Goal: Communication & Community: Answer question/provide support

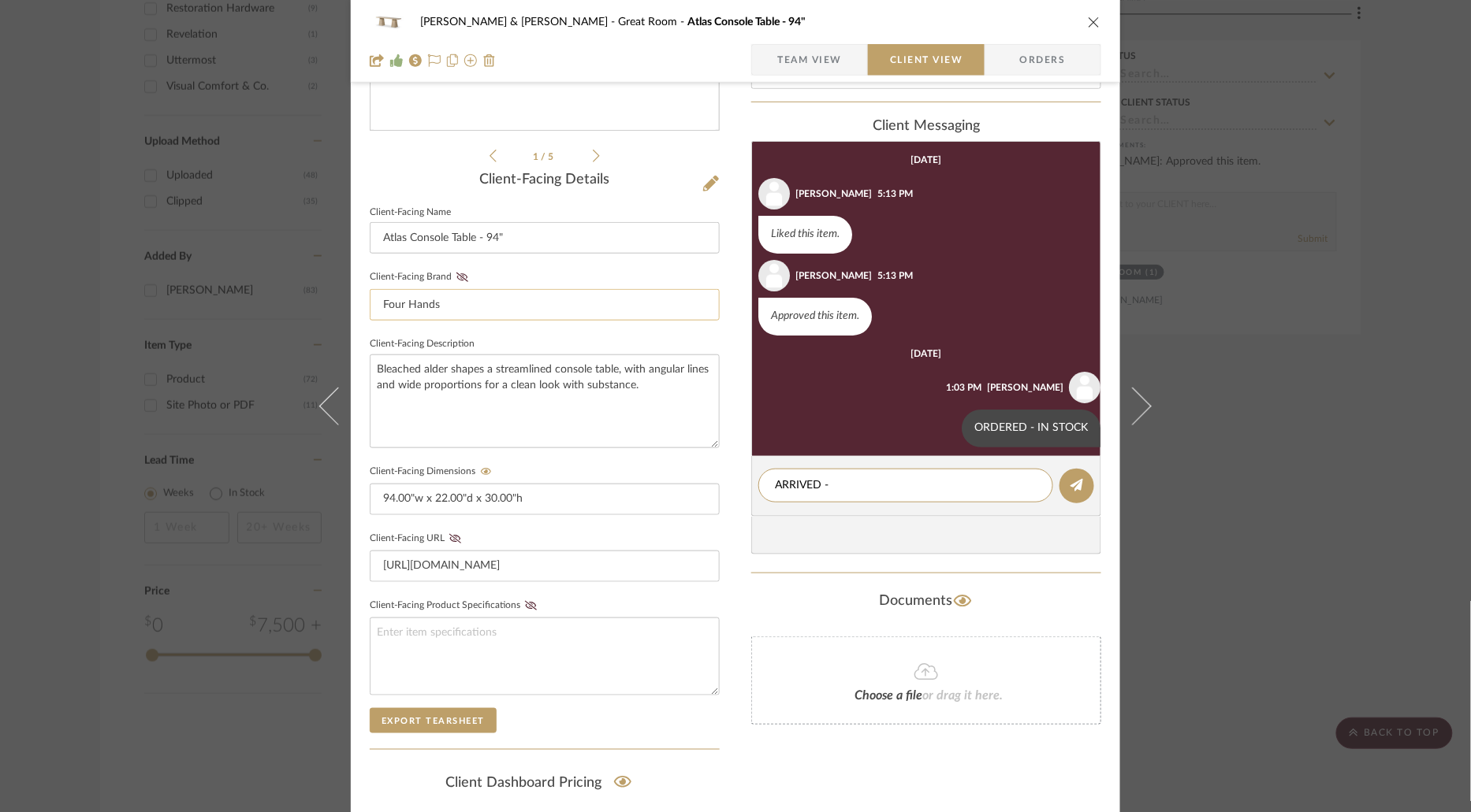
scroll to position [471, 0]
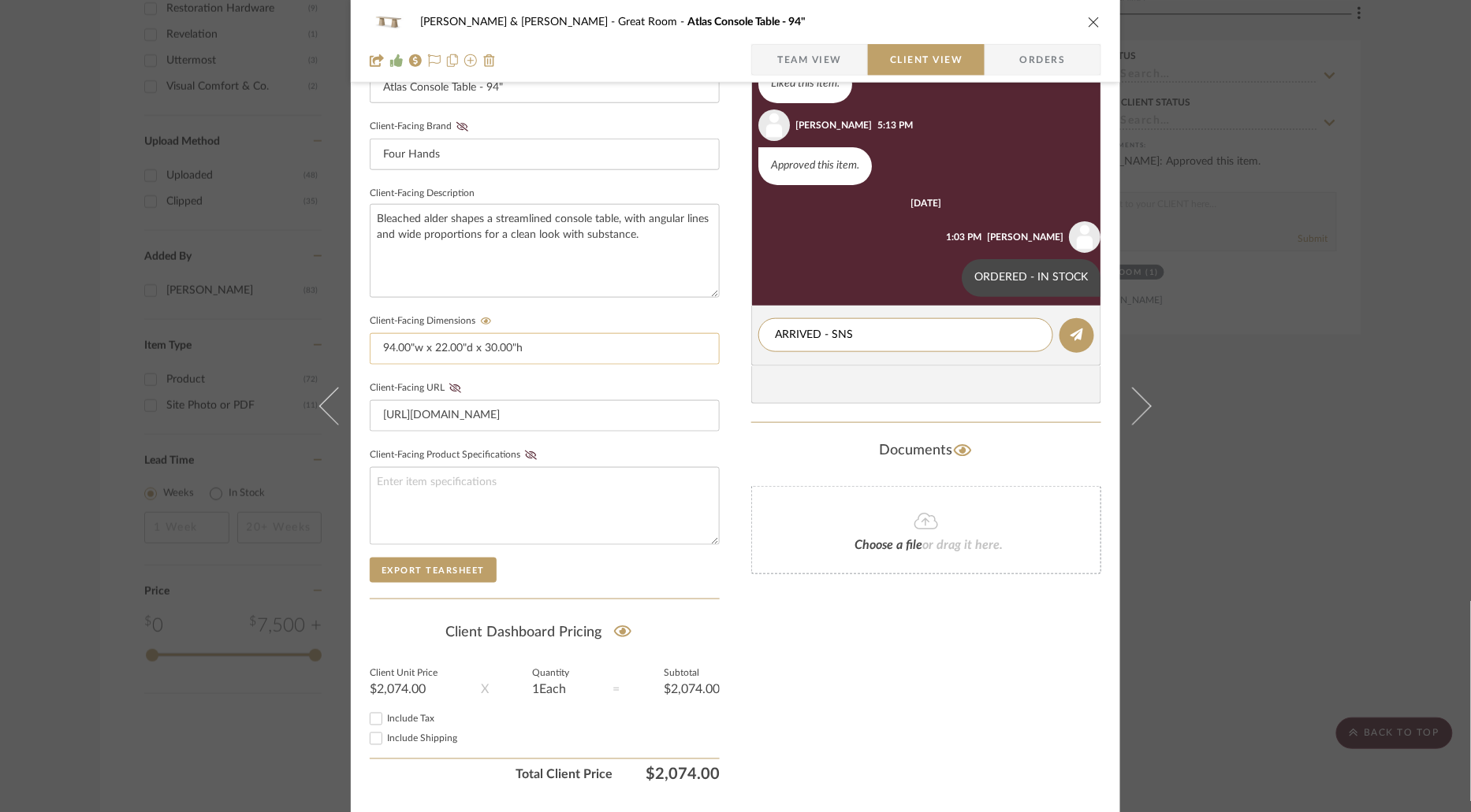
drag, startPoint x: 874, startPoint y: 334, endPoint x: 669, endPoint y: 334, distance: 205.0
click at [669, 334] on div "[PERSON_NAME] & [PERSON_NAME] Great Room Atlas Console Table - 94" Team View Cl…" at bounding box center [736, 196] width 770 height 1312
type textarea "ARRIVED - SNS"
click at [1075, 335] on icon at bounding box center [1076, 335] width 13 height 13
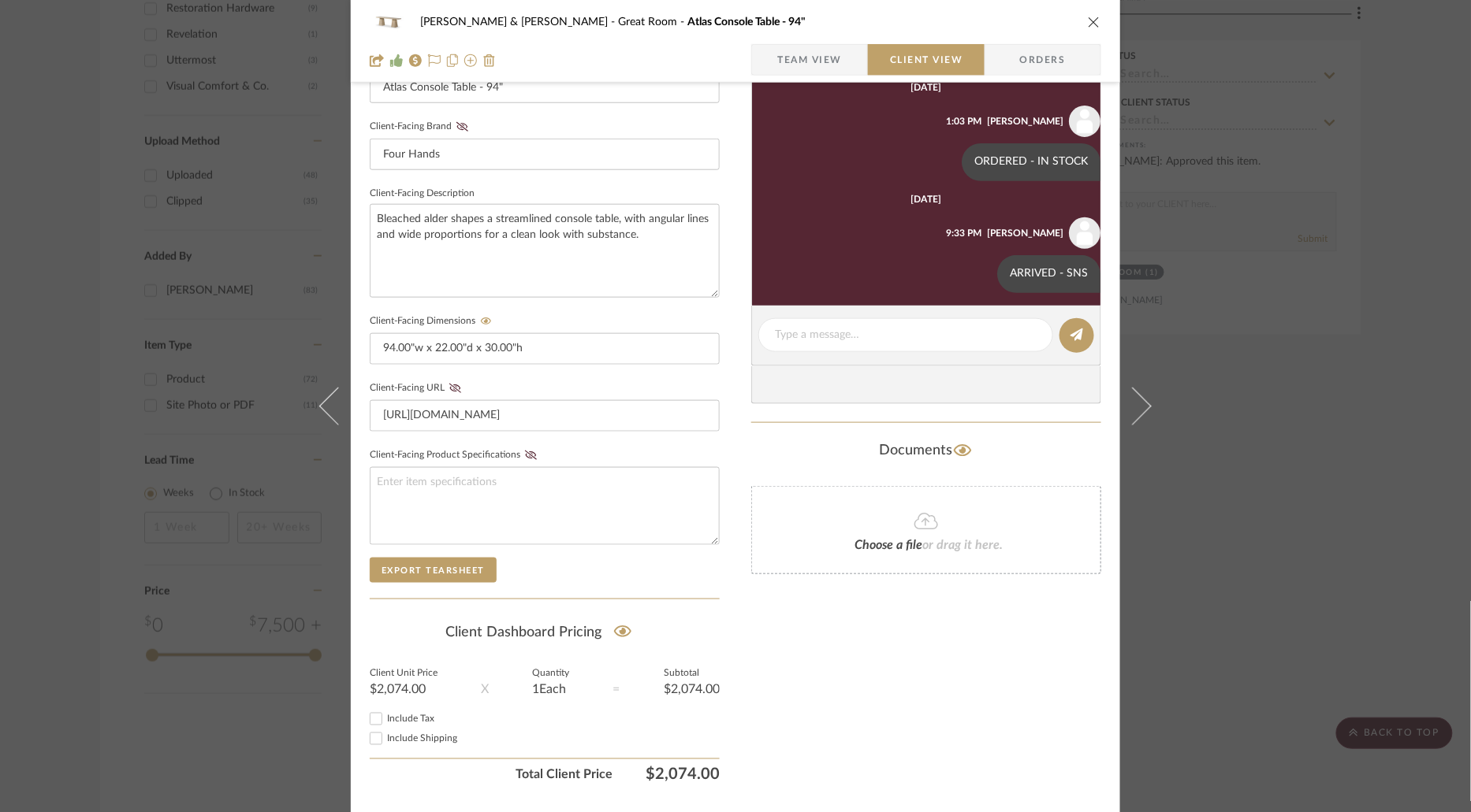
scroll to position [123, 0]
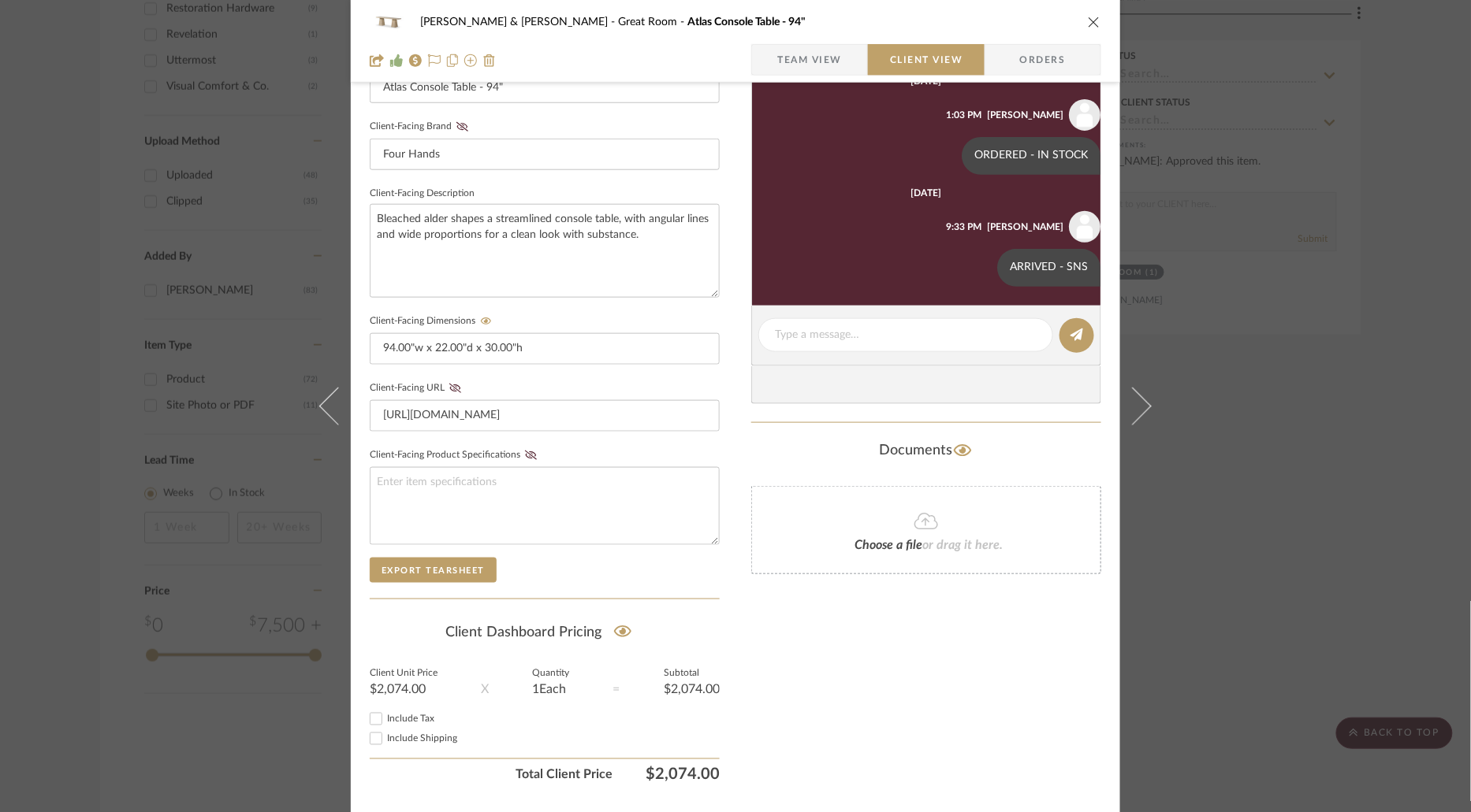
click at [1089, 18] on icon "close" at bounding box center [1094, 21] width 13 height 13
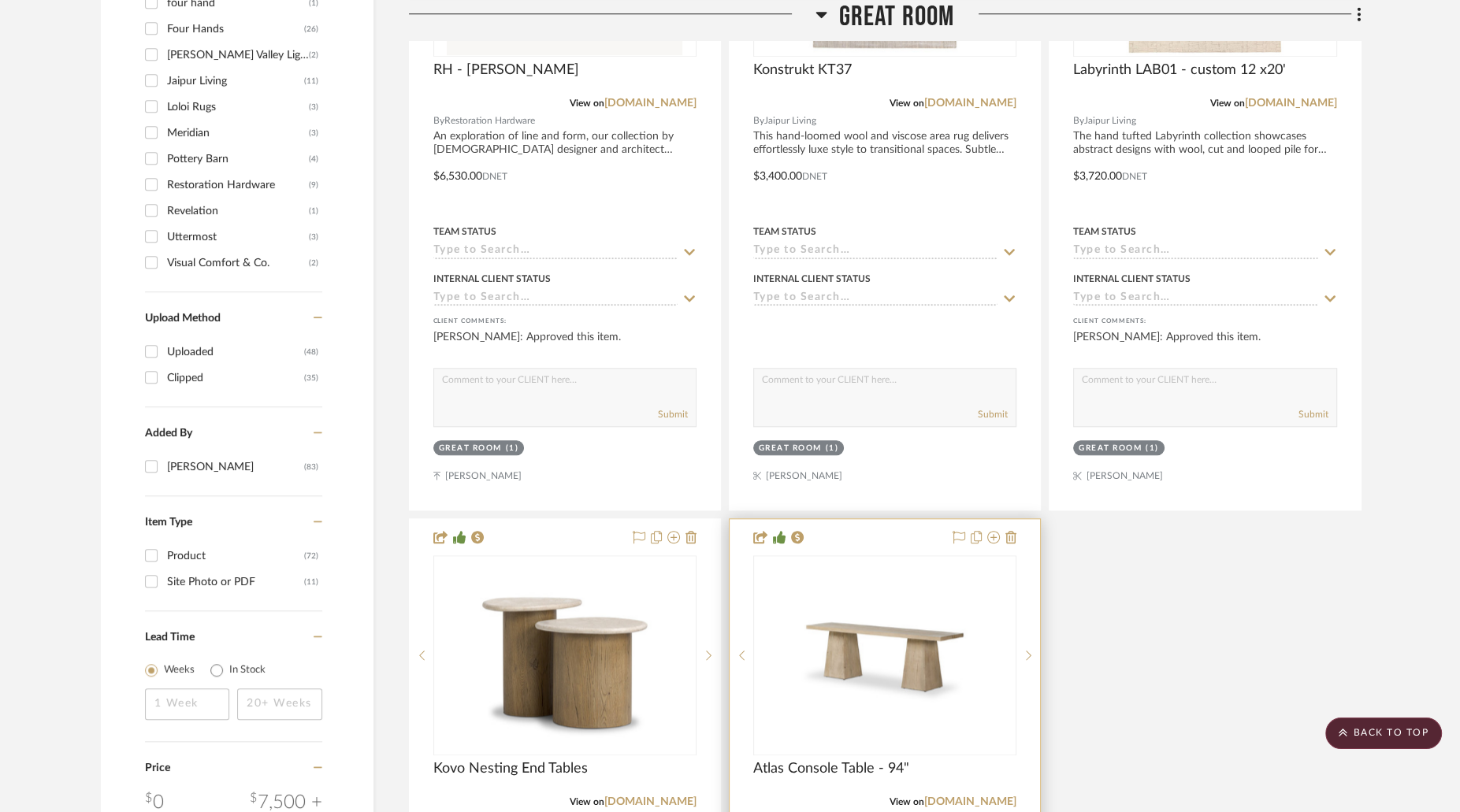
scroll to position [1629, 0]
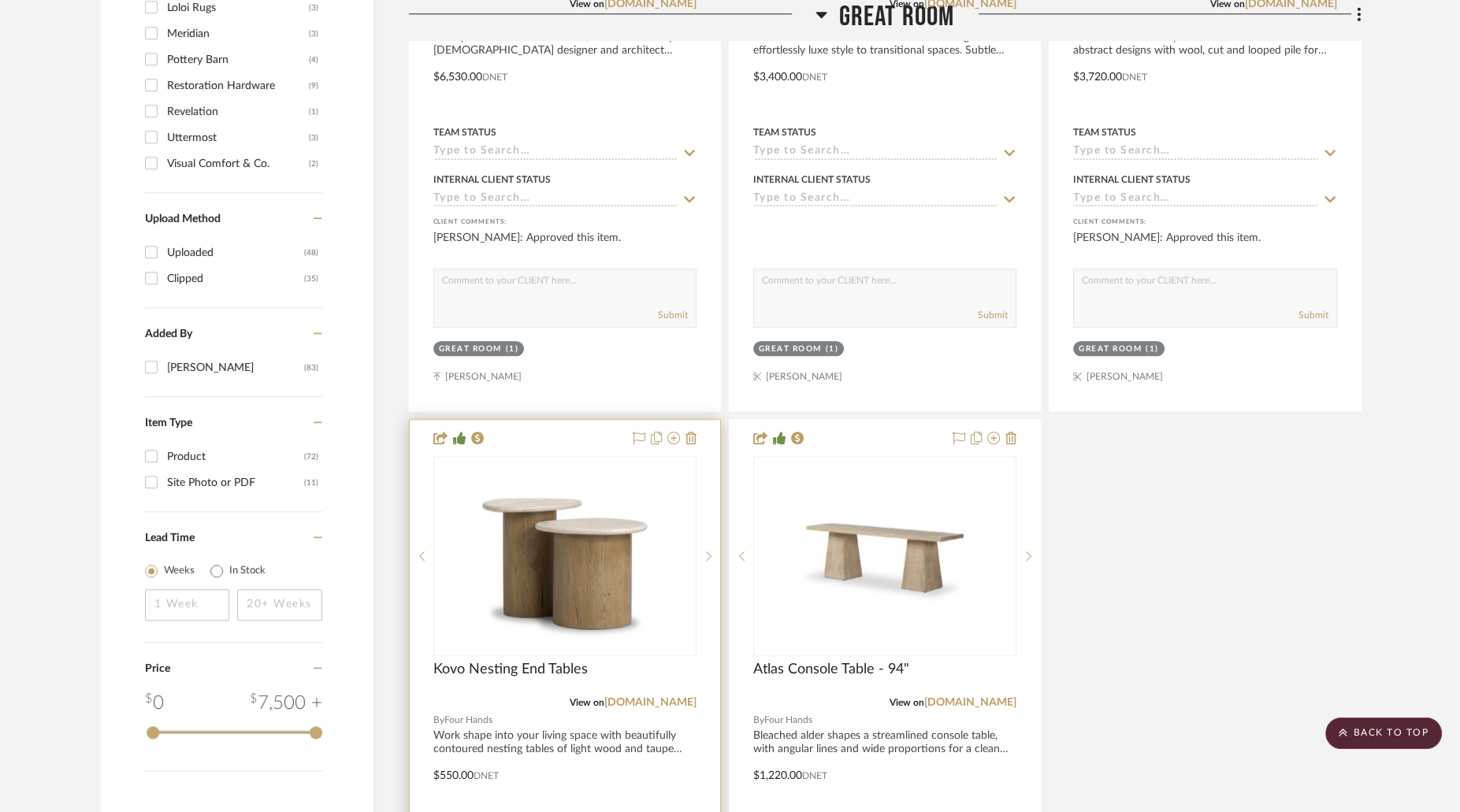
click at [594, 538] on img "0" at bounding box center [565, 556] width 197 height 197
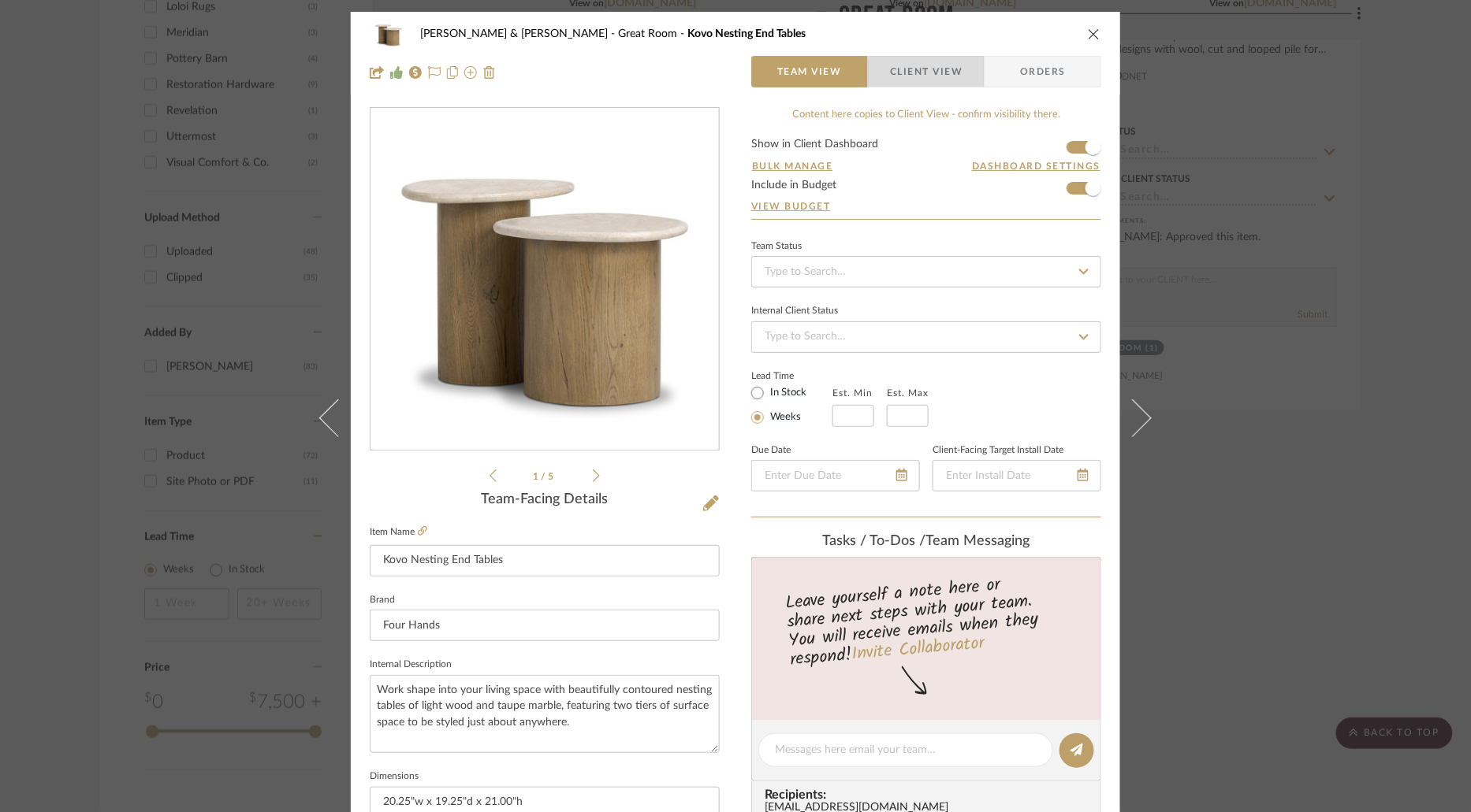
click at [953, 77] on span "Client View" at bounding box center [926, 72] width 73 height 31
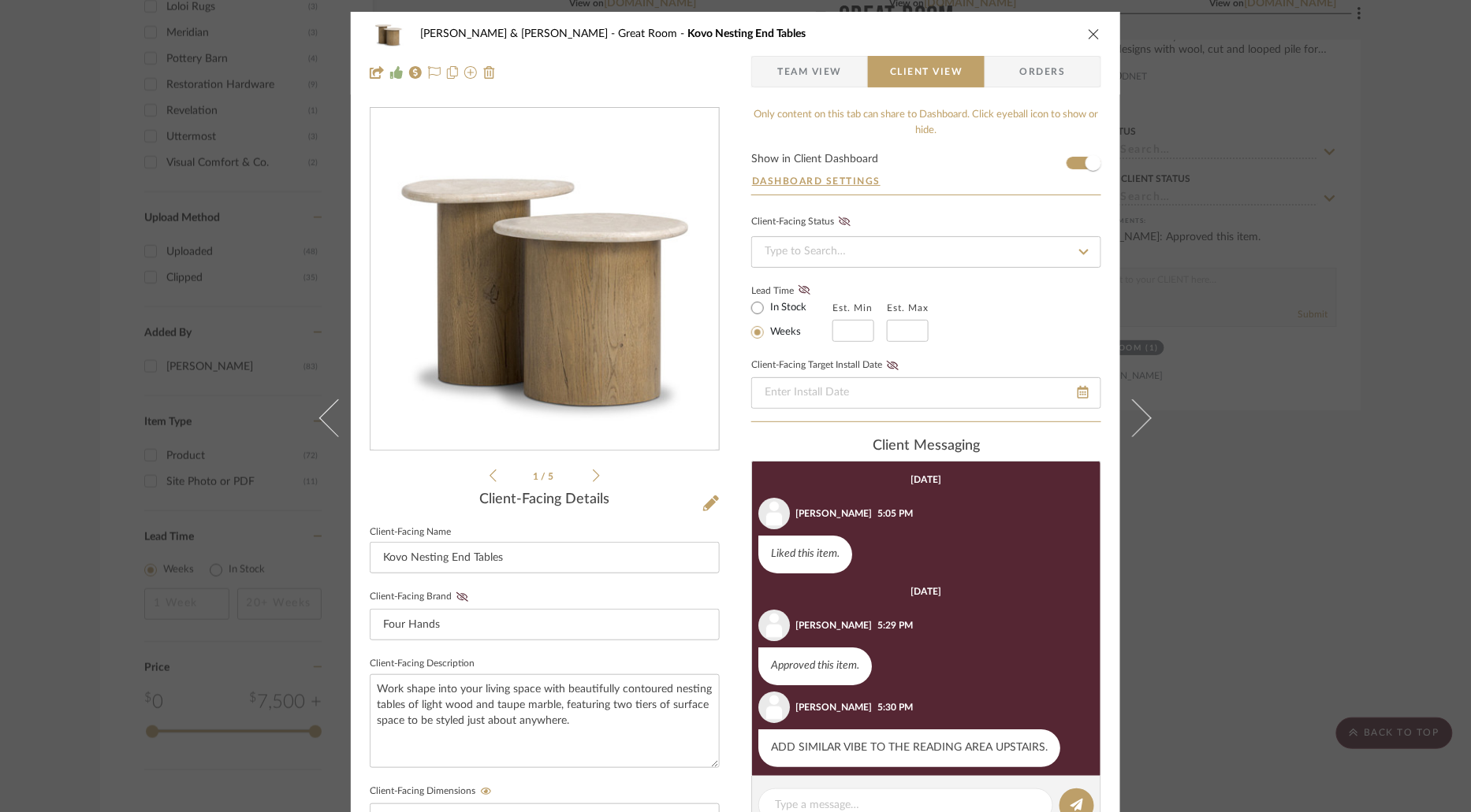
scroll to position [11, 0]
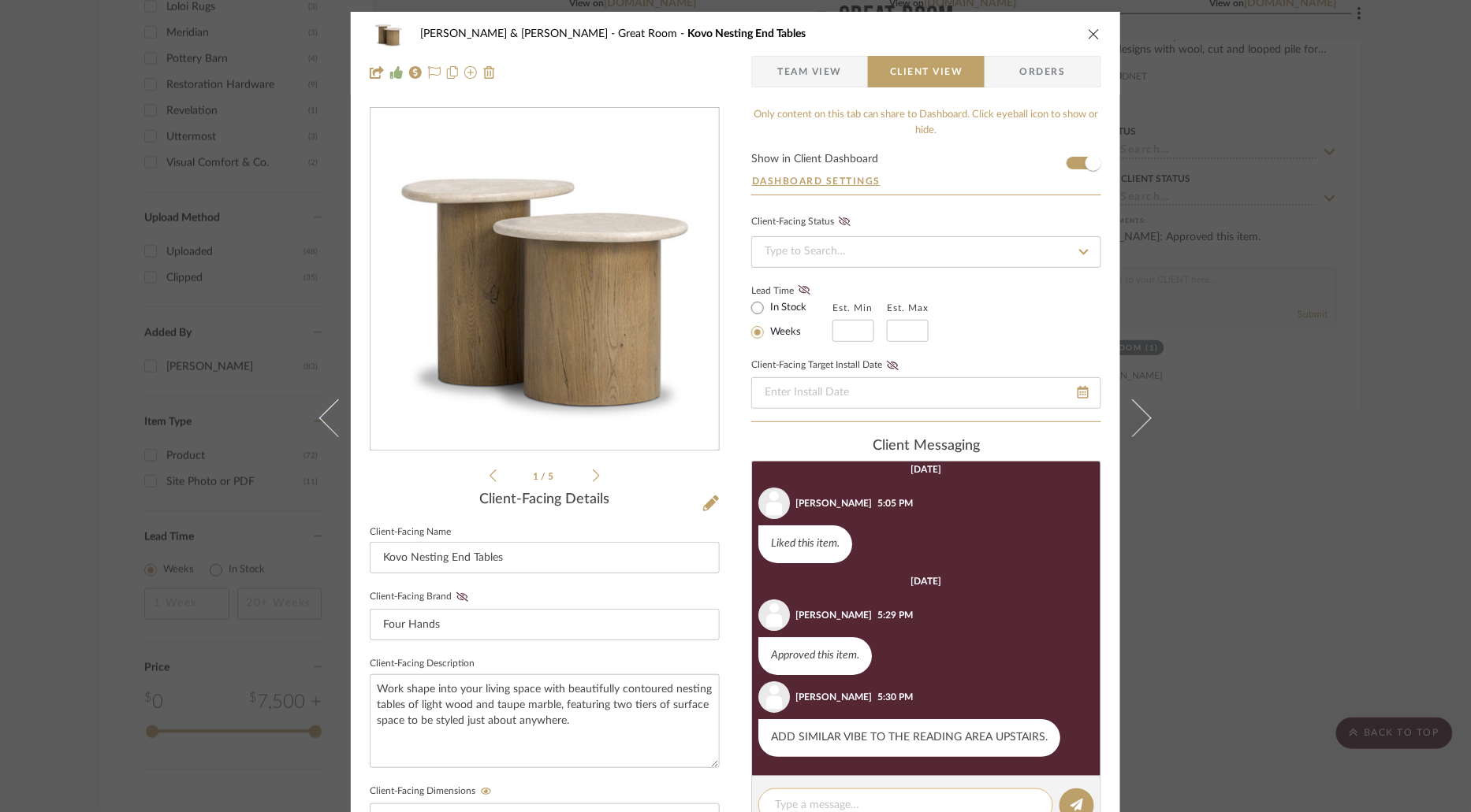
click at [876, 799] on textarea at bounding box center [905, 805] width 262 height 17
paste textarea "ARRIVED - SNS"
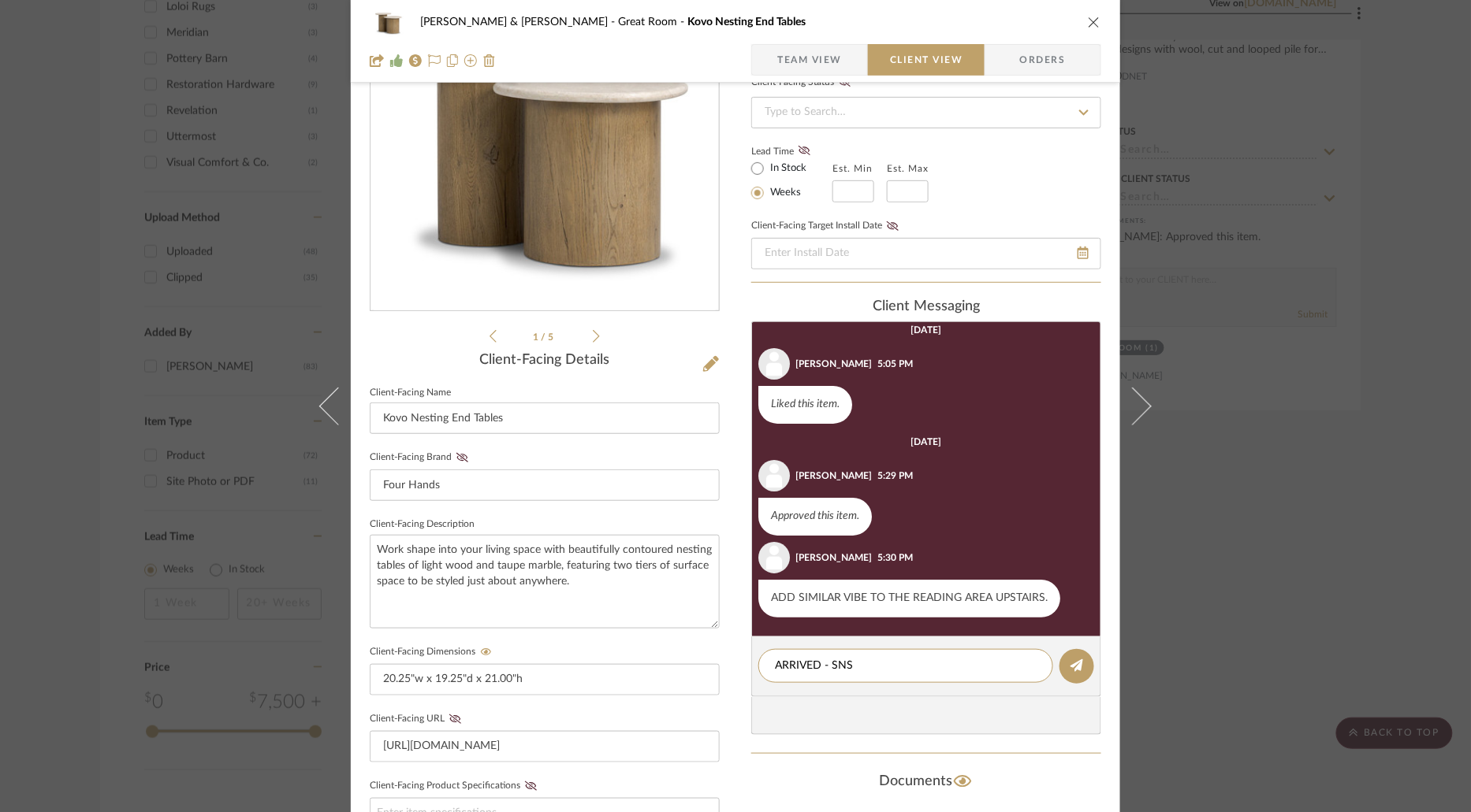
scroll to position [155, 0]
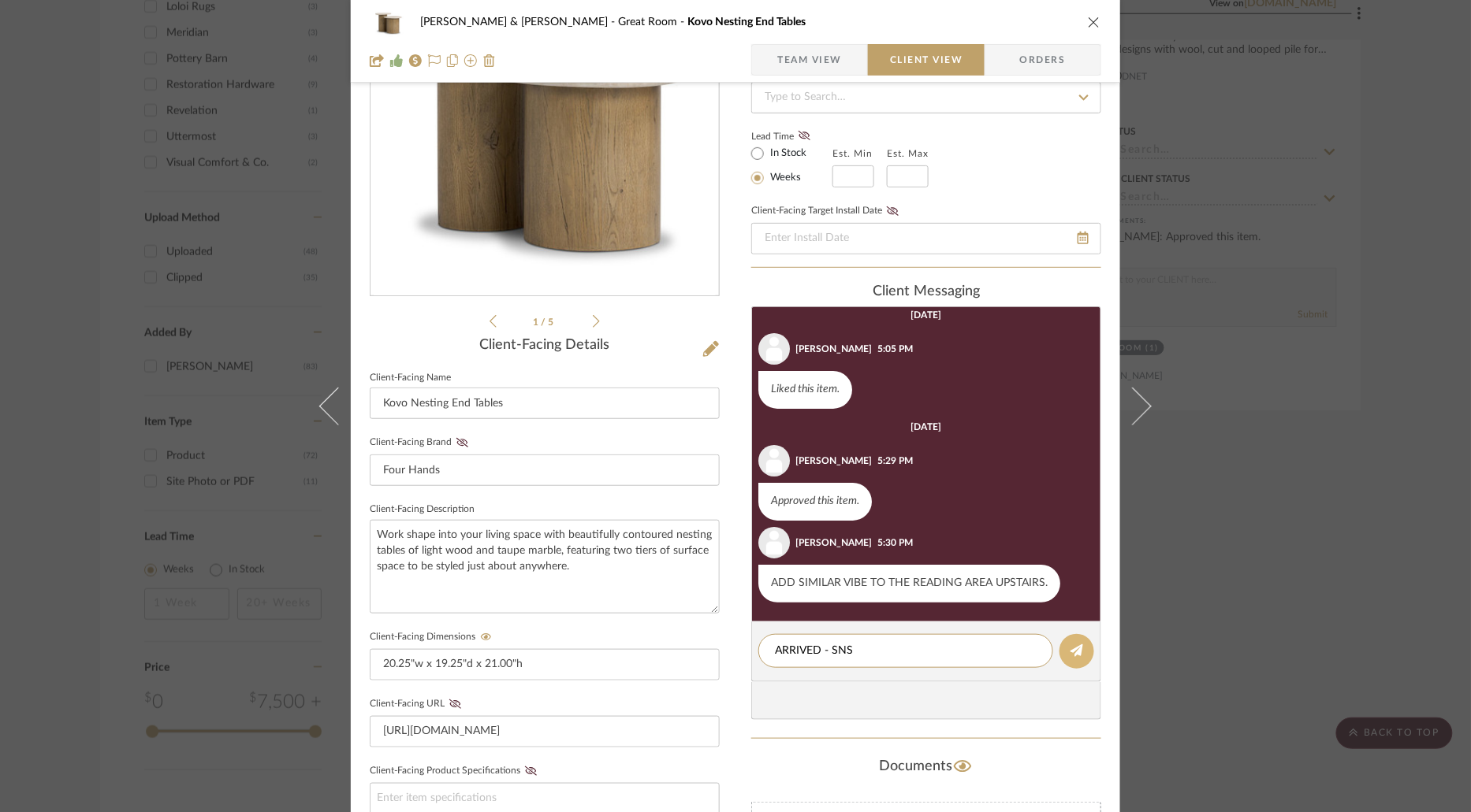
type textarea "ARRIVED - SNS"
click at [1075, 653] on icon at bounding box center [1076, 651] width 13 height 13
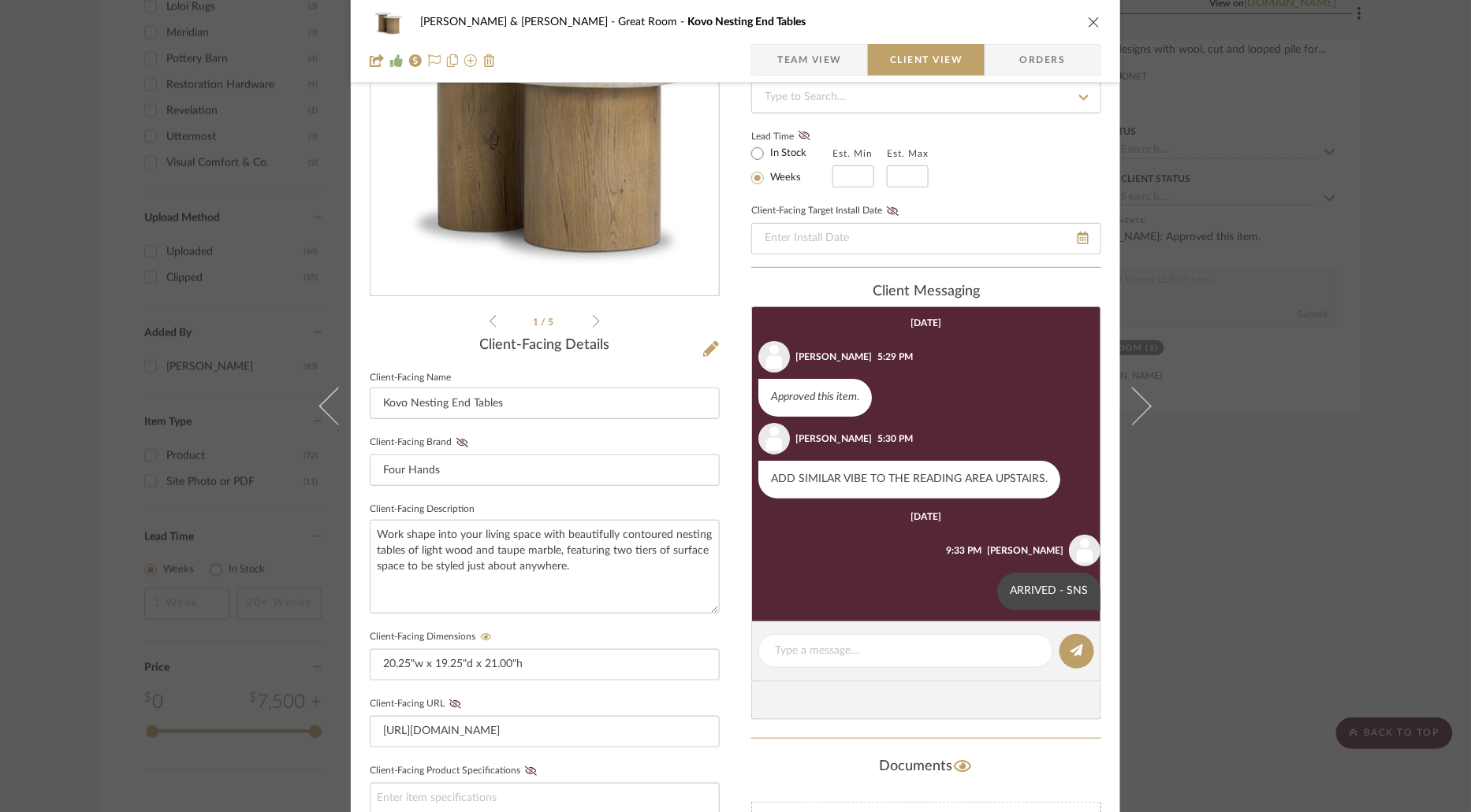
scroll to position [123, 0]
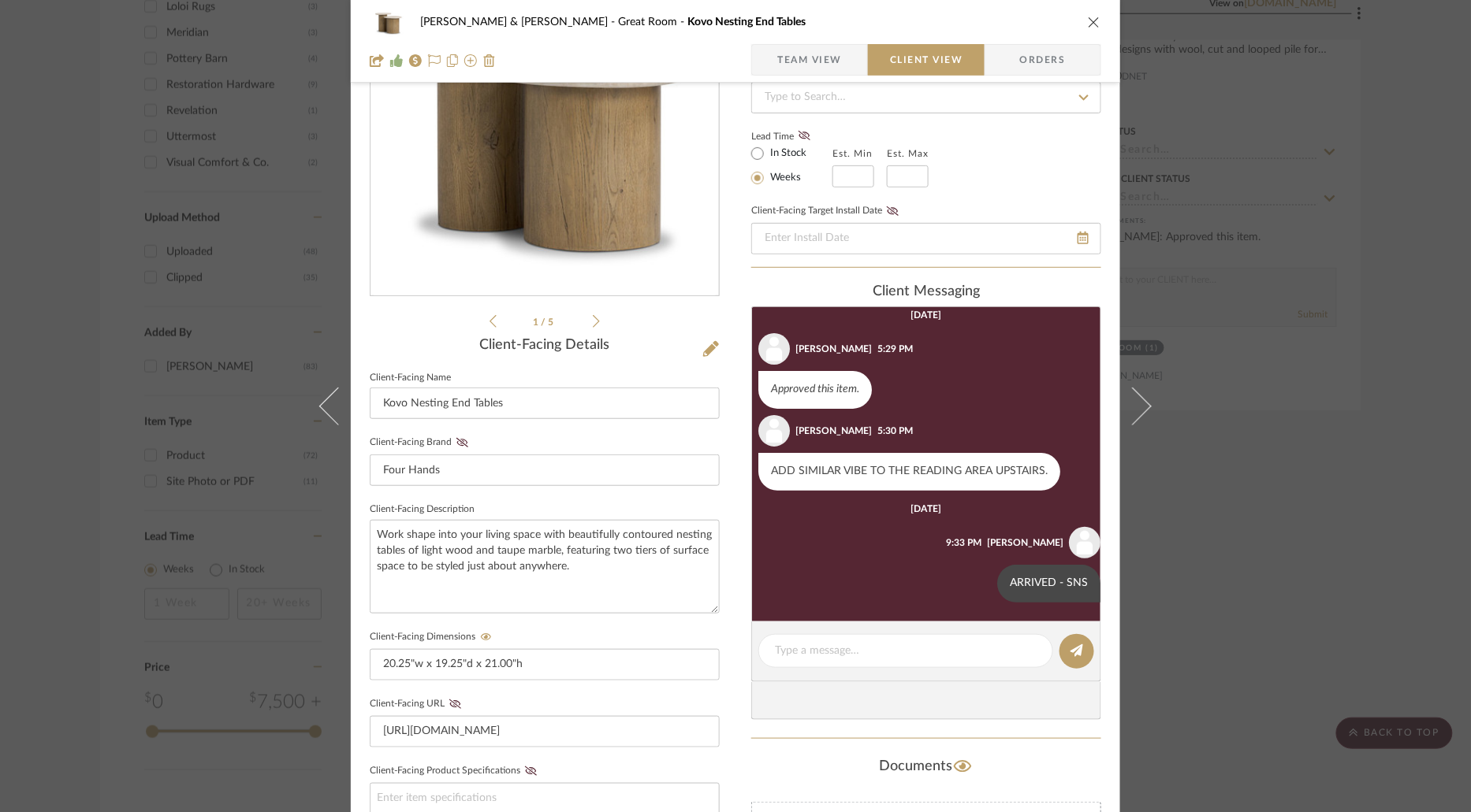
click at [1090, 20] on icon "close" at bounding box center [1094, 21] width 13 height 13
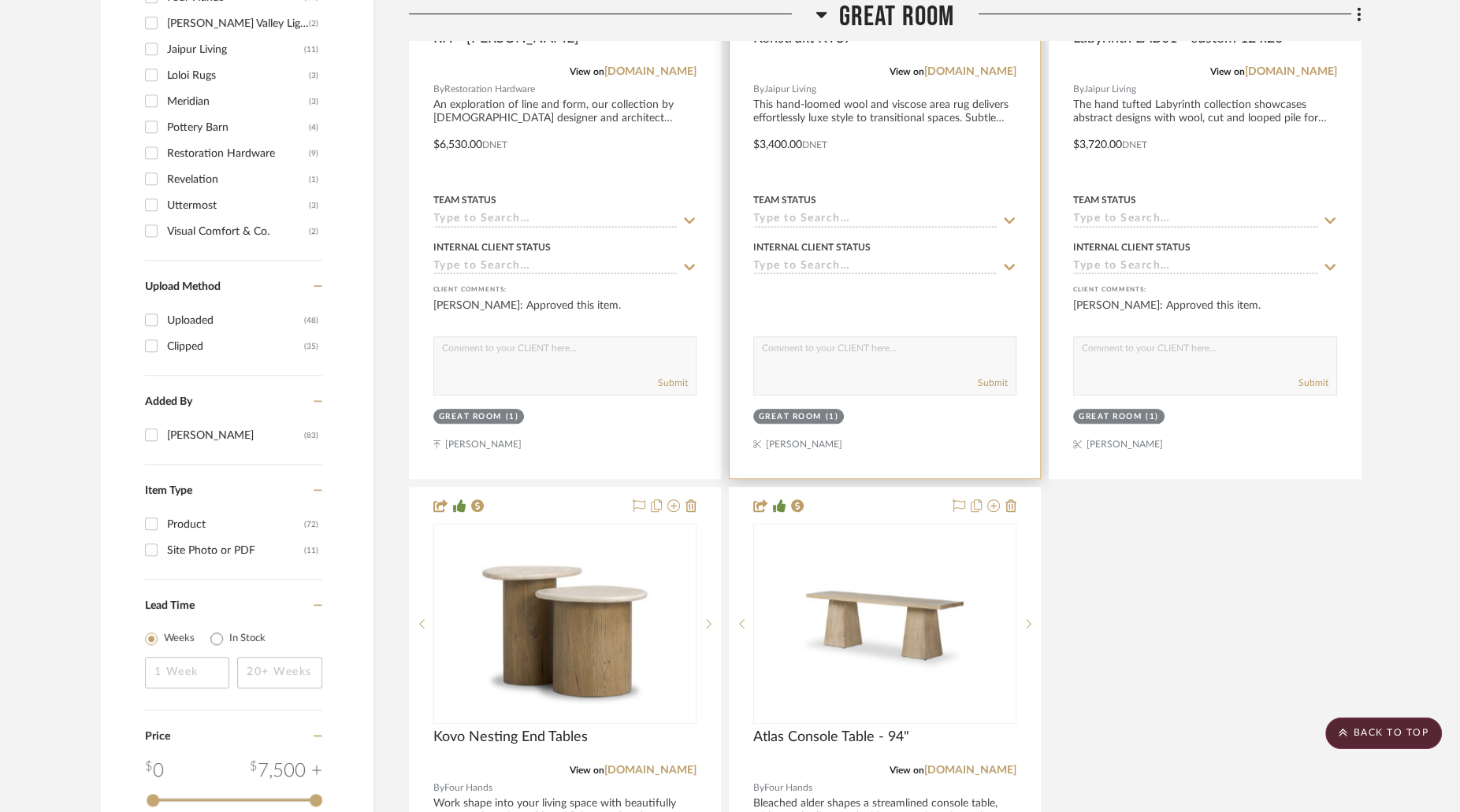
scroll to position [1541, 0]
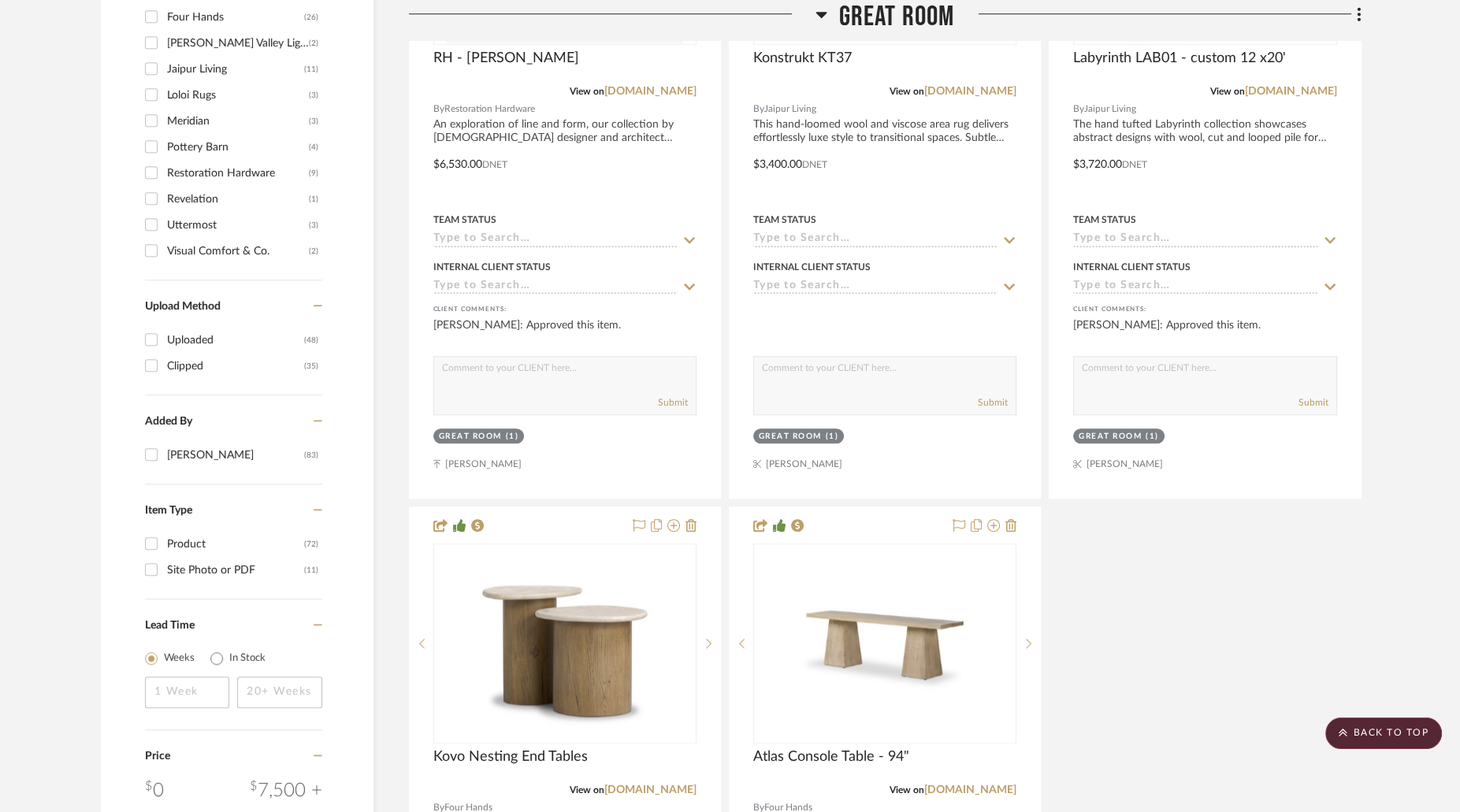
click at [825, 11] on icon at bounding box center [822, 14] width 12 height 18
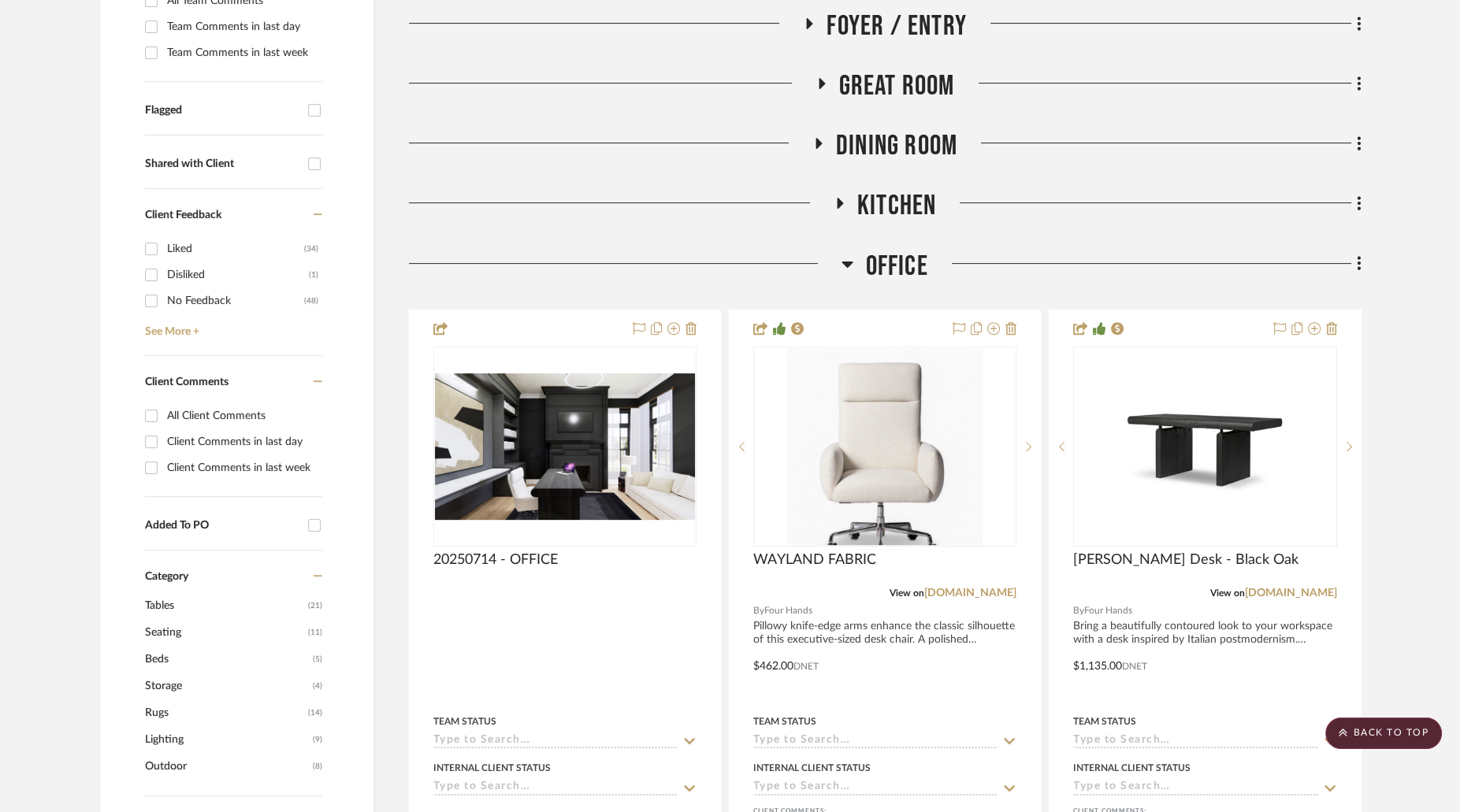
scroll to position [409, 0]
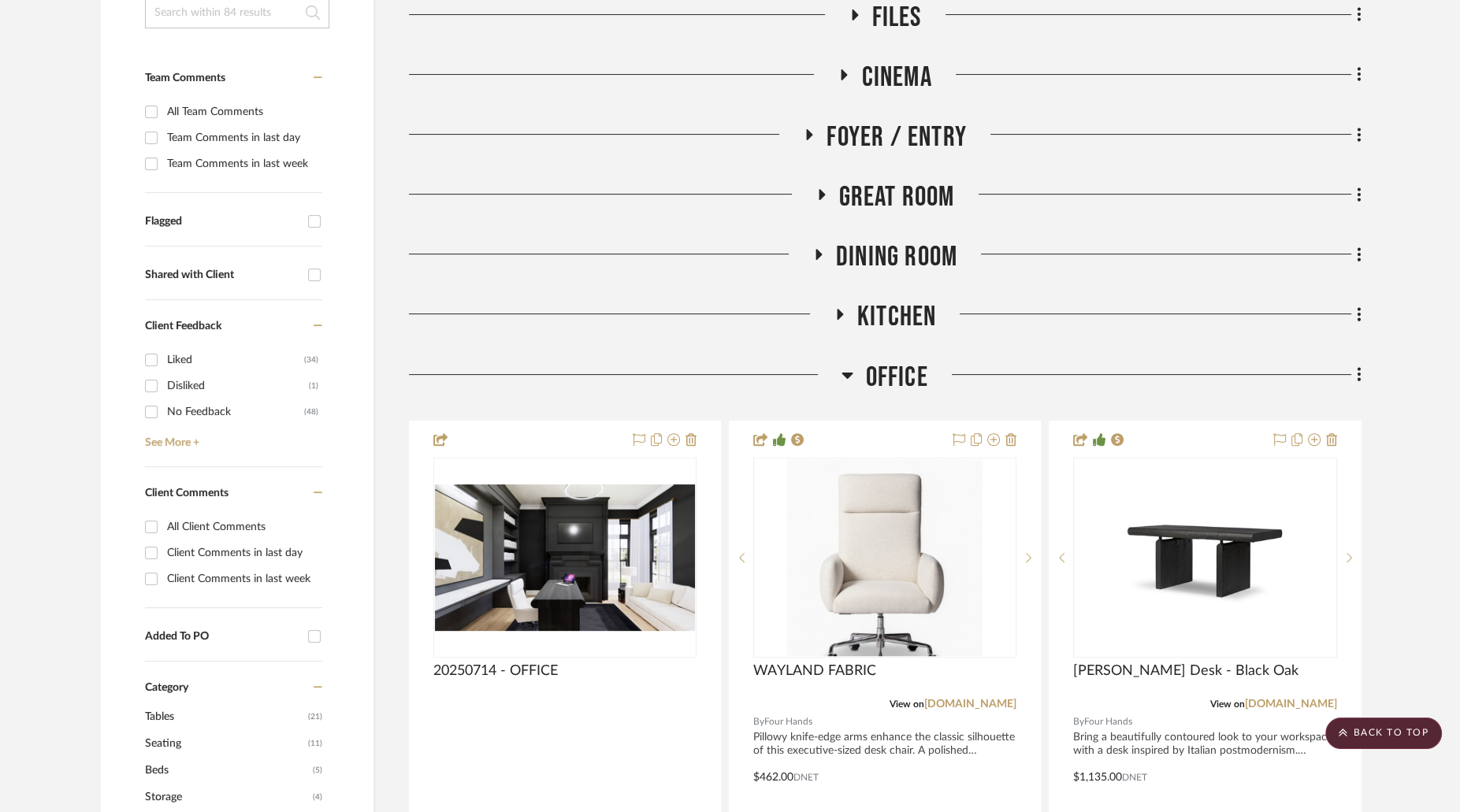
click at [821, 248] on fa-icon at bounding box center [818, 259] width 12 height 22
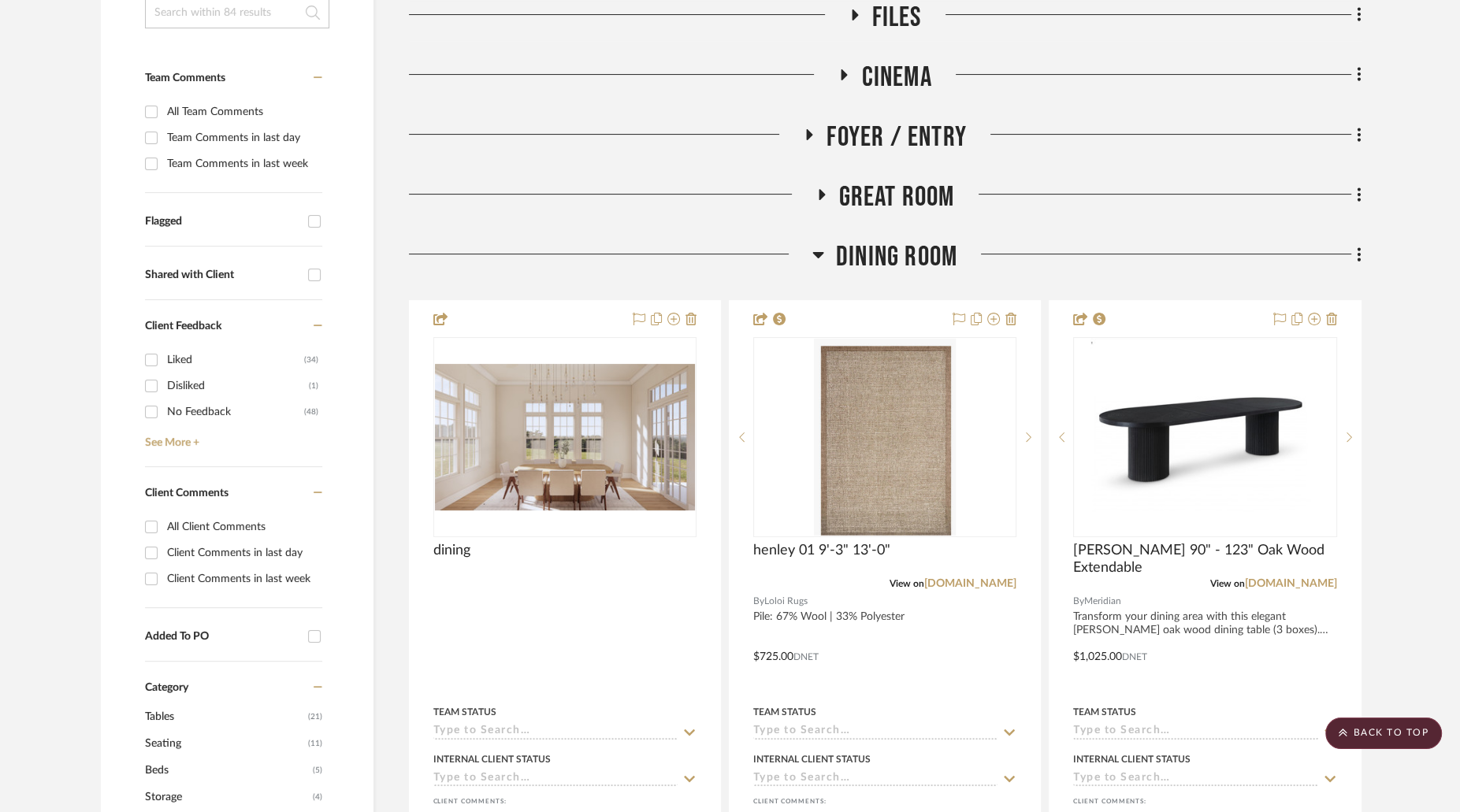
click at [820, 245] on icon at bounding box center [818, 254] width 12 height 18
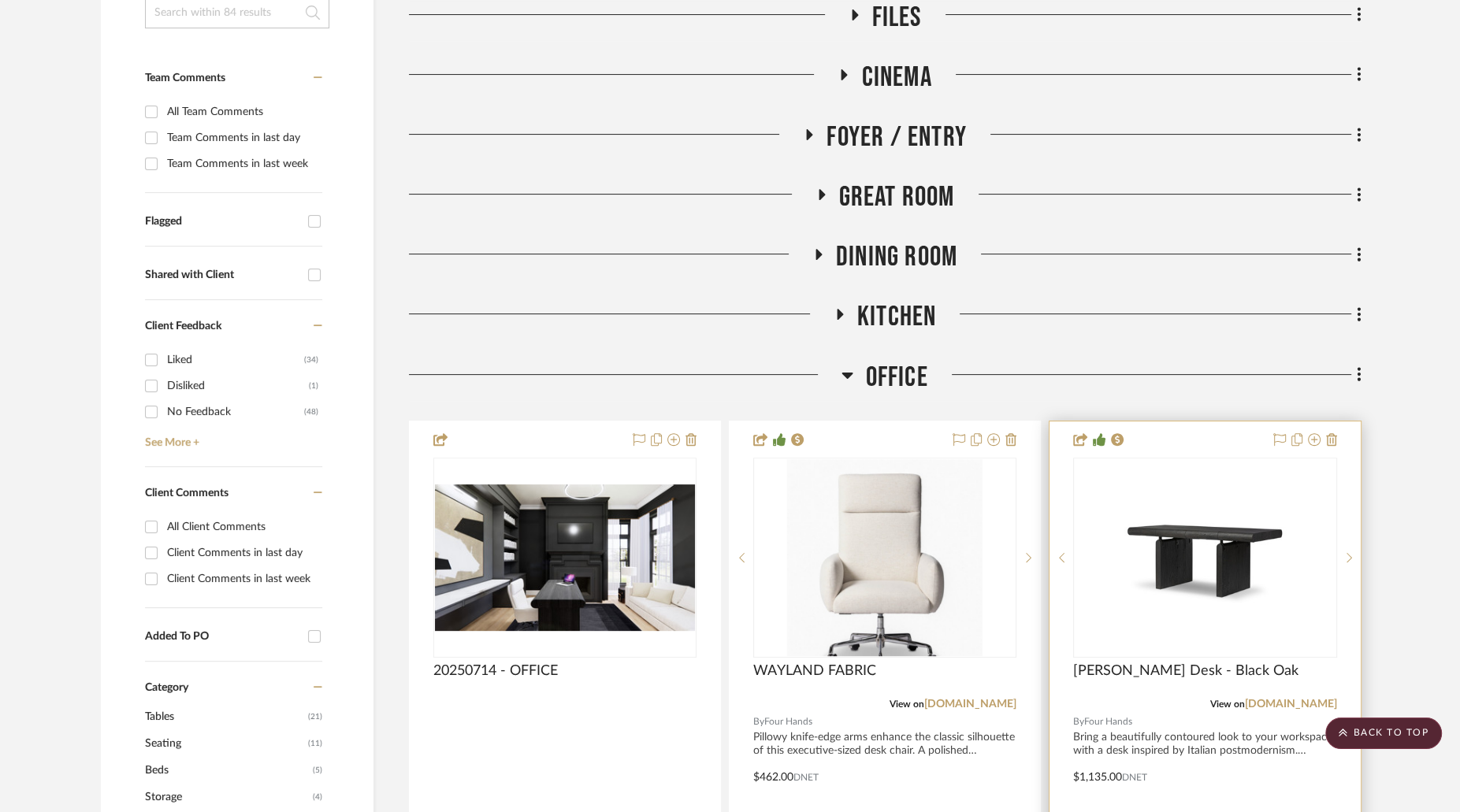
click at [1205, 528] on img "0" at bounding box center [1217, 557] width 197 height 197
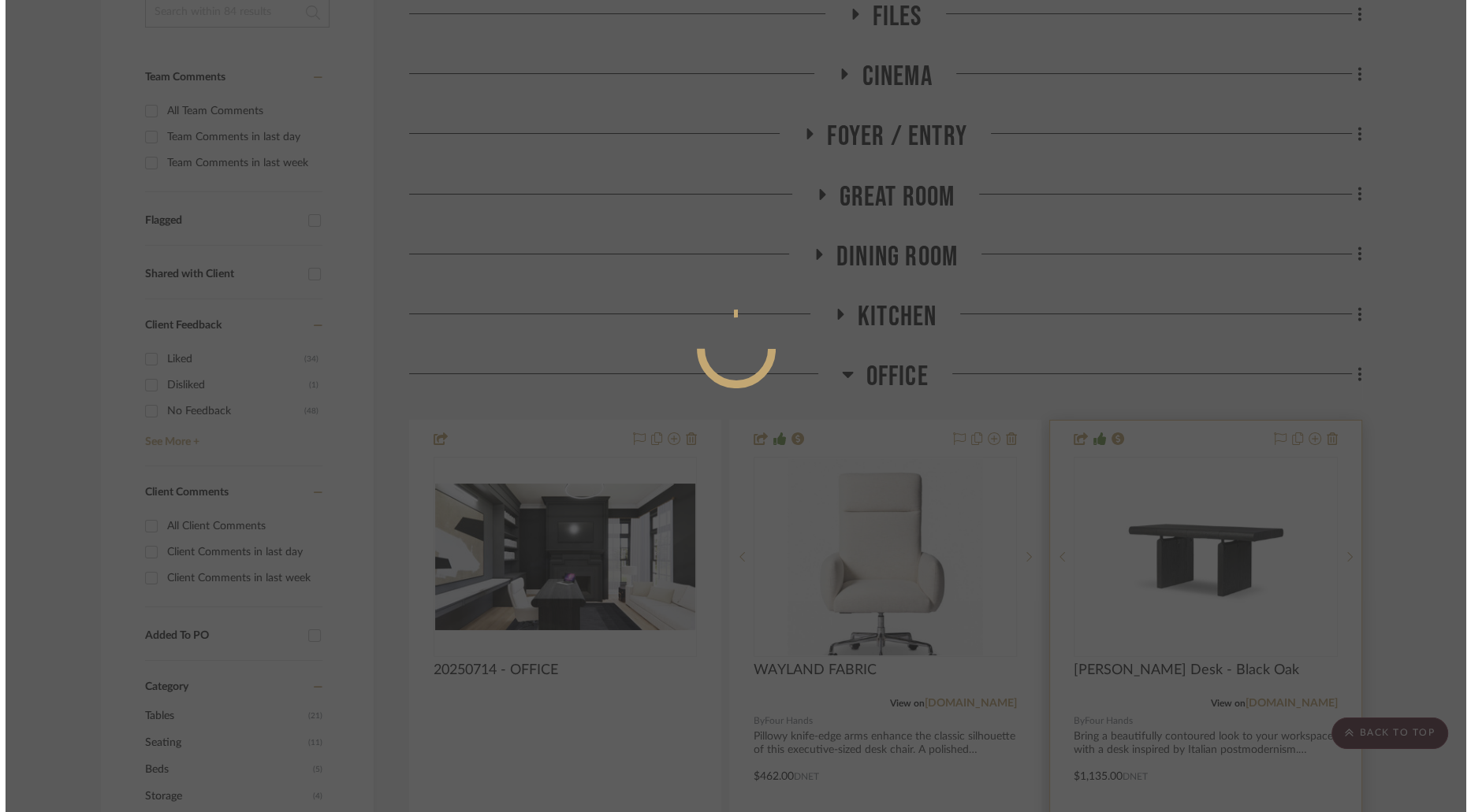
scroll to position [0, 0]
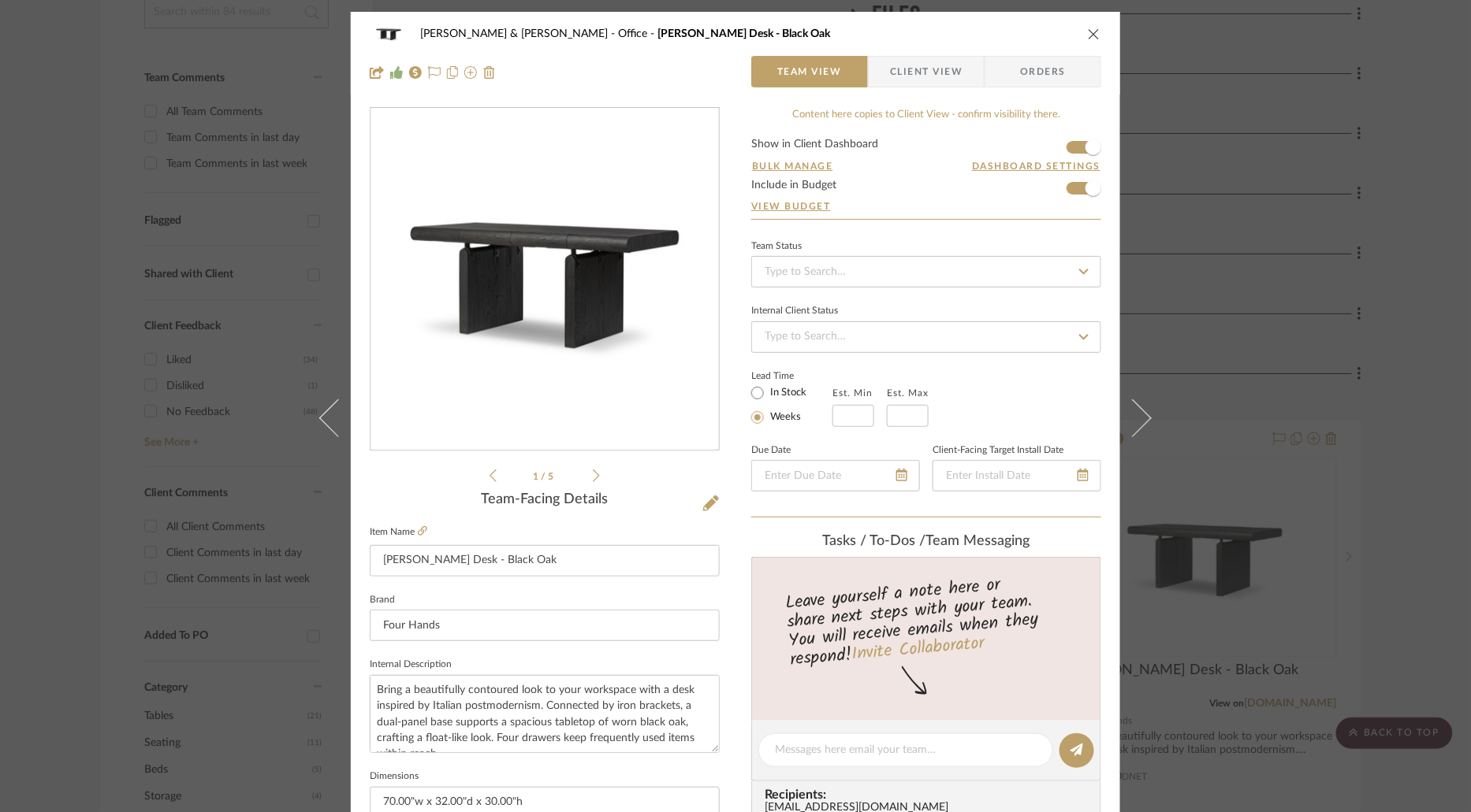
click at [930, 68] on span "Client View" at bounding box center [926, 72] width 73 height 31
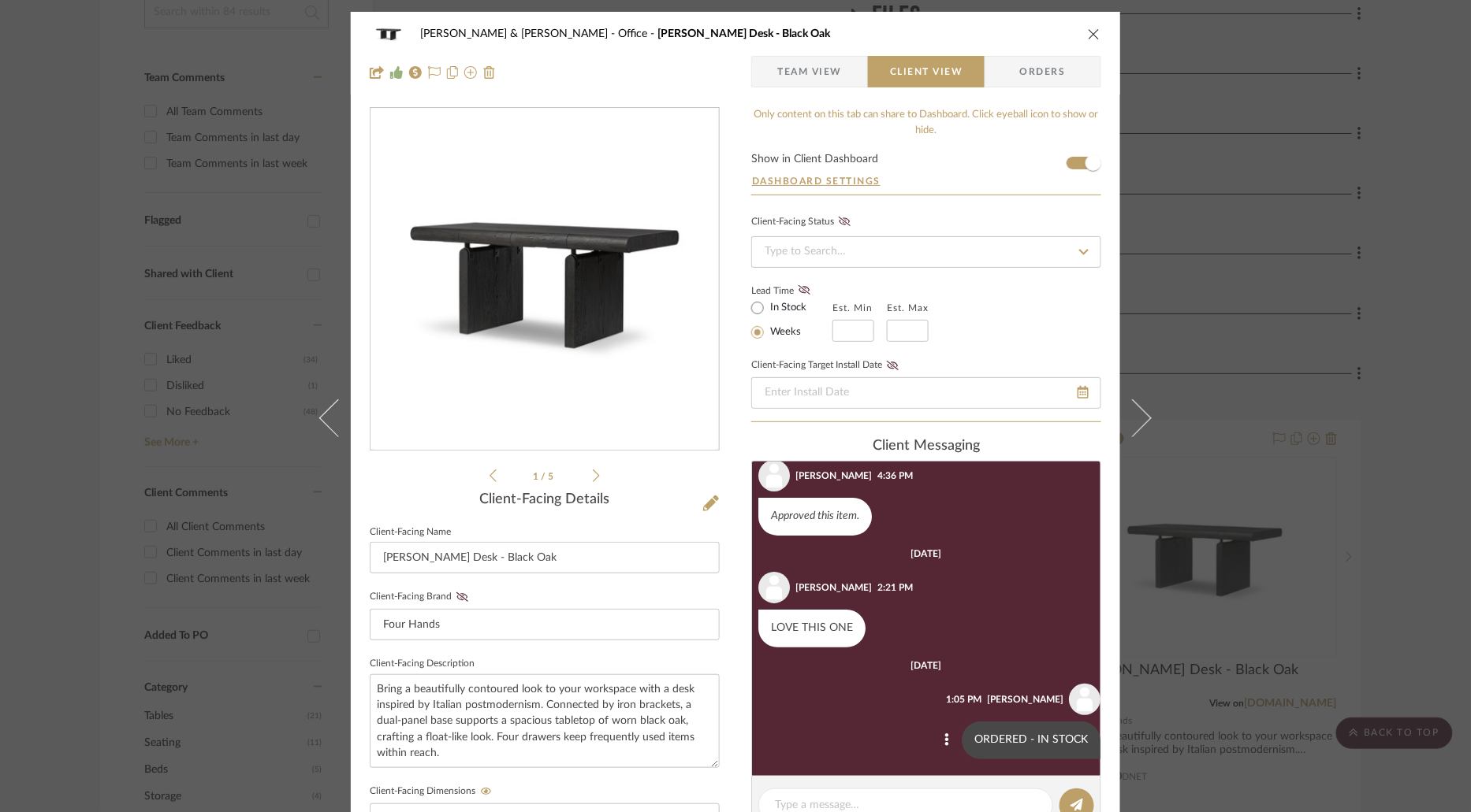
scroll to position [123, 0]
click at [894, 802] on textarea at bounding box center [905, 805] width 262 height 17
paste textarea "ARRIVED - SNS"
type textarea "ARRIVED - SNS"
click at [1077, 803] on icon at bounding box center [1076, 805] width 13 height 13
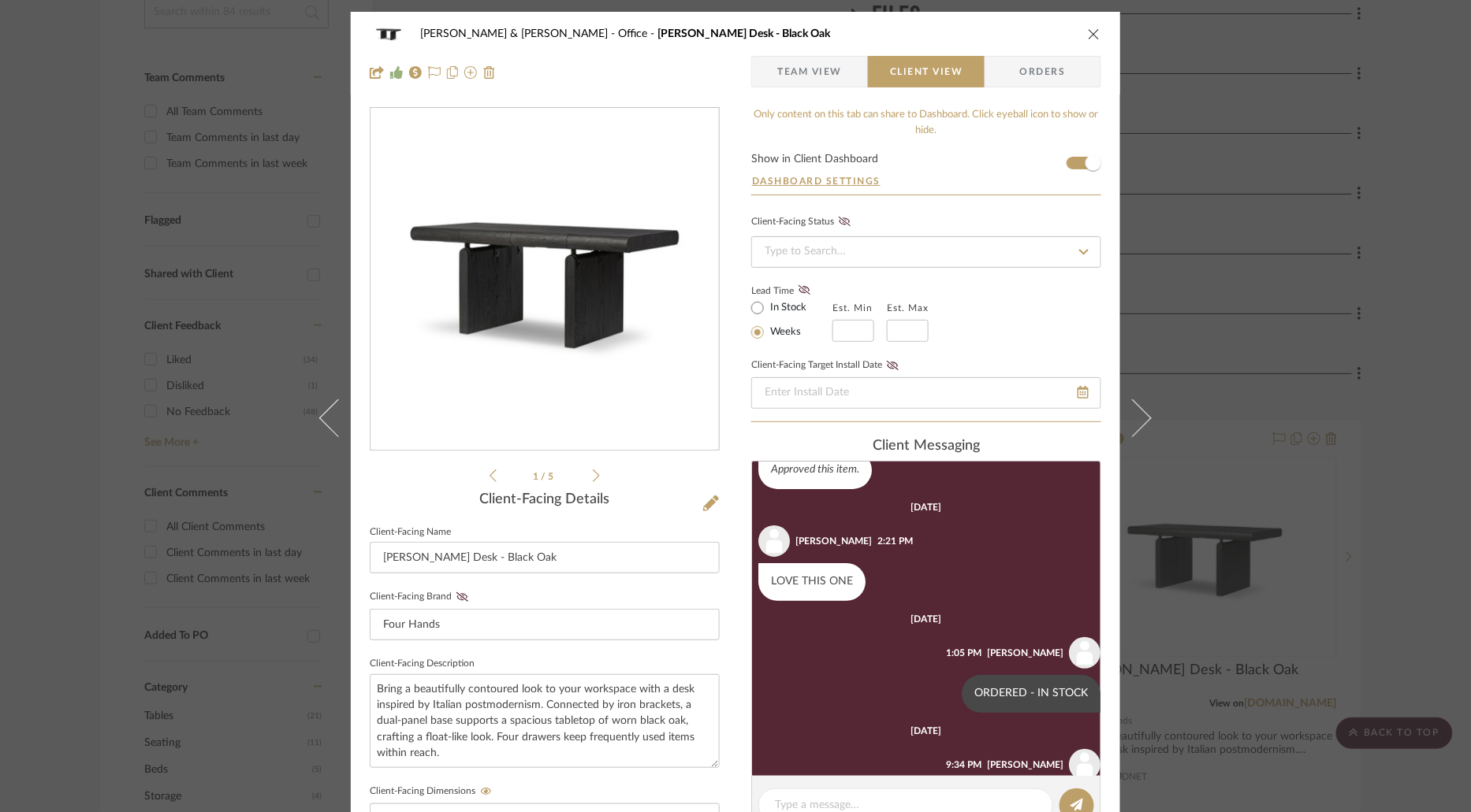
scroll to position [234, 0]
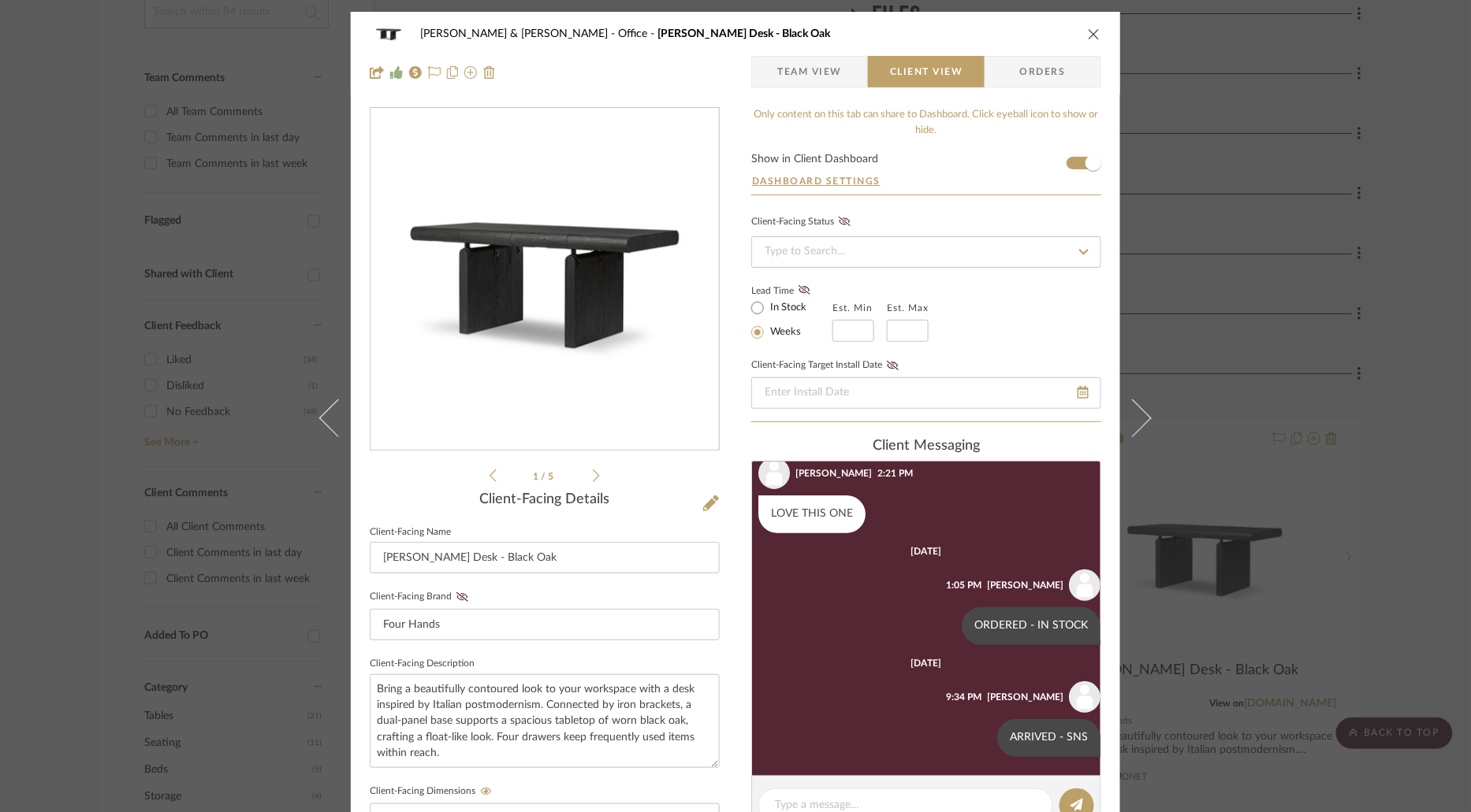
click at [1090, 34] on icon "close" at bounding box center [1094, 33] width 13 height 13
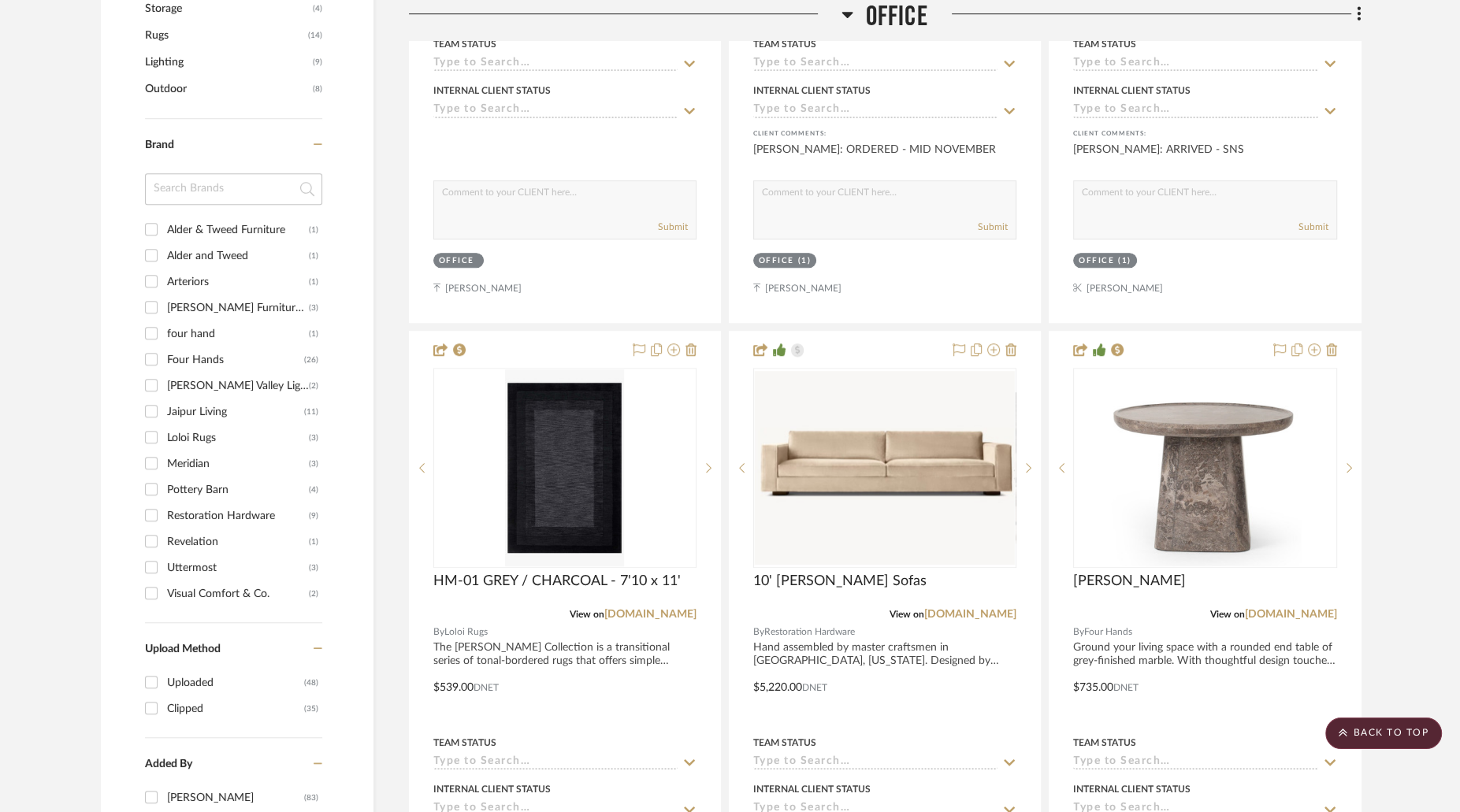
scroll to position [1213, 0]
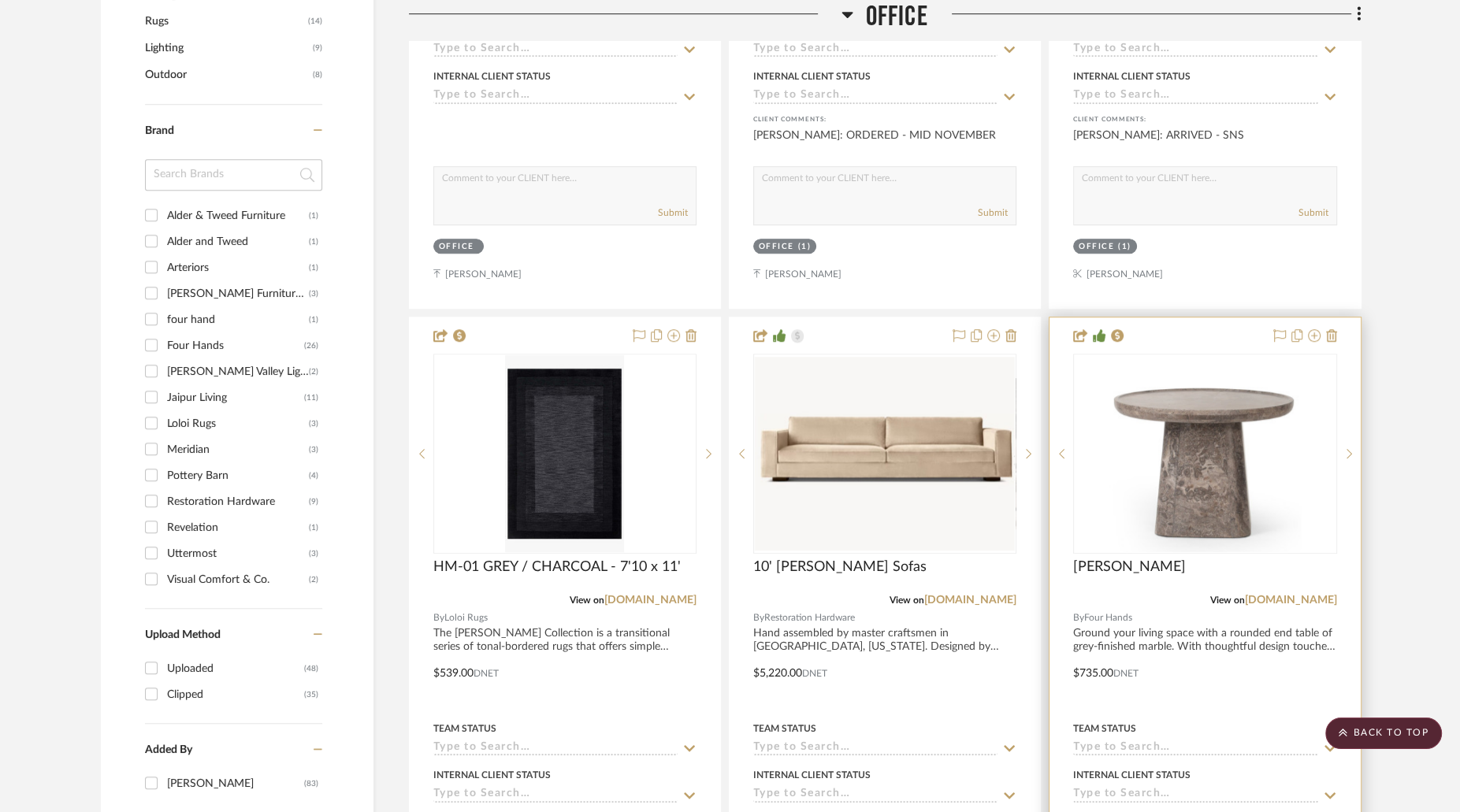
click at [1257, 427] on img "0" at bounding box center [1205, 453] width 193 height 197
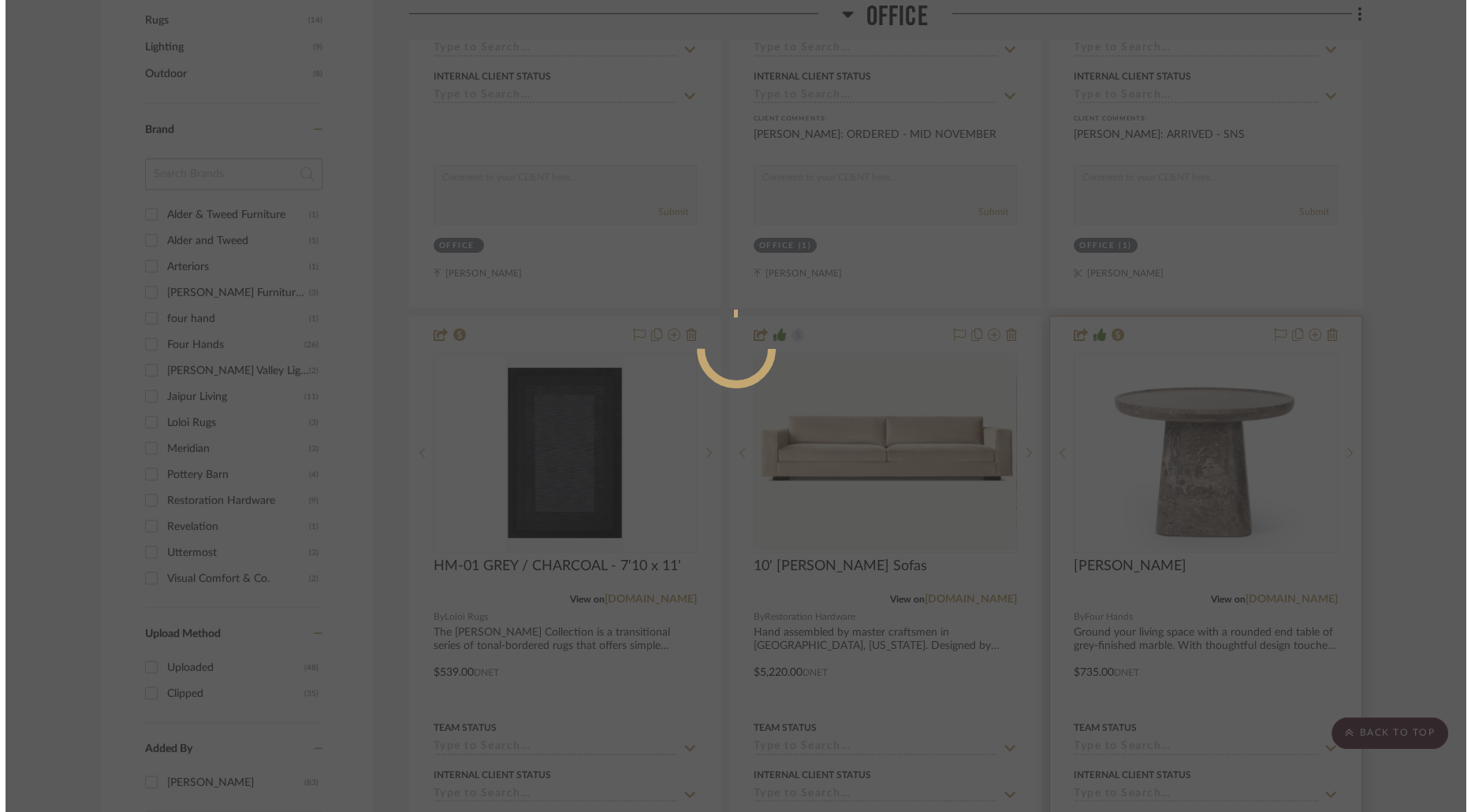
scroll to position [0, 0]
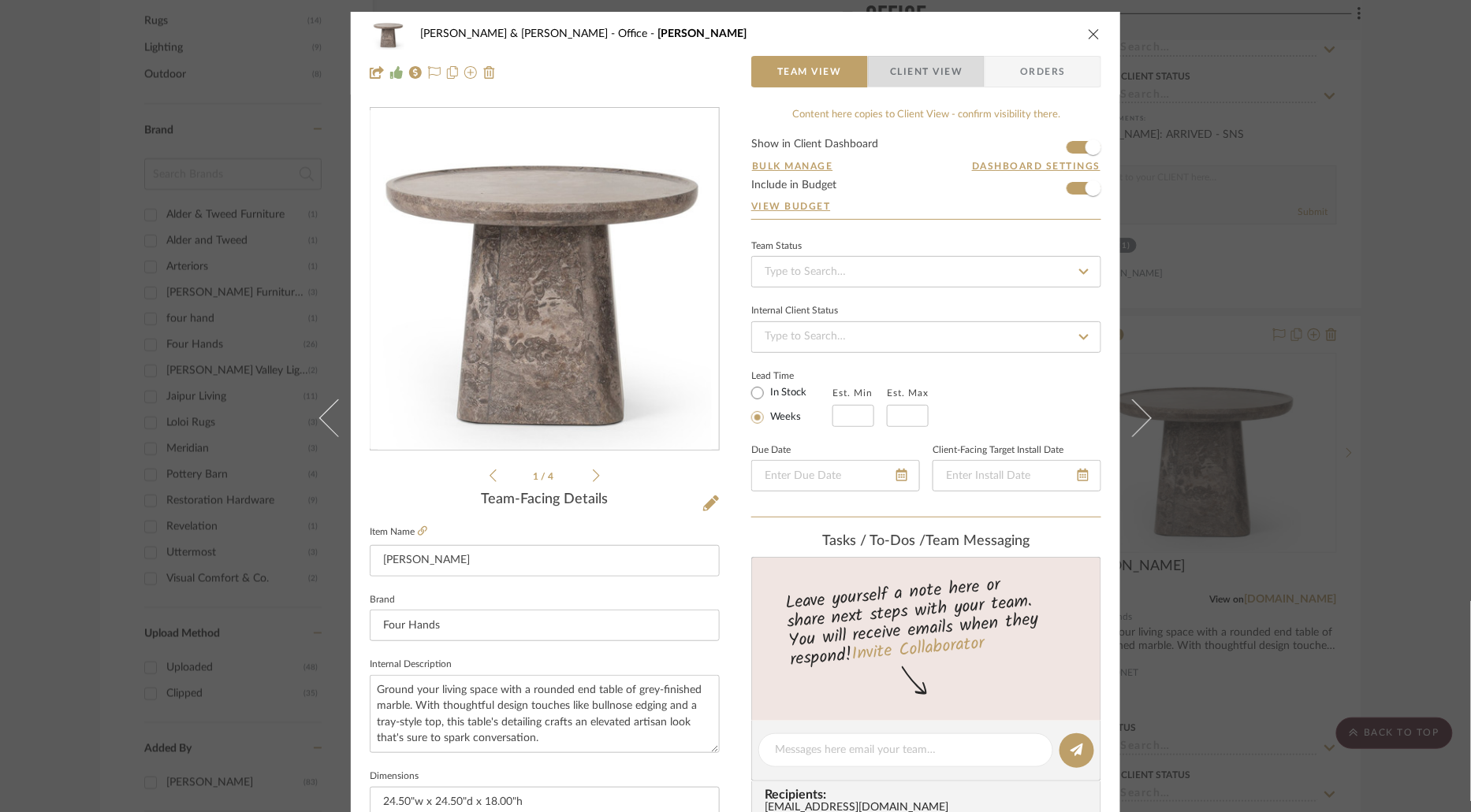
click at [936, 68] on span "Client View" at bounding box center [926, 72] width 73 height 31
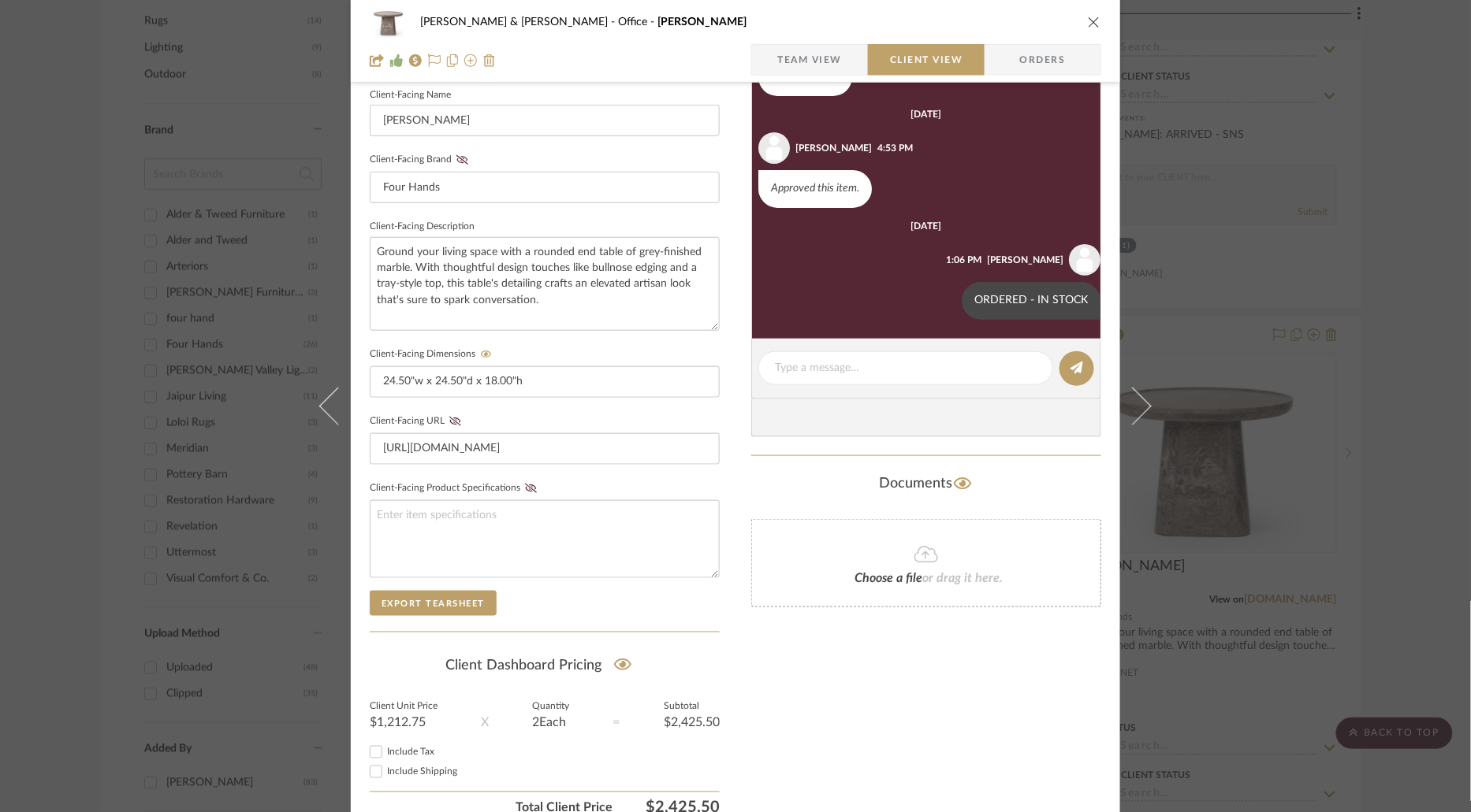
scroll to position [507, 0]
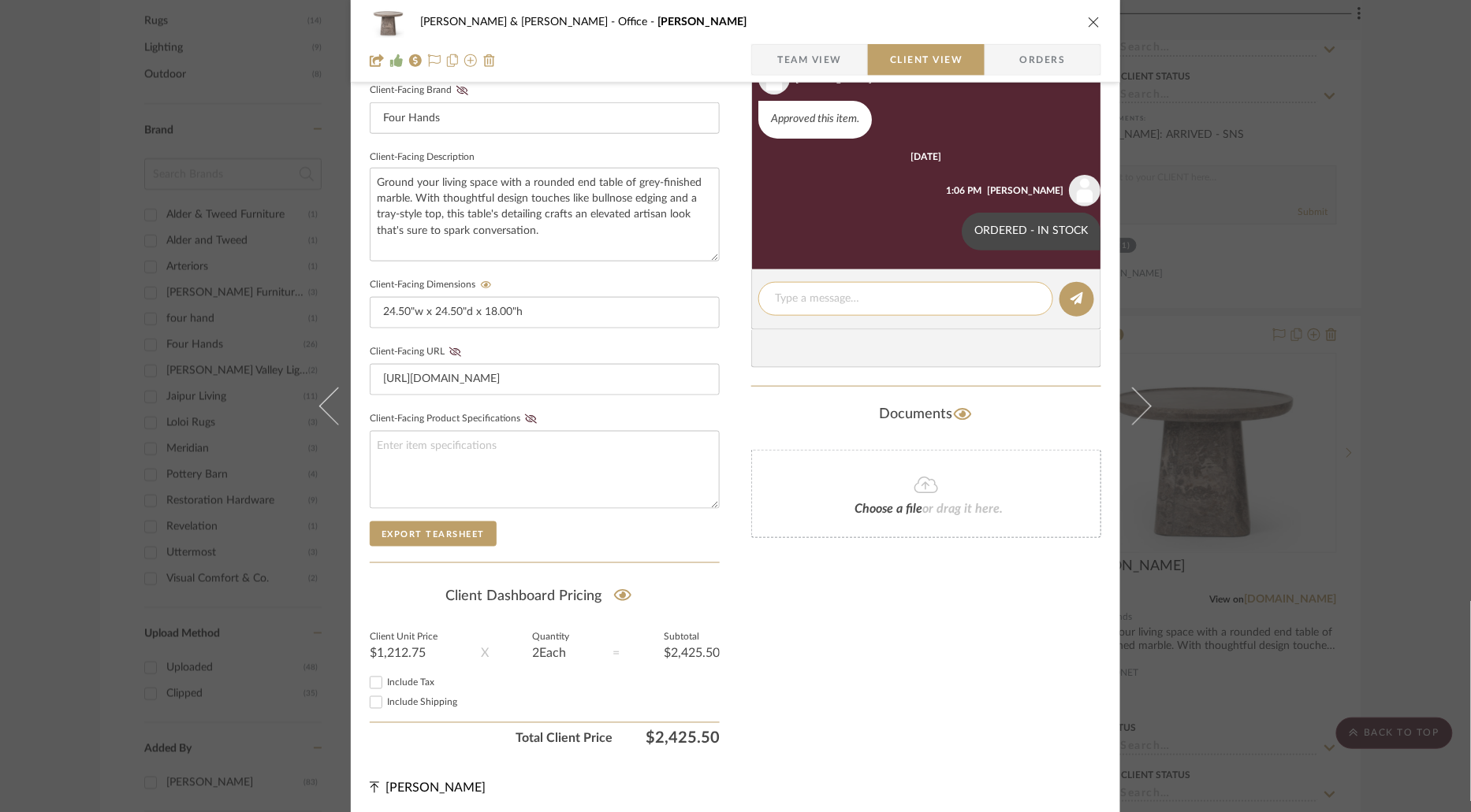
click at [940, 297] on textarea at bounding box center [905, 299] width 262 height 17
paste textarea "ARRIVED - SNS"
type textarea "ARRIVED - SNS"
click at [1070, 300] on icon at bounding box center [1076, 299] width 13 height 13
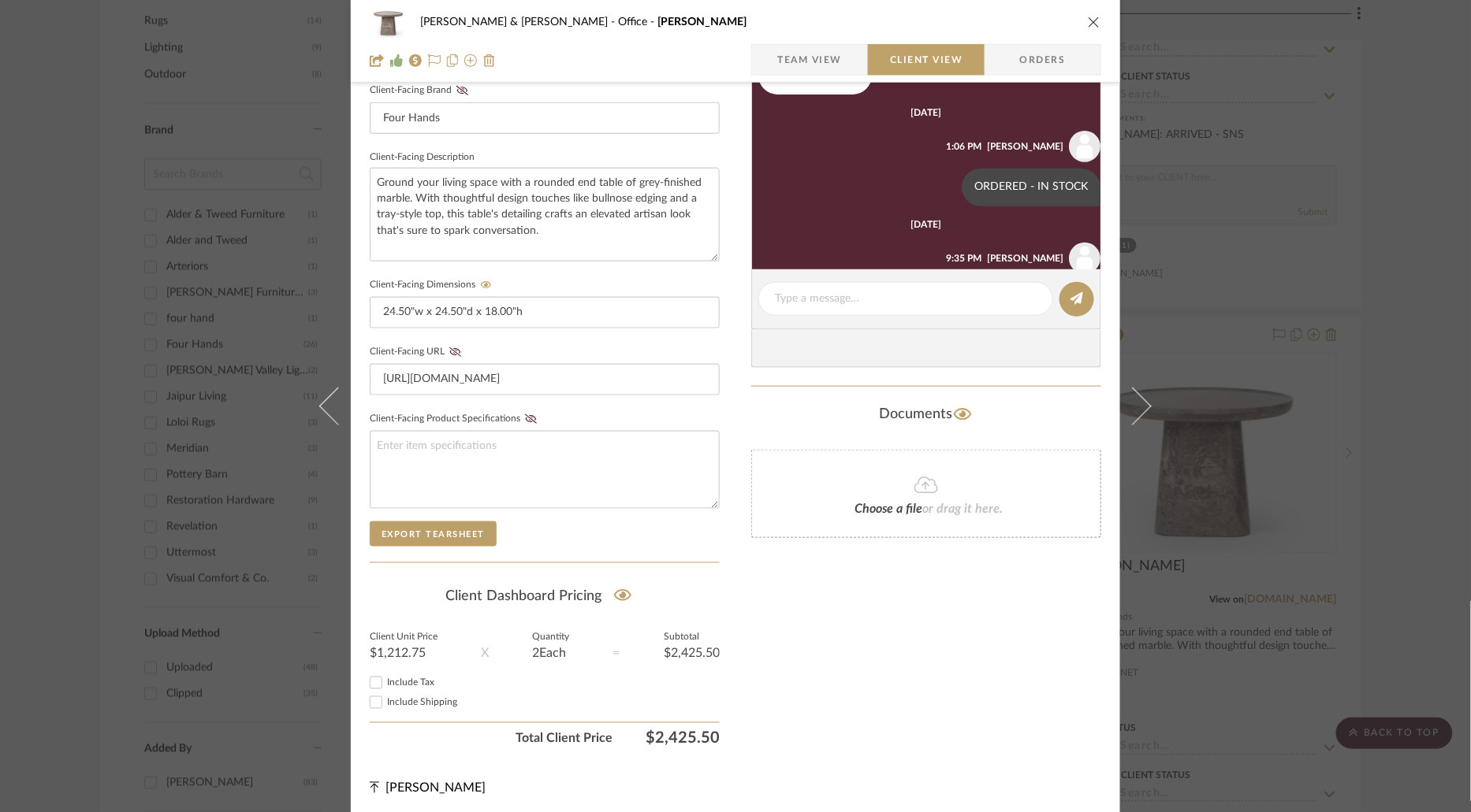
scroll to position [152, 0]
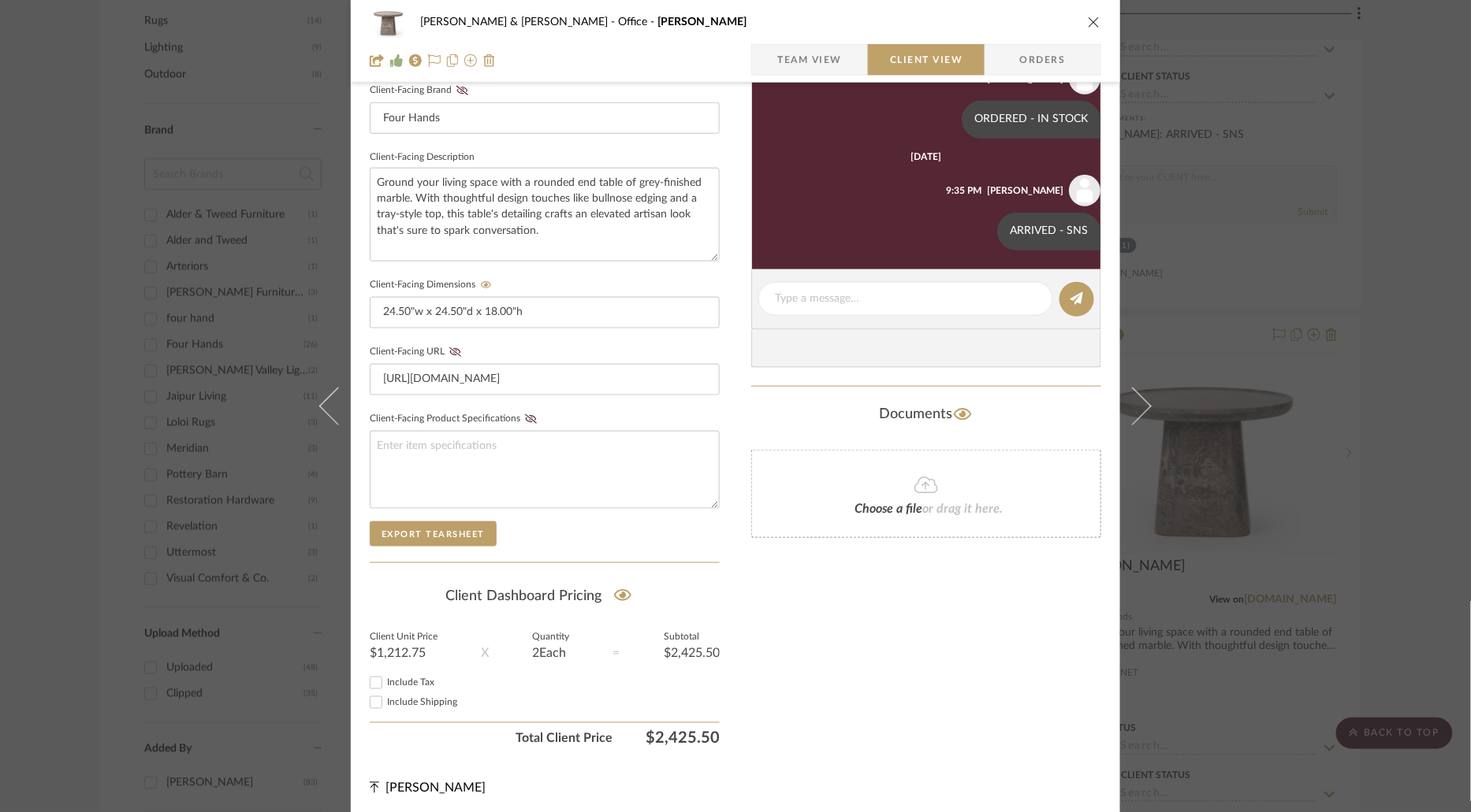
click at [1089, 21] on icon "close" at bounding box center [1094, 21] width 13 height 13
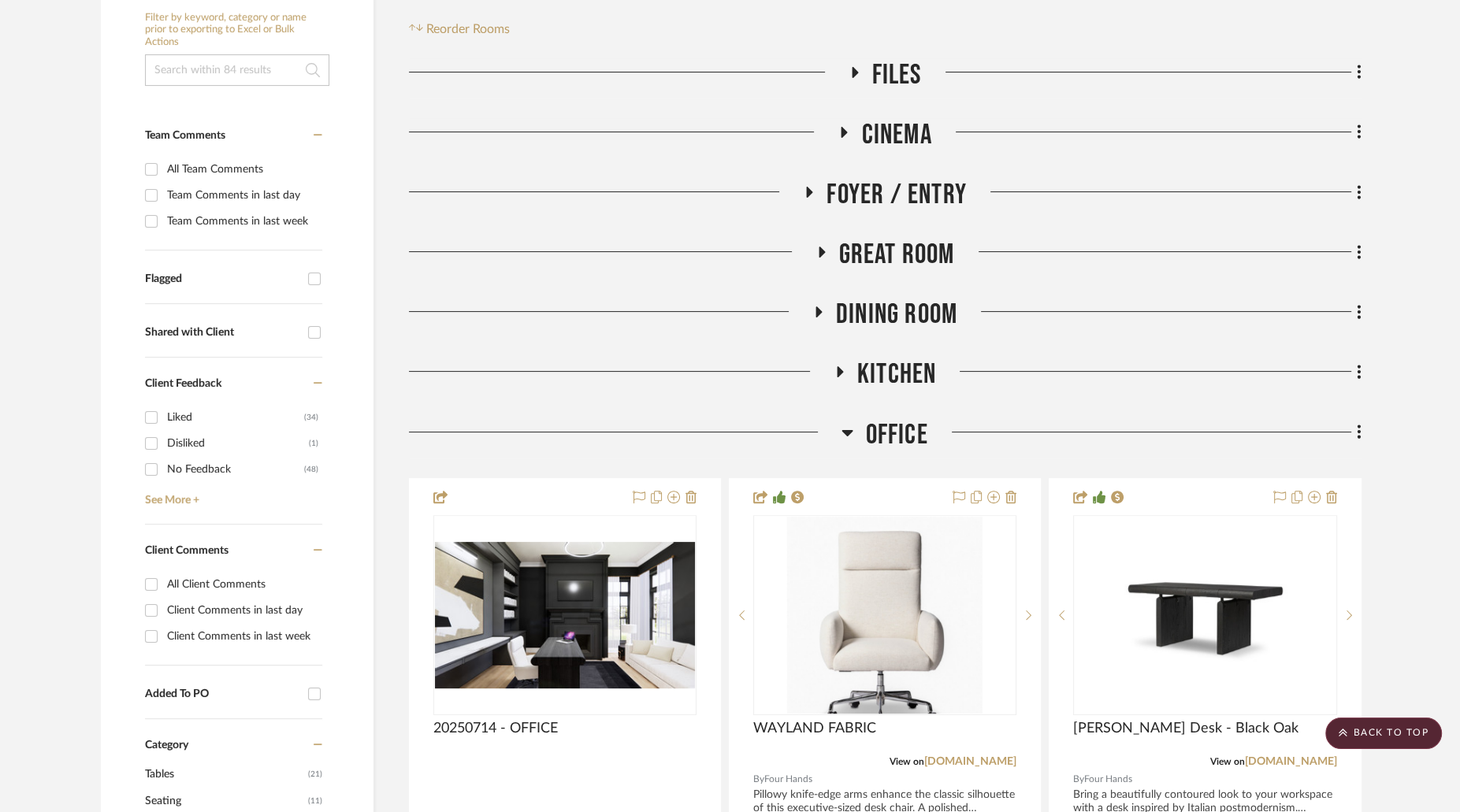
scroll to position [299, 0]
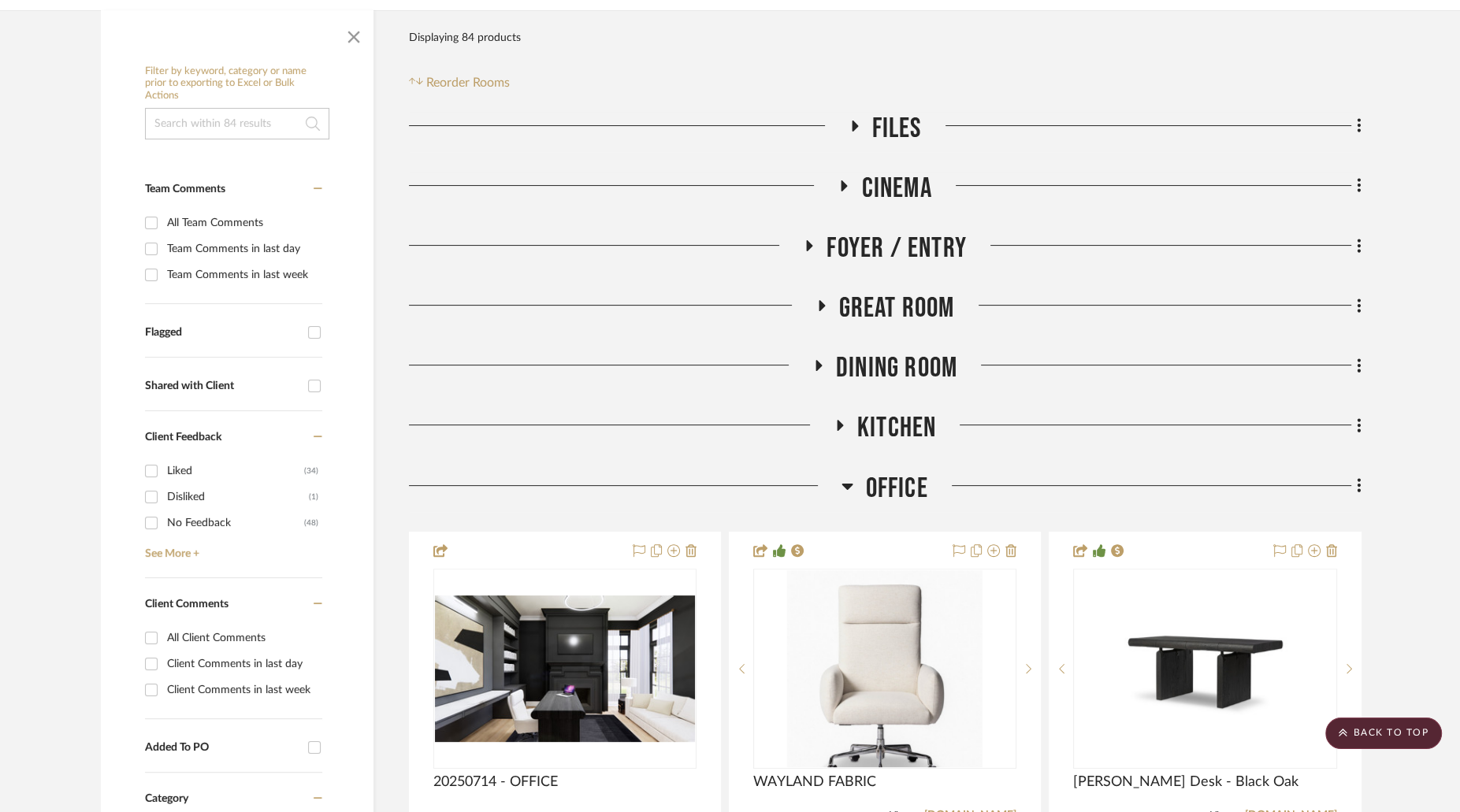
click at [841, 477] on icon at bounding box center [847, 485] width 12 height 18
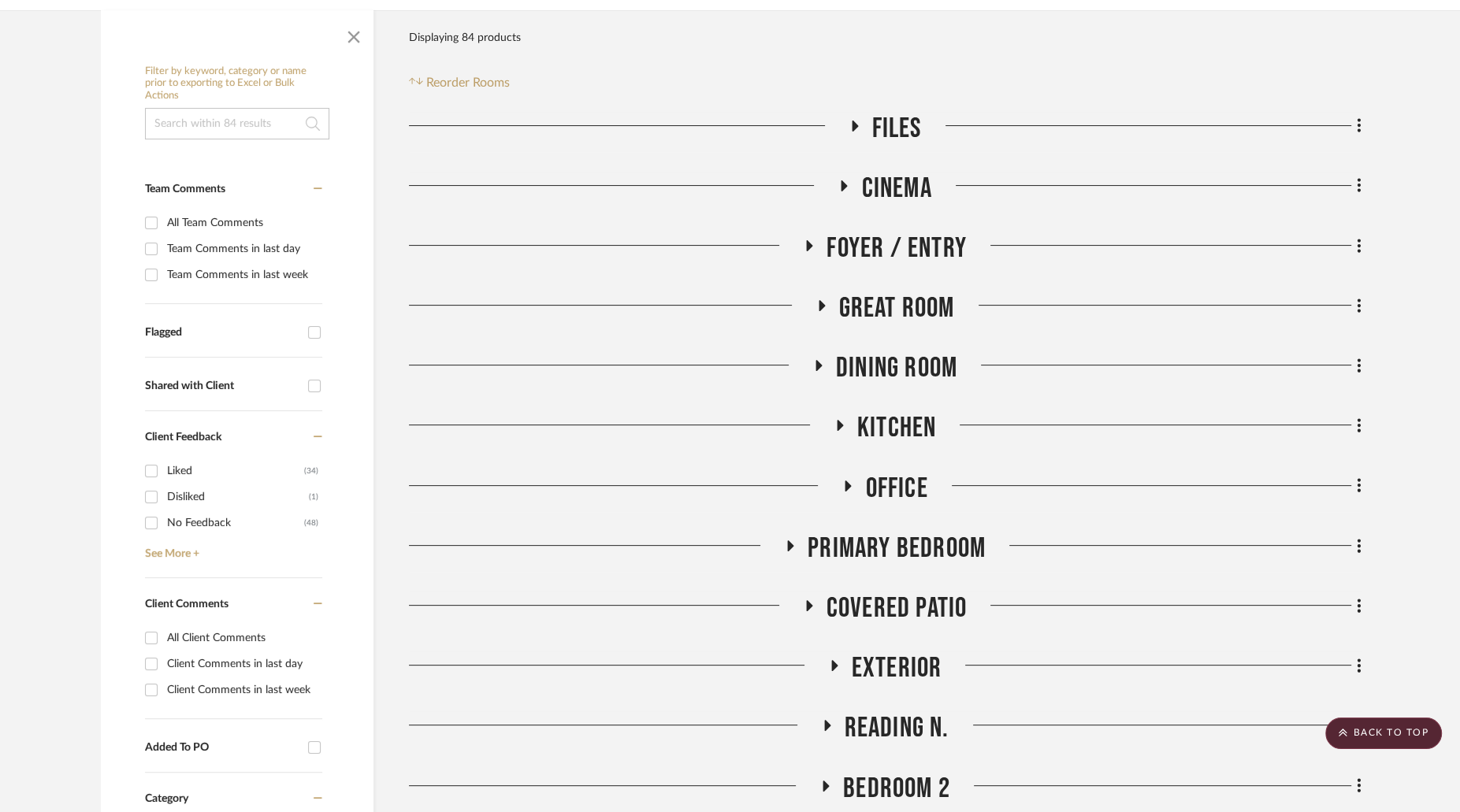
click at [792, 541] on icon at bounding box center [791, 546] width 6 height 11
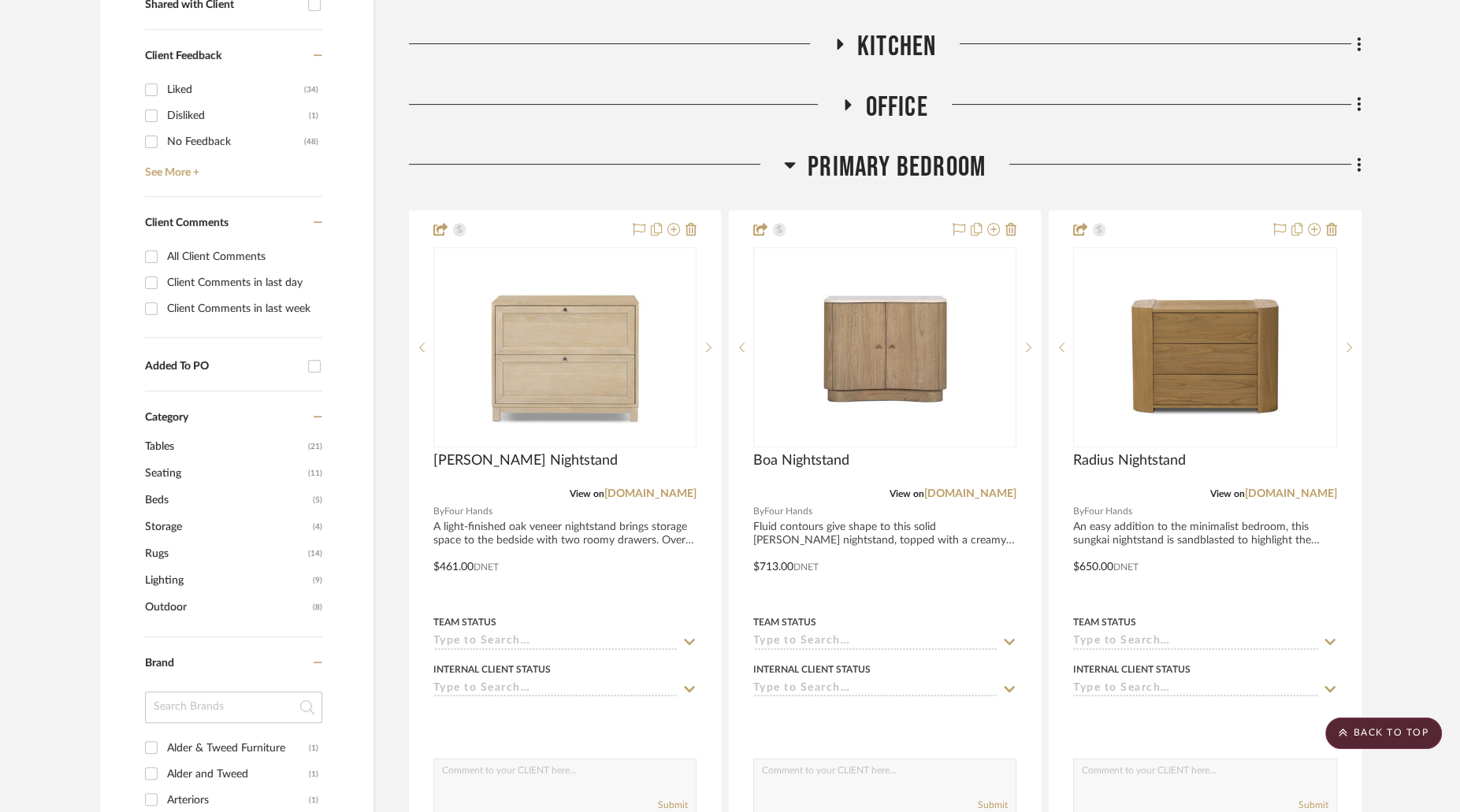
scroll to position [466, 0]
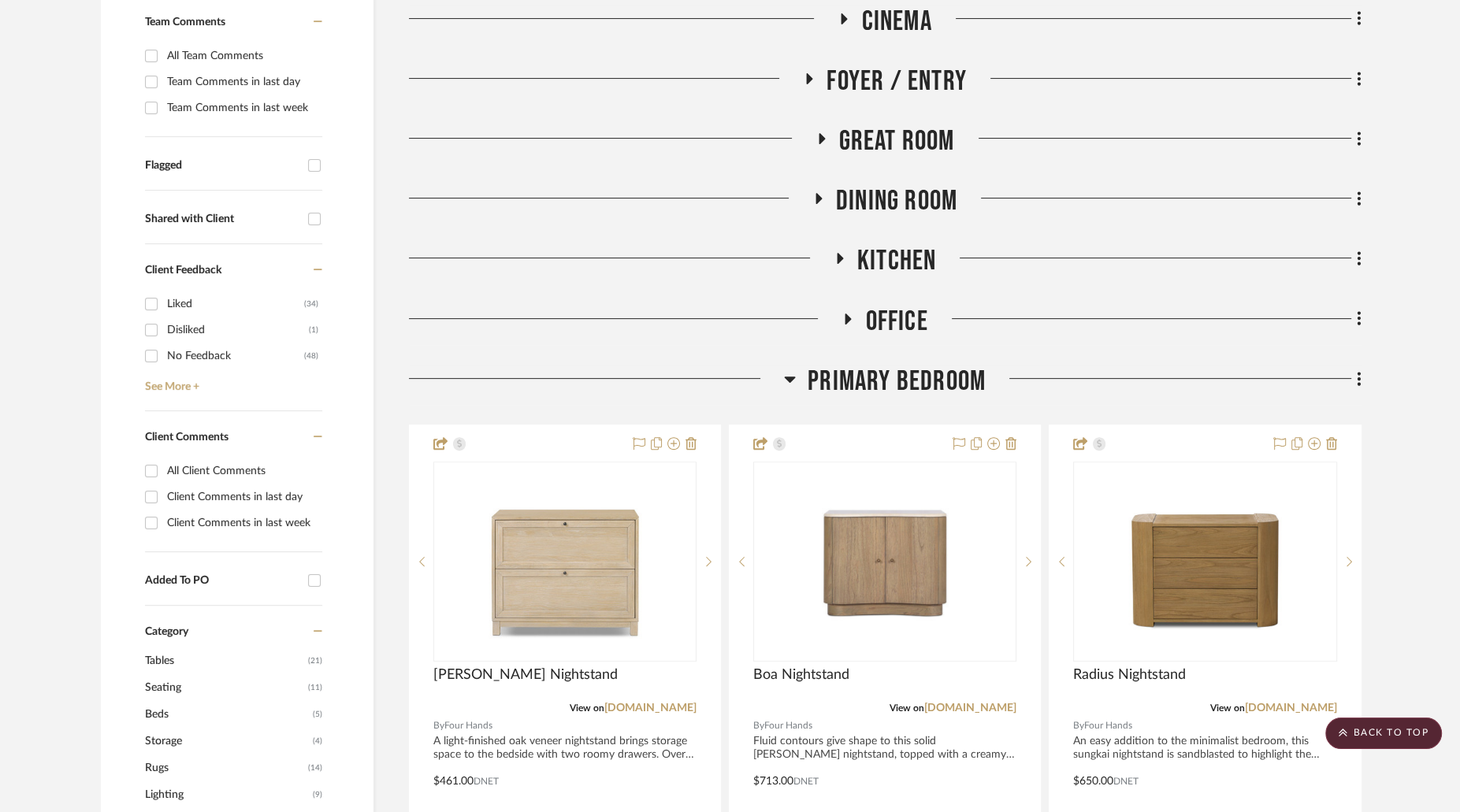
click at [789, 370] on icon at bounding box center [790, 378] width 12 height 18
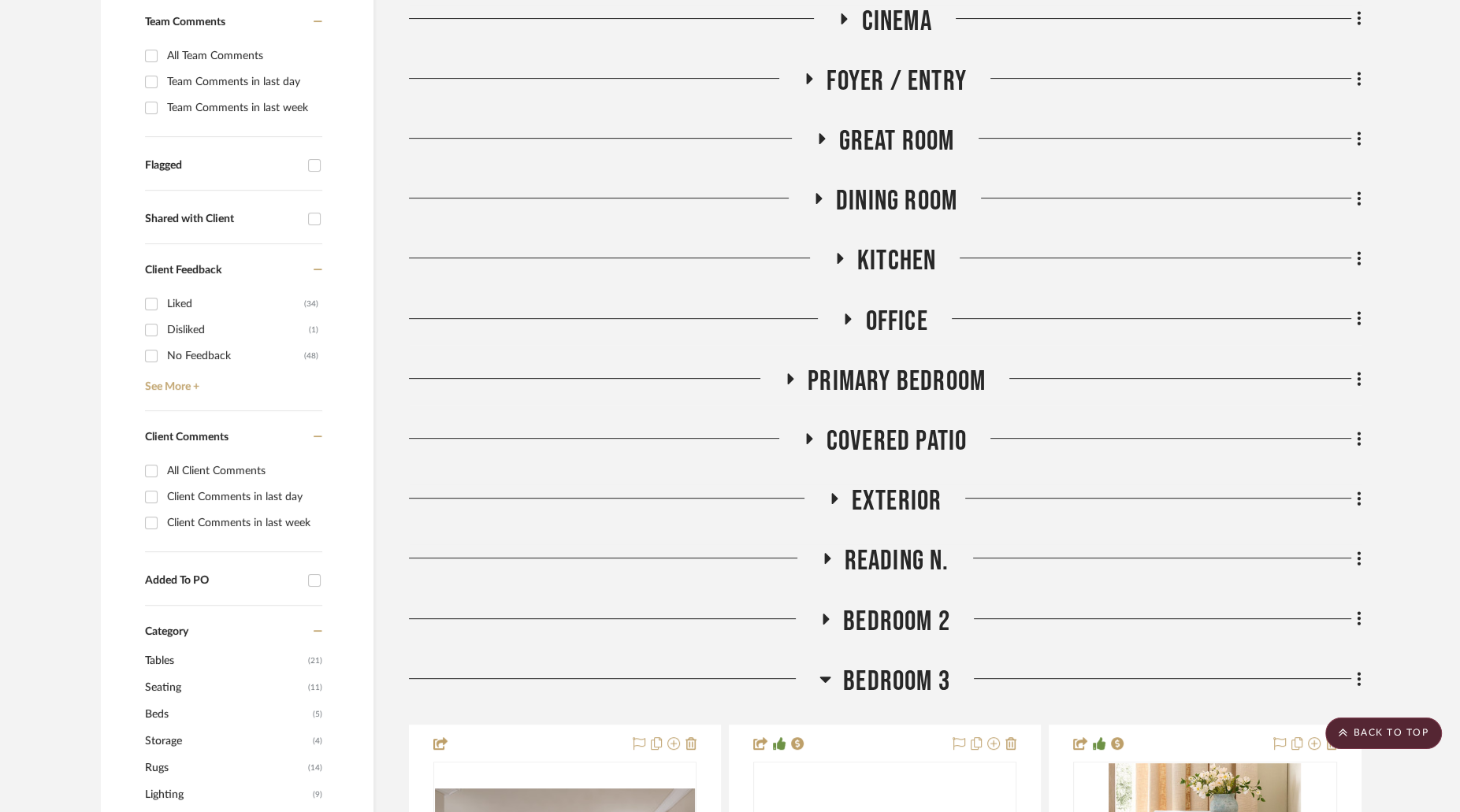
click at [814, 434] on icon at bounding box center [808, 440] width 18 height 12
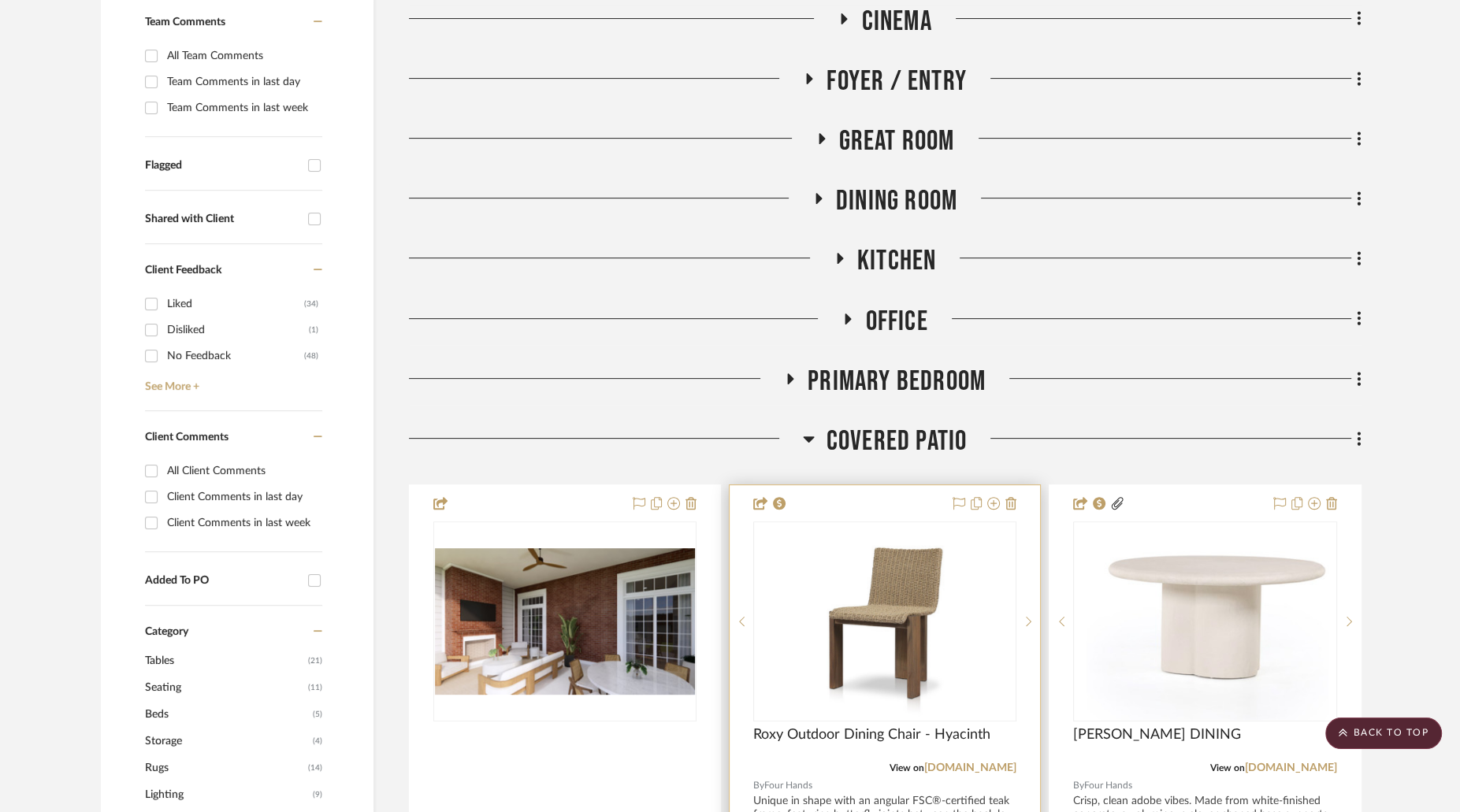
click at [918, 568] on img "0" at bounding box center [885, 621] width 197 height 197
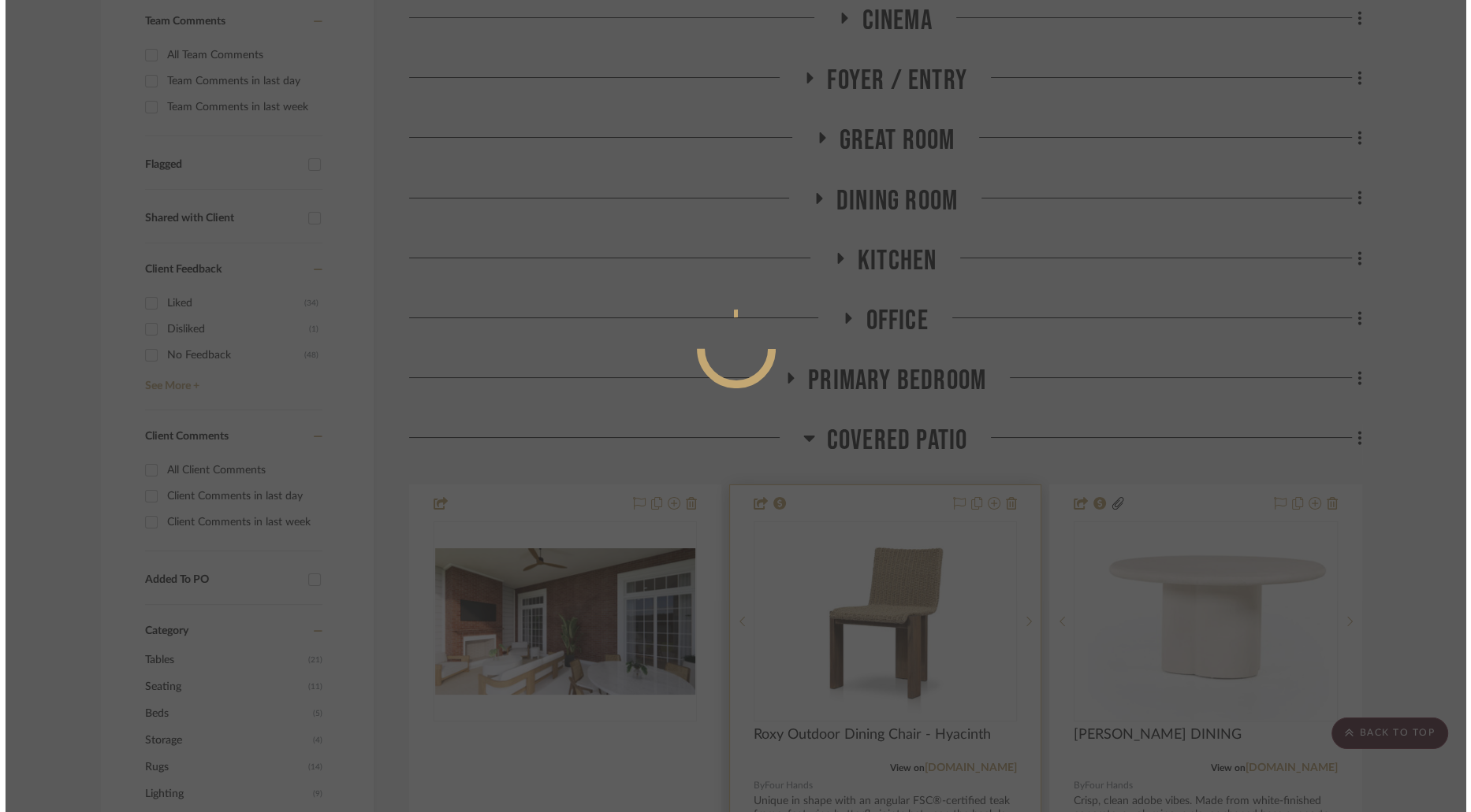
scroll to position [0, 0]
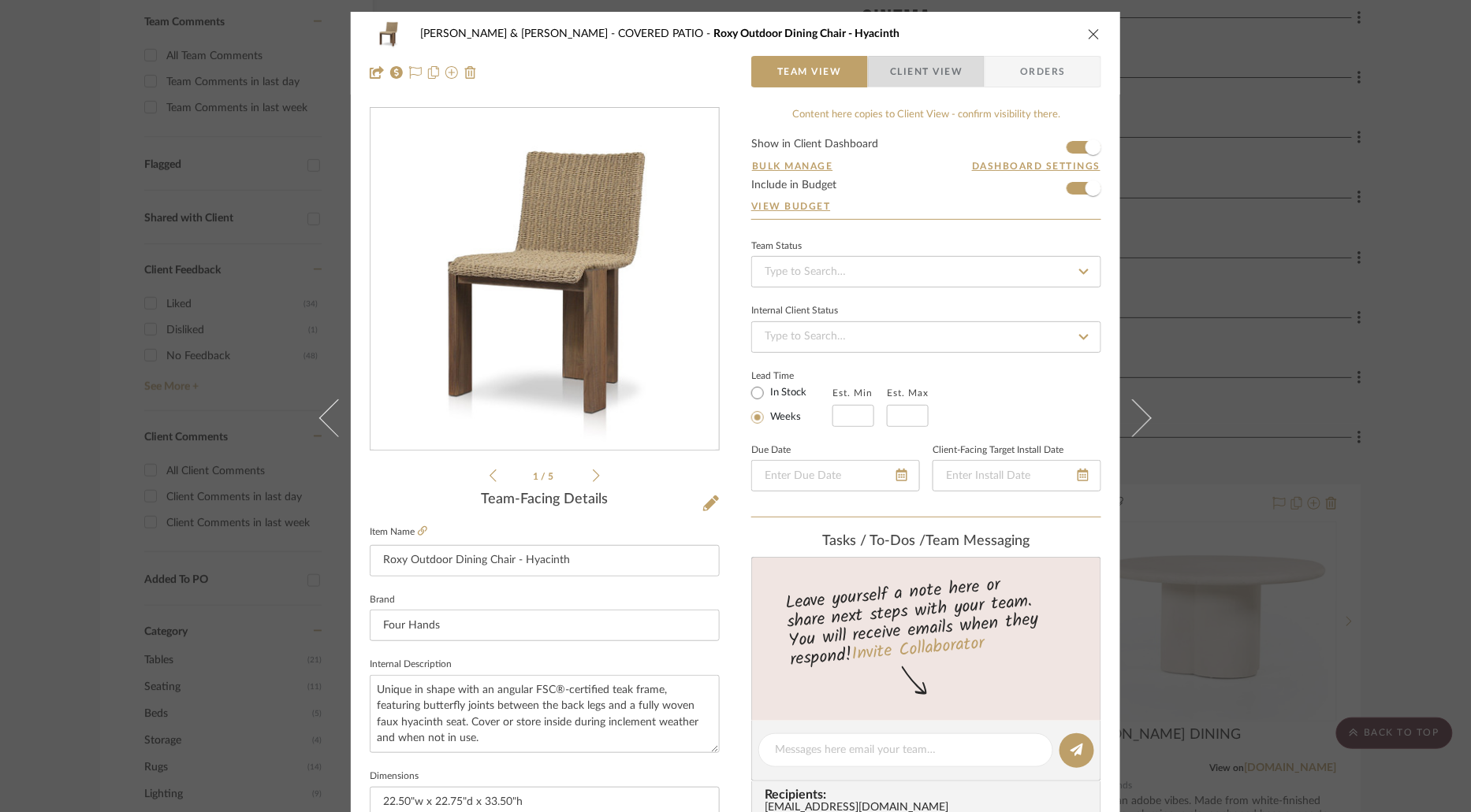
click at [928, 74] on span "Client View" at bounding box center [926, 72] width 73 height 31
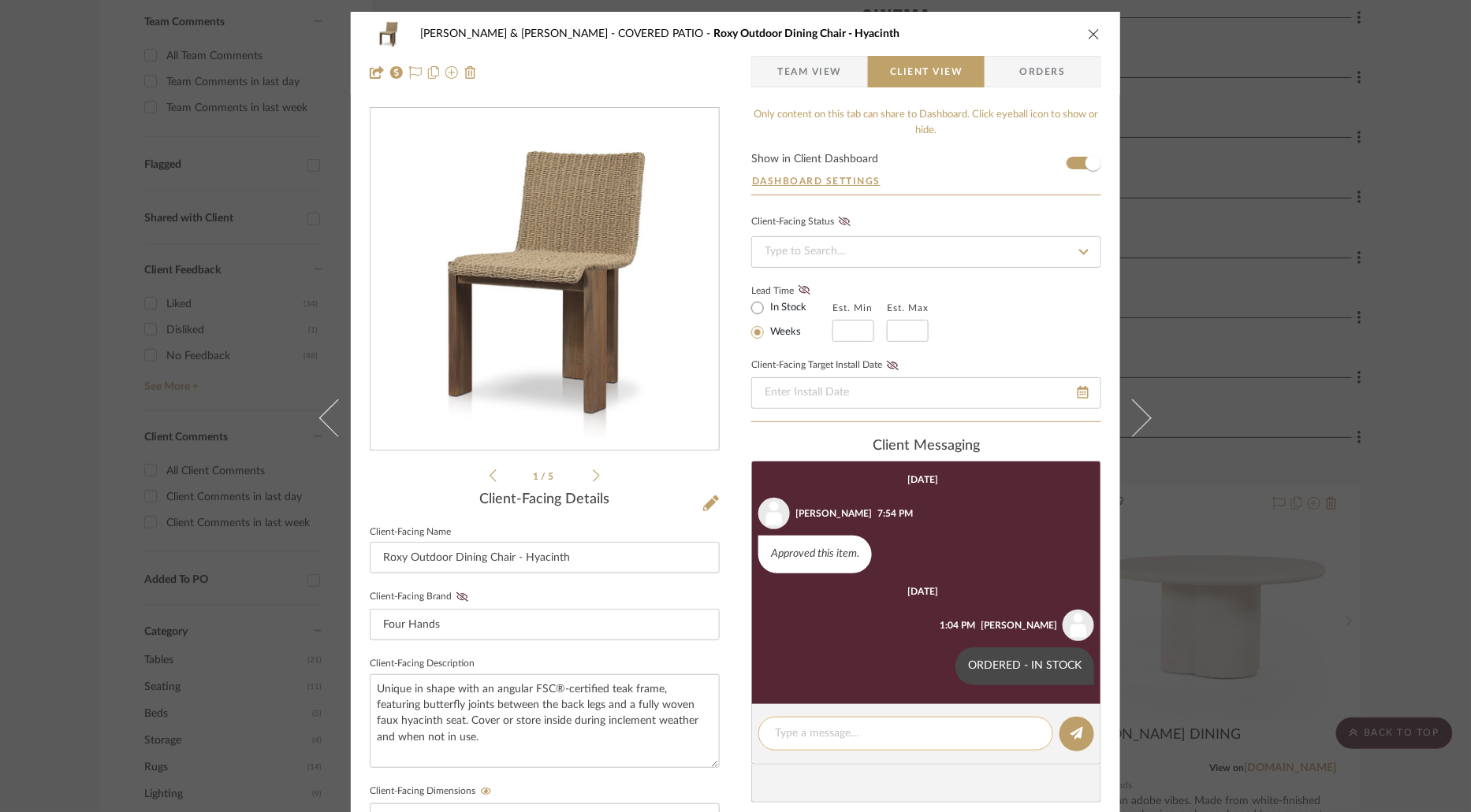
click at [886, 731] on textarea at bounding box center [905, 733] width 262 height 17
paste textarea "ARRIVED - SNS"
type textarea "ARRIVED - SNS - (3)."
click at [1070, 734] on icon at bounding box center [1076, 733] width 13 height 13
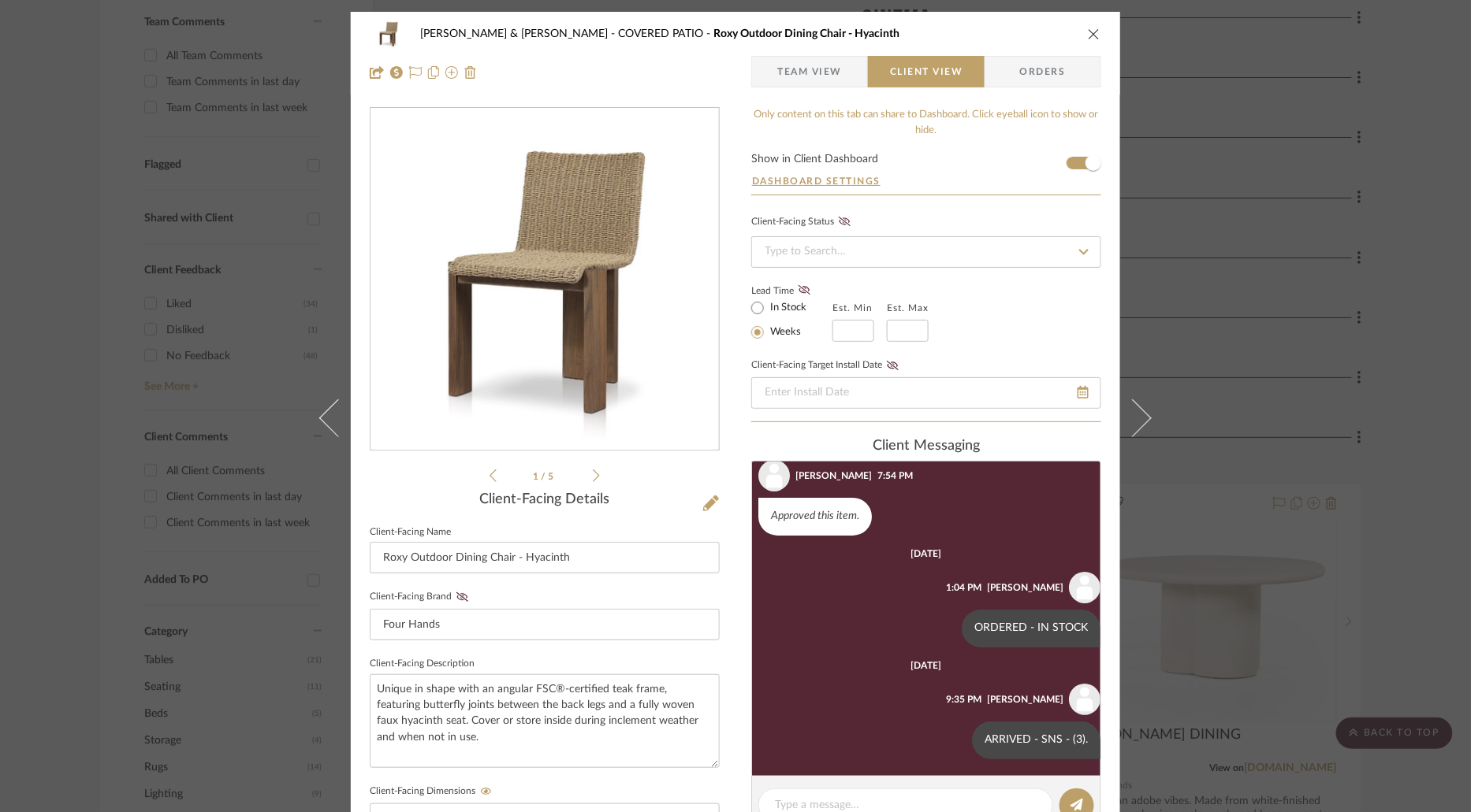
scroll to position [40, 0]
click at [1088, 31] on icon "close" at bounding box center [1094, 33] width 13 height 13
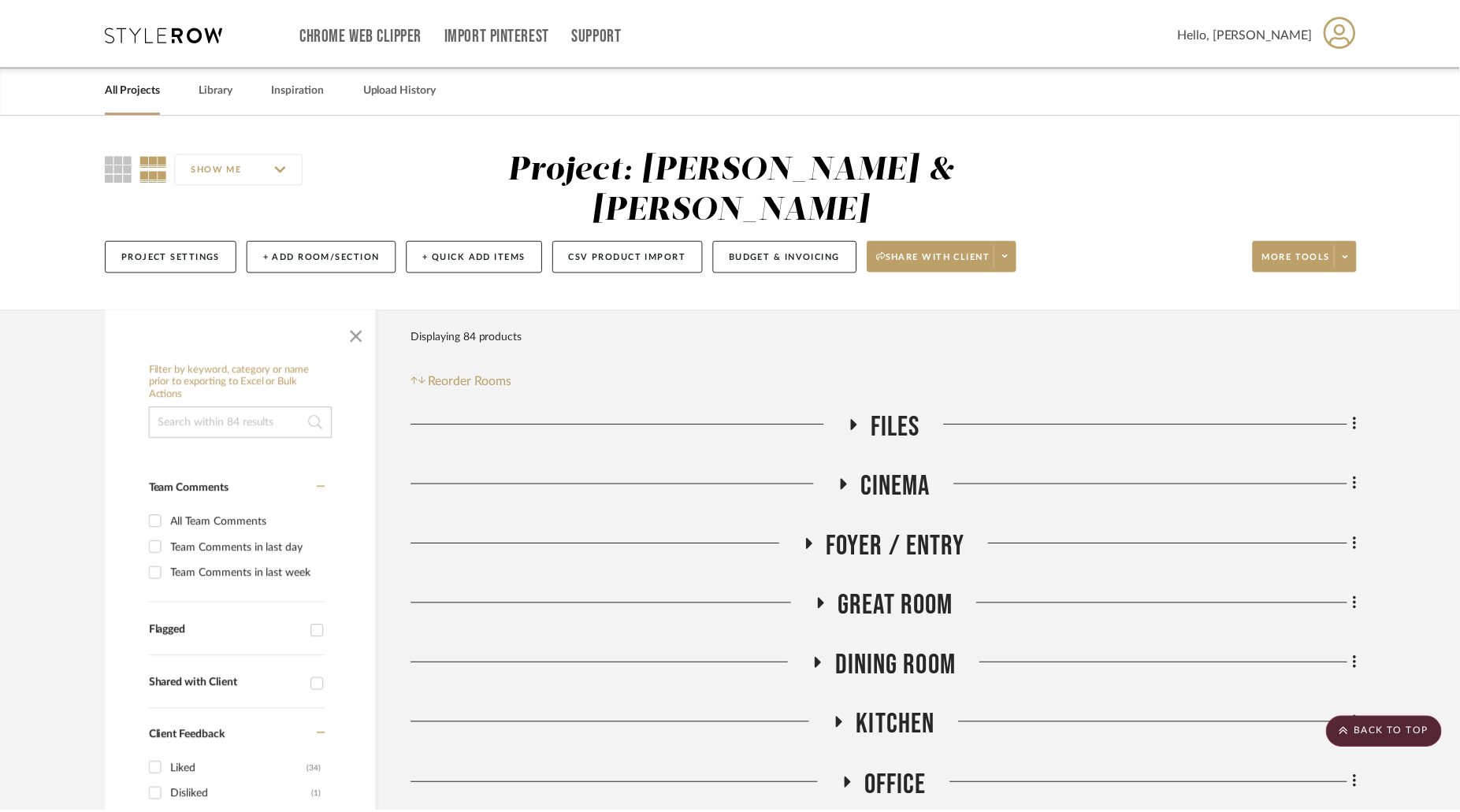
scroll to position [466, 0]
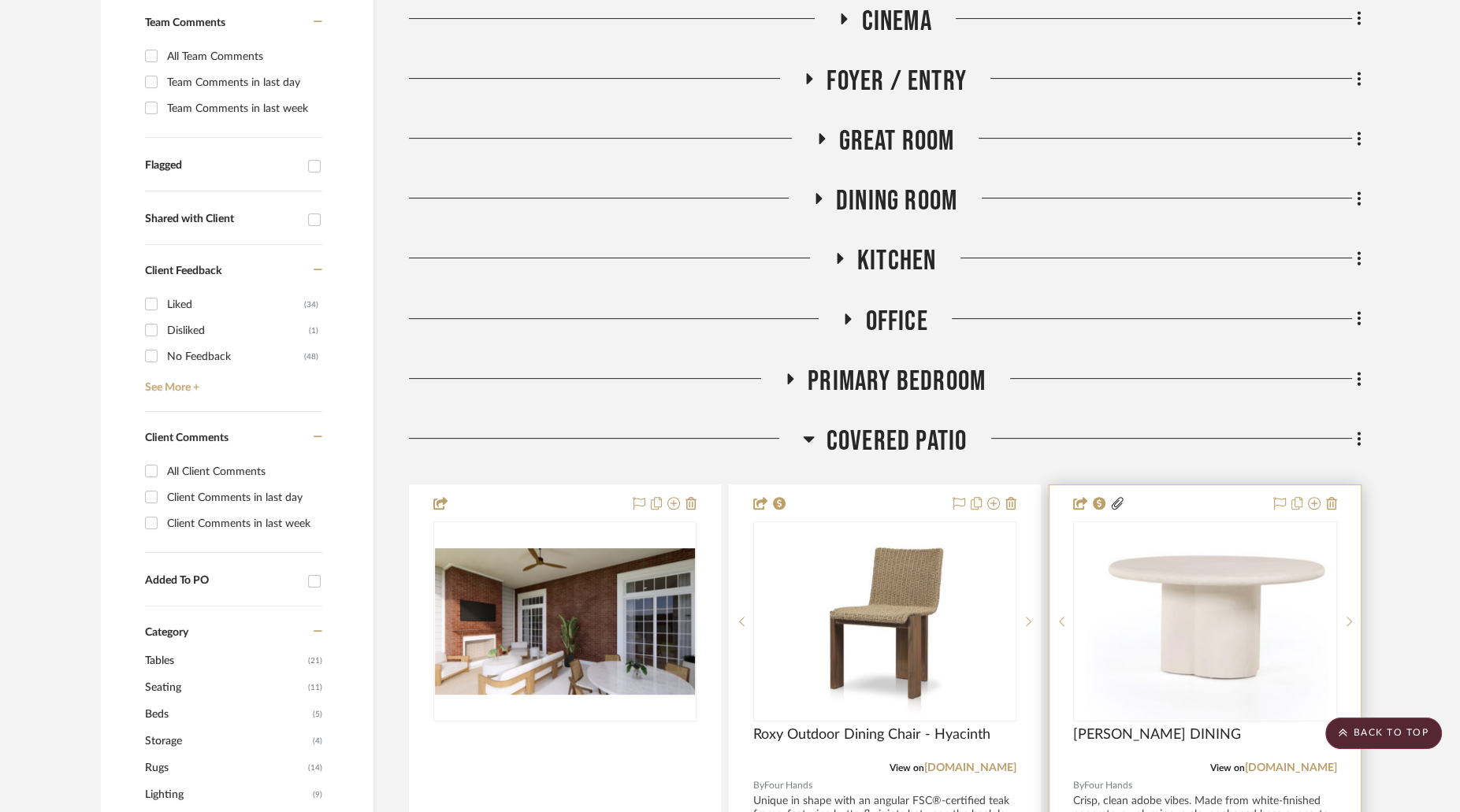
click at [0, 0] on img at bounding box center [0, 0] width 0 height 0
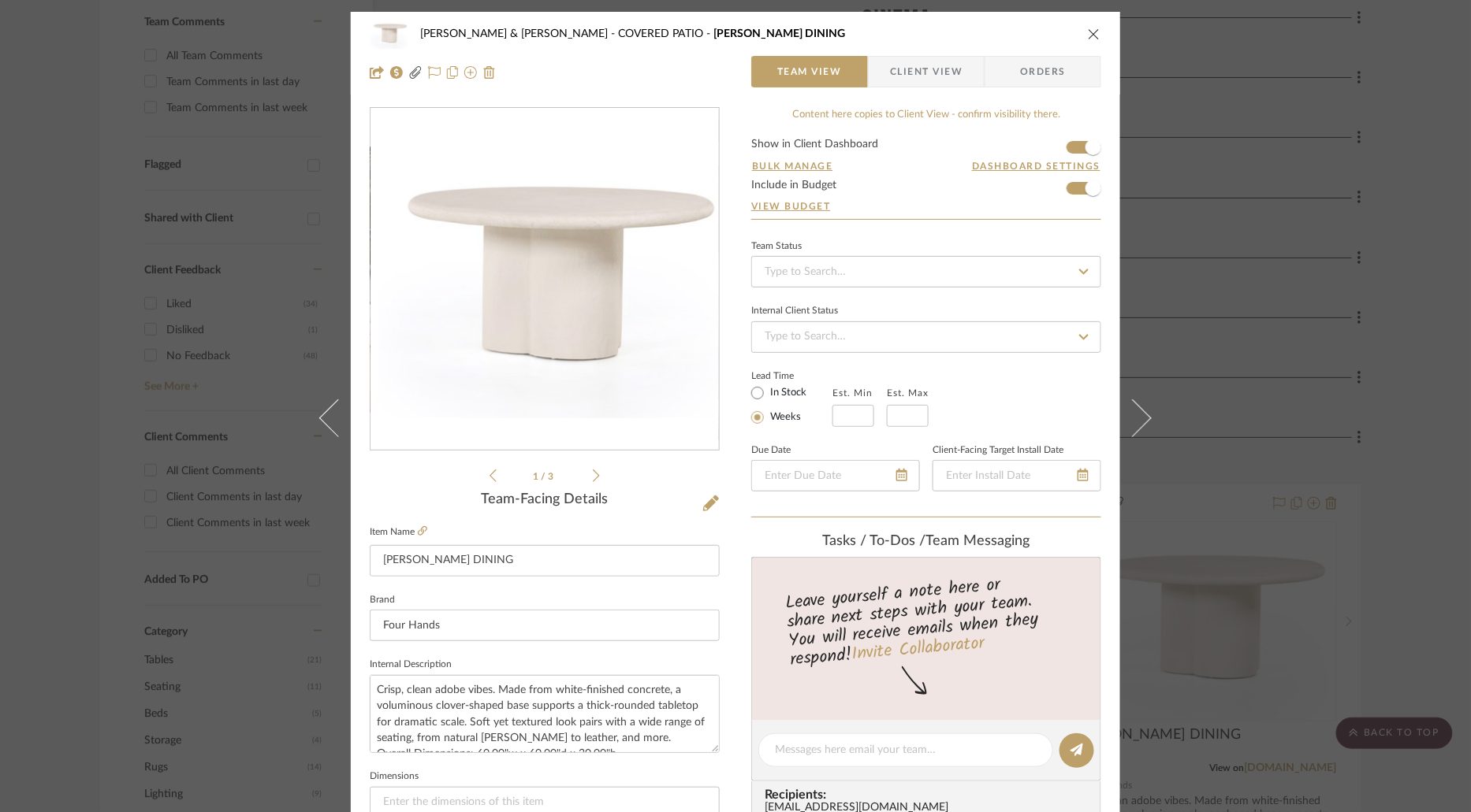
click at [890, 54] on div "[PERSON_NAME] & [PERSON_NAME] COVERED PATIO [PERSON_NAME] DINING Team View Clie…" at bounding box center [736, 53] width 770 height 83
click at [897, 74] on span "Client View" at bounding box center [926, 72] width 73 height 31
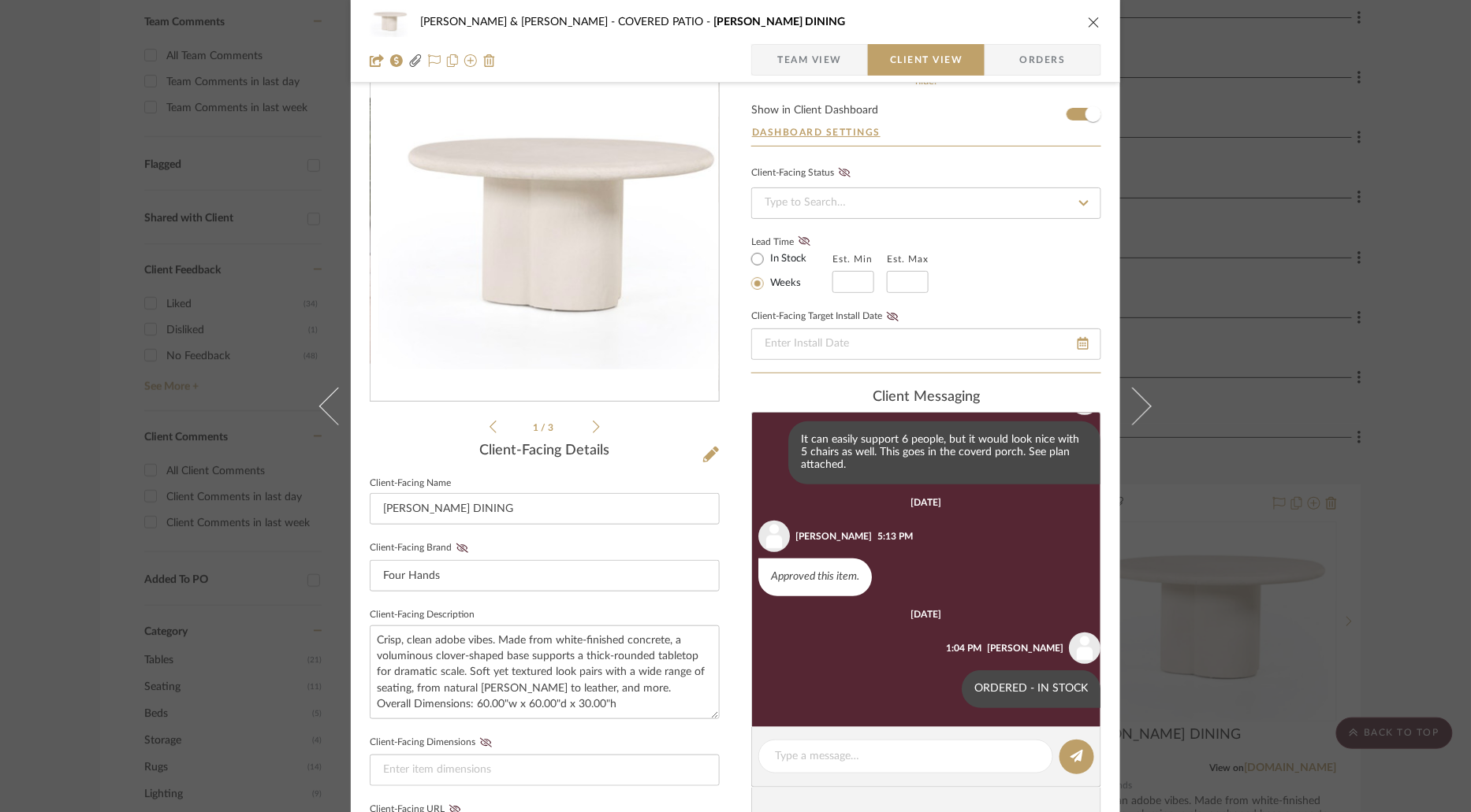
scroll to position [193, 0]
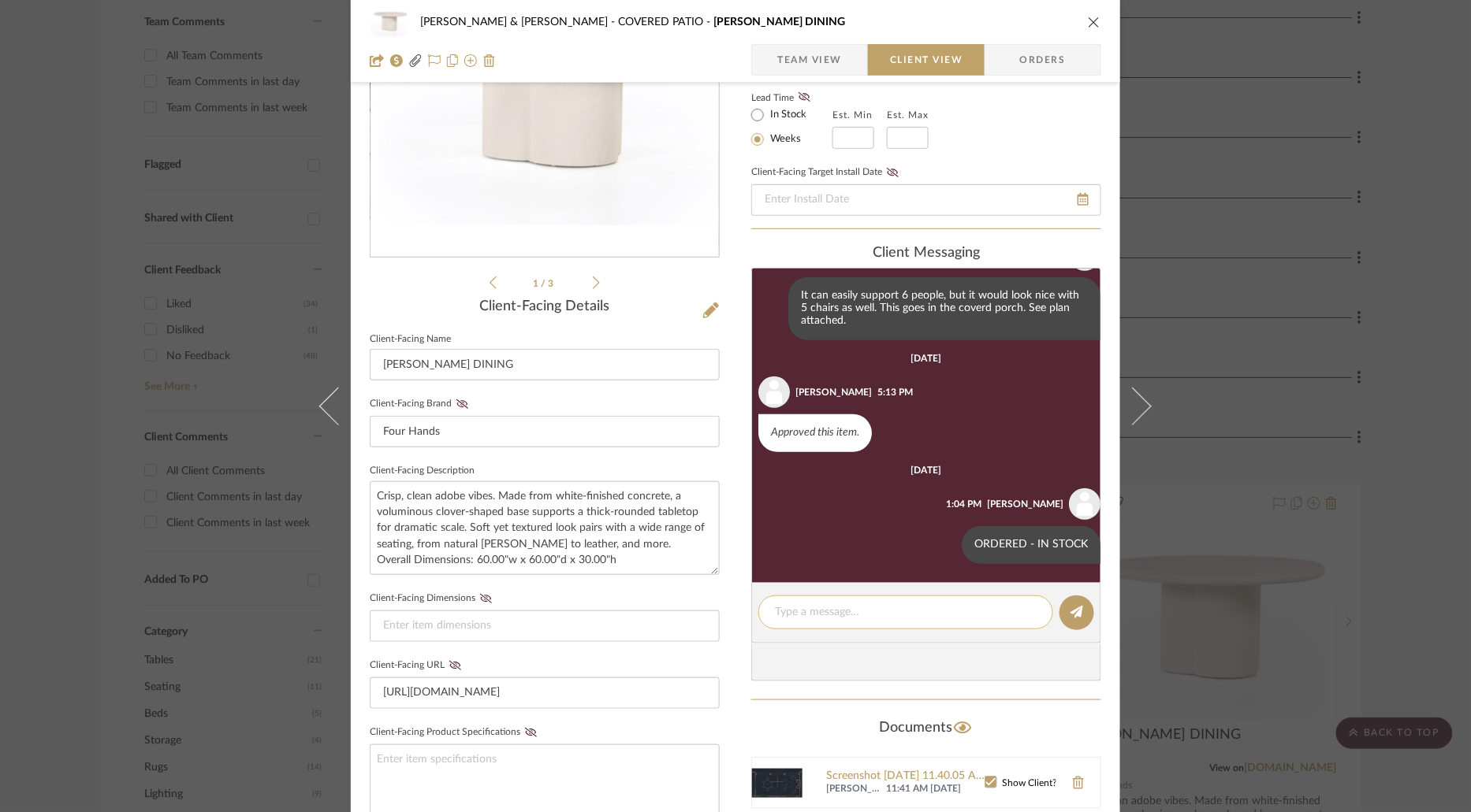
click at [903, 613] on textarea at bounding box center [905, 612] width 262 height 17
paste textarea "ARRIVED - SNS"
click at [874, 608] on textarea "ARRIVED - SNS. TOP W2" at bounding box center [905, 612] width 262 height 17
type textarea "ARRIVED - SNS. TOP - W2"
click at [1074, 610] on icon at bounding box center [1076, 612] width 13 height 13
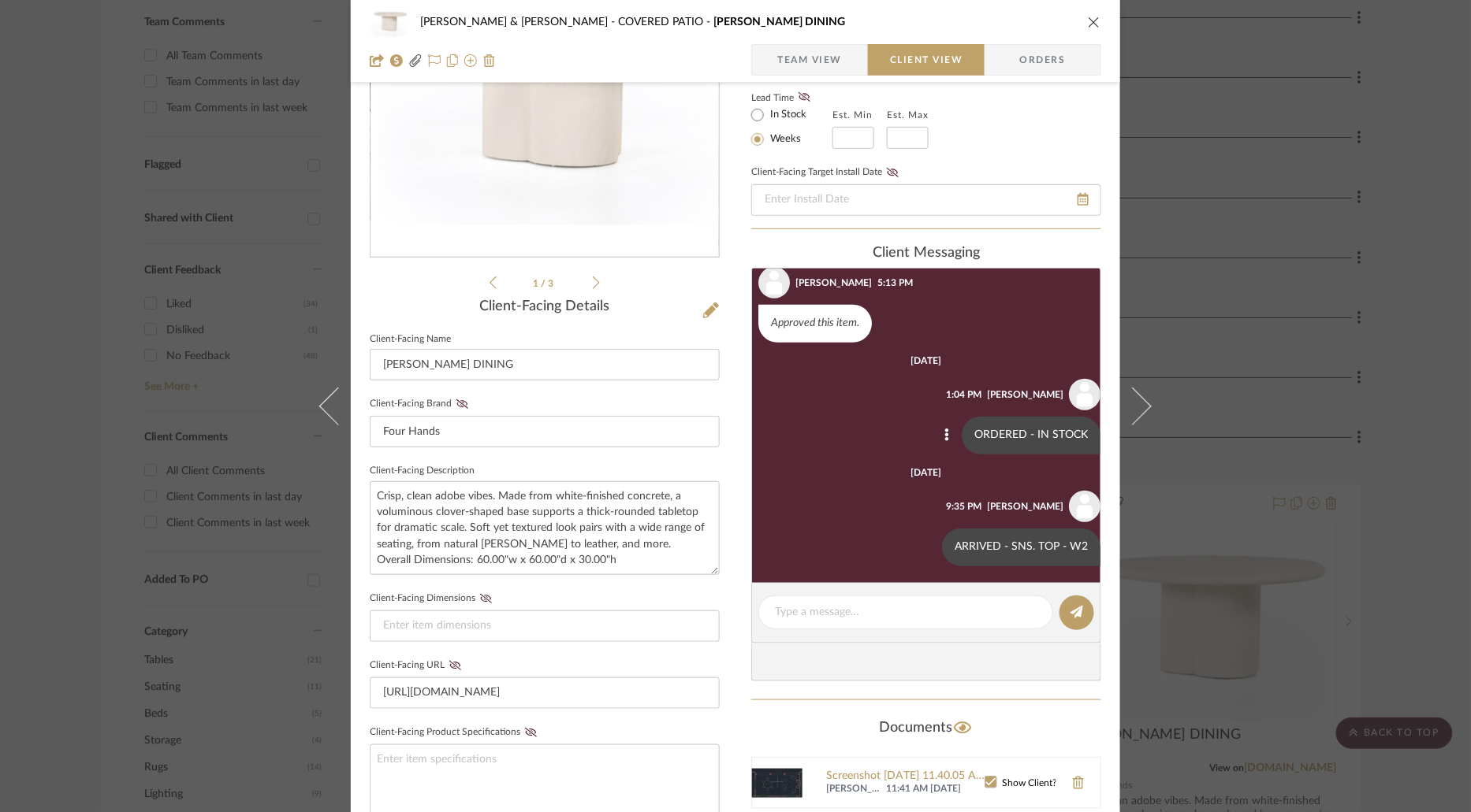
scroll to position [414, 0]
click at [1094, 22] on icon "close" at bounding box center [1094, 21] width 13 height 13
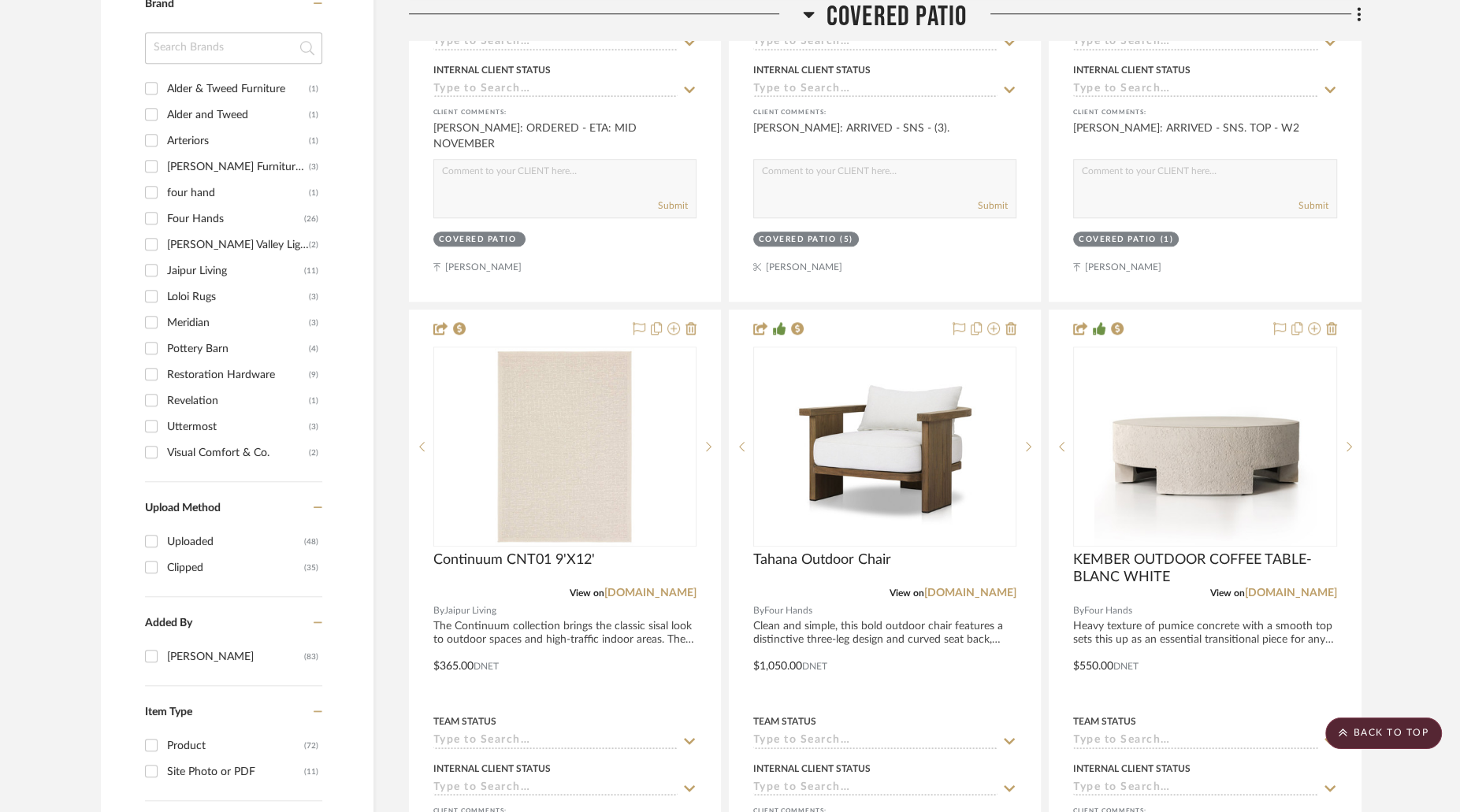
scroll to position [1370, 0]
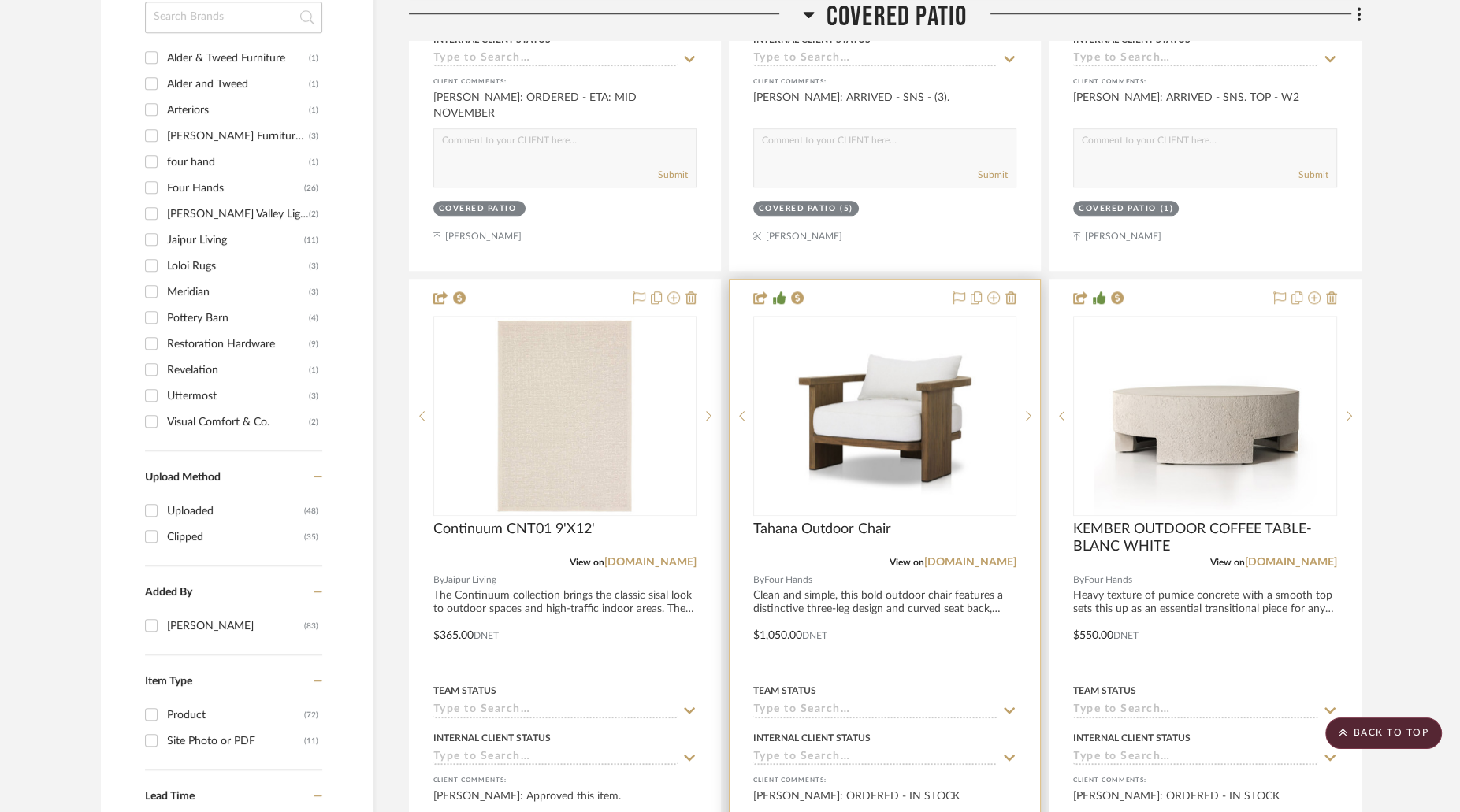
click at [0, 0] on img at bounding box center [0, 0] width 0 height 0
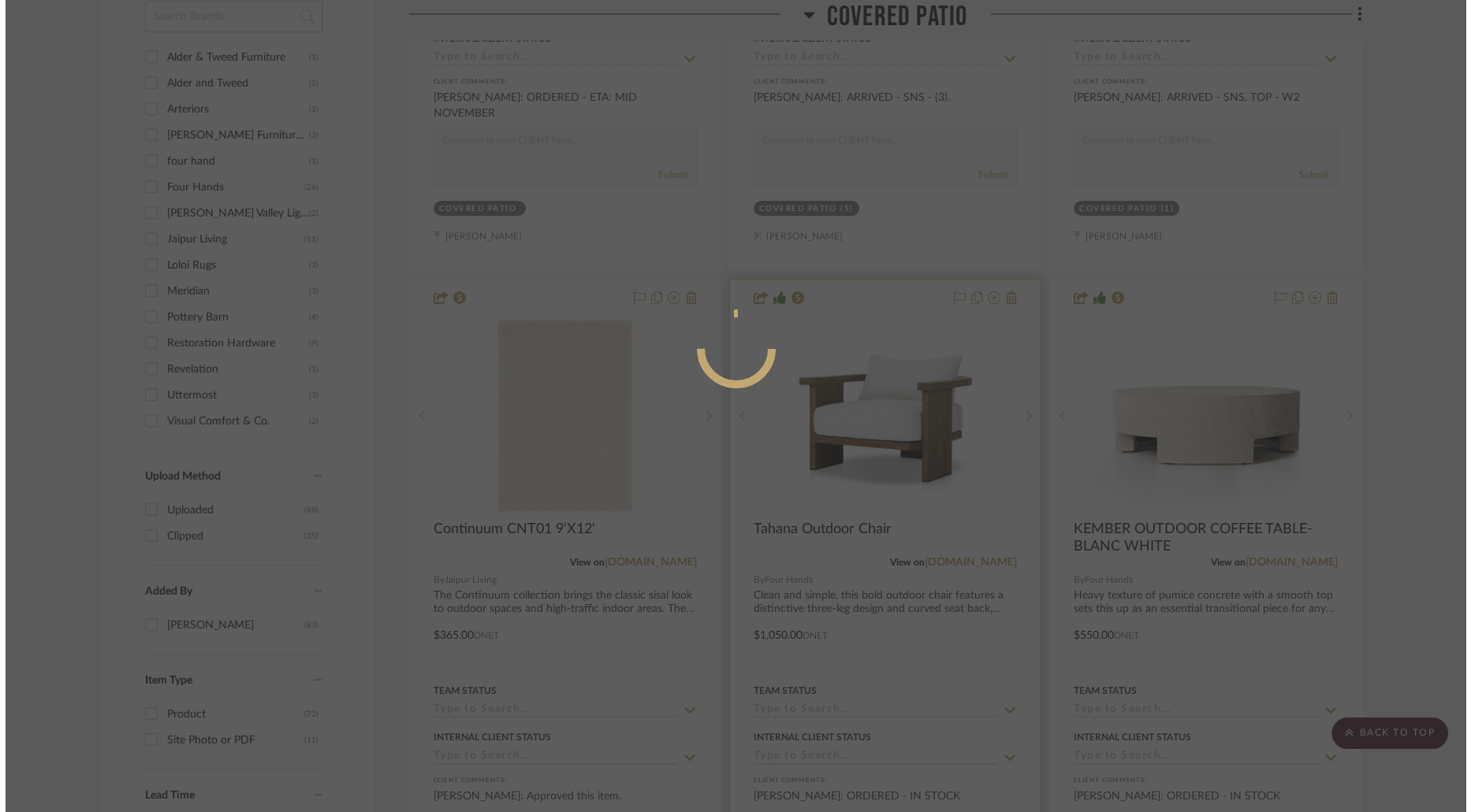
scroll to position [0, 0]
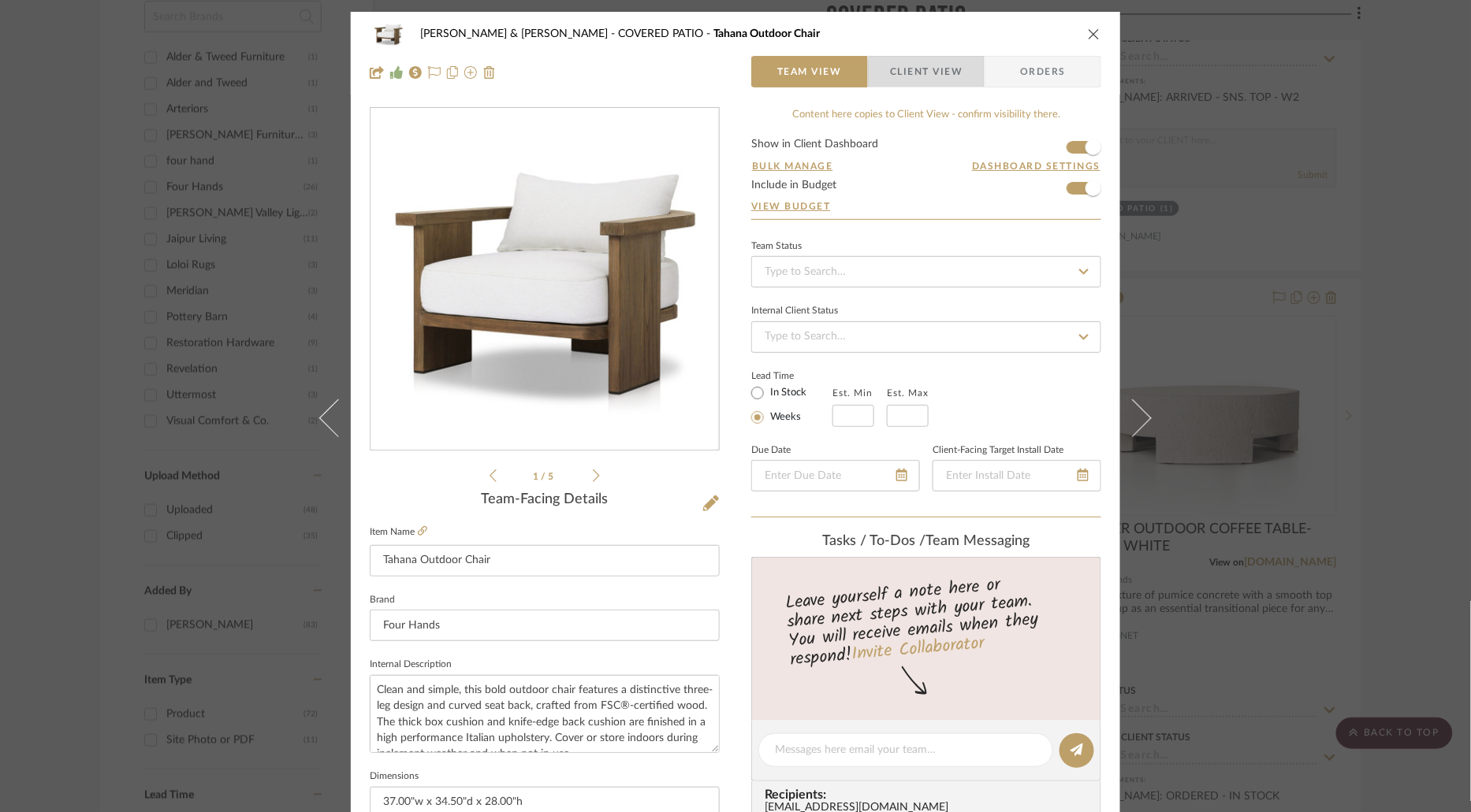
click at [951, 74] on span "Client View" at bounding box center [926, 72] width 73 height 31
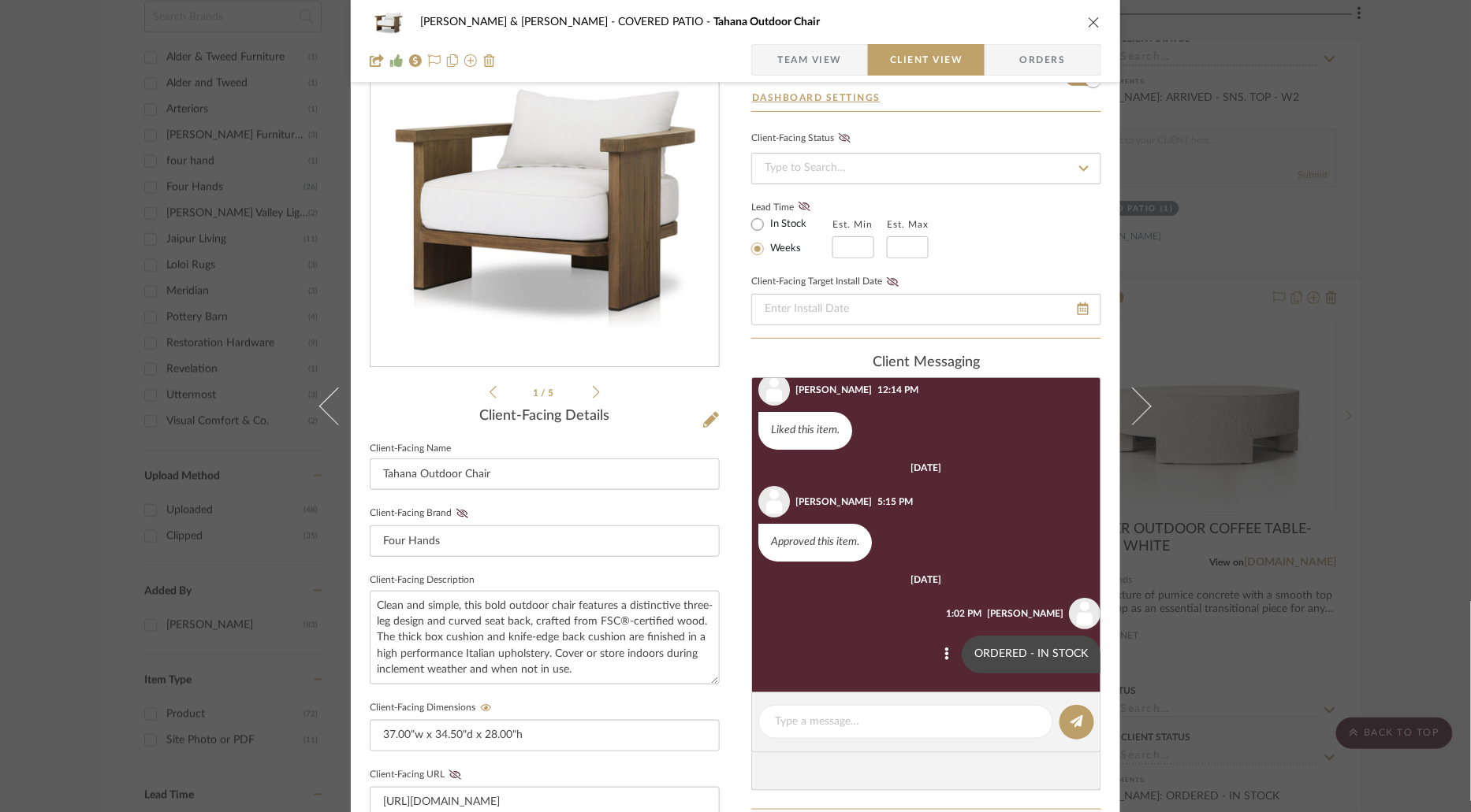
scroll to position [96, 0]
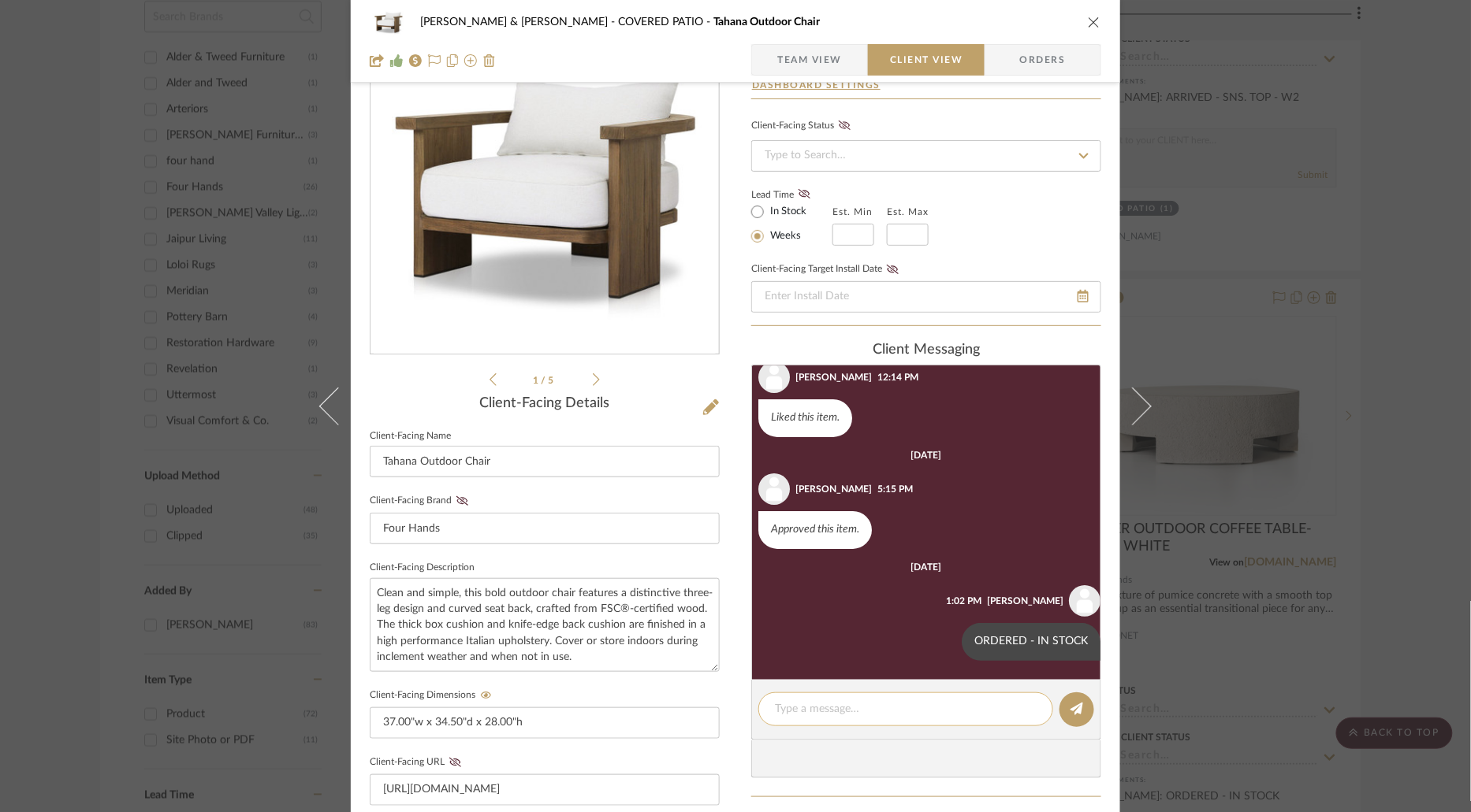
click at [892, 712] on textarea at bounding box center [905, 709] width 262 height 17
paste textarea "ARRIVED - SNS"
type textarea "ARRIVED - SNS"
click at [1074, 713] on icon at bounding box center [1076, 709] width 13 height 13
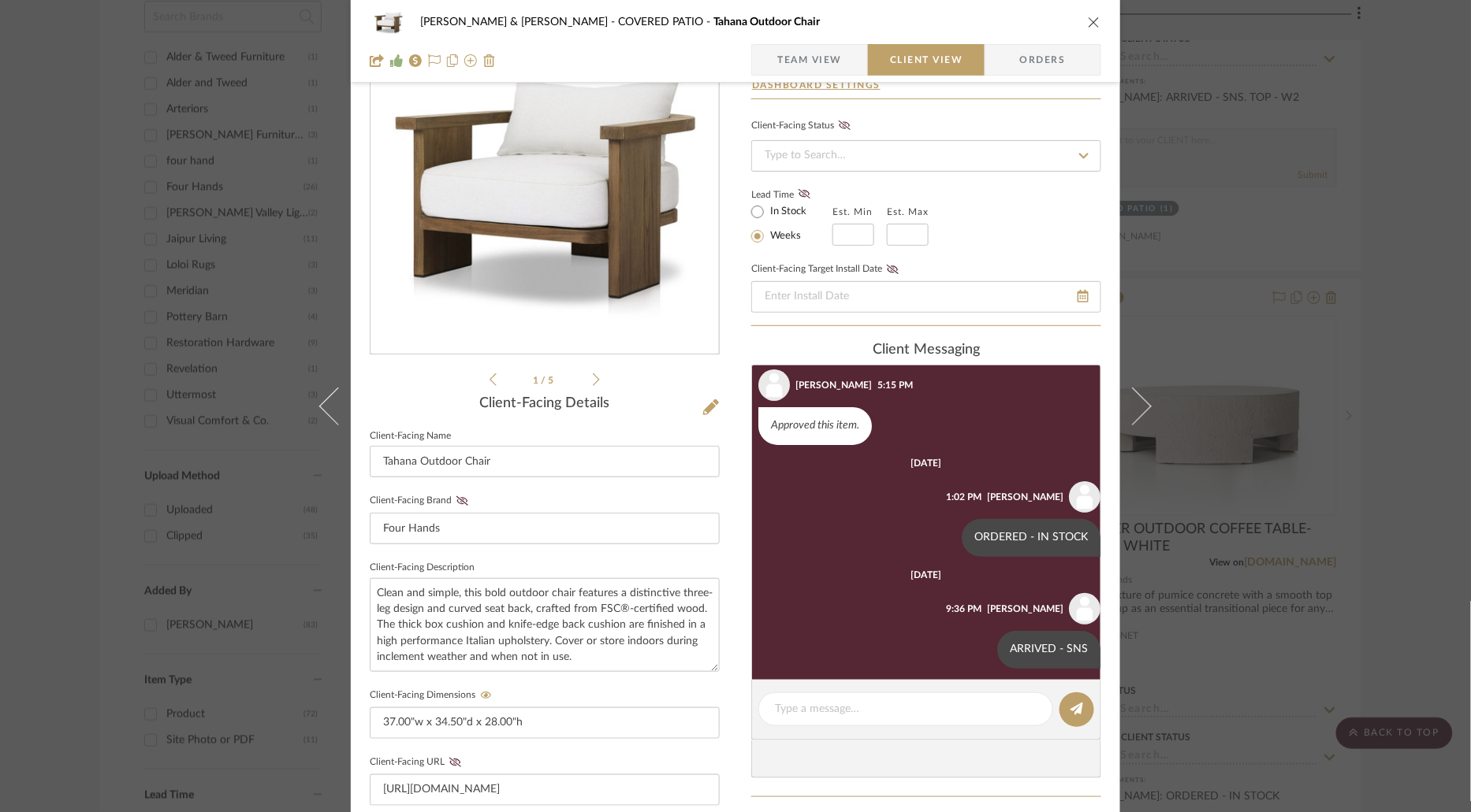
scroll to position [152, 0]
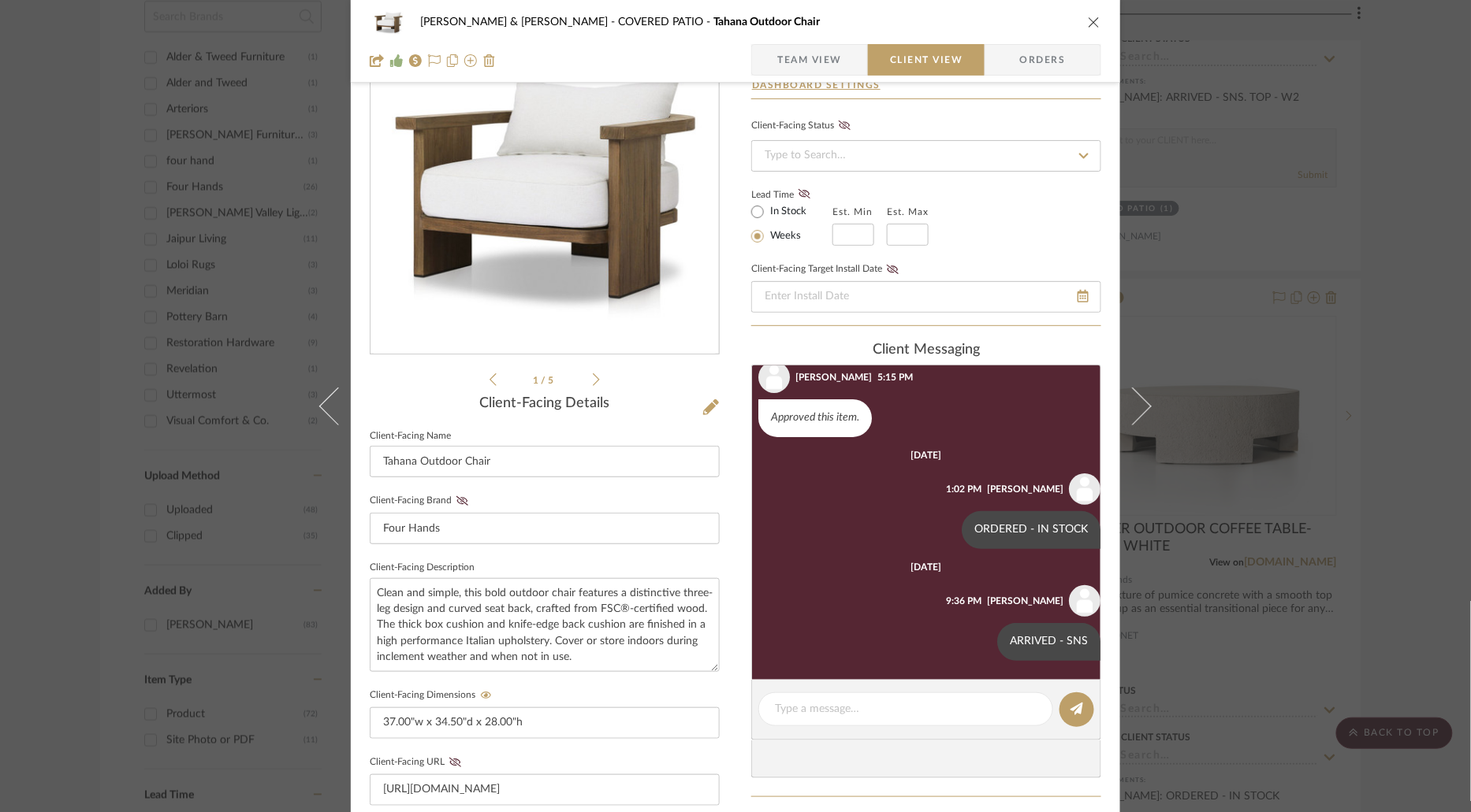
click at [1091, 19] on icon "close" at bounding box center [1094, 21] width 13 height 13
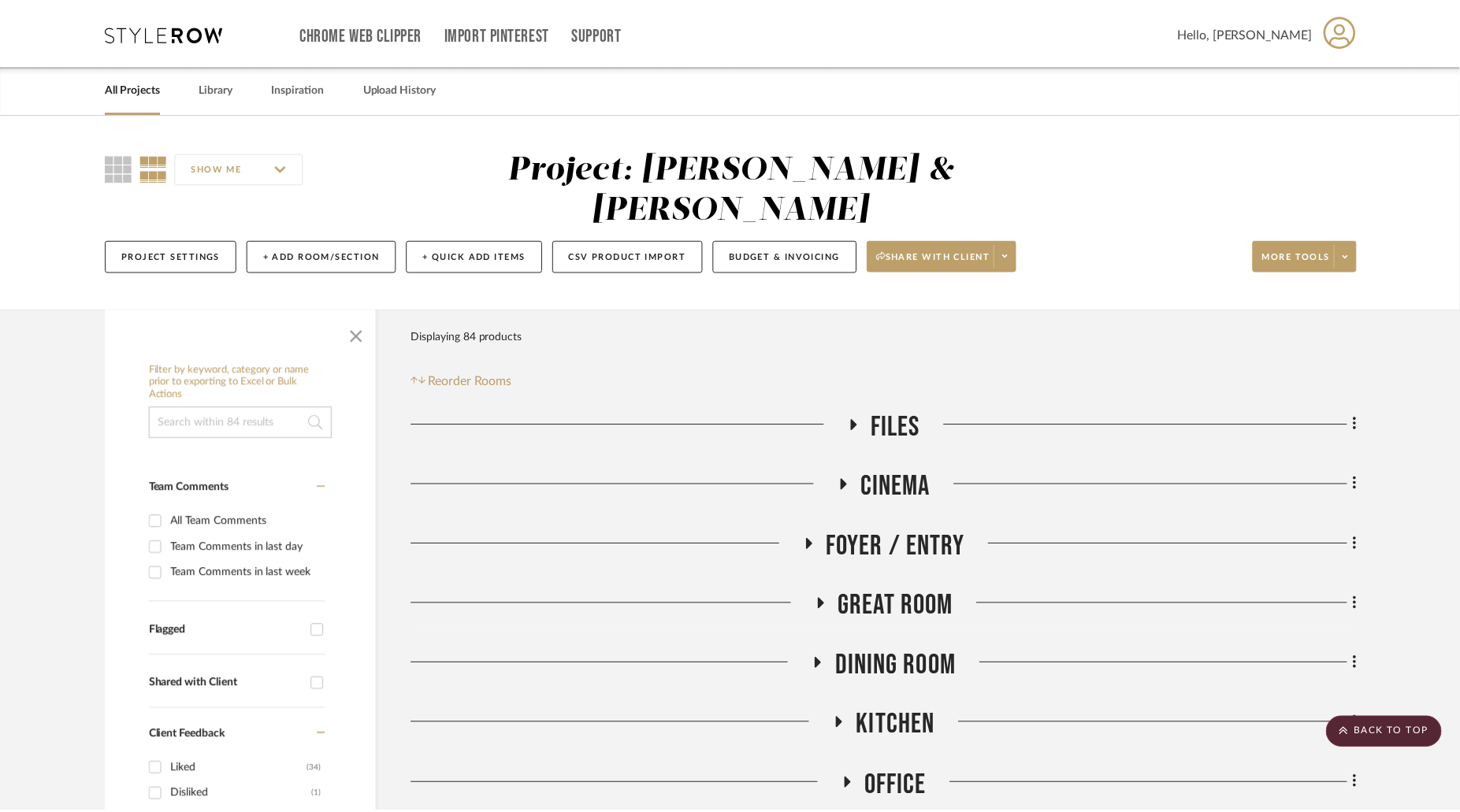
scroll to position [1370, 0]
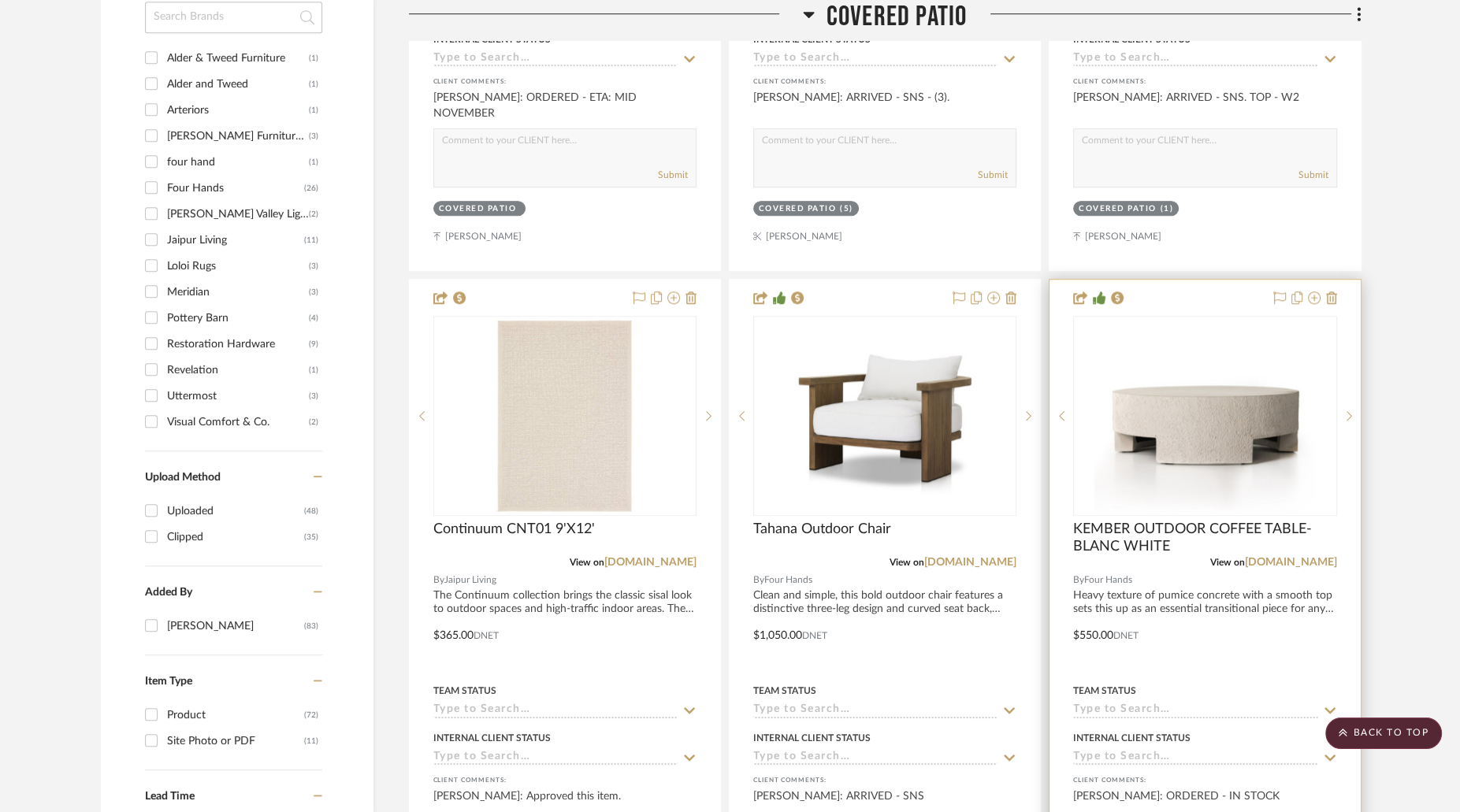
click at [1224, 371] on img "0" at bounding box center [1205, 416] width 222 height 197
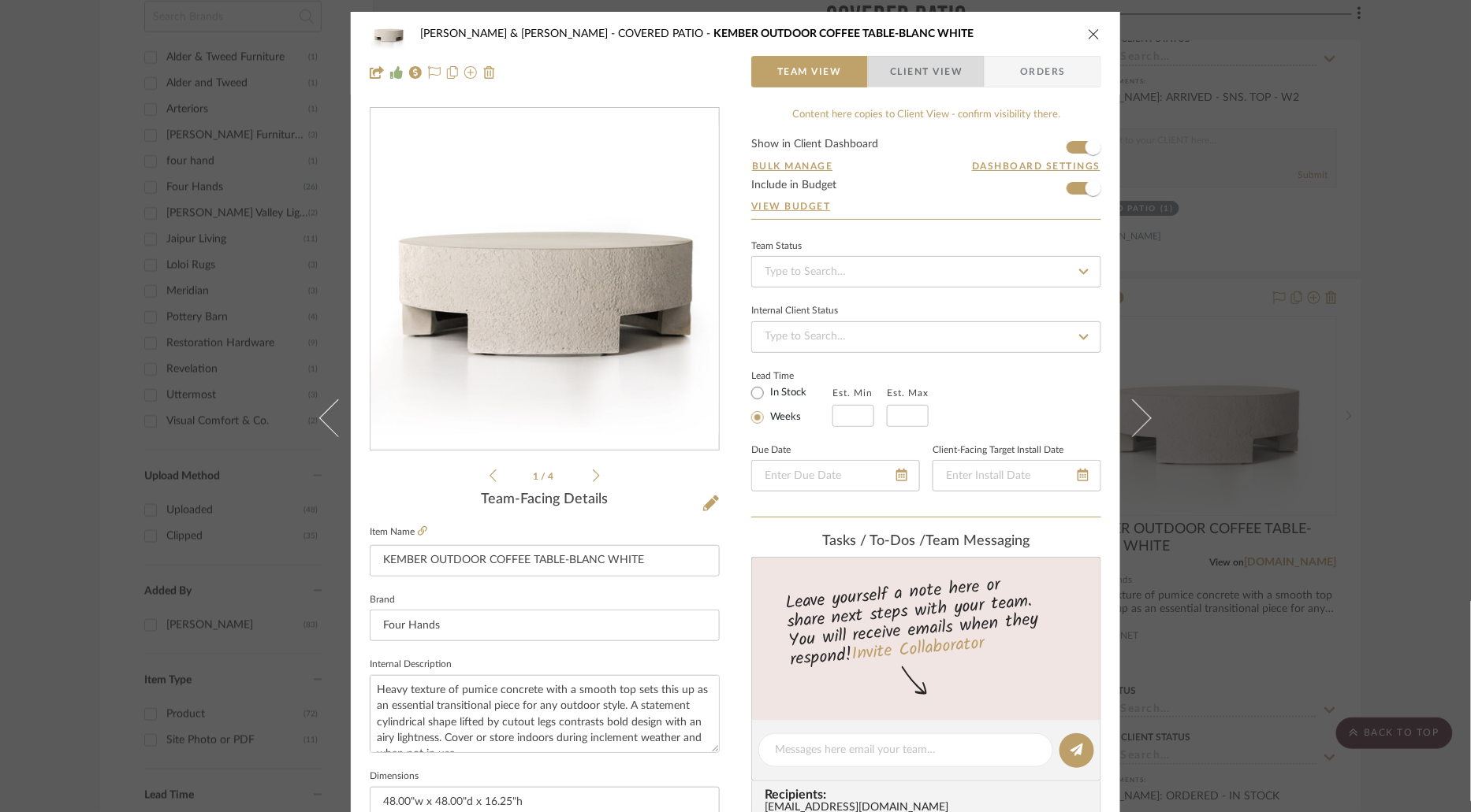
click at [932, 63] on span "Client View" at bounding box center [926, 72] width 73 height 31
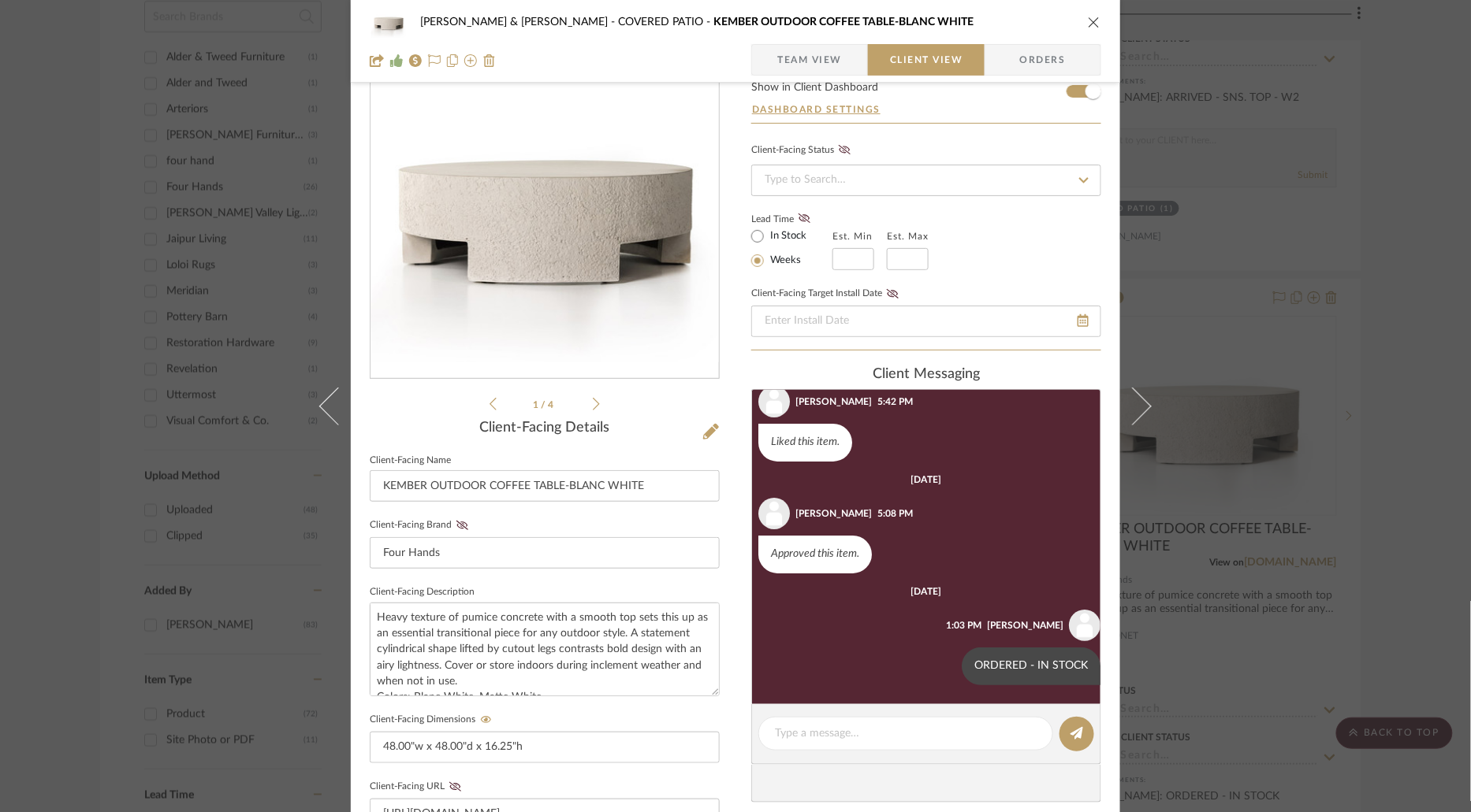
scroll to position [112, 0]
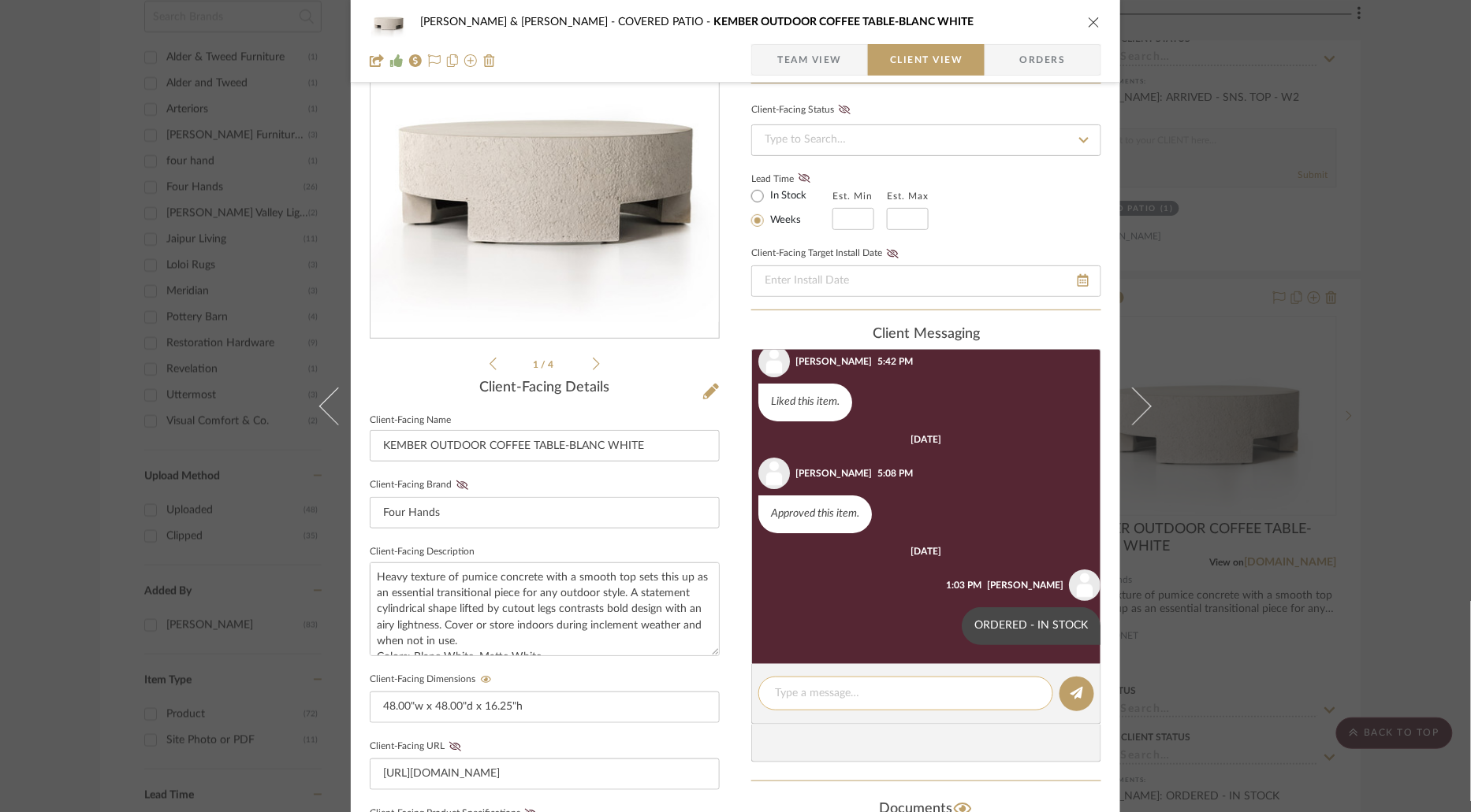
click at [975, 695] on textarea at bounding box center [905, 693] width 262 height 17
paste textarea "ARRIVED - SNS"
type textarea "ARRIVED - SNS"
click at [1071, 695] on icon at bounding box center [1076, 692] width 13 height 13
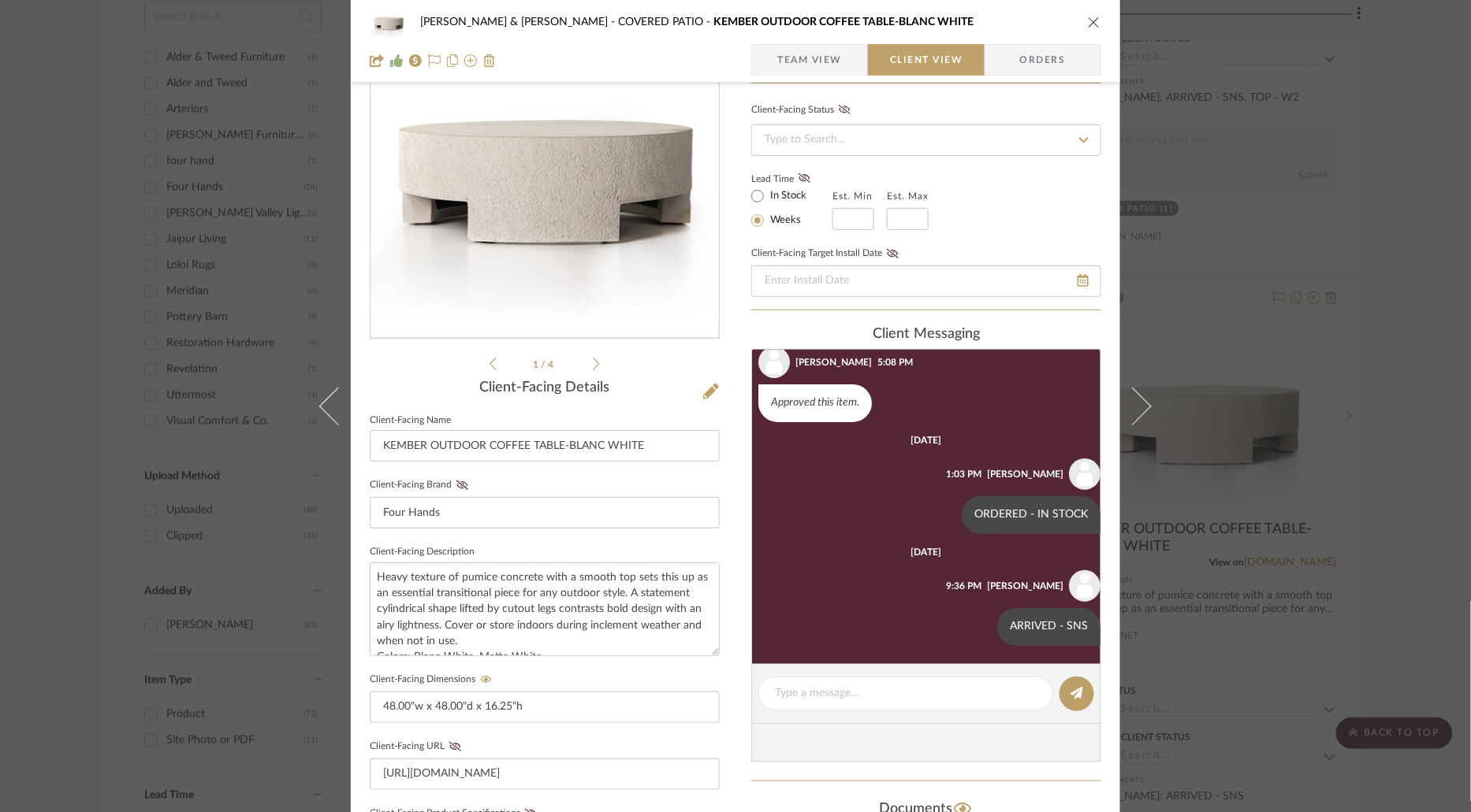
scroll to position [152, 0]
click at [1092, 24] on icon "close" at bounding box center [1094, 21] width 13 height 13
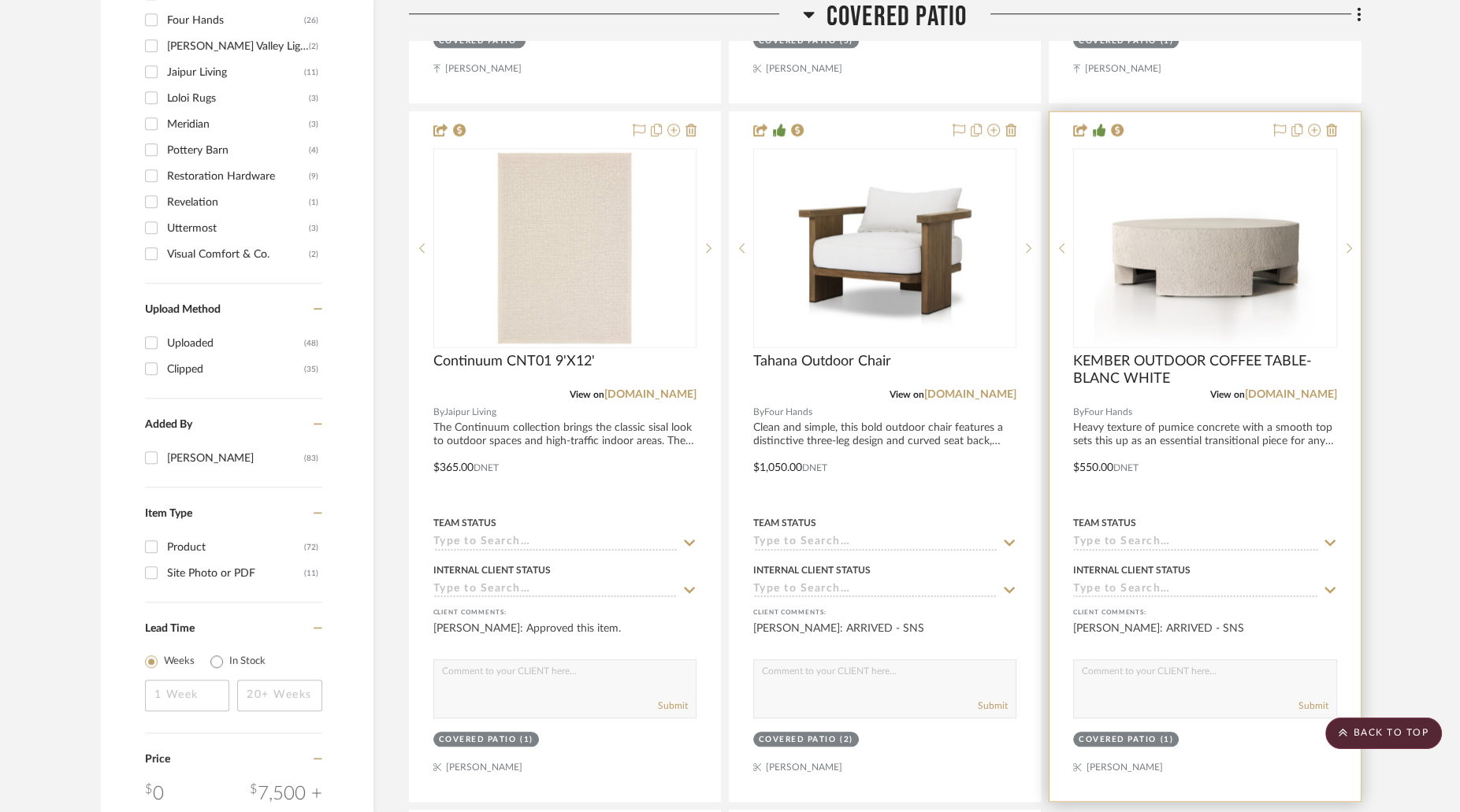
scroll to position [1536, 0]
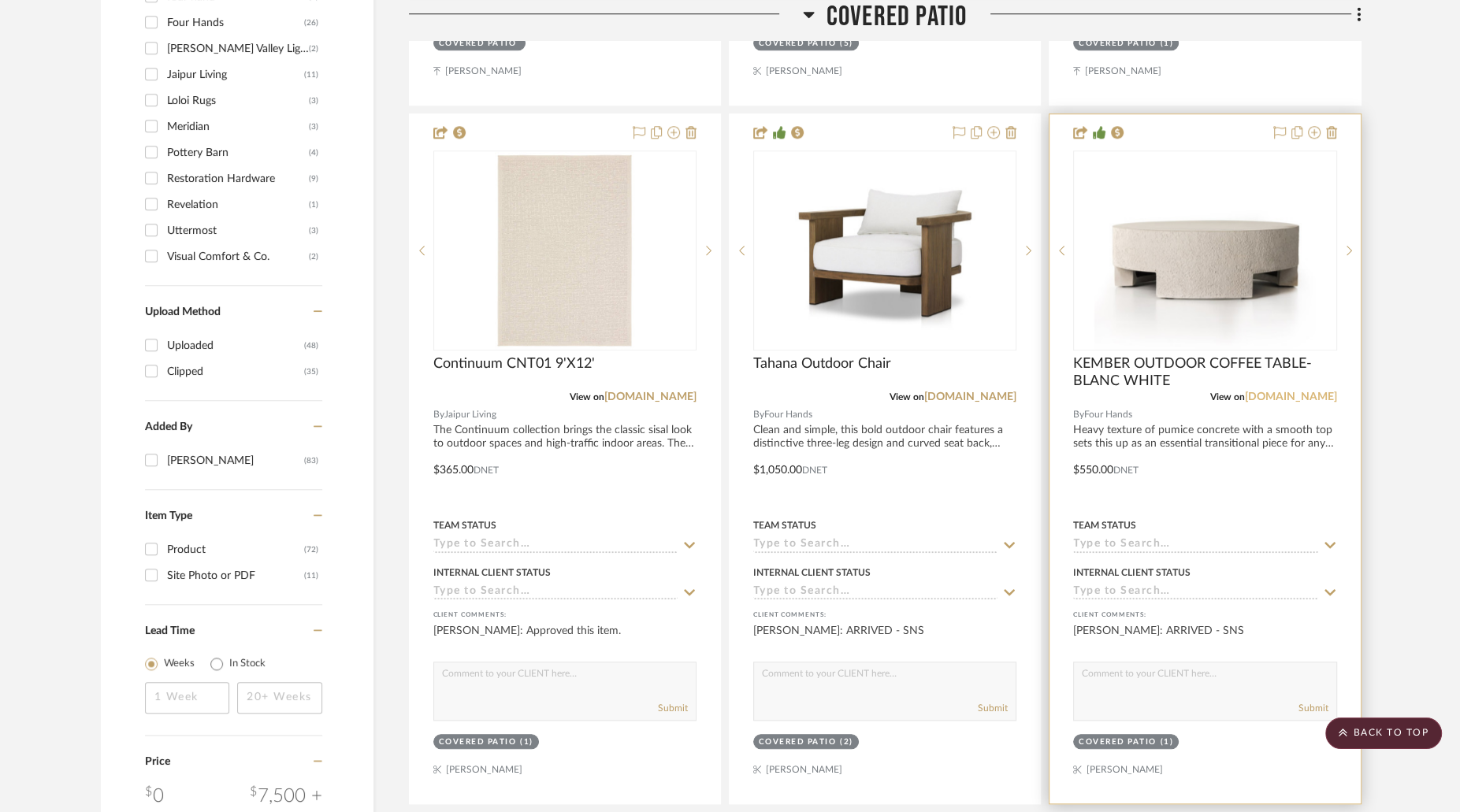
click at [1245, 392] on link "[DOMAIN_NAME]" at bounding box center [1291, 397] width 92 height 11
click at [1209, 206] on img "0" at bounding box center [1205, 250] width 222 height 197
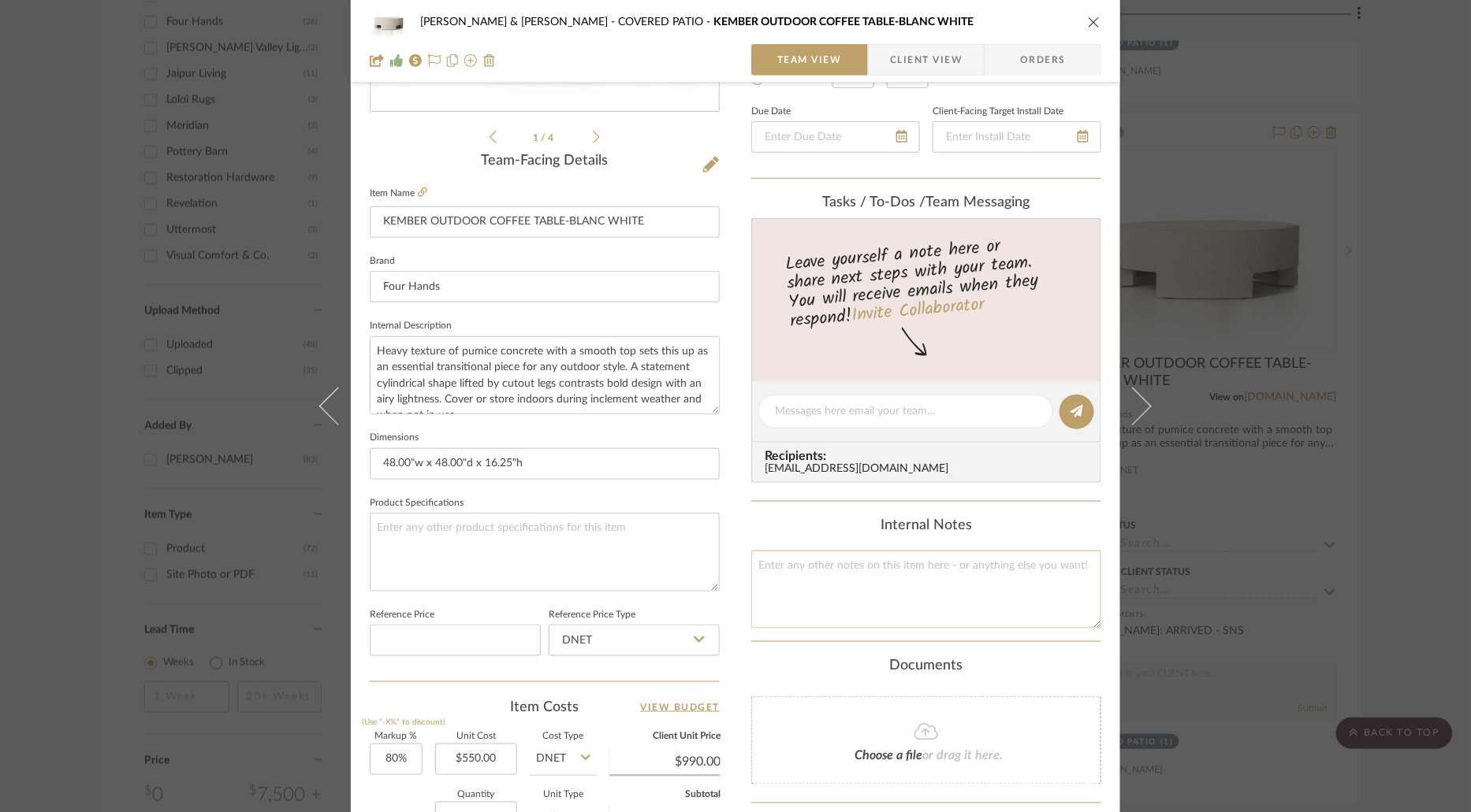
scroll to position [353, 0]
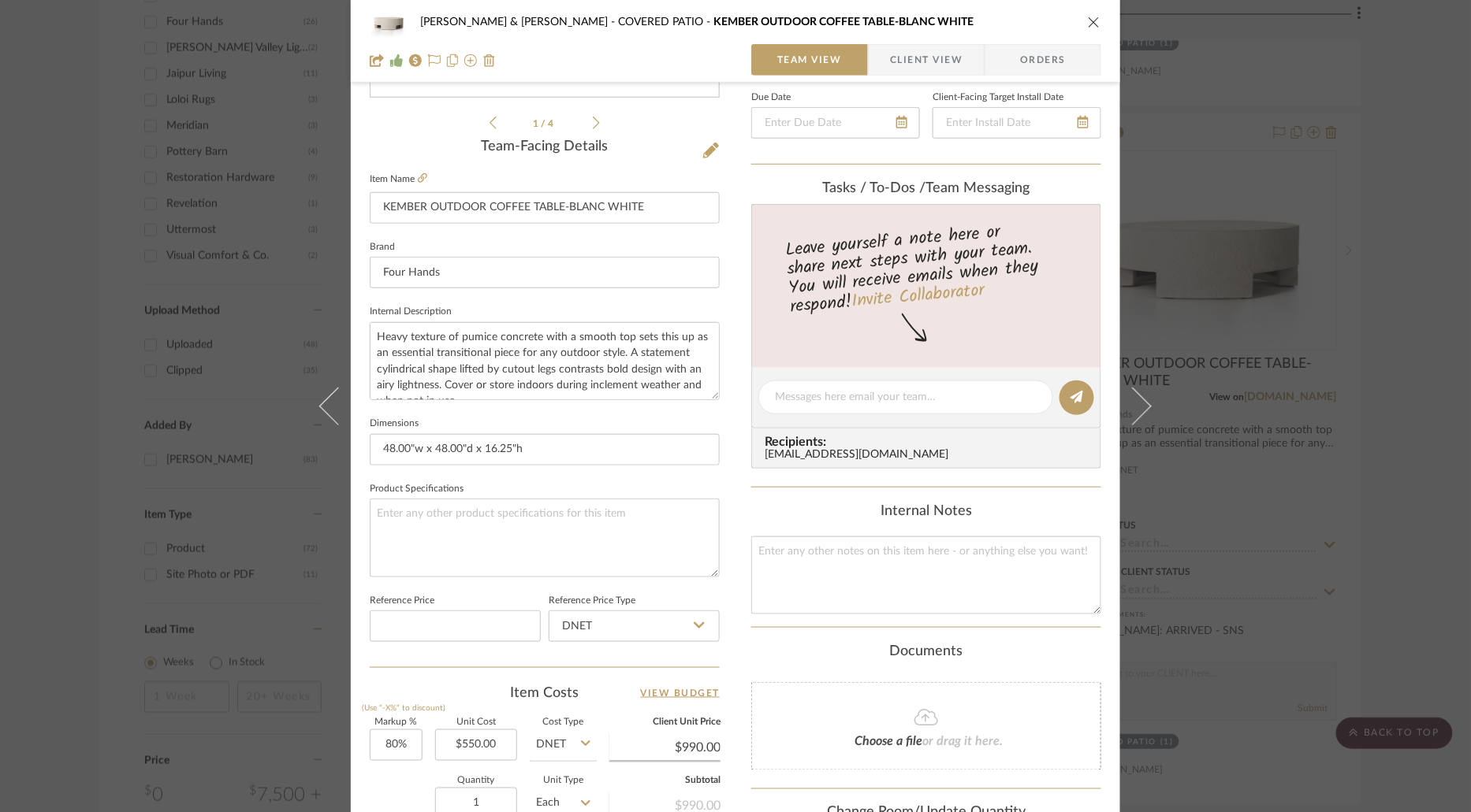
click at [945, 64] on span "Client View" at bounding box center [926, 59] width 73 height 31
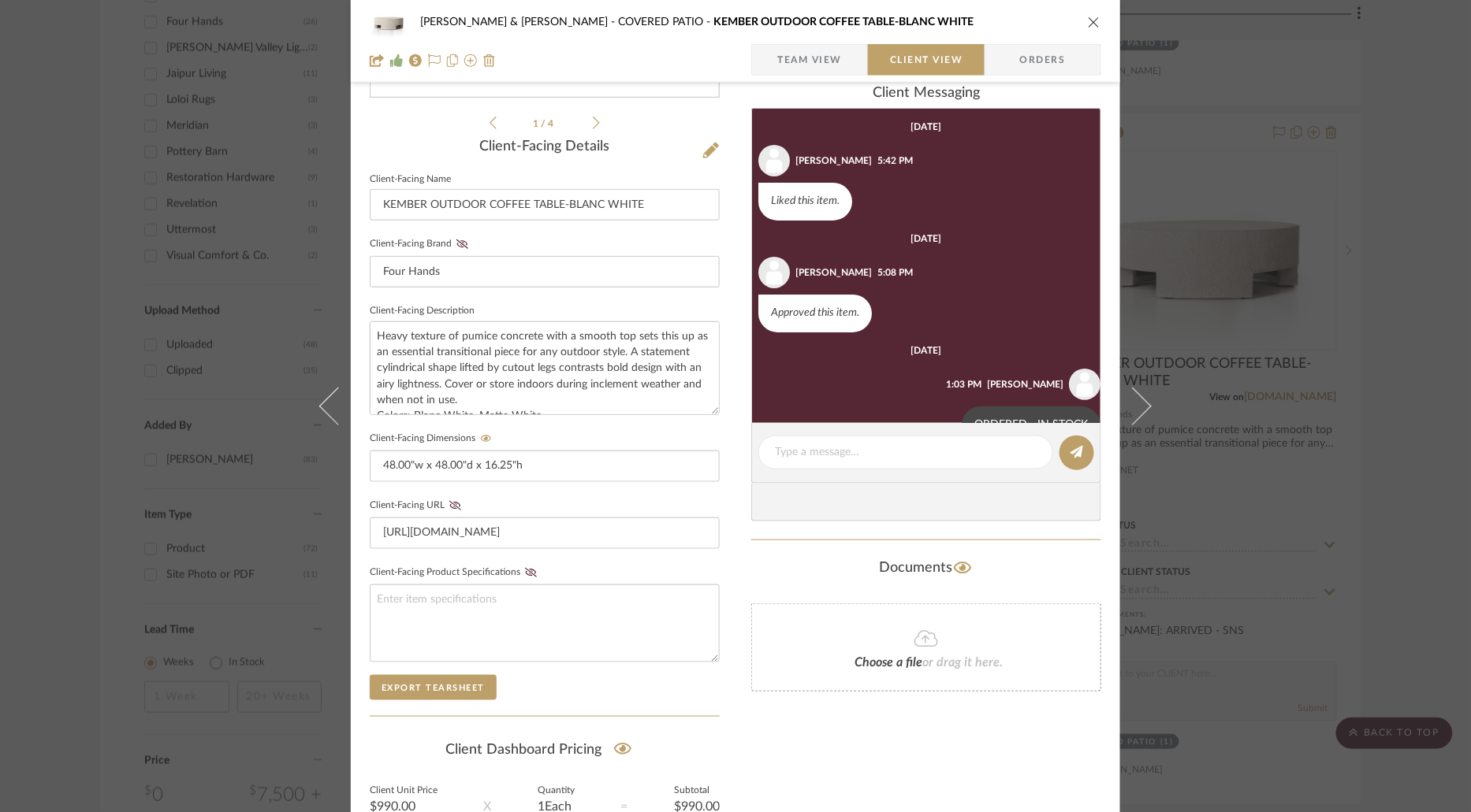
scroll to position [152, 0]
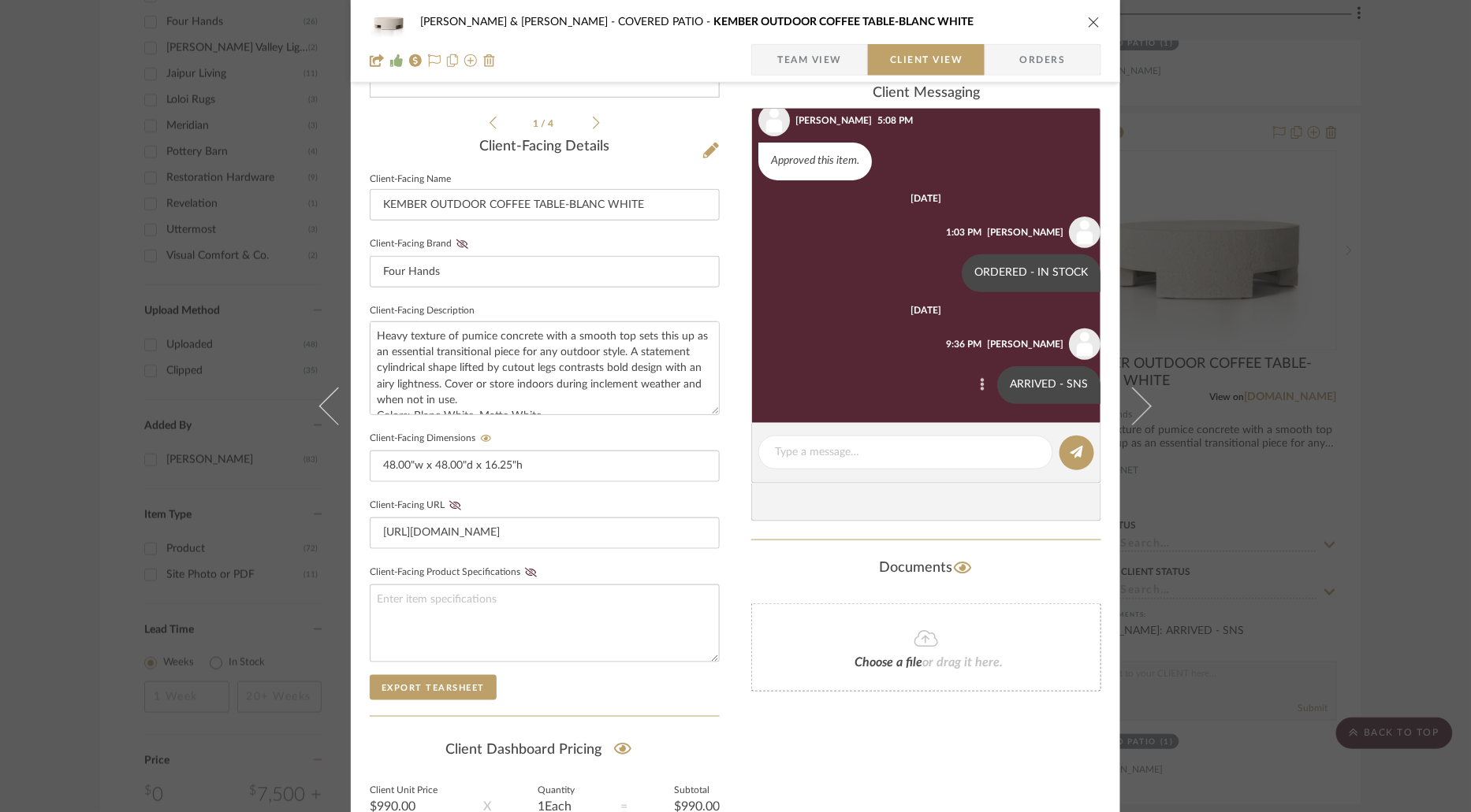
click at [973, 383] on button at bounding box center [982, 384] width 18 height 18
click at [919, 392] on button "Delete" at bounding box center [907, 403] width 109 height 38
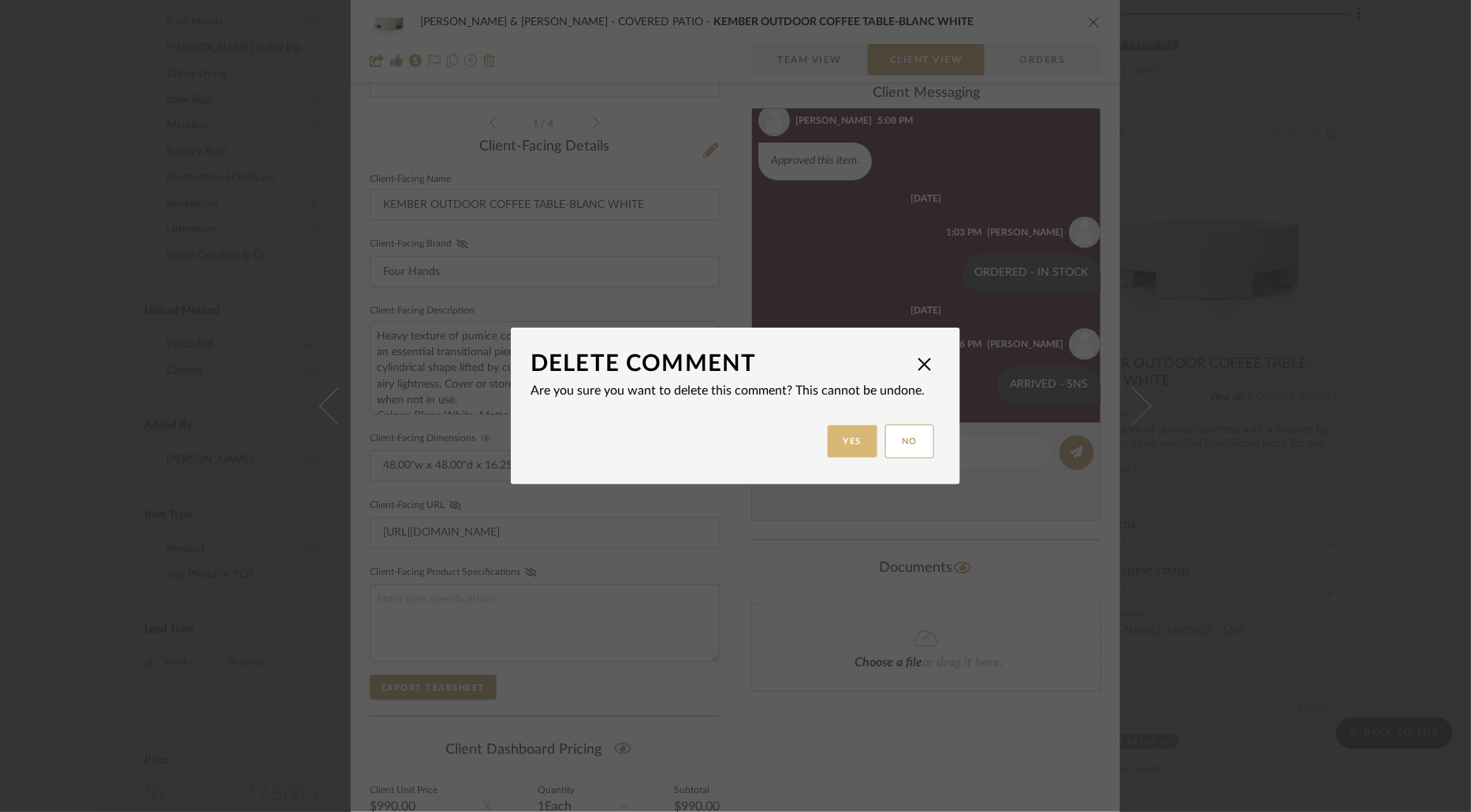
click at [850, 436] on button "Yes" at bounding box center [853, 441] width 51 height 32
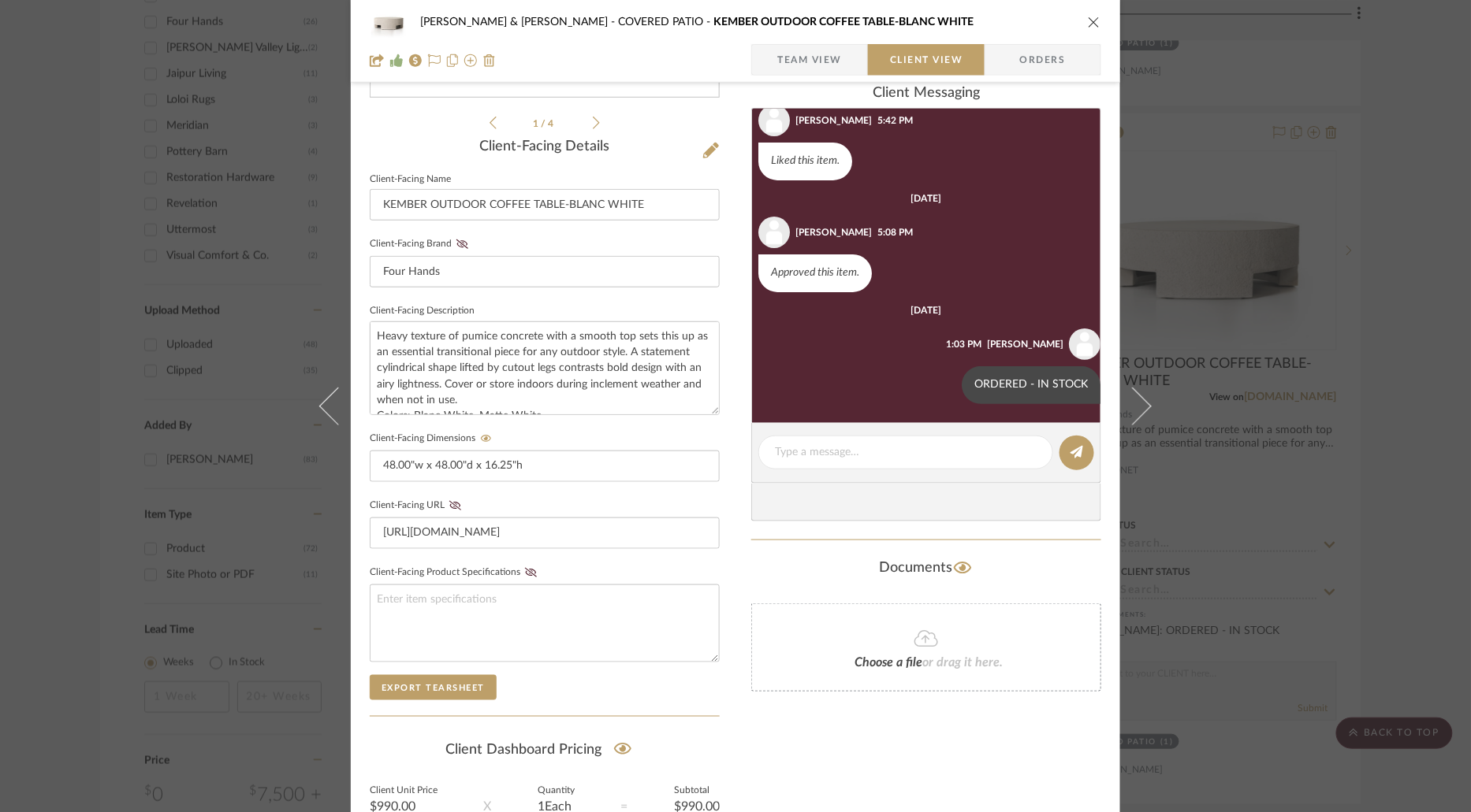
scroll to position [40, 0]
click at [1090, 21] on icon "close" at bounding box center [1094, 21] width 13 height 13
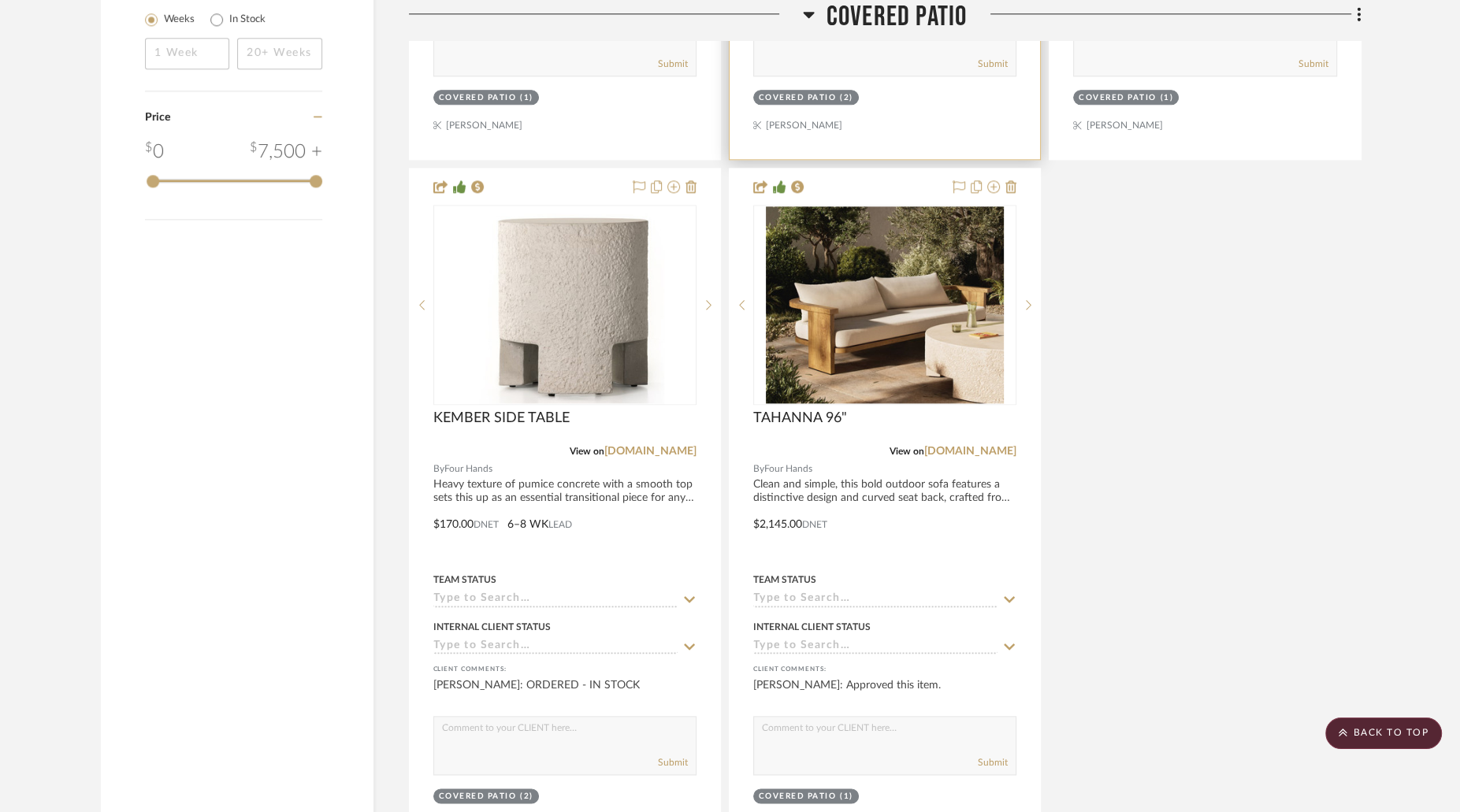
scroll to position [2185, 0]
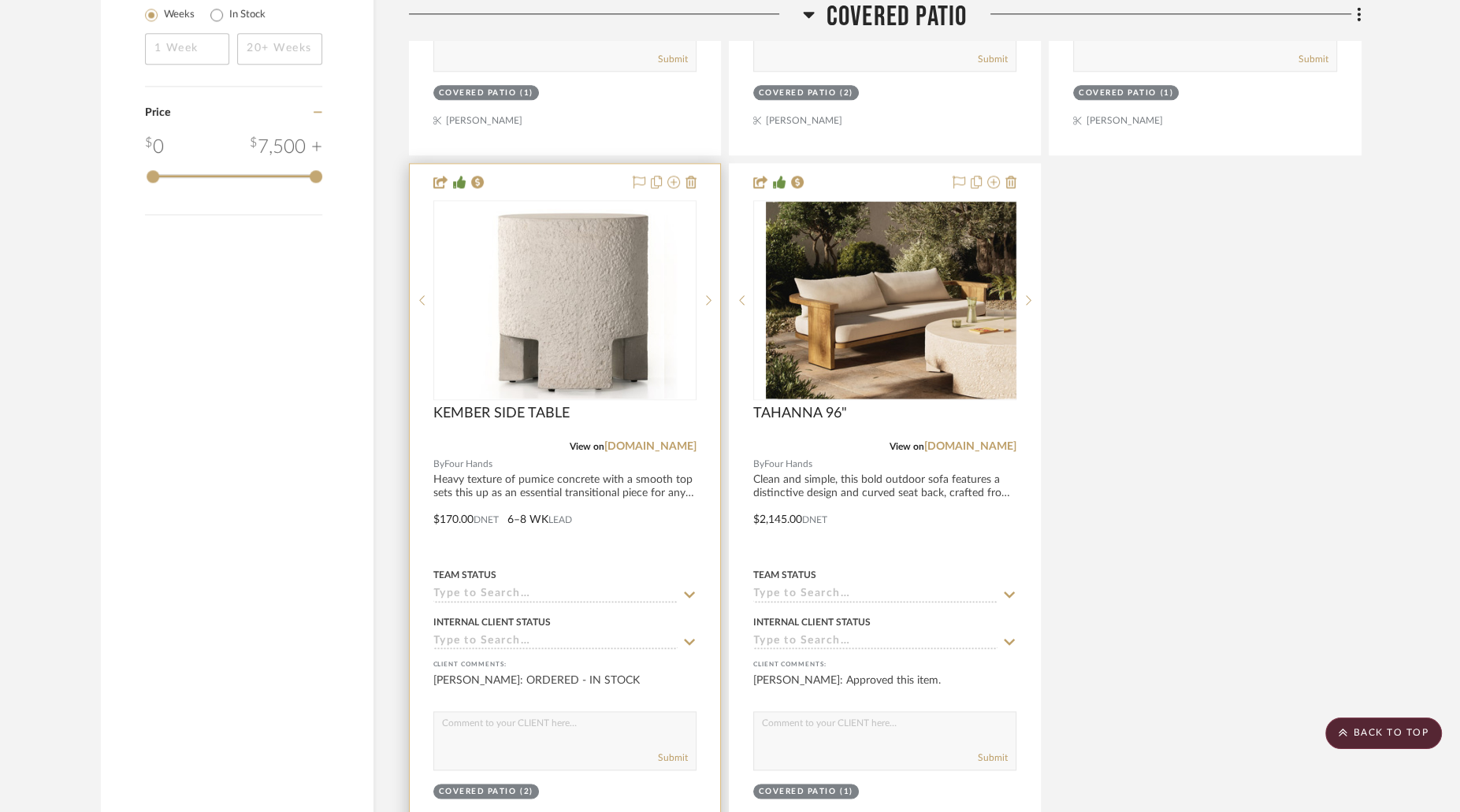
click at [589, 230] on div at bounding box center [565, 300] width 264 height 200
click at [617, 239] on img "0" at bounding box center [565, 300] width 200 height 197
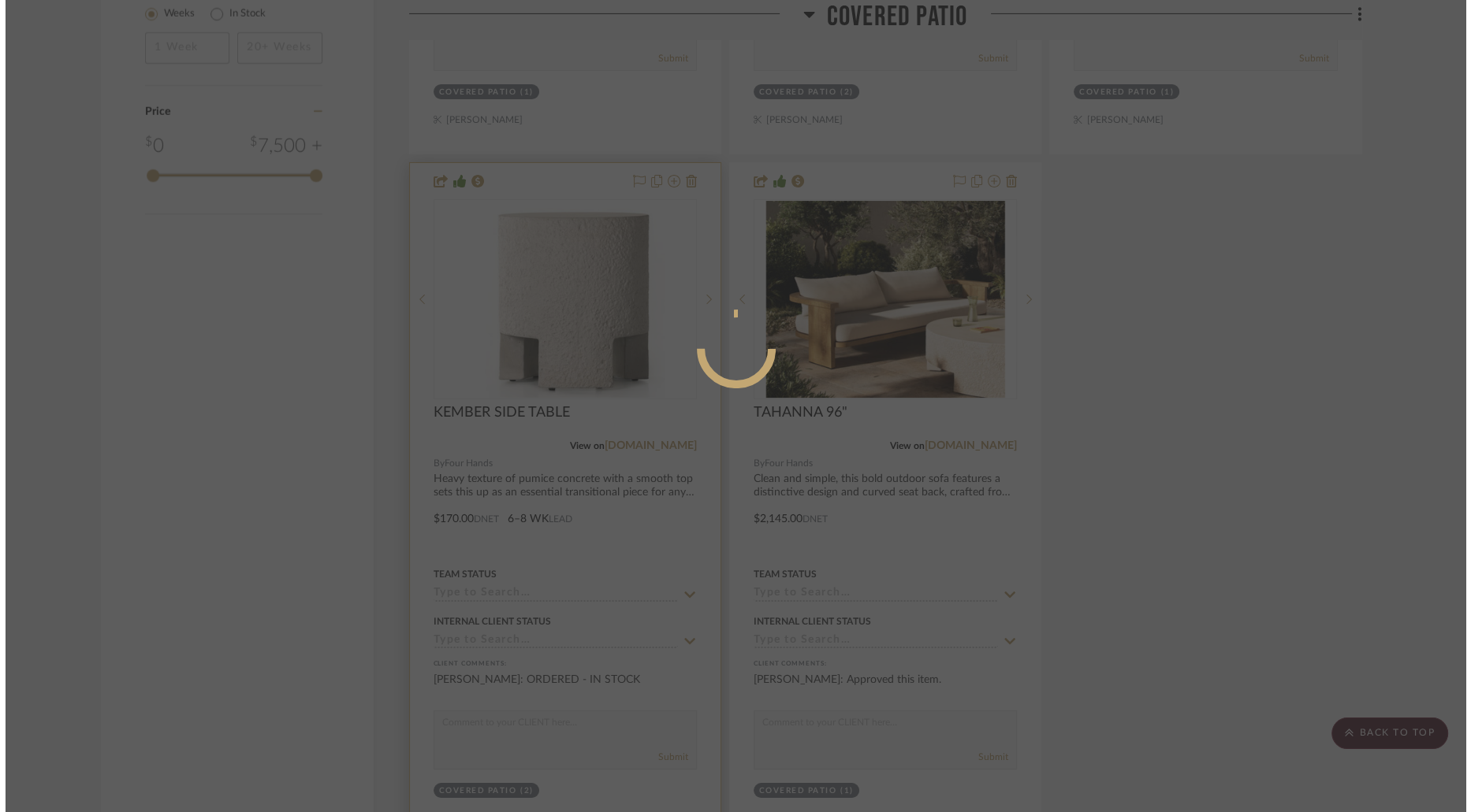
scroll to position [0, 0]
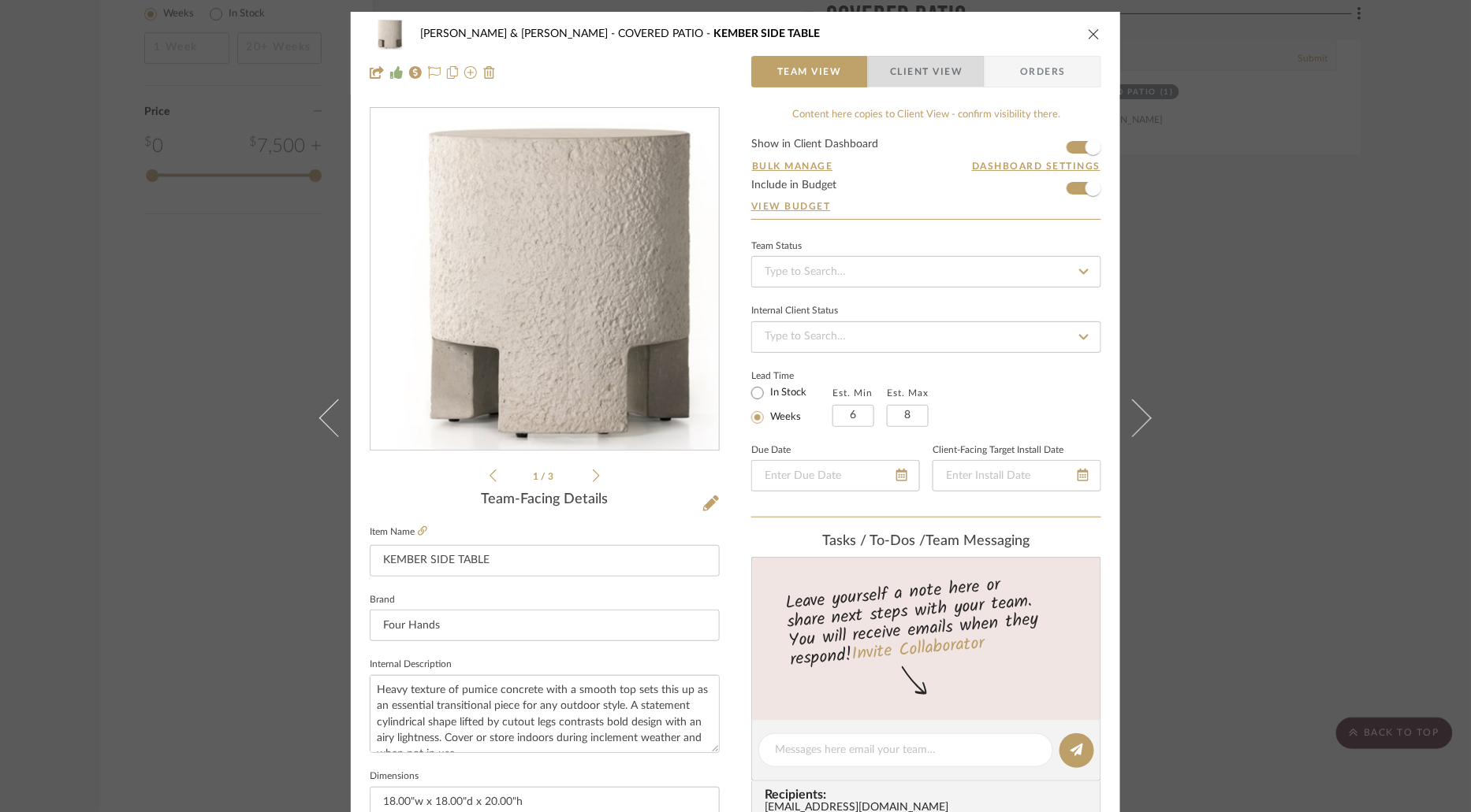
click at [942, 81] on span "Client View" at bounding box center [926, 72] width 73 height 31
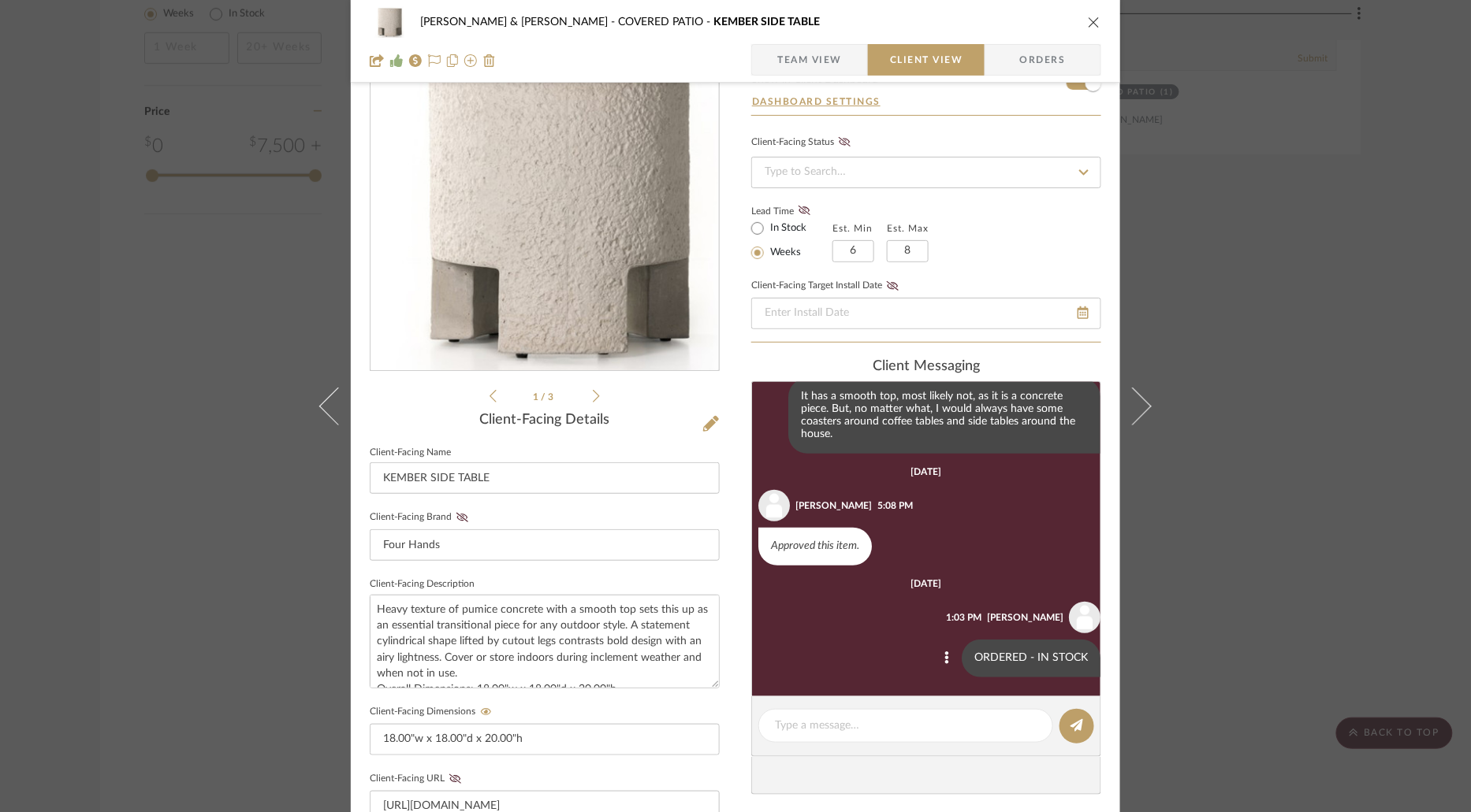
scroll to position [102, 0]
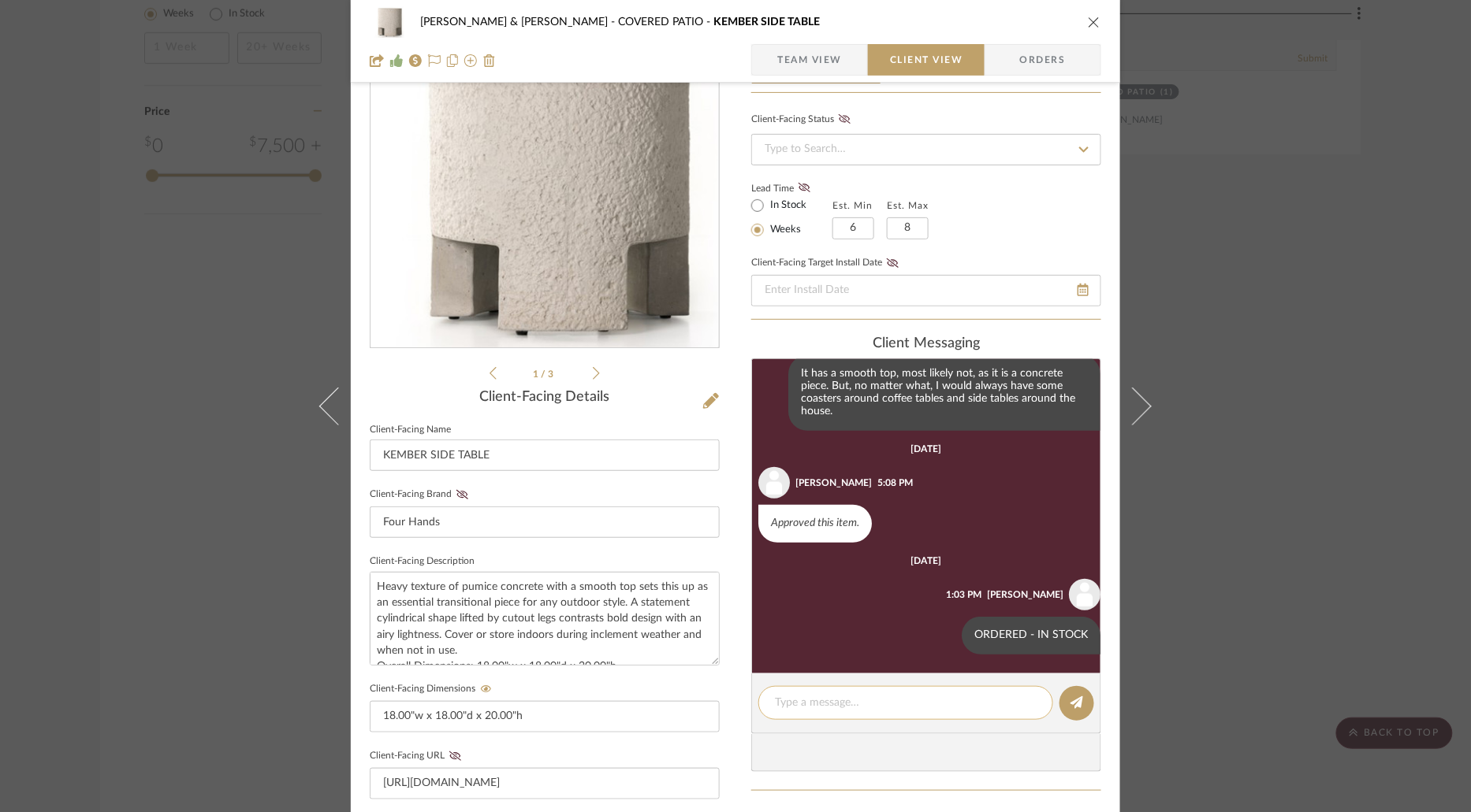
click at [899, 703] on textarea at bounding box center [905, 703] width 262 height 17
paste textarea "ARRIVED - SNS"
type textarea "ARRIVED - SNS"
click at [1070, 711] on button at bounding box center [1077, 704] width 35 height 35
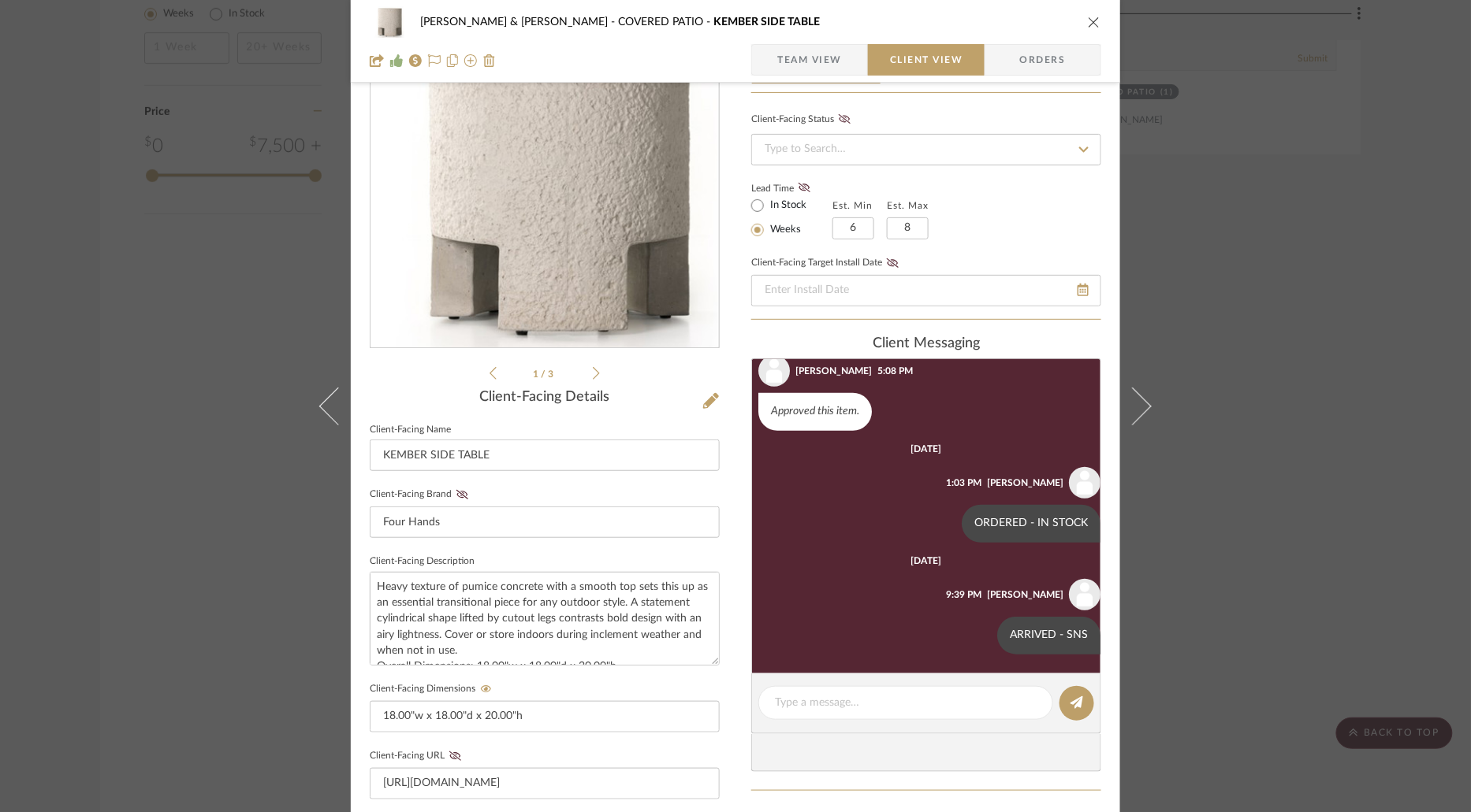
scroll to position [414, 0]
click at [1088, 22] on icon "close" at bounding box center [1094, 21] width 13 height 13
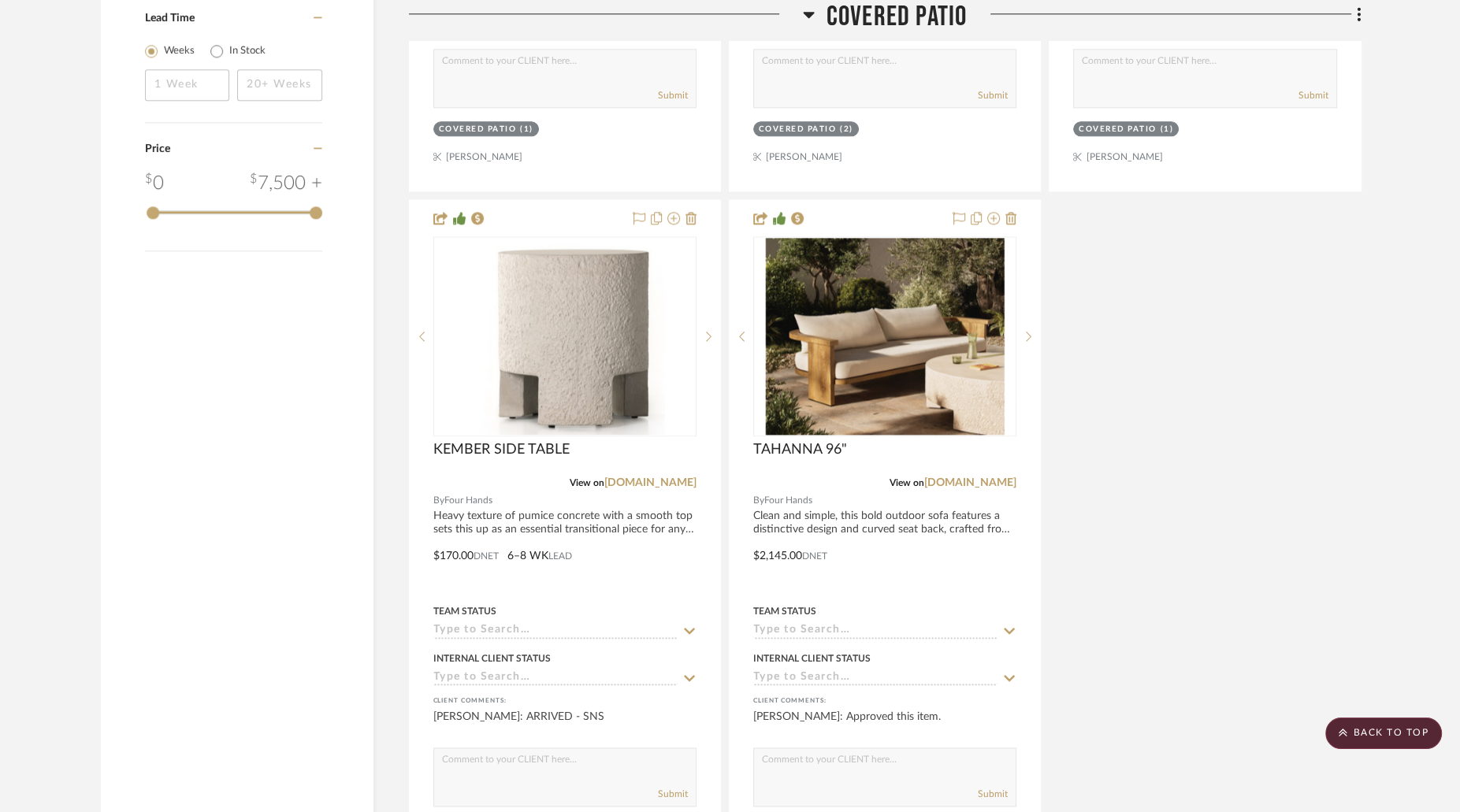
scroll to position [2147, 0]
click at [811, 13] on icon at bounding box center [808, 15] width 11 height 6
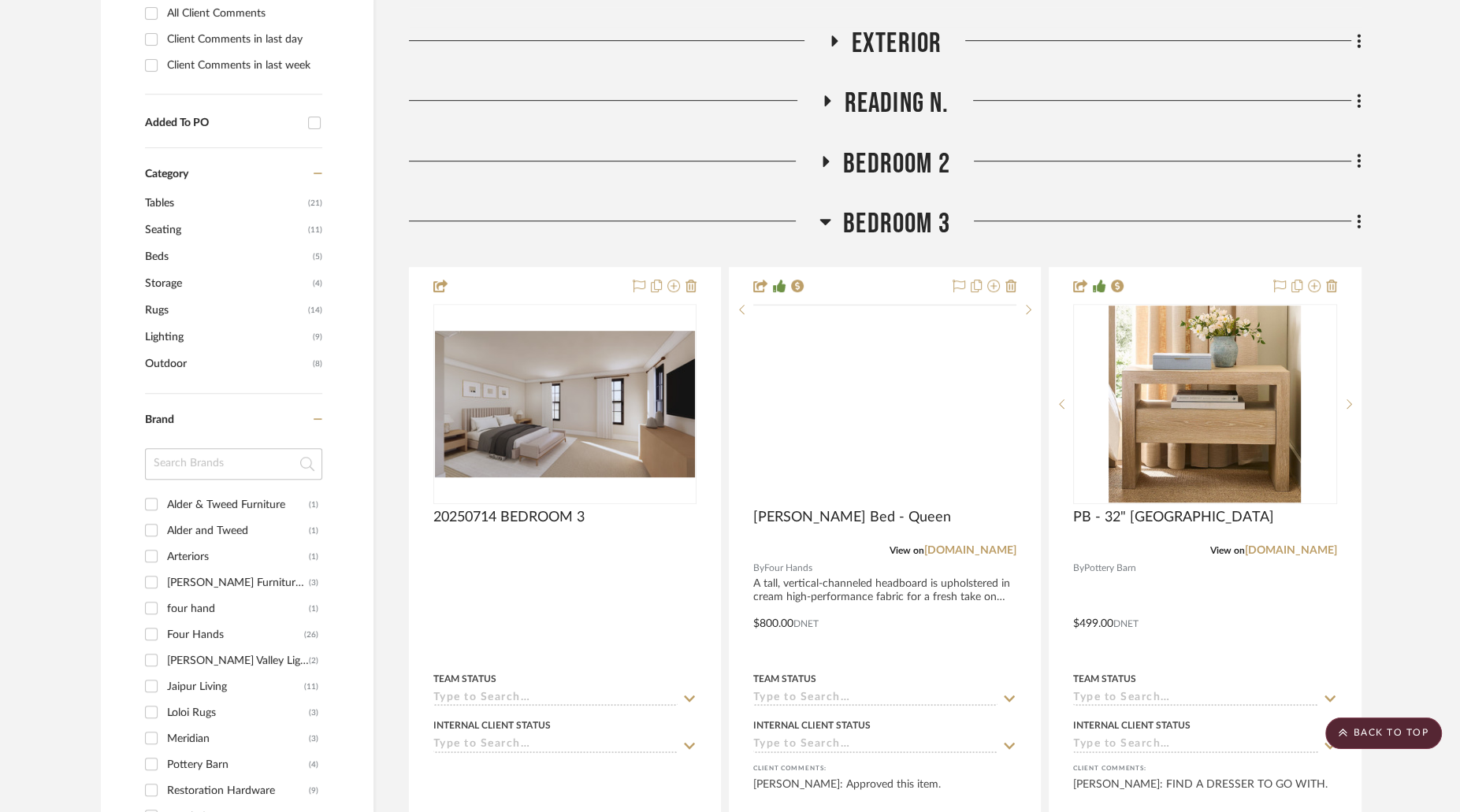
scroll to position [920, 0]
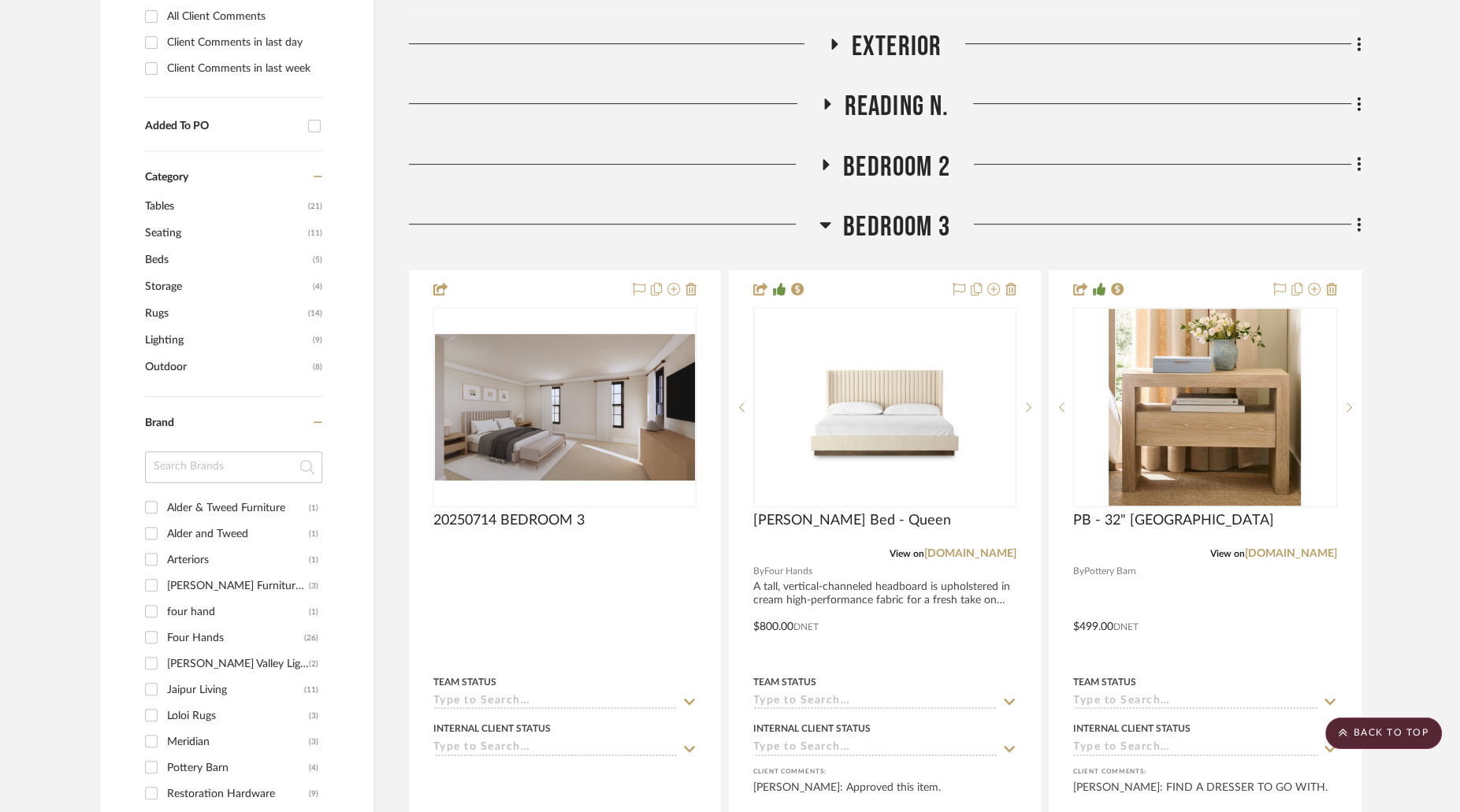
click at [831, 215] on icon at bounding box center [826, 224] width 12 height 18
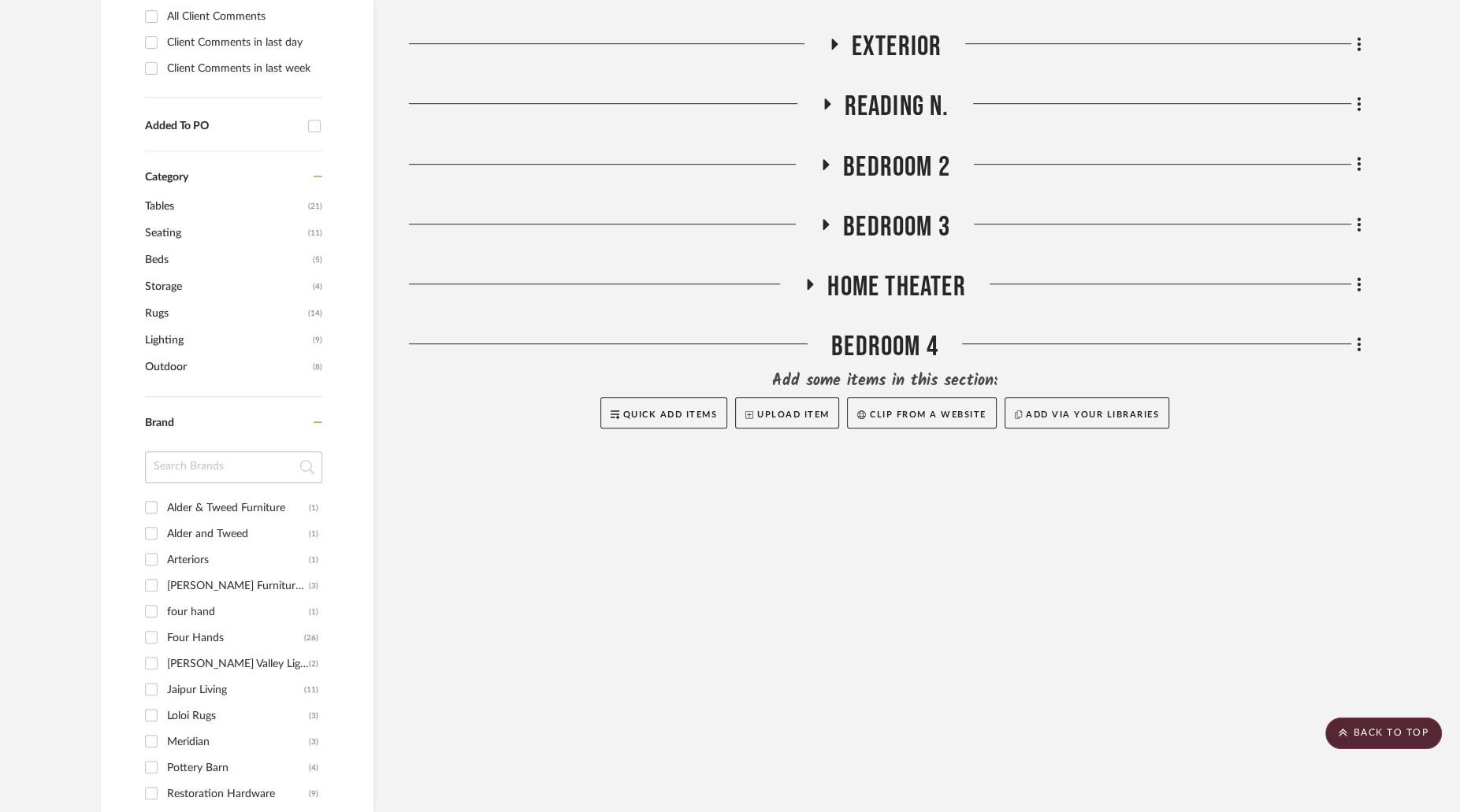
click at [807, 279] on icon at bounding box center [810, 284] width 6 height 11
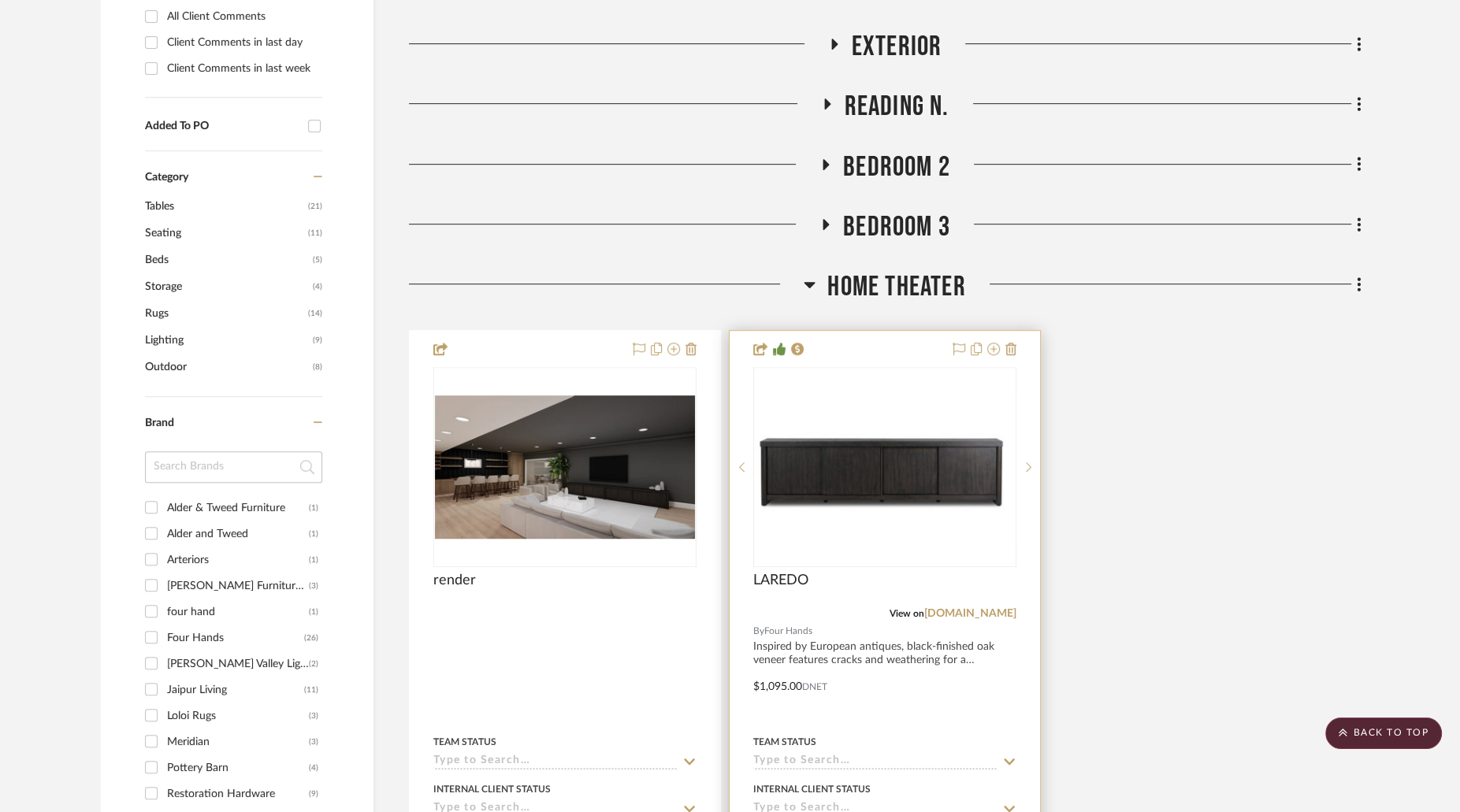
click at [0, 0] on img at bounding box center [0, 0] width 0 height 0
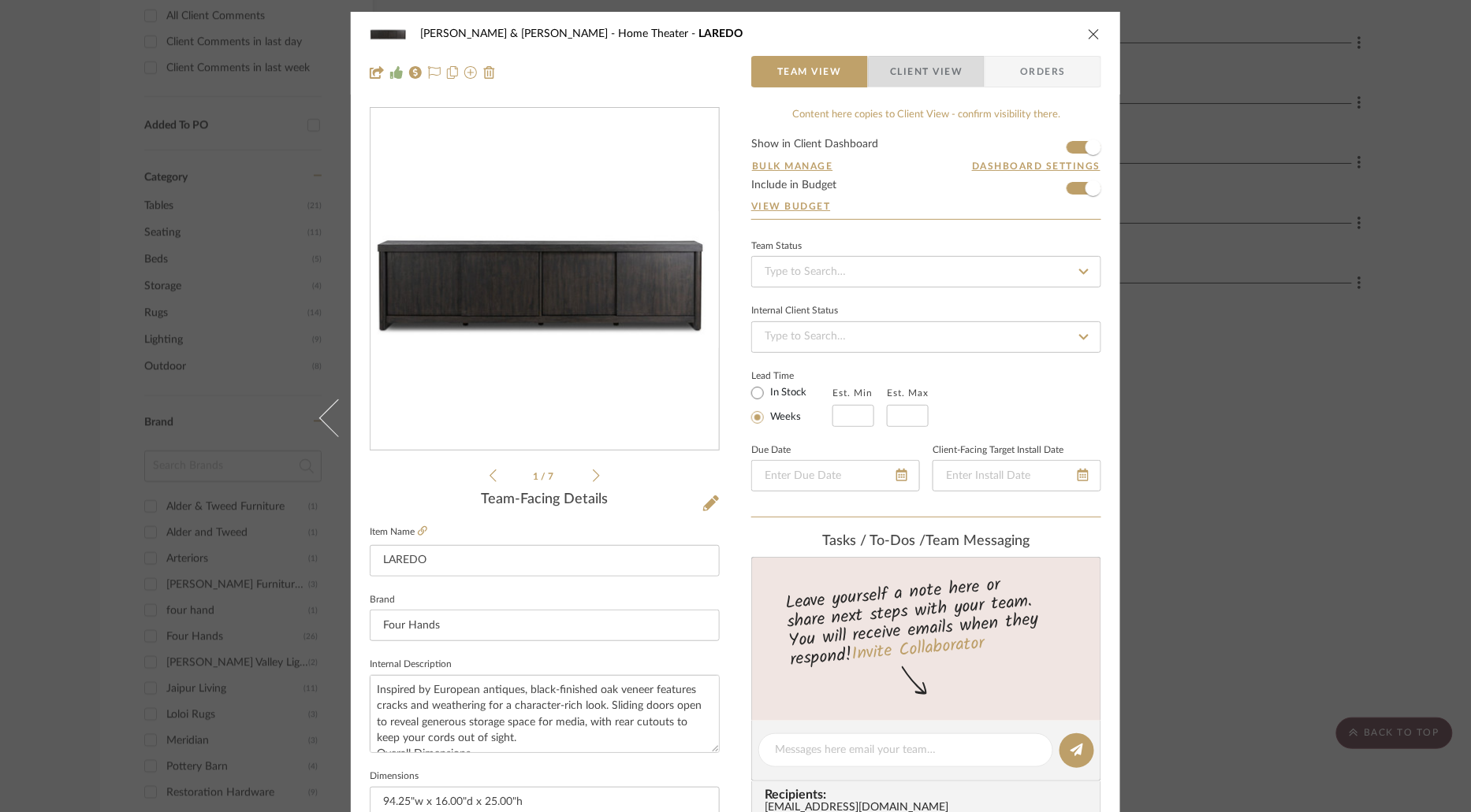
click at [935, 81] on span "Client View" at bounding box center [926, 72] width 73 height 31
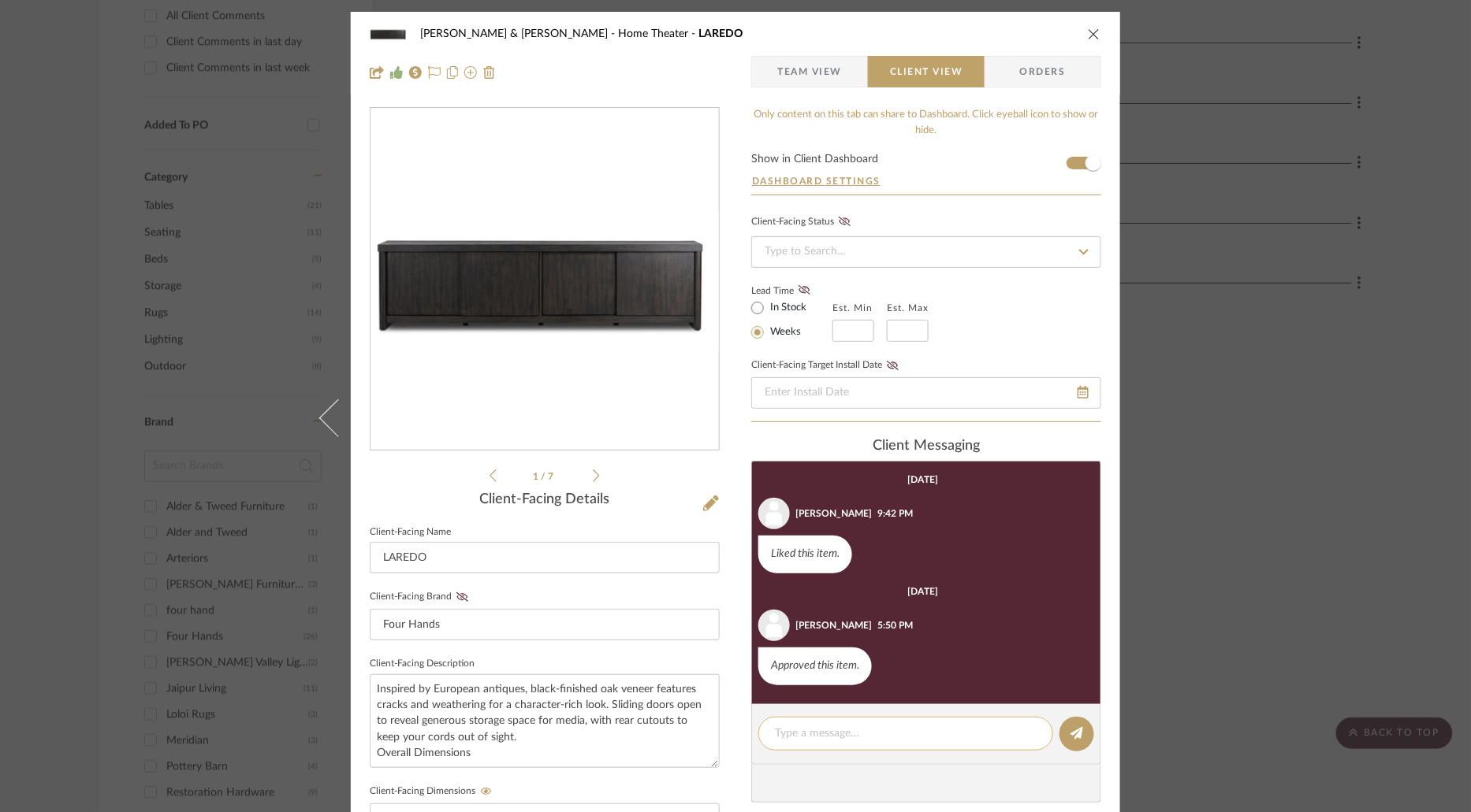
click at [886, 732] on textarea at bounding box center [905, 733] width 262 height 17
paste textarea "ARRIVED - SNS"
type textarea "ARRIVED - SNS"
click at [1082, 728] on button at bounding box center [1077, 734] width 35 height 35
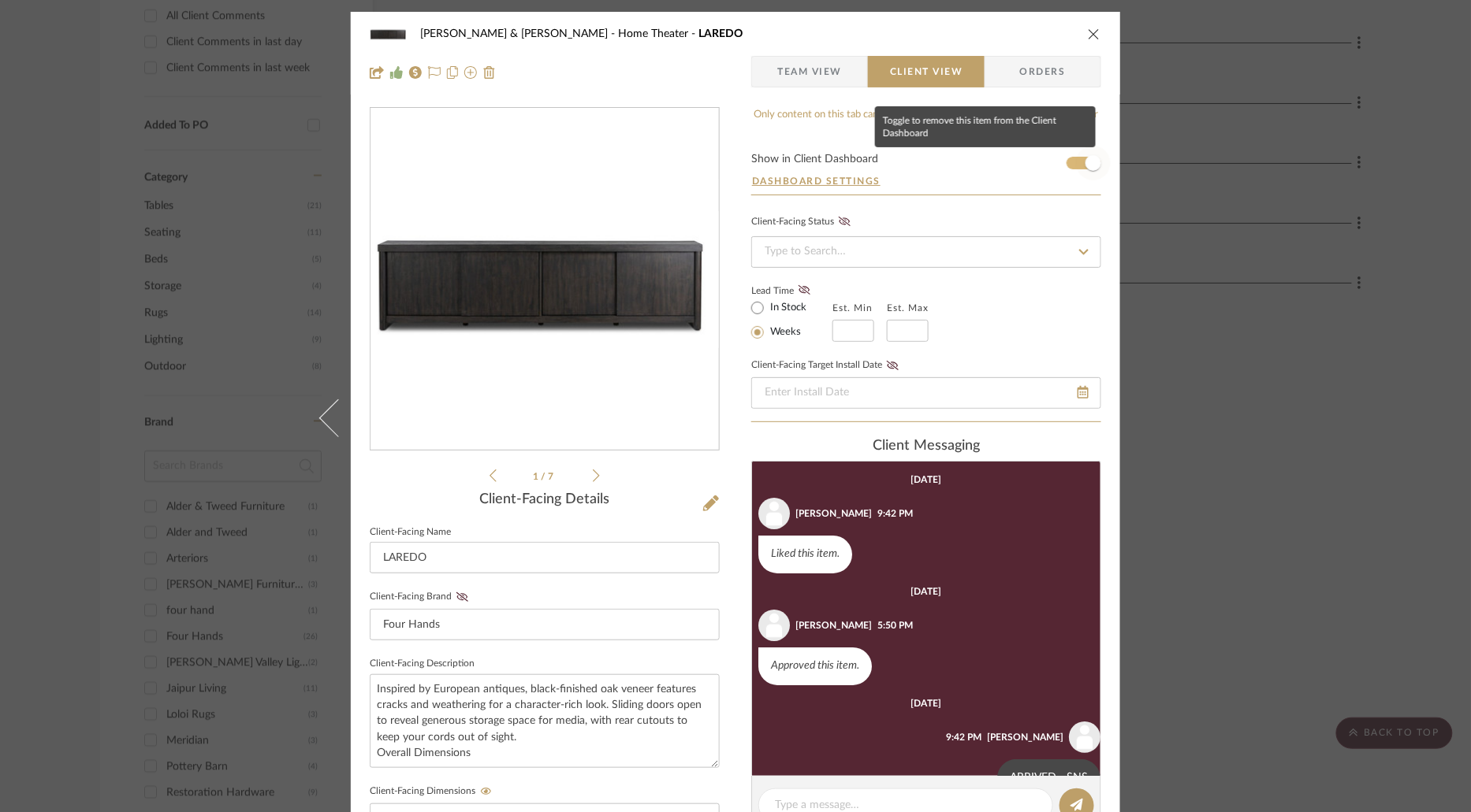
scroll to position [40, 0]
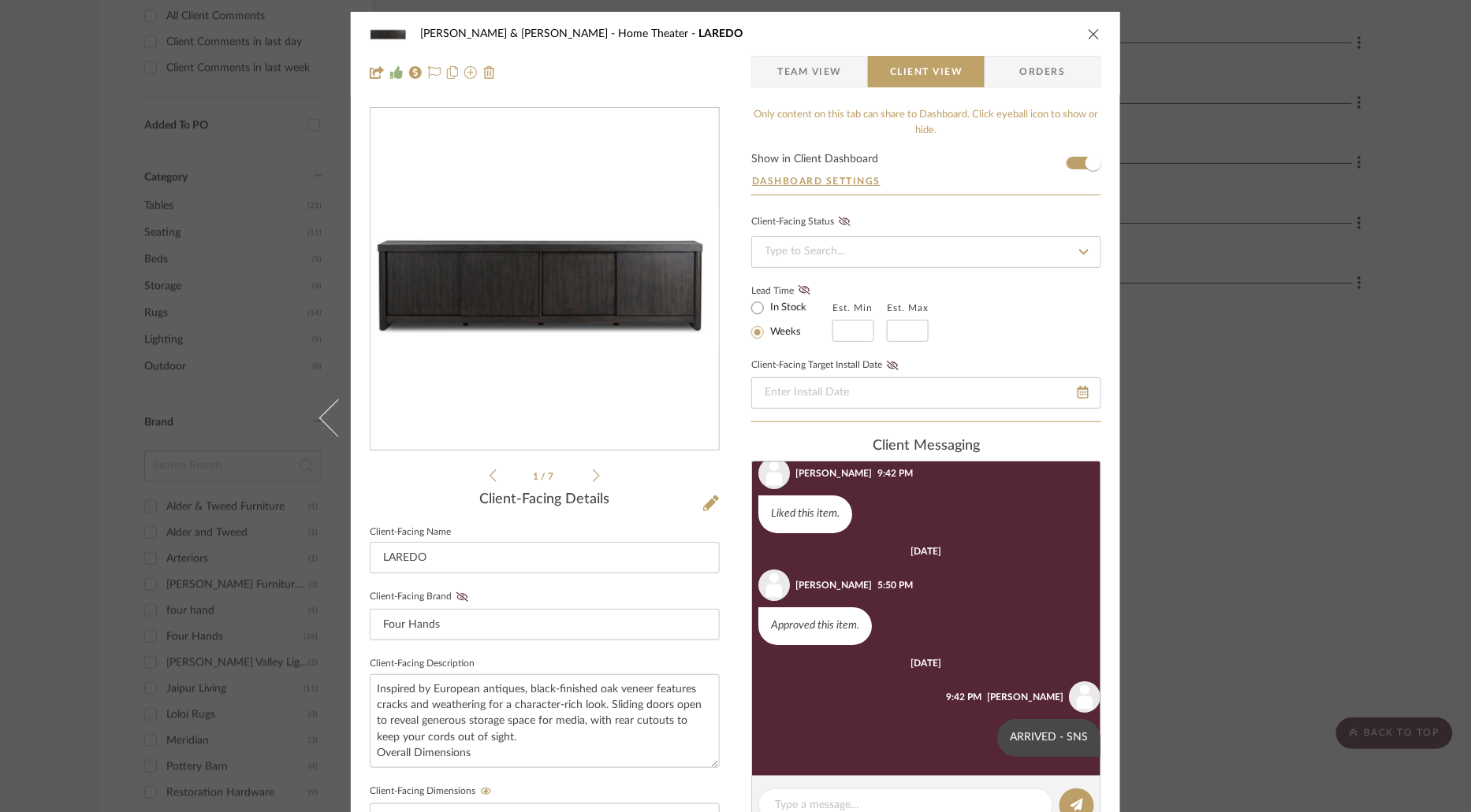
click at [1088, 35] on icon "close" at bounding box center [1094, 33] width 13 height 13
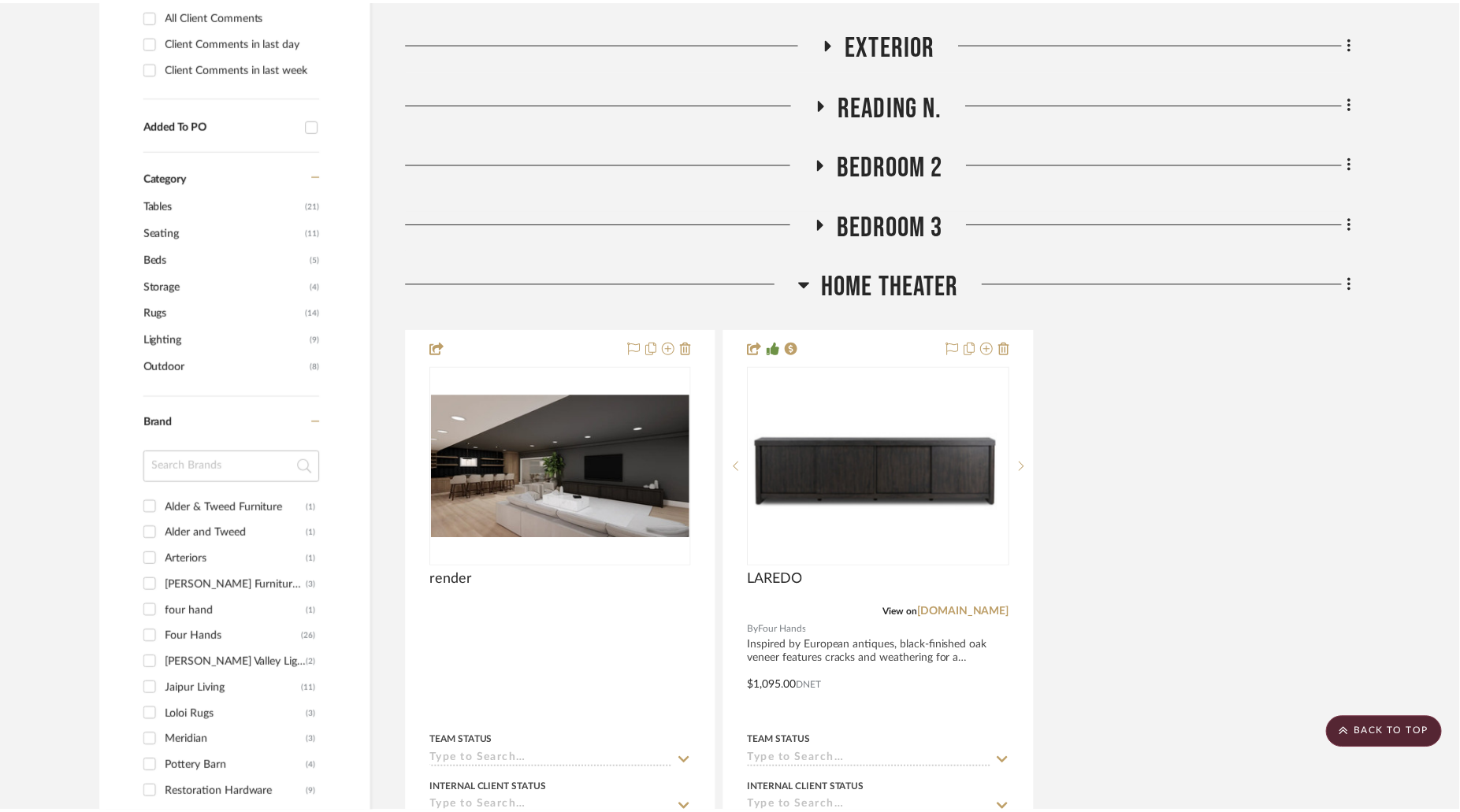
scroll to position [920, 0]
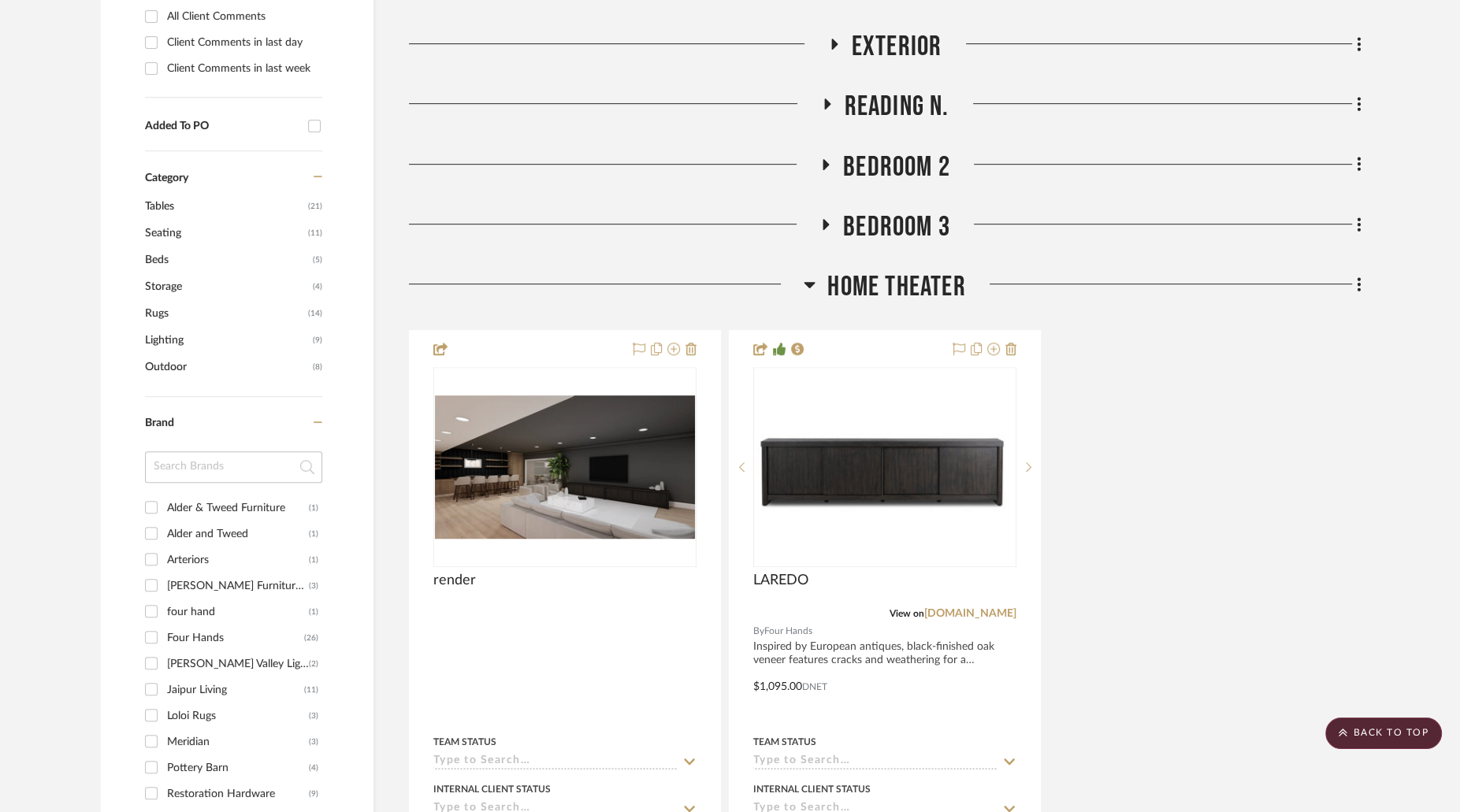
click at [803, 275] on icon at bounding box center [809, 284] width 12 height 18
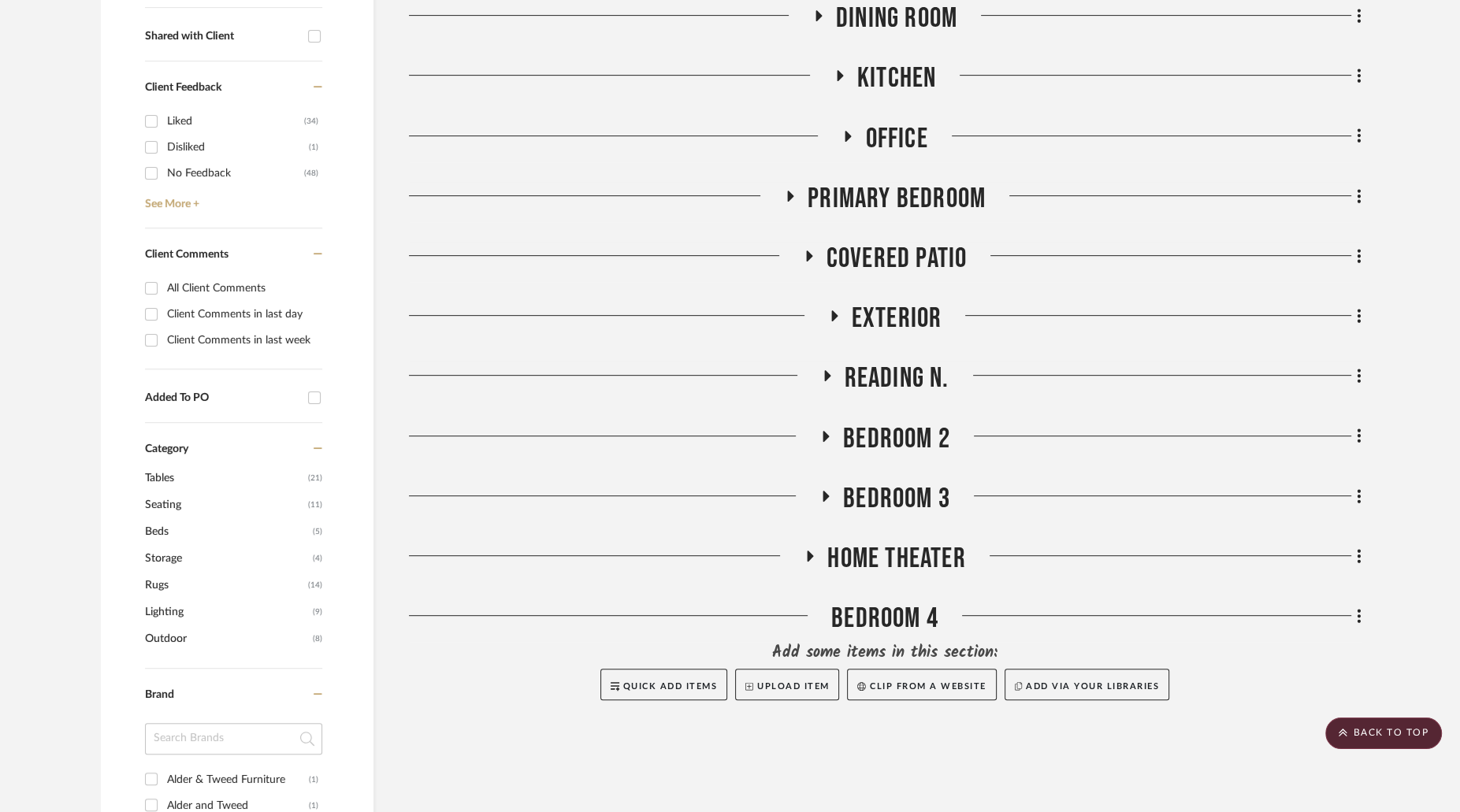
scroll to position [620, 0]
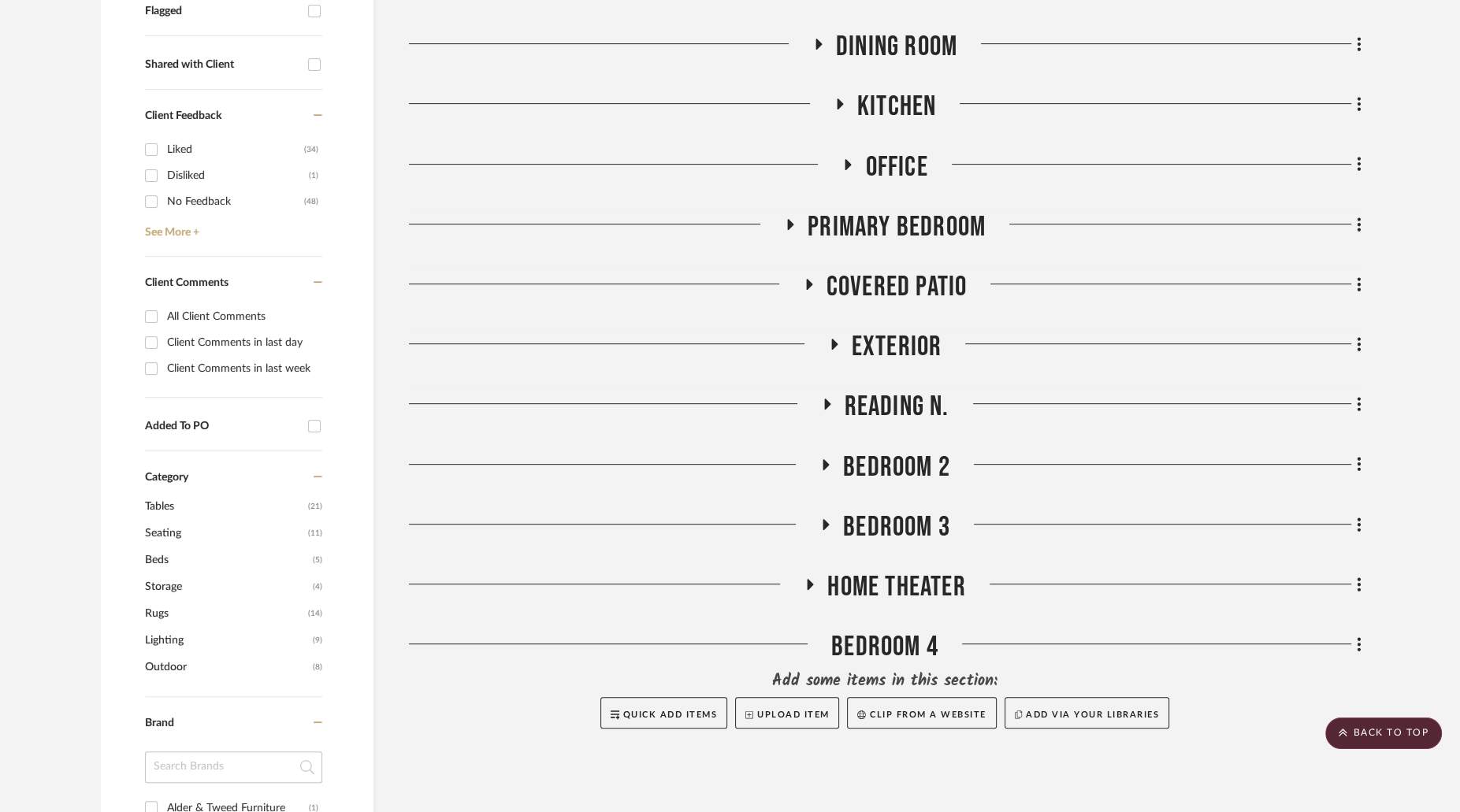
click at [821, 390] on h3 "Reading N." at bounding box center [885, 406] width 128 height 34
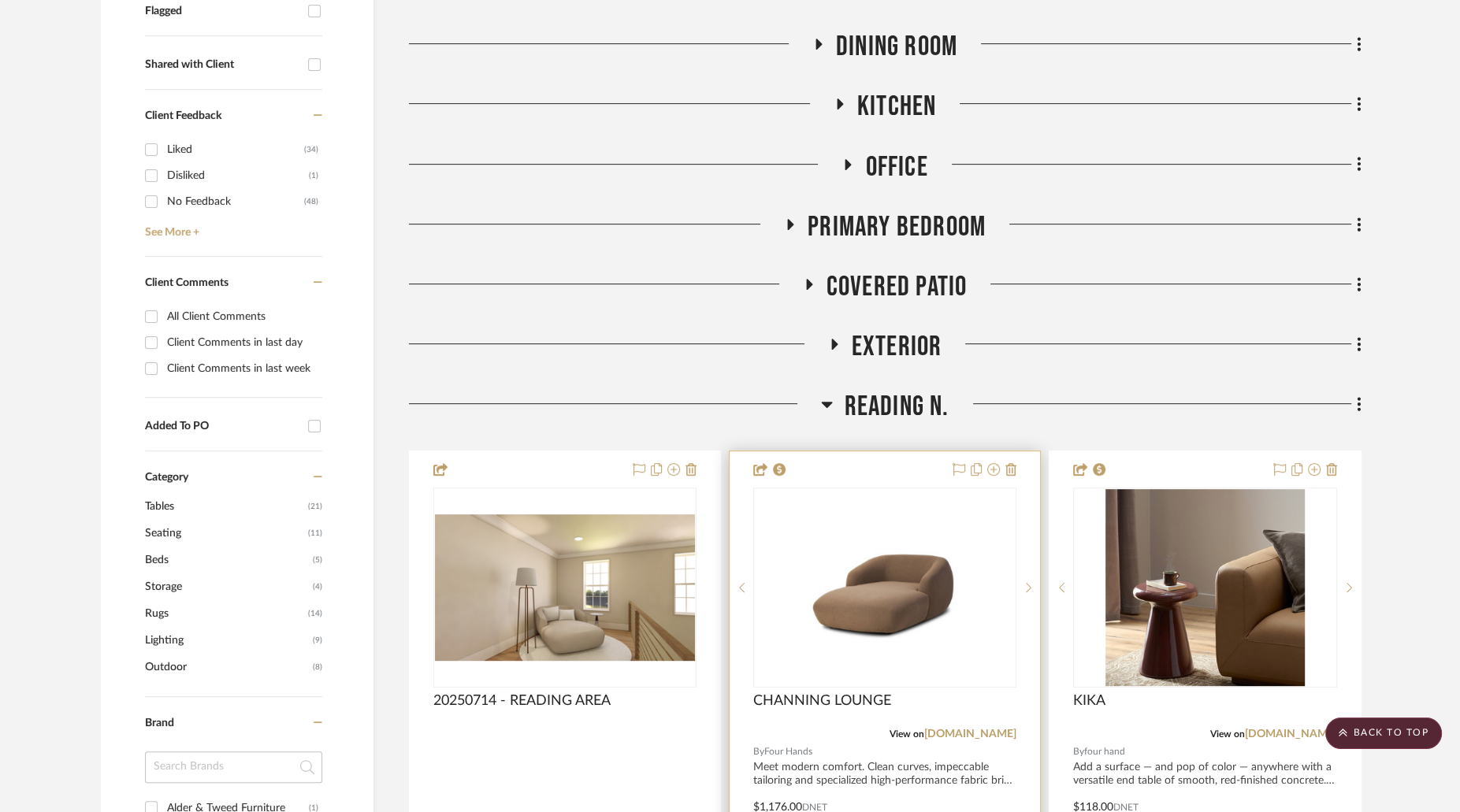
click at [0, 0] on img at bounding box center [0, 0] width 0 height 0
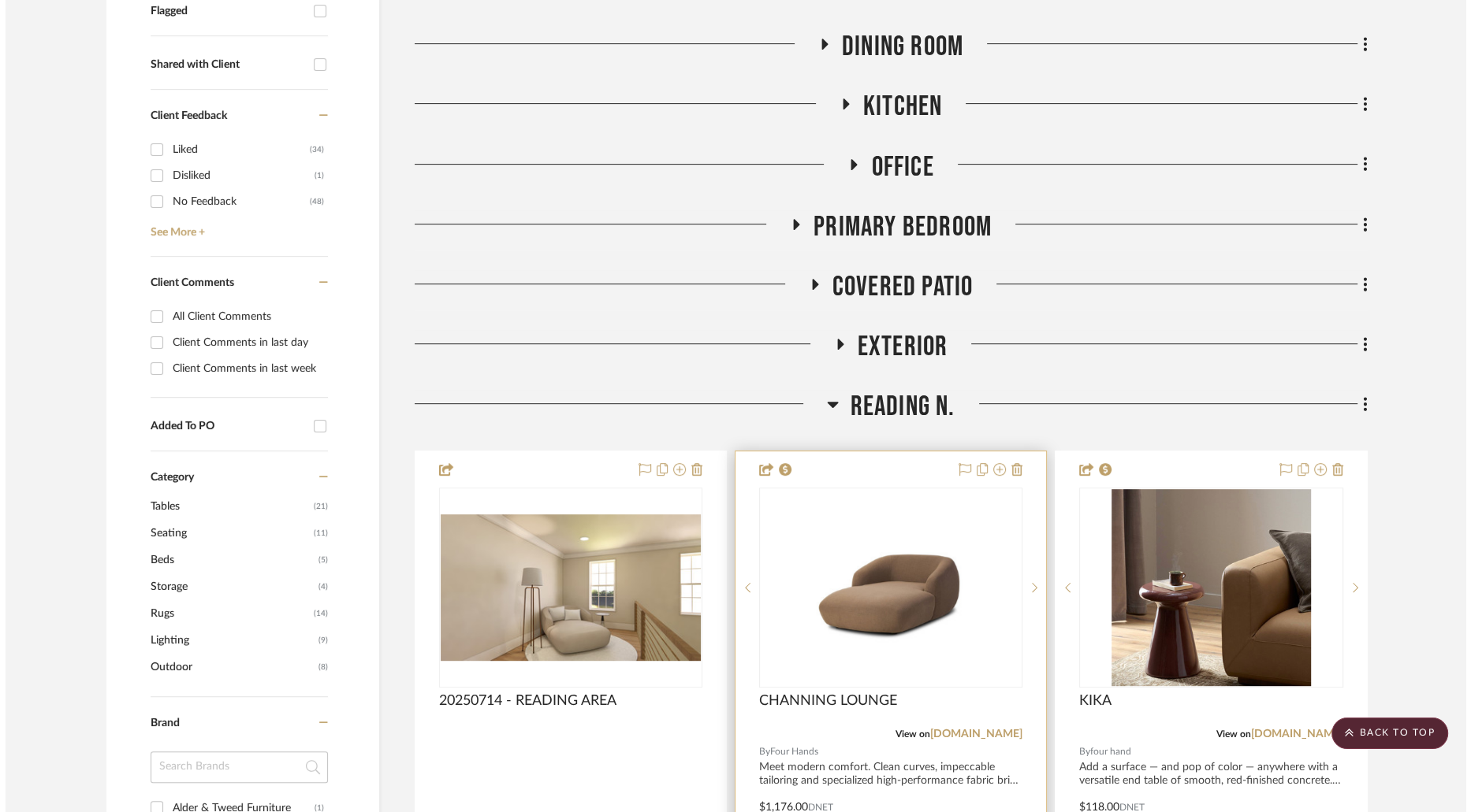
scroll to position [0, 0]
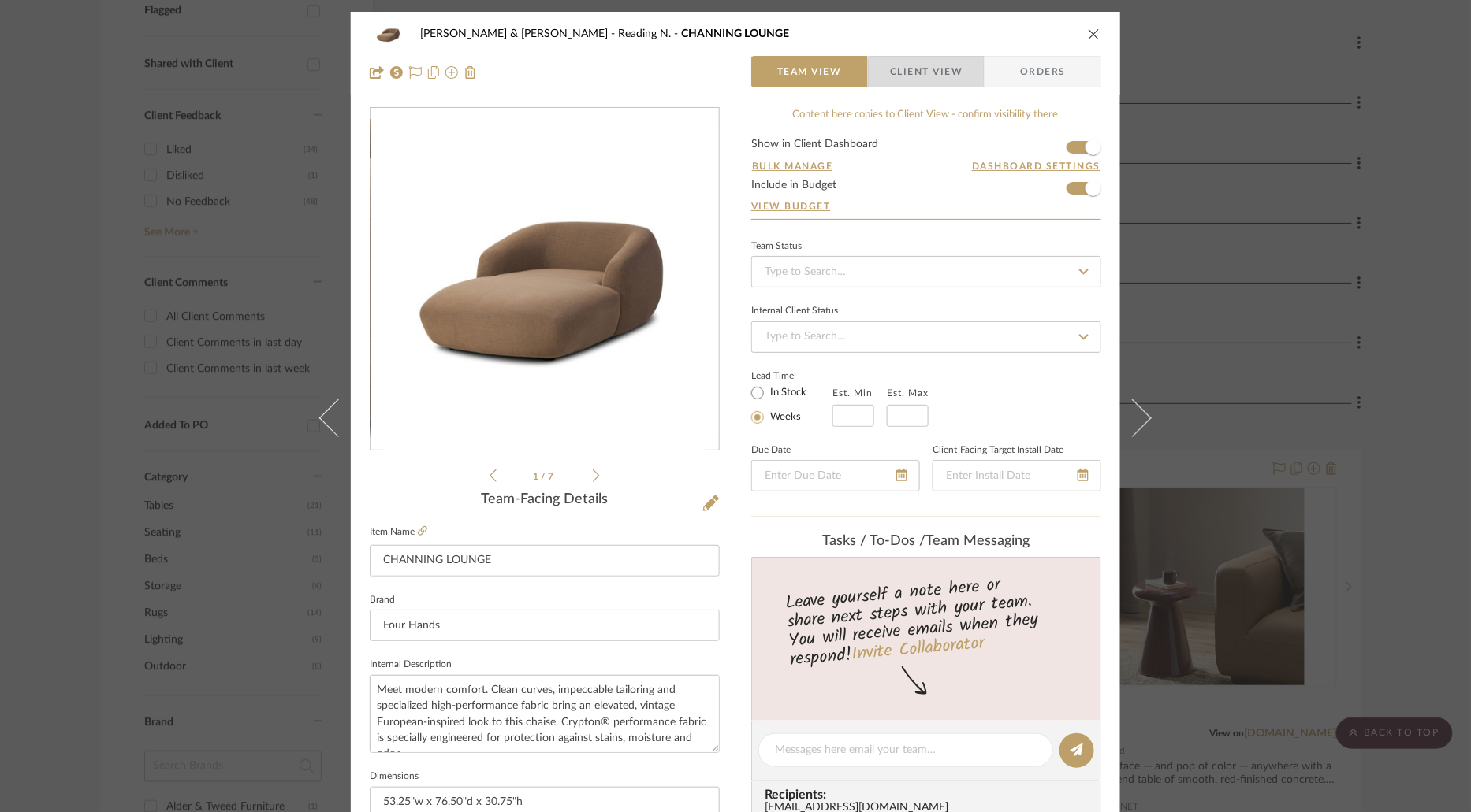
click at [941, 79] on span "Client View" at bounding box center [926, 72] width 73 height 31
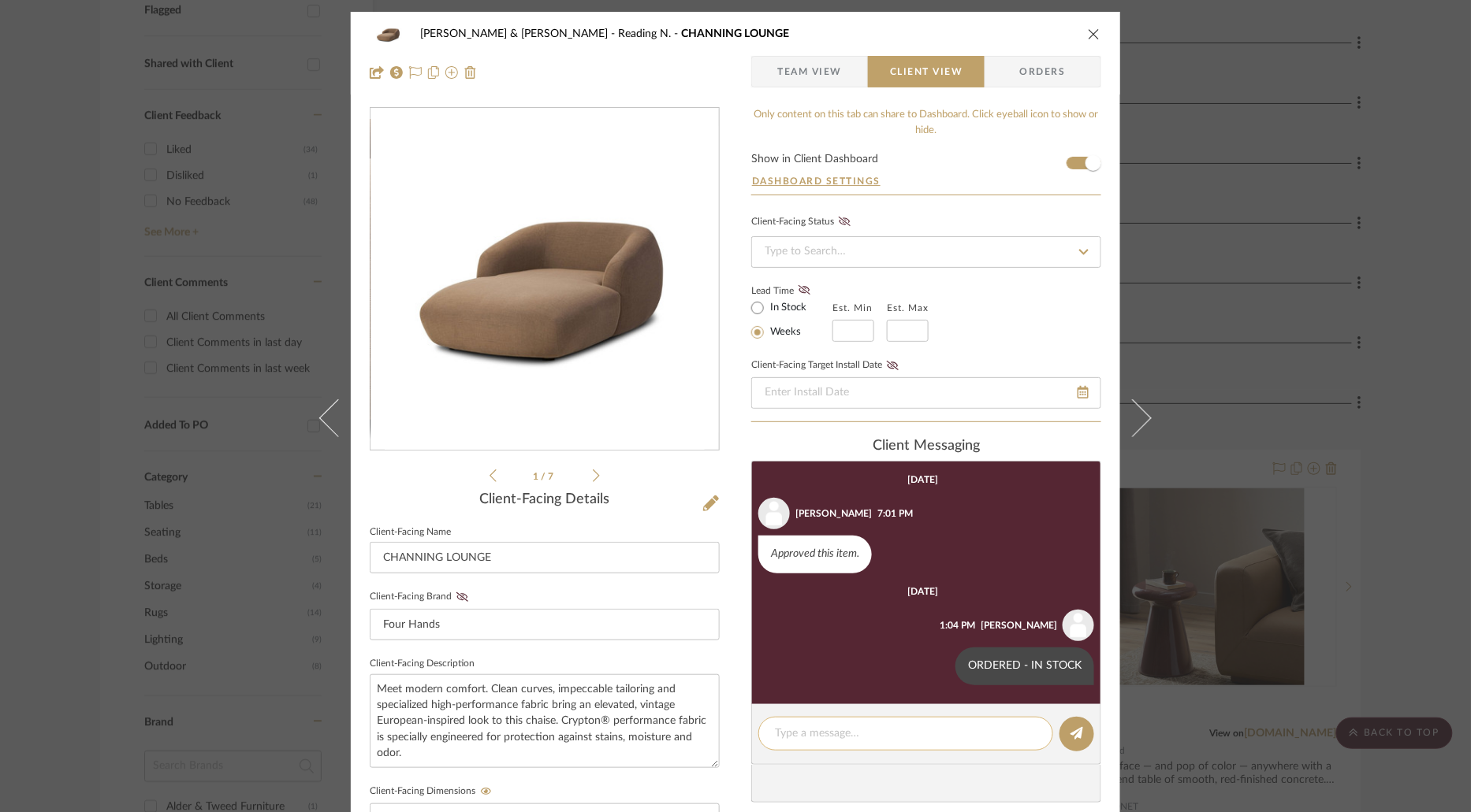
click at [888, 727] on textarea at bounding box center [905, 733] width 262 height 17
paste textarea "ARRIVED - SNS"
type textarea "ARRIVED - SNS"
click at [1067, 741] on button at bounding box center [1077, 734] width 35 height 35
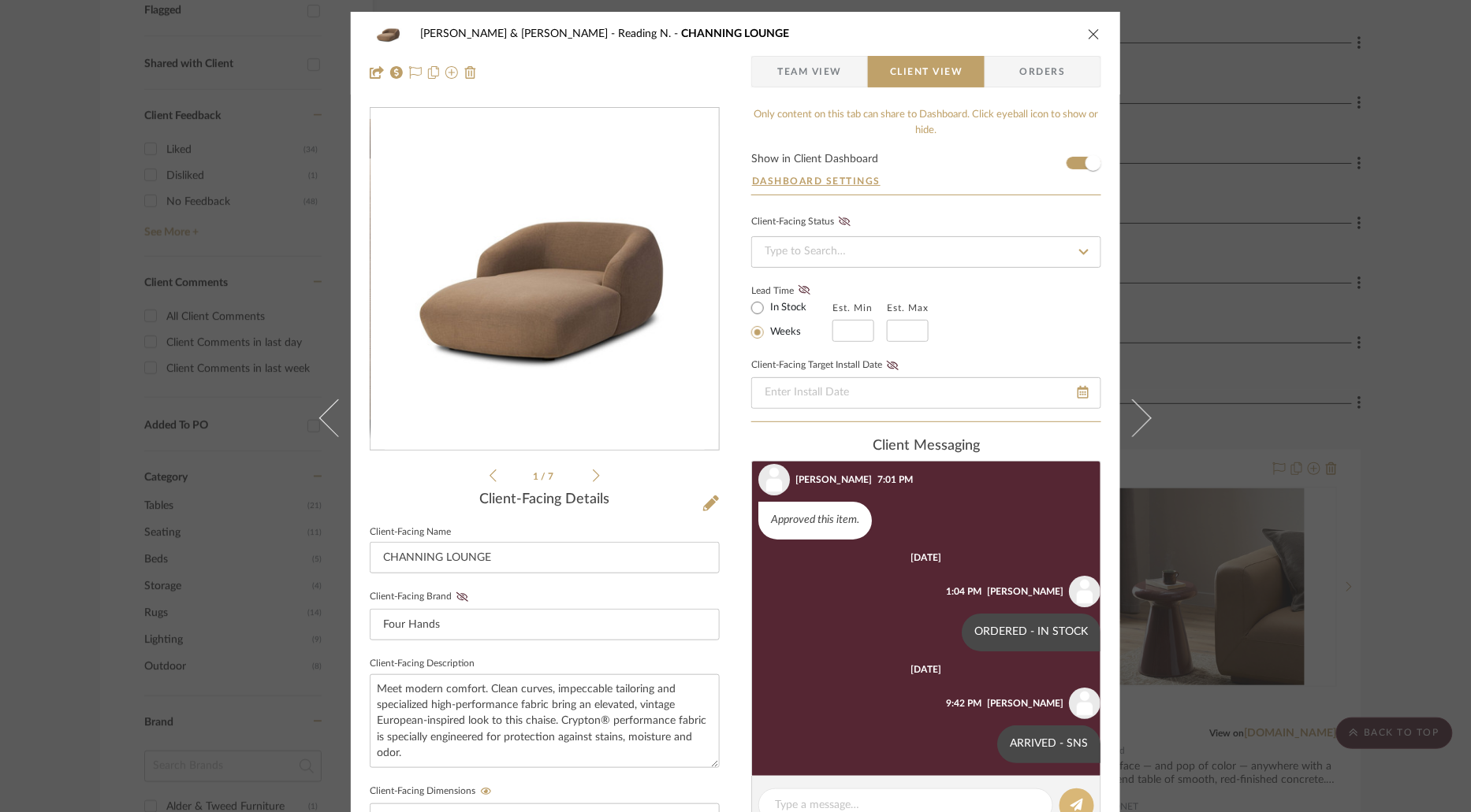
scroll to position [40, 0]
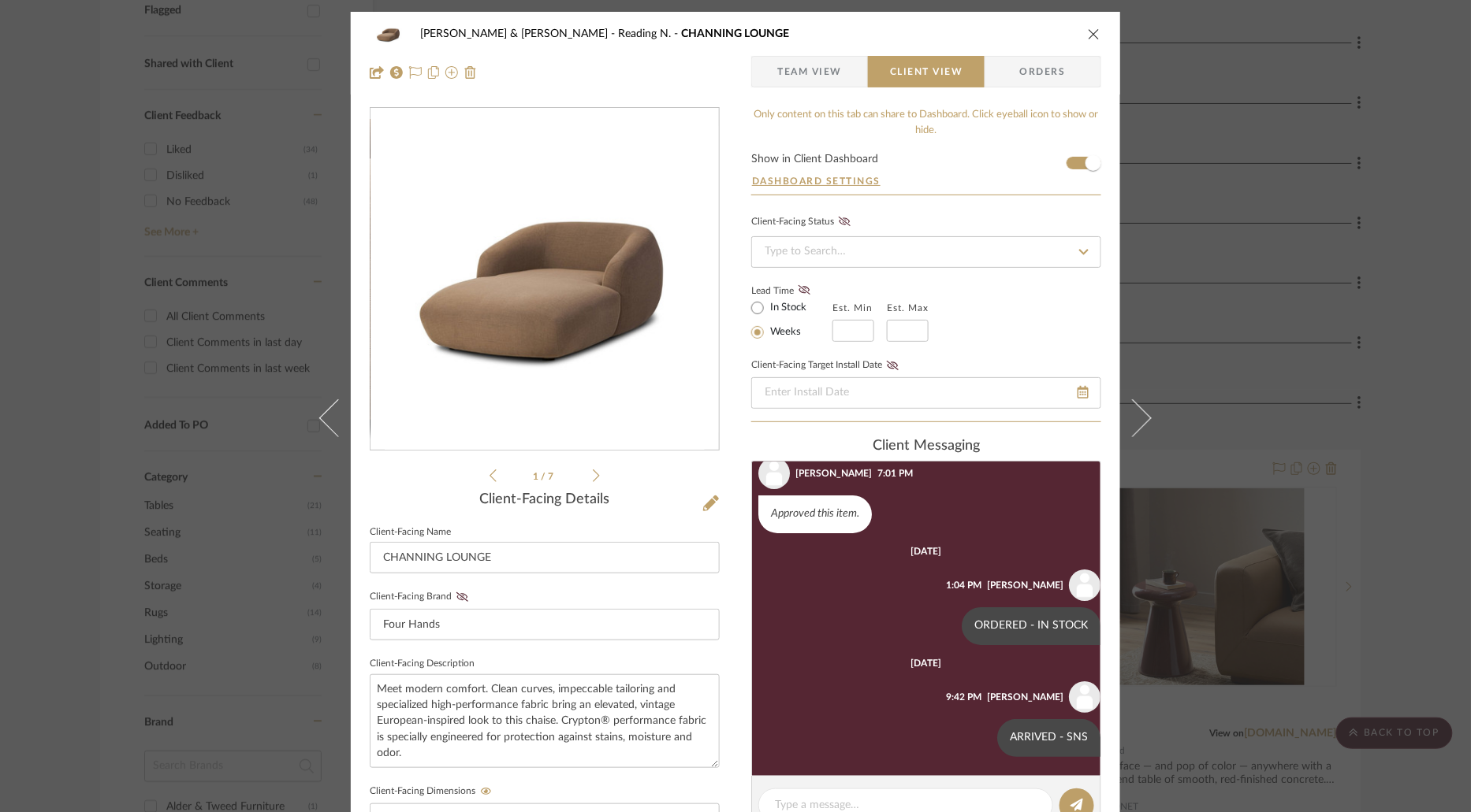
click at [1090, 32] on icon "close" at bounding box center [1094, 33] width 13 height 13
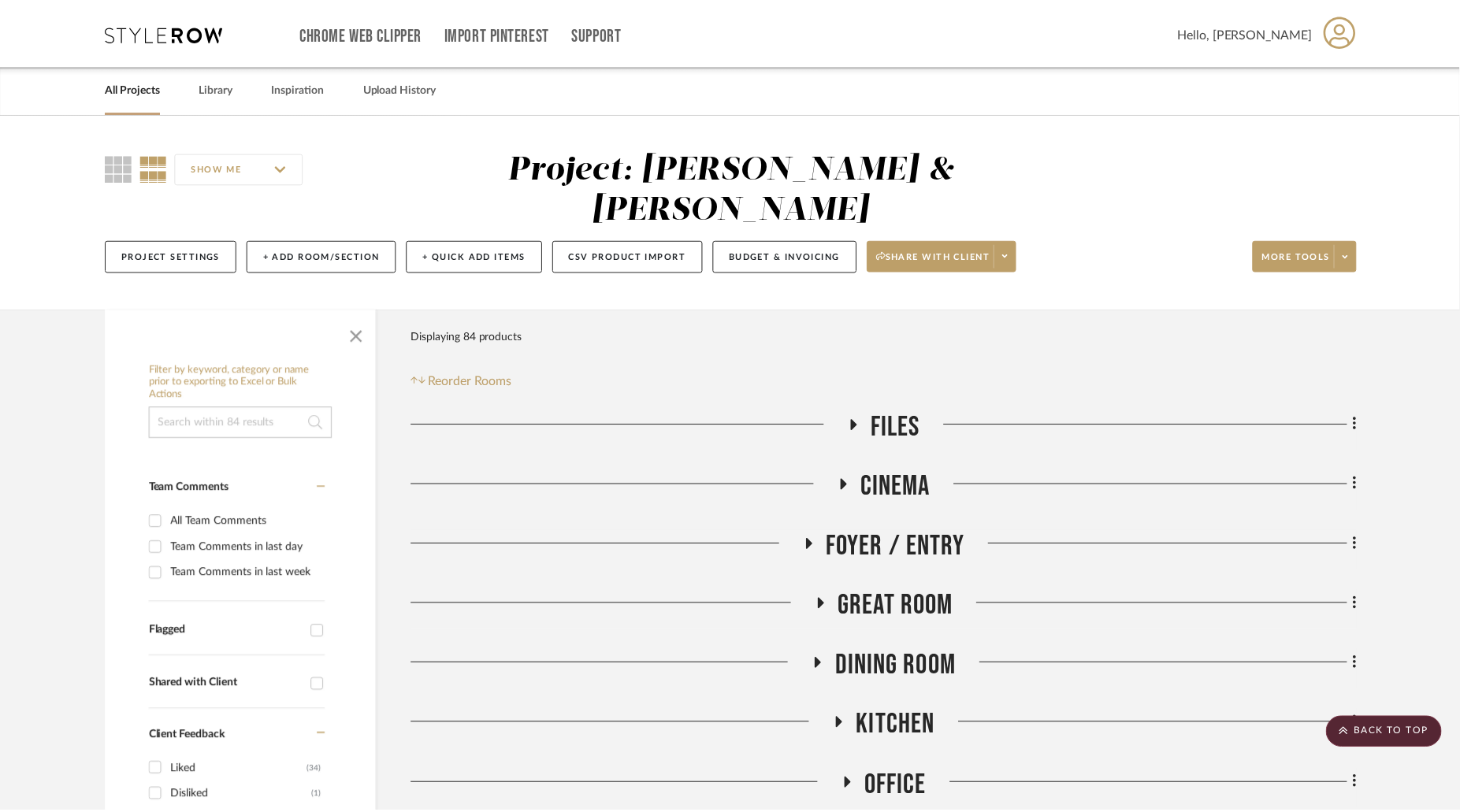
scroll to position [620, 0]
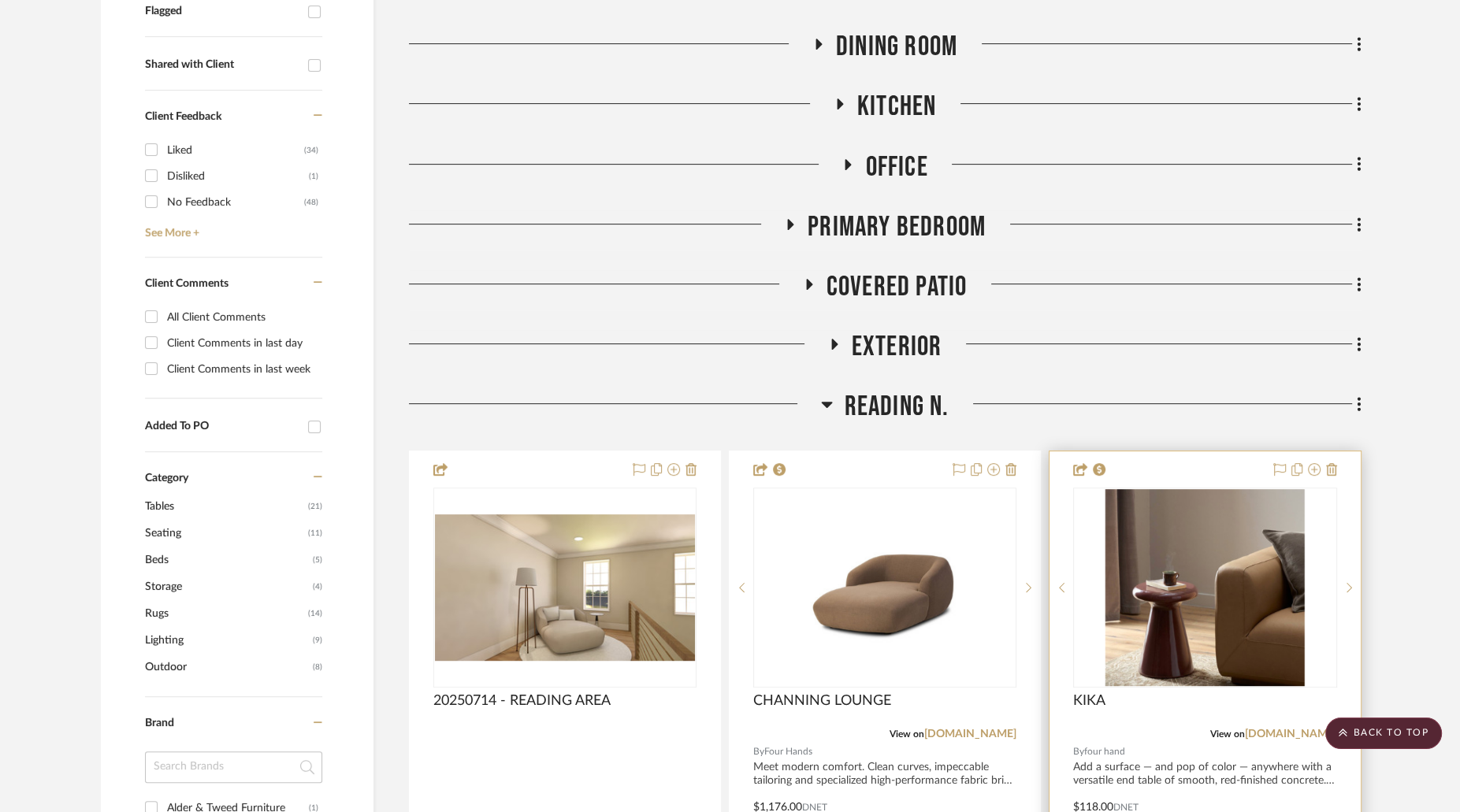
click at [0, 0] on img at bounding box center [0, 0] width 0 height 0
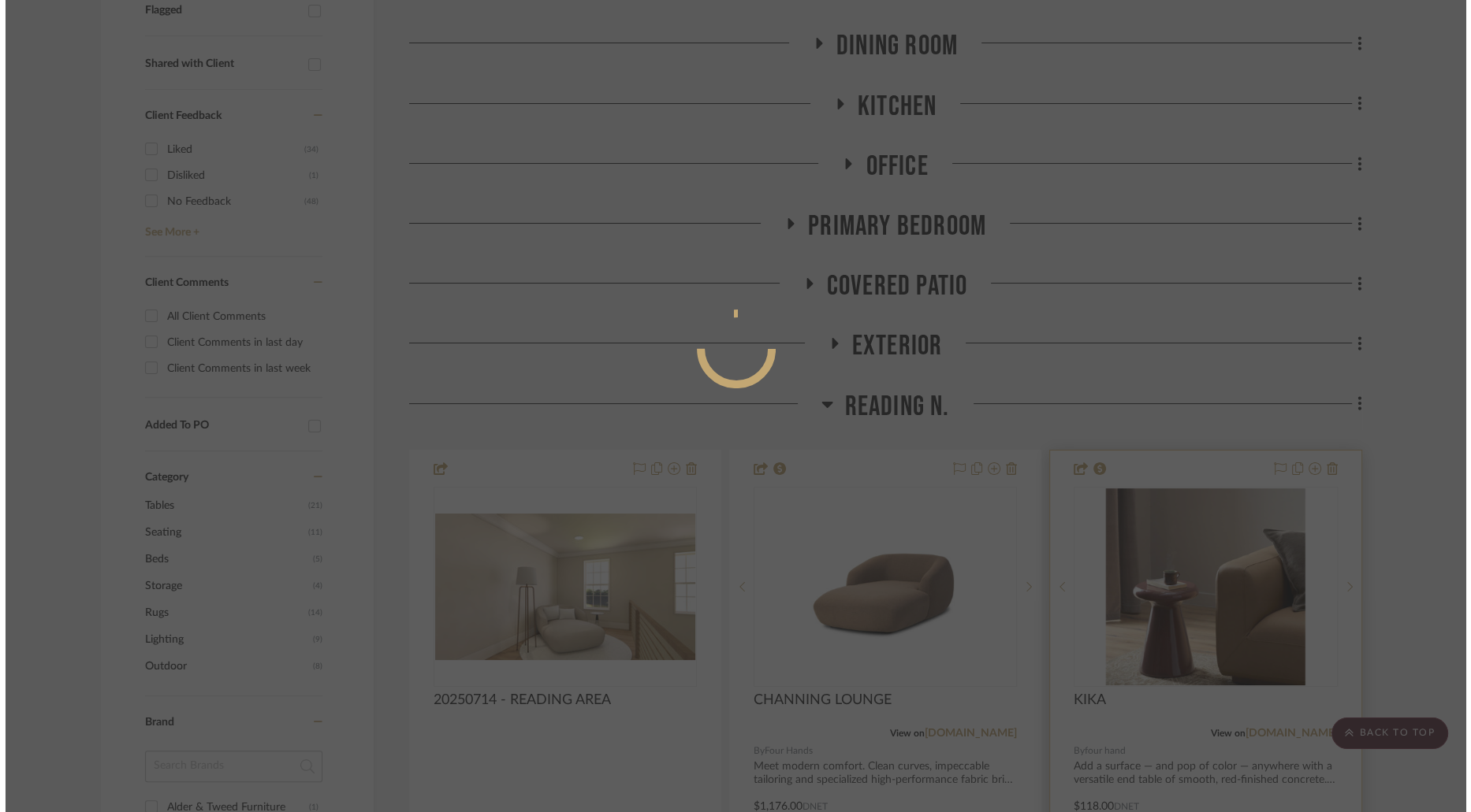
scroll to position [0, 0]
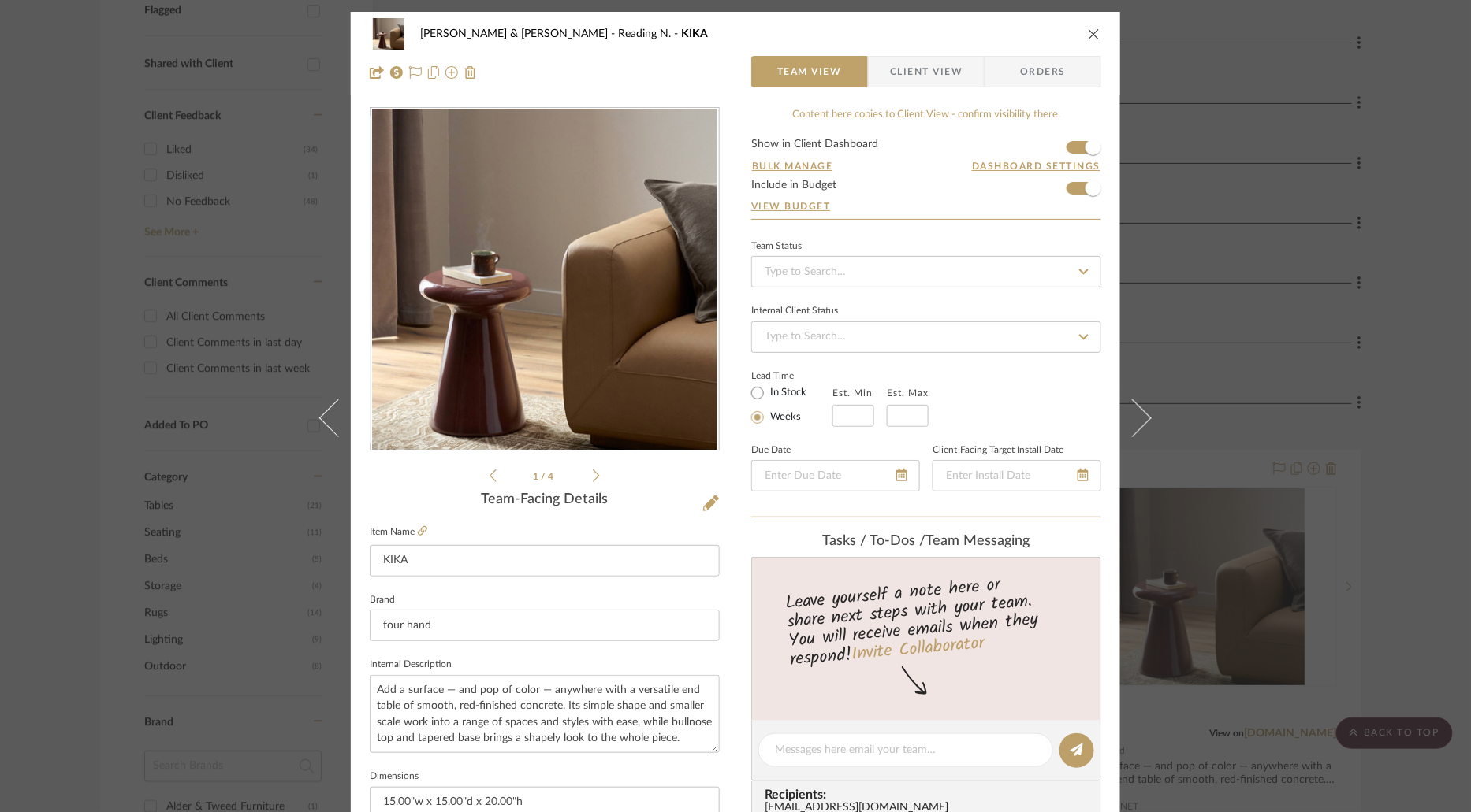
click at [924, 70] on span "Client View" at bounding box center [926, 72] width 73 height 31
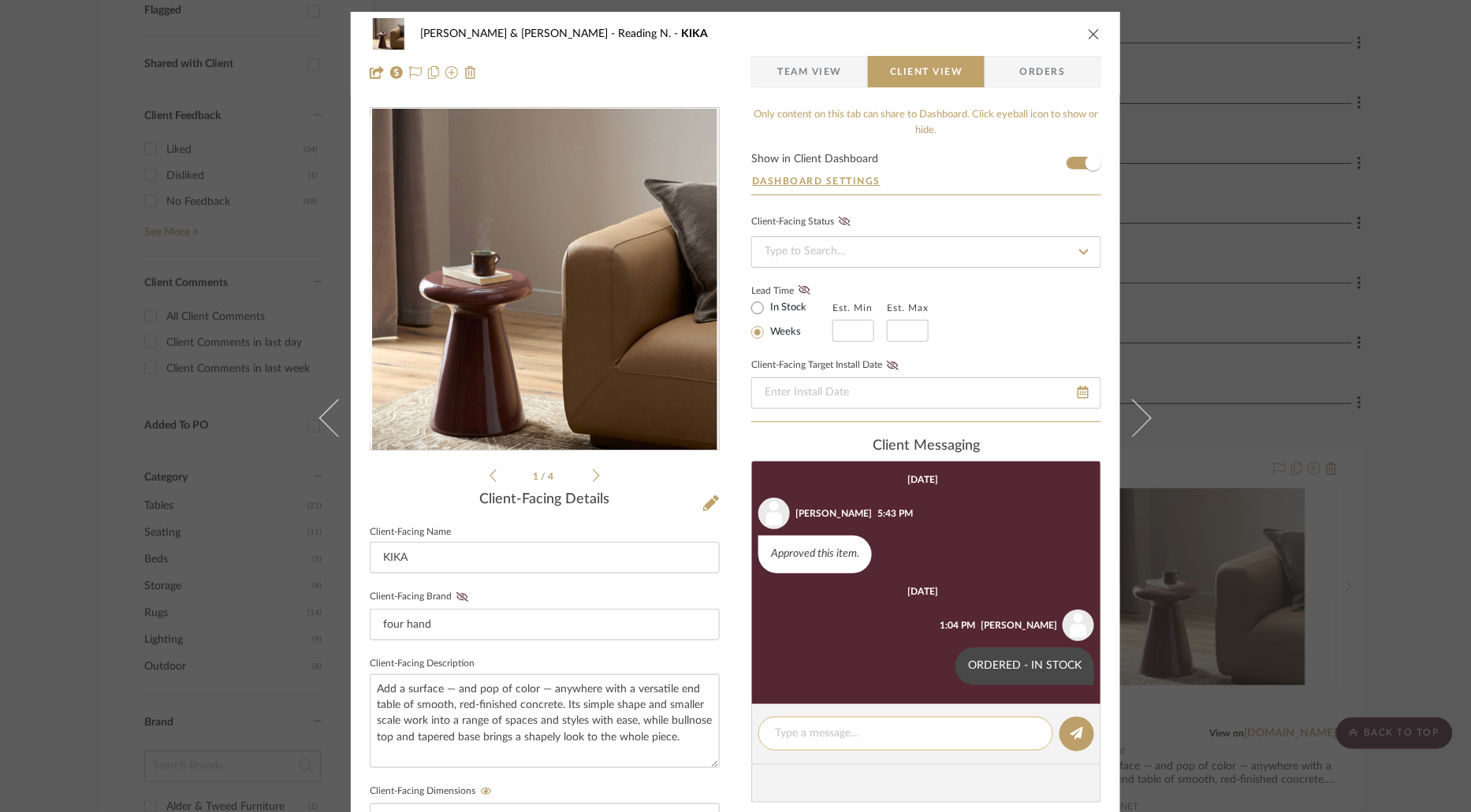
click at [880, 736] on textarea at bounding box center [905, 733] width 262 height 17
paste textarea "ARRIVED - SNS"
type textarea "ARRIVED - SNS"
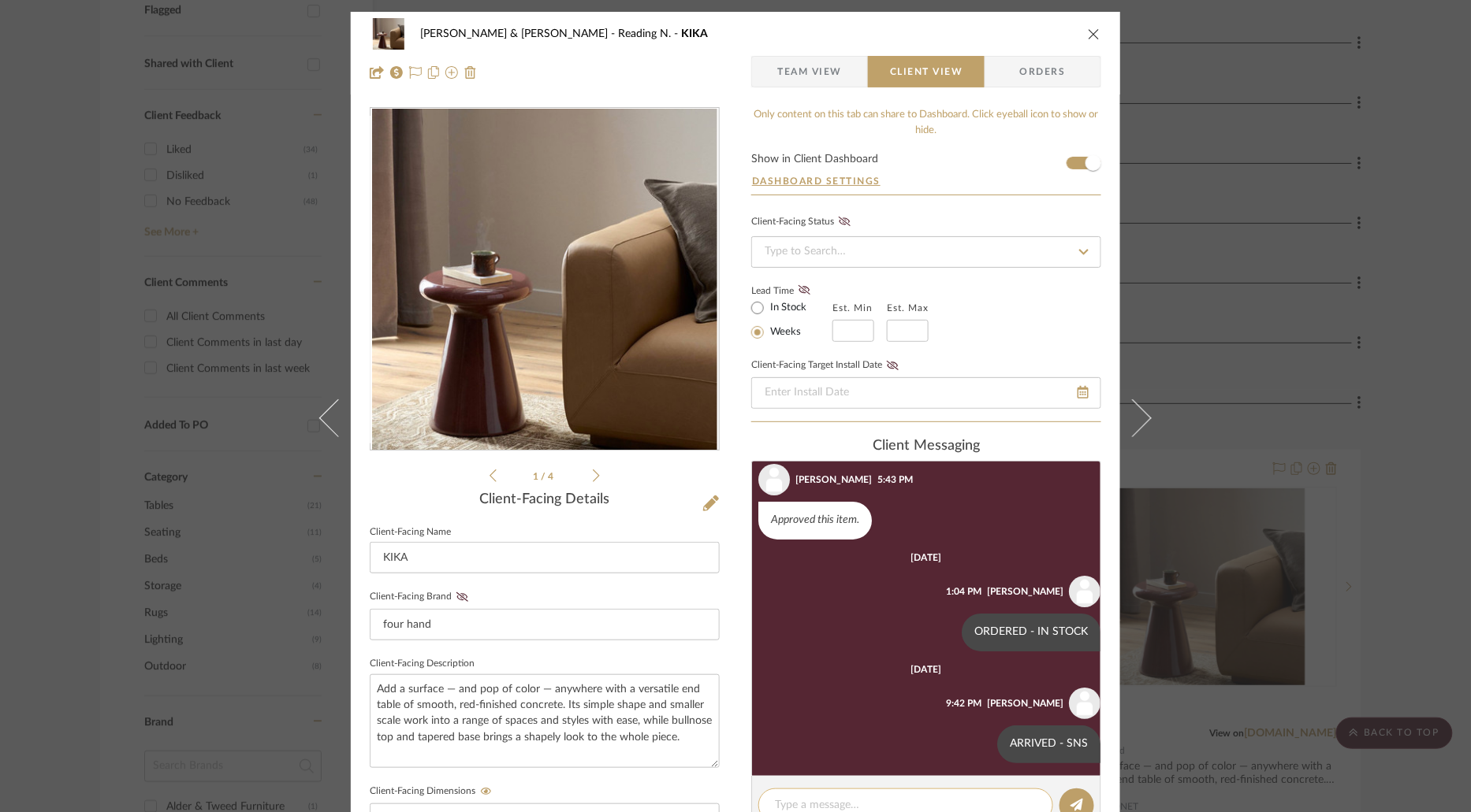
scroll to position [40, 0]
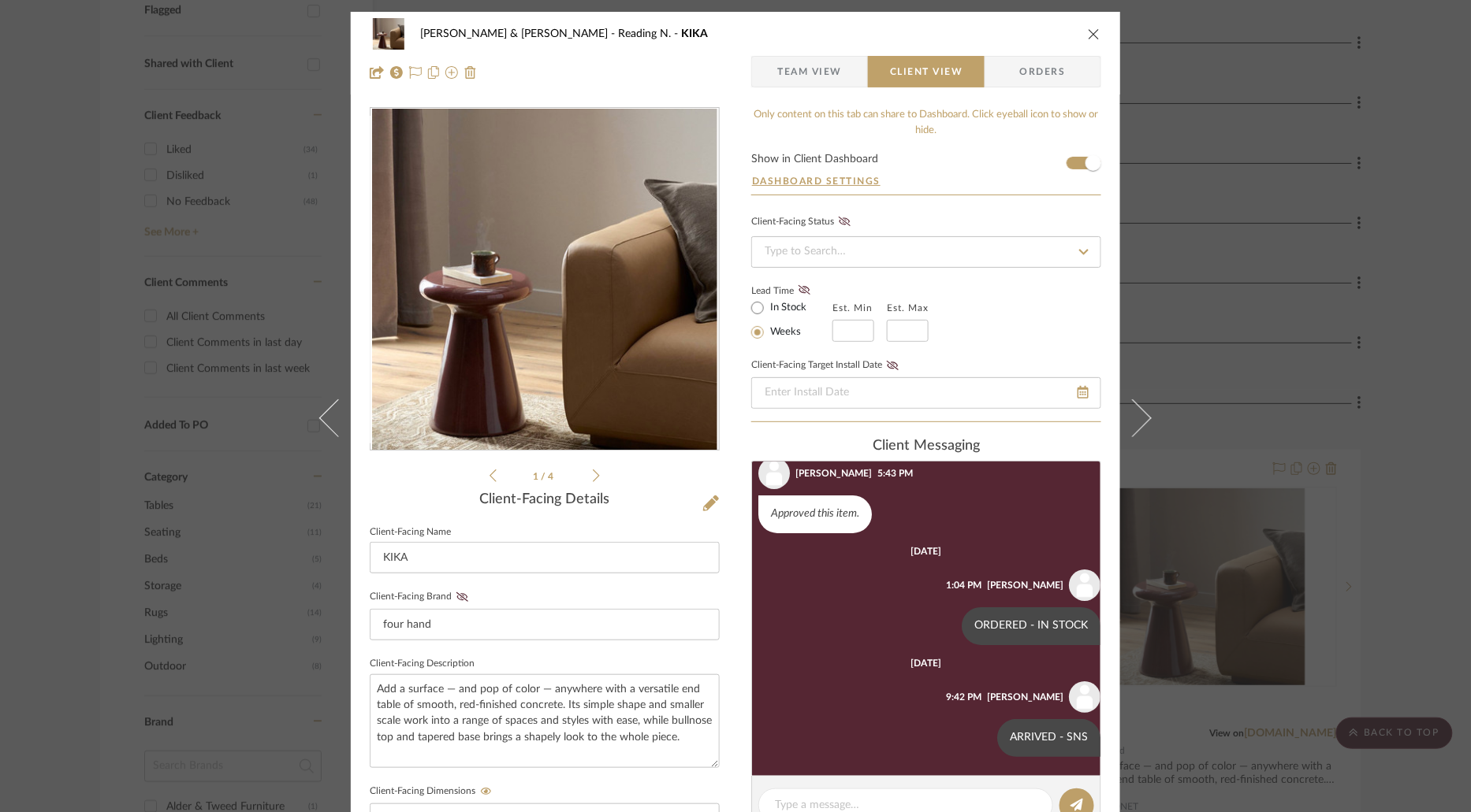
click at [1090, 27] on icon "close" at bounding box center [1094, 33] width 13 height 13
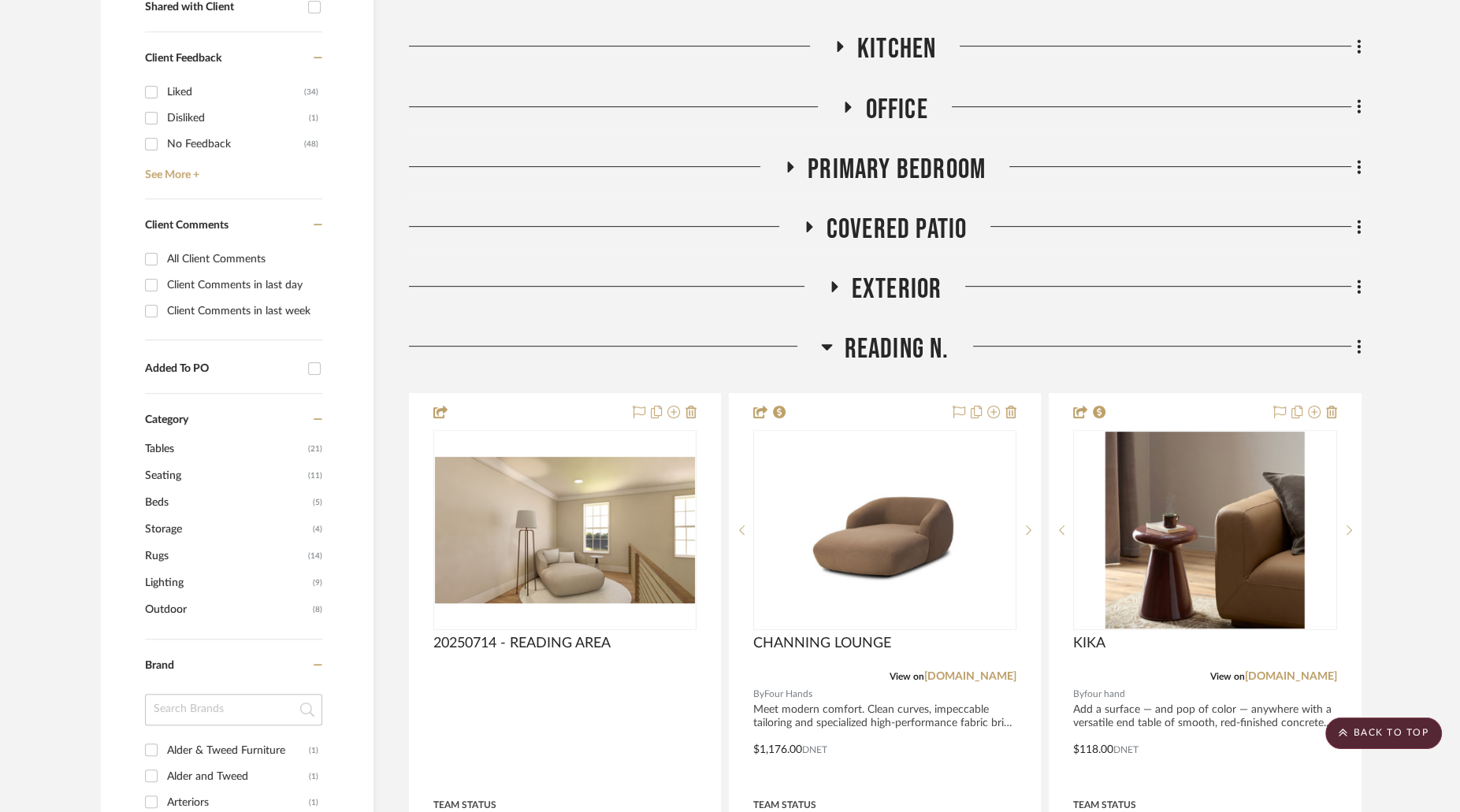
scroll to position [682, 0]
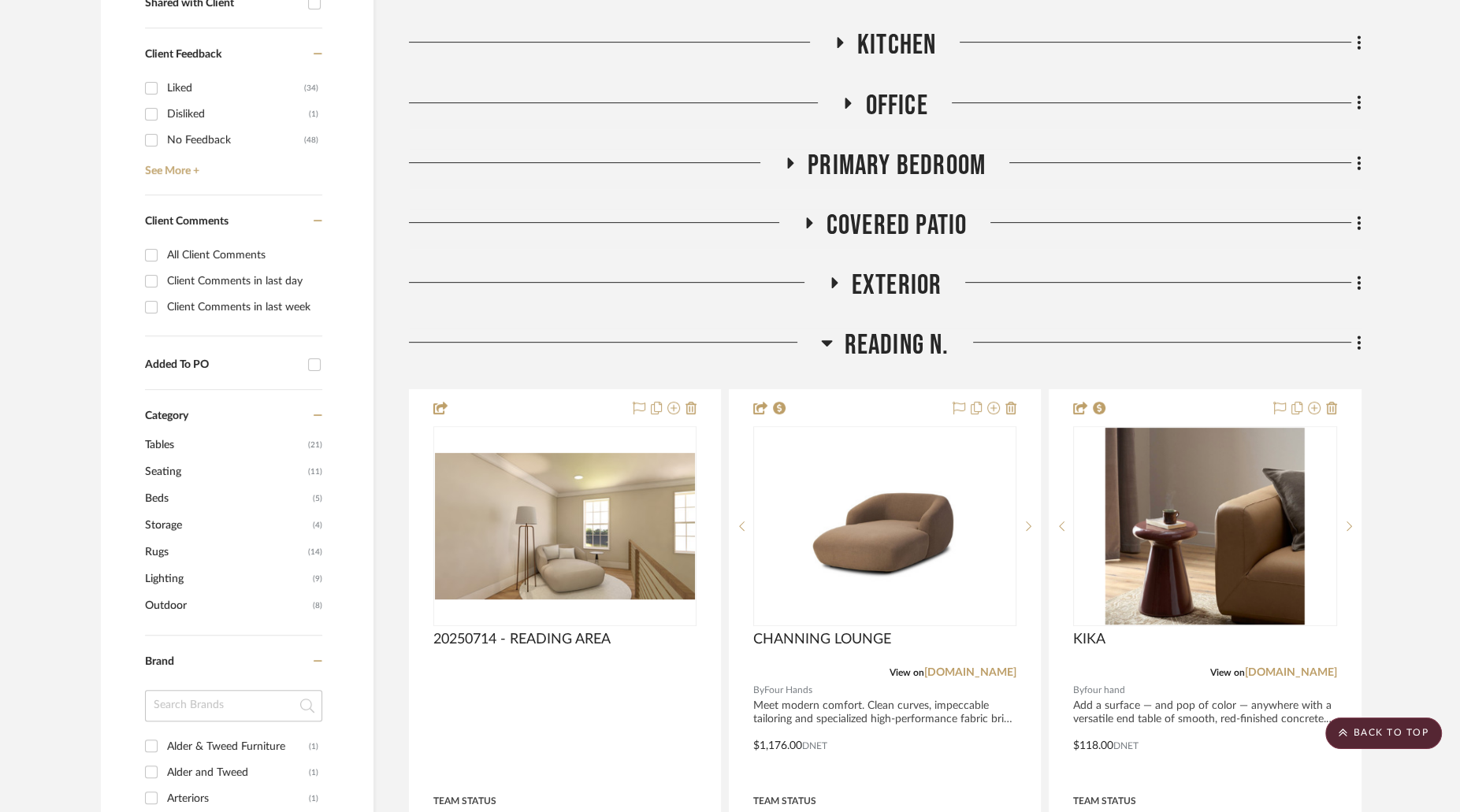
click at [833, 329] on h3 "Reading N." at bounding box center [885, 345] width 128 height 34
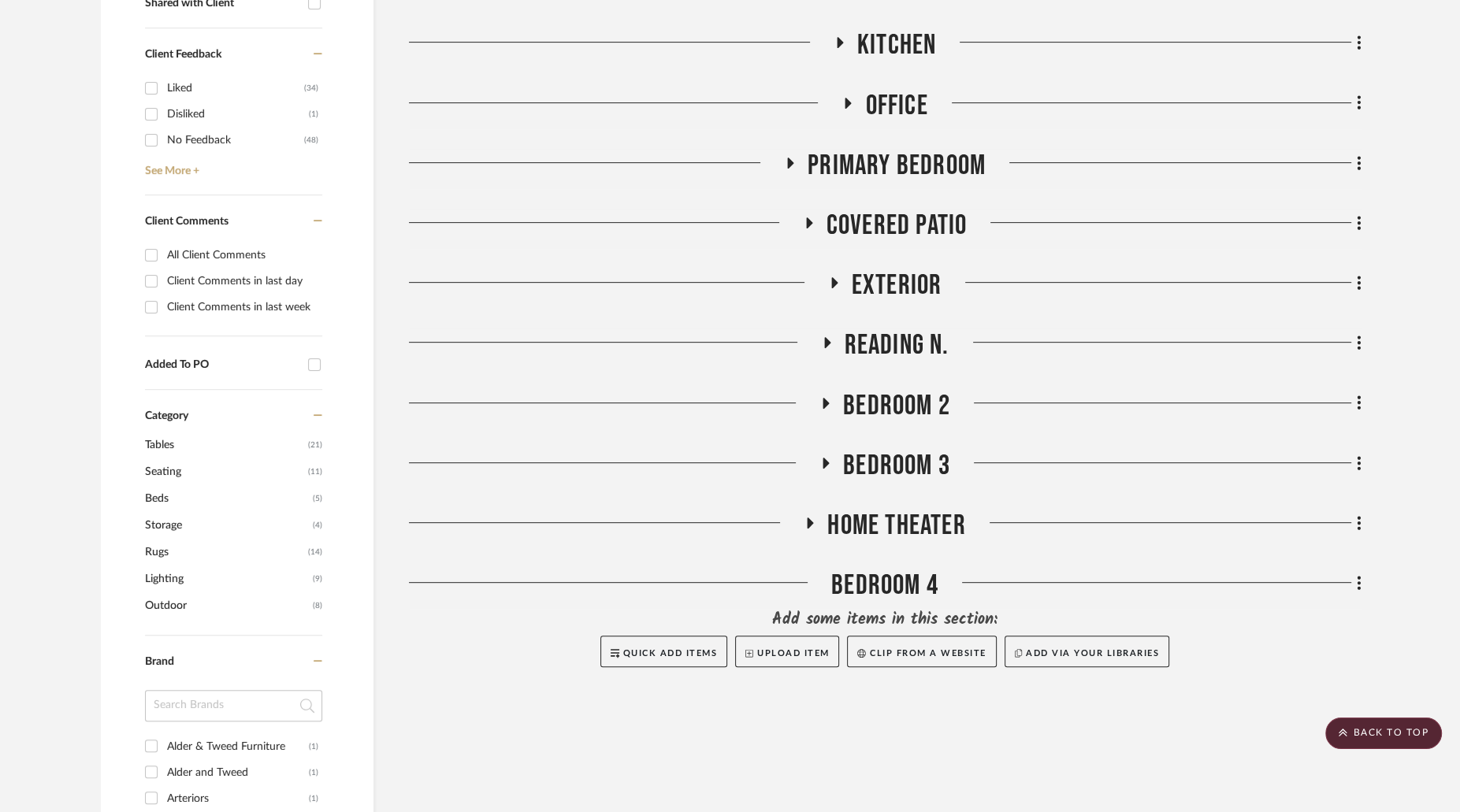
click at [836, 277] on icon at bounding box center [835, 282] width 6 height 11
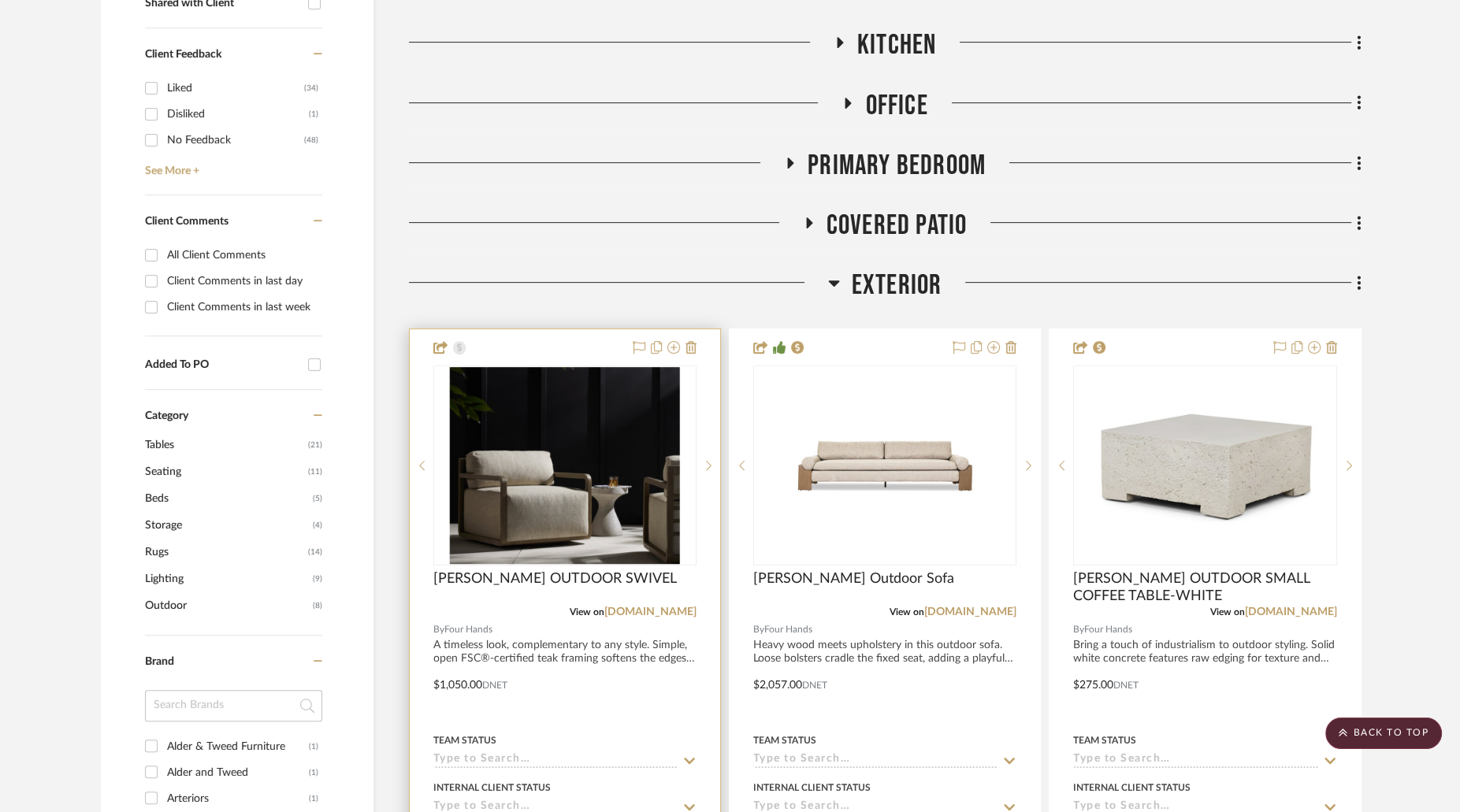
click at [0, 0] on img at bounding box center [0, 0] width 0 height 0
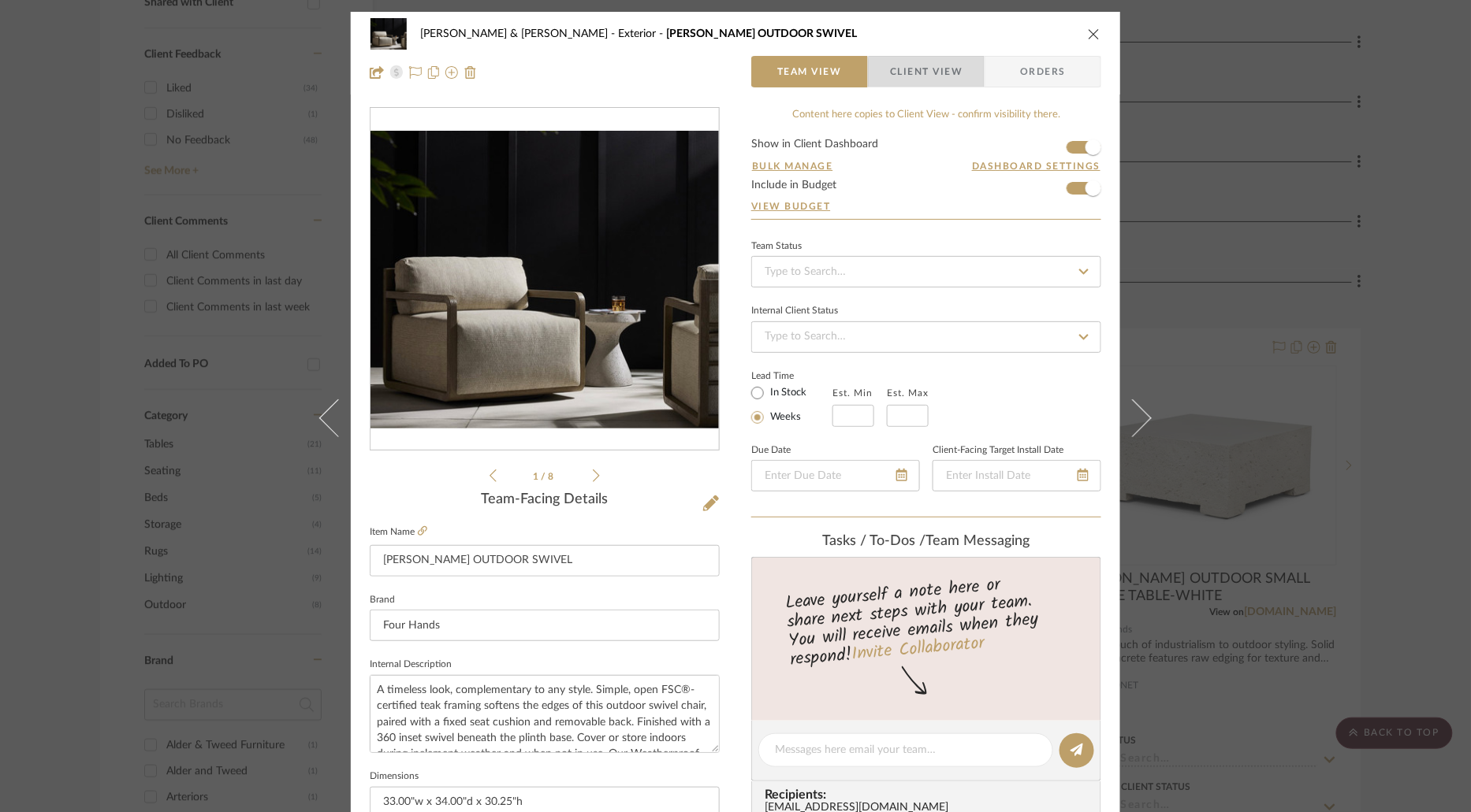
click at [943, 74] on span "Client View" at bounding box center [926, 72] width 73 height 31
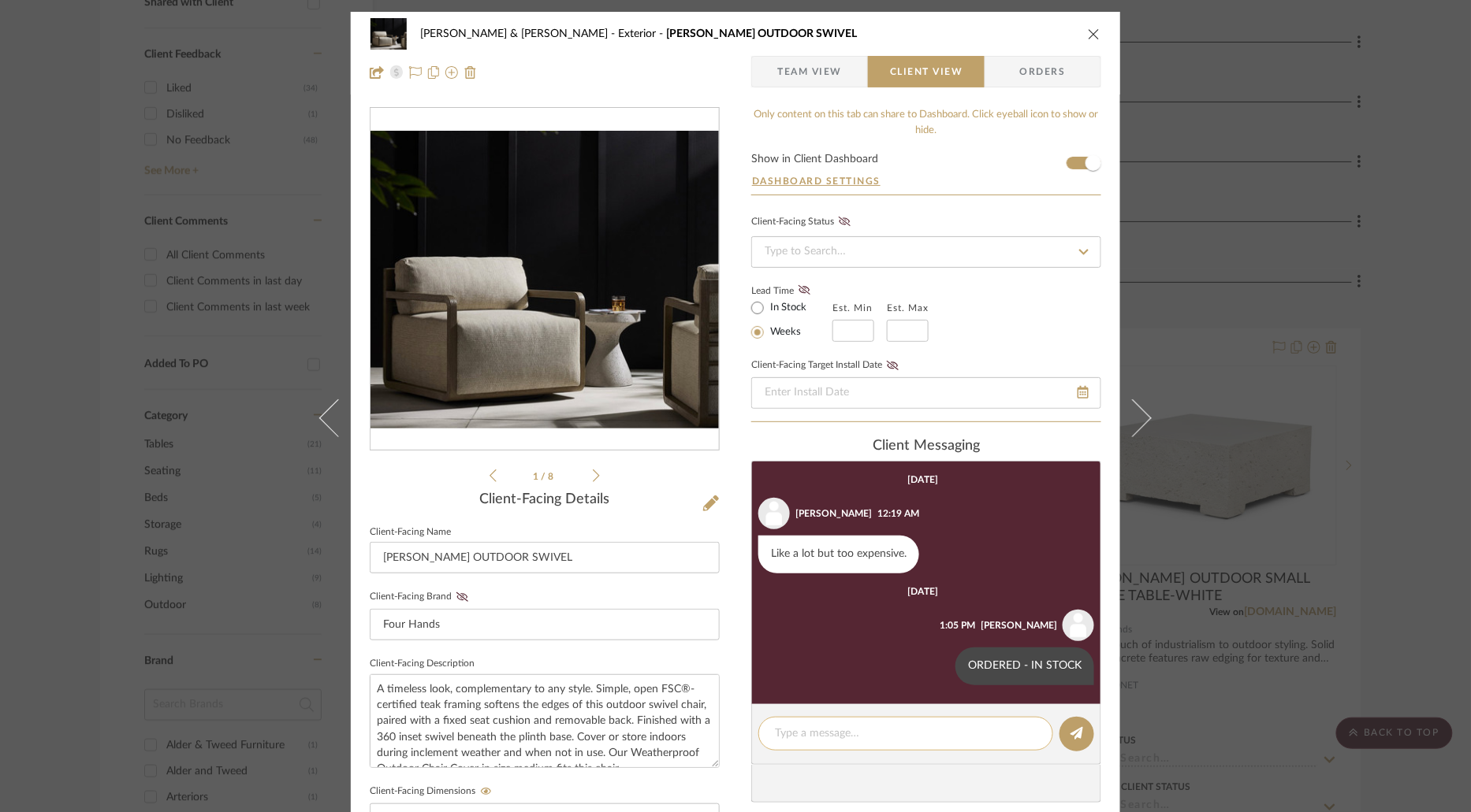
click at [906, 731] on textarea at bounding box center [905, 733] width 262 height 17
paste textarea "ARRIVED - SNS"
type textarea "ARRIVED - SNS"
click at [1071, 729] on icon at bounding box center [1076, 733] width 13 height 13
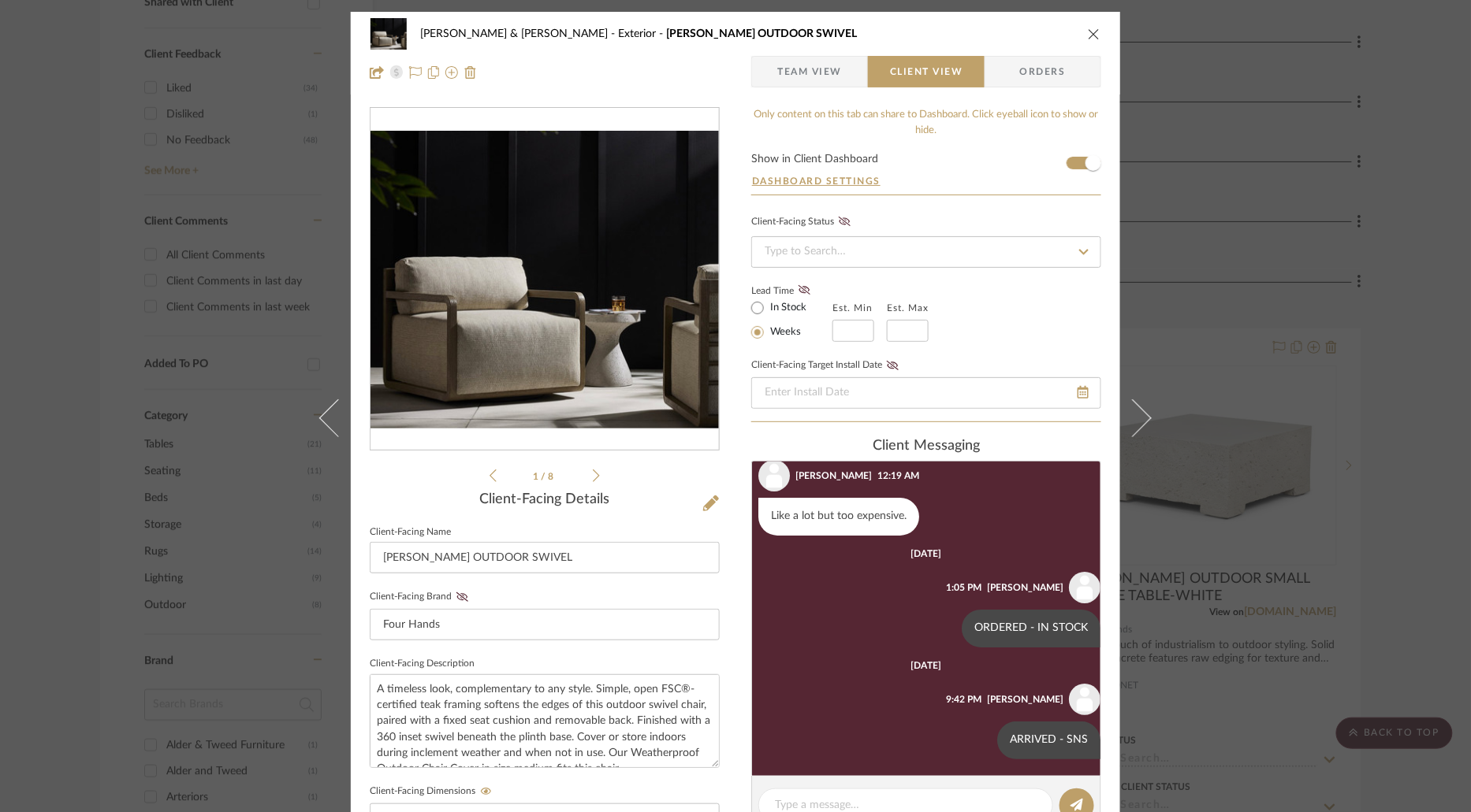
scroll to position [40, 0]
click at [1089, 34] on icon "close" at bounding box center [1094, 33] width 13 height 13
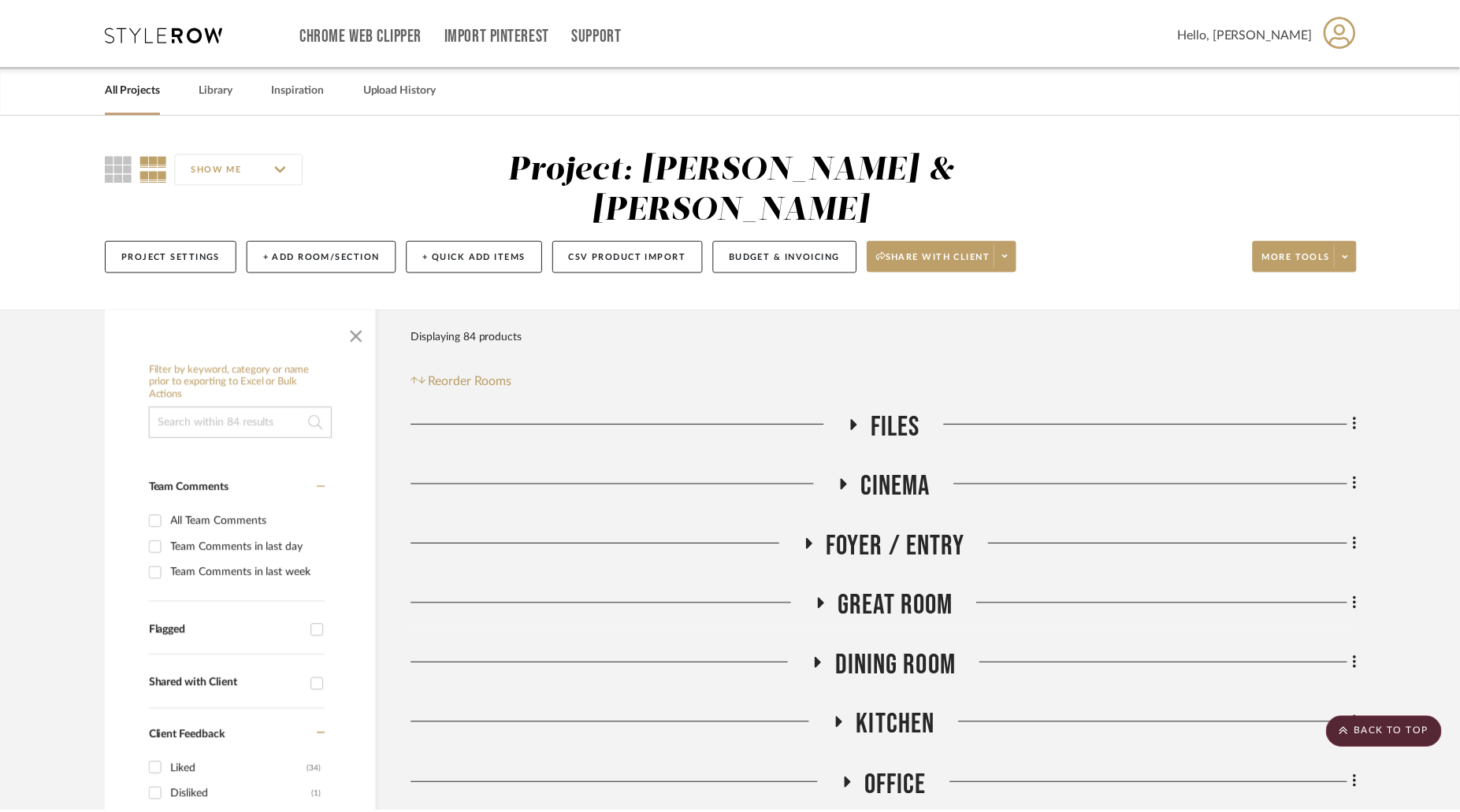
scroll to position [682, 0]
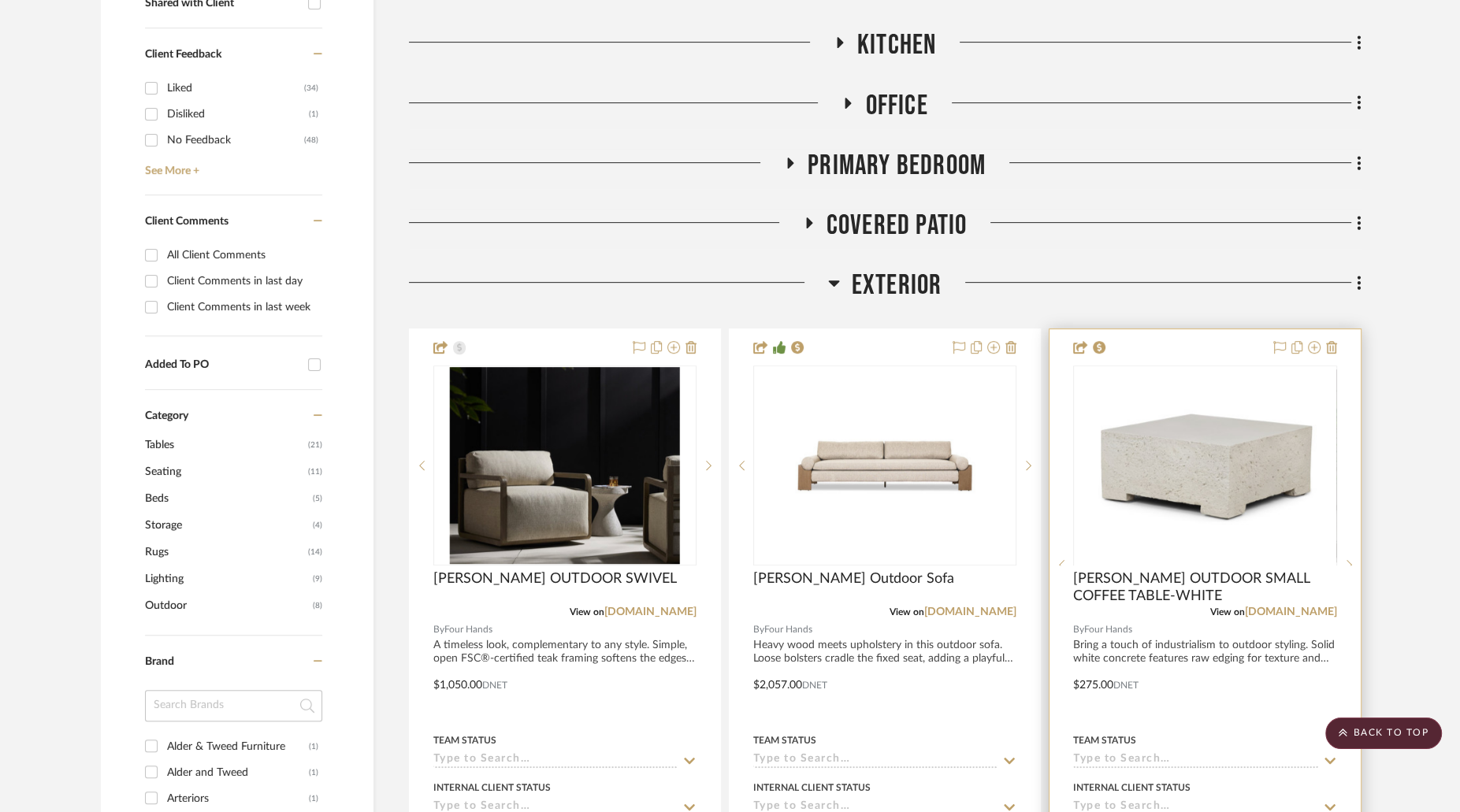
click at [1267, 417] on div at bounding box center [1204, 565] width 264 height 399
click at [1213, 371] on img "0" at bounding box center [1205, 466] width 231 height 197
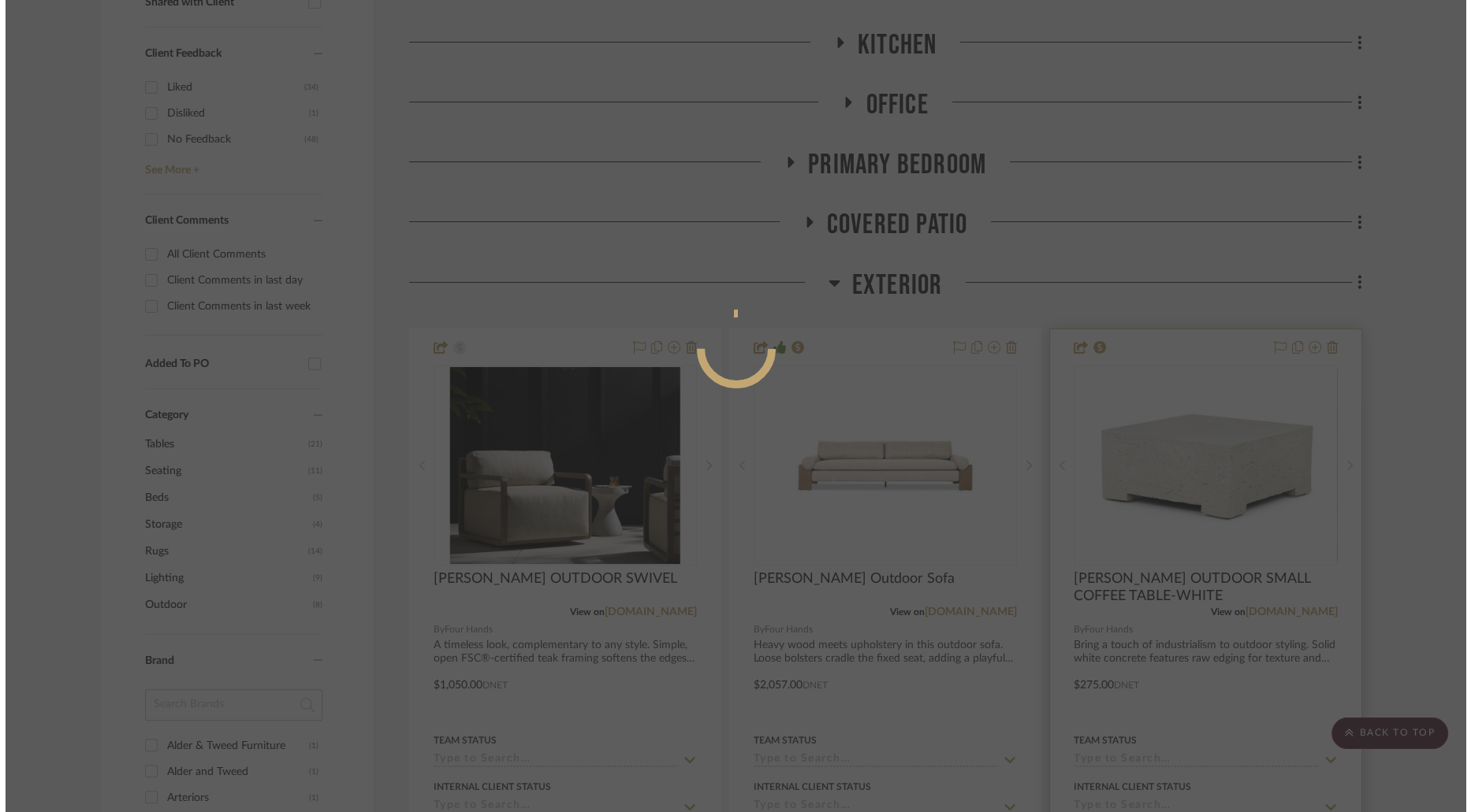
scroll to position [0, 0]
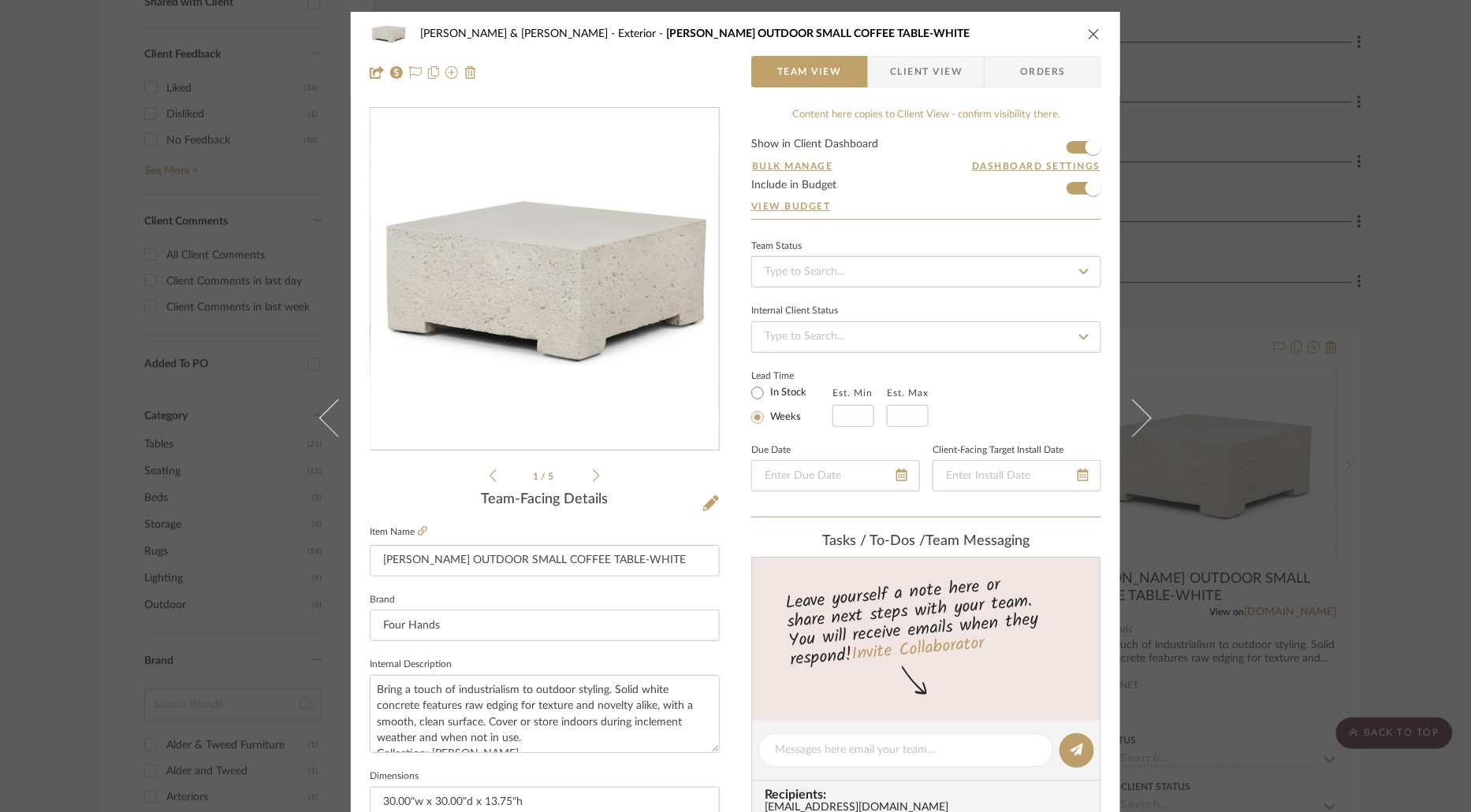
click at [941, 71] on span "Client View" at bounding box center [926, 72] width 73 height 31
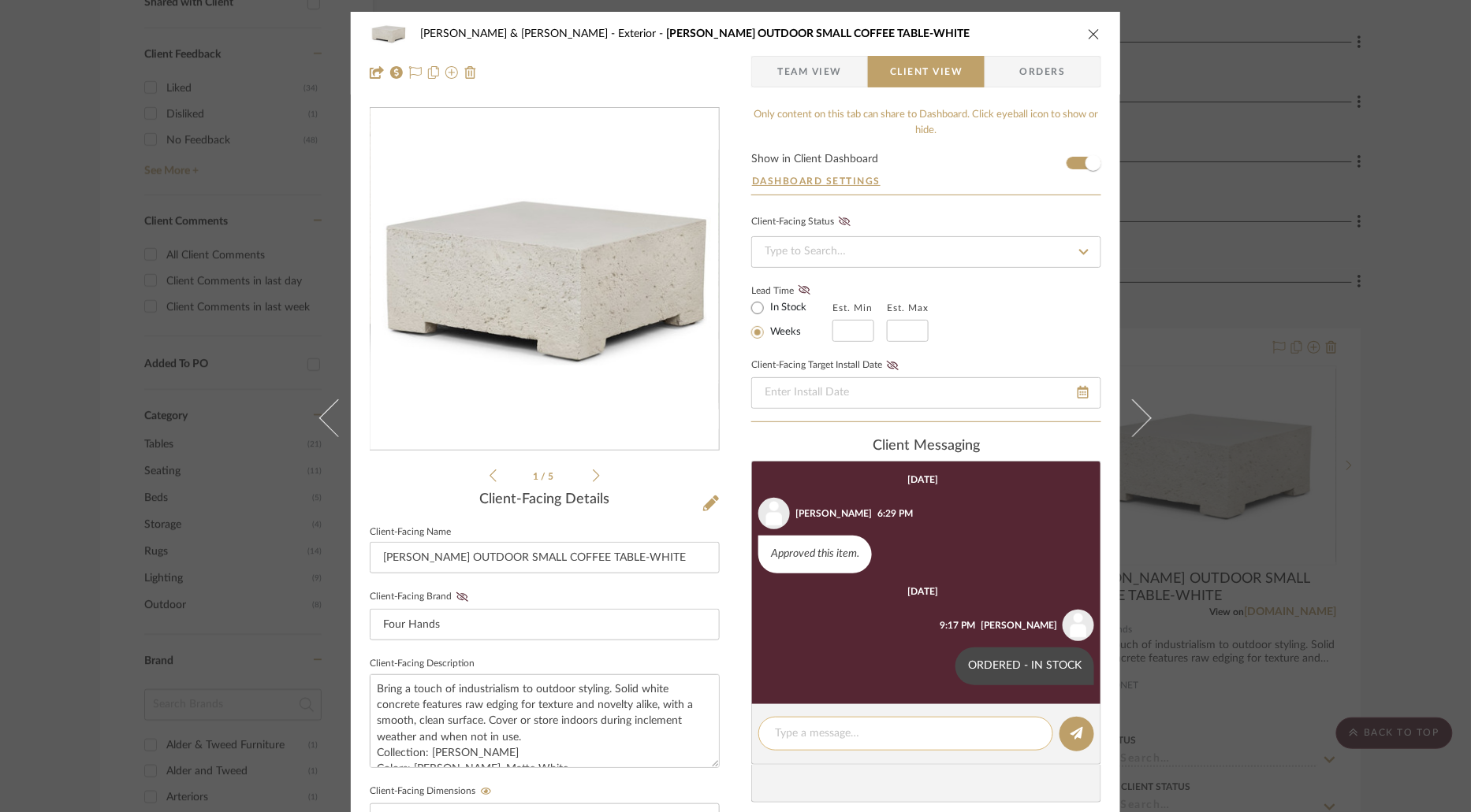
click at [934, 729] on textarea at bounding box center [905, 733] width 262 height 17
paste textarea "ARRIVED - SNS"
type textarea "ARRIVED - SNS"
click at [1070, 737] on icon at bounding box center [1076, 733] width 13 height 13
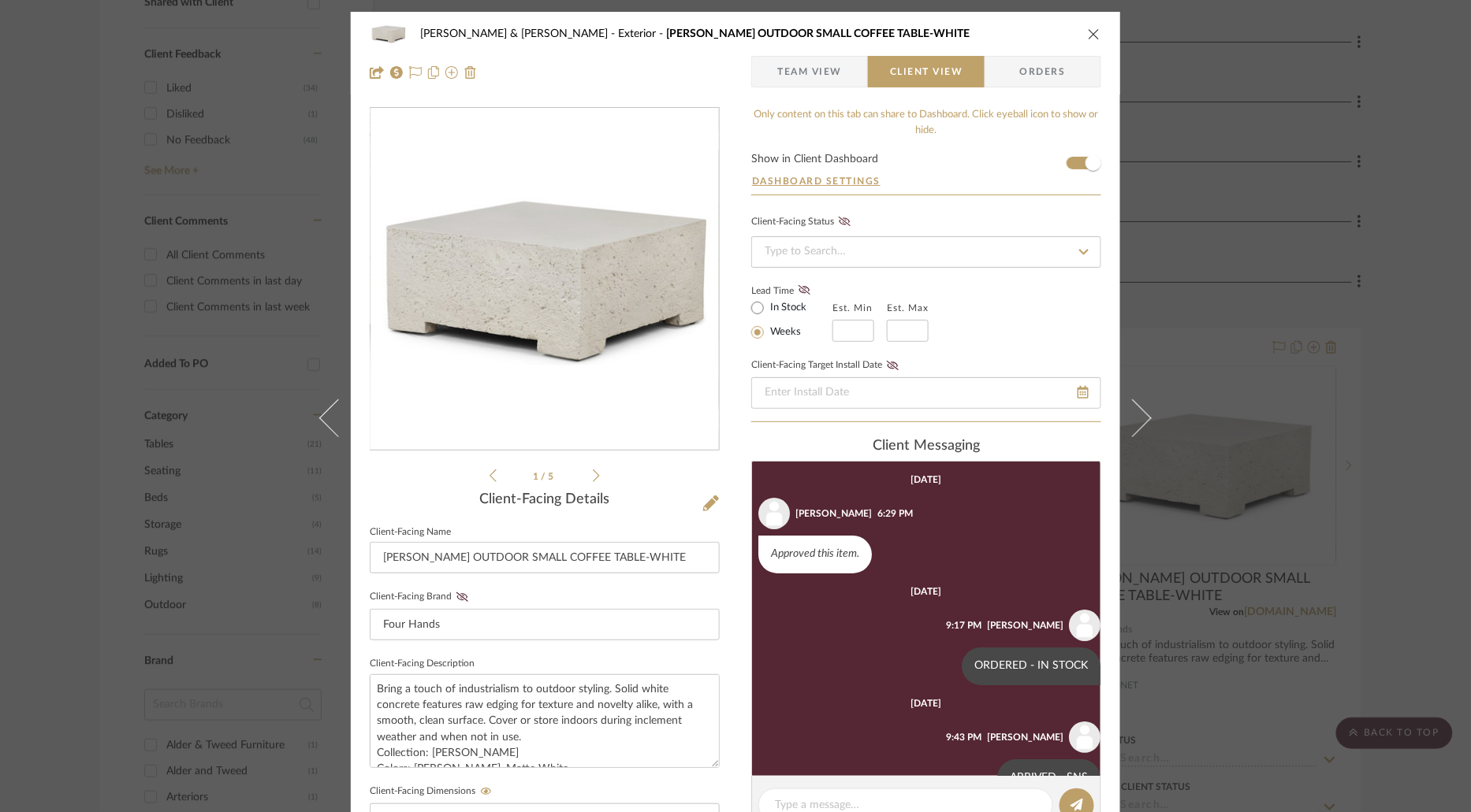
scroll to position [40, 0]
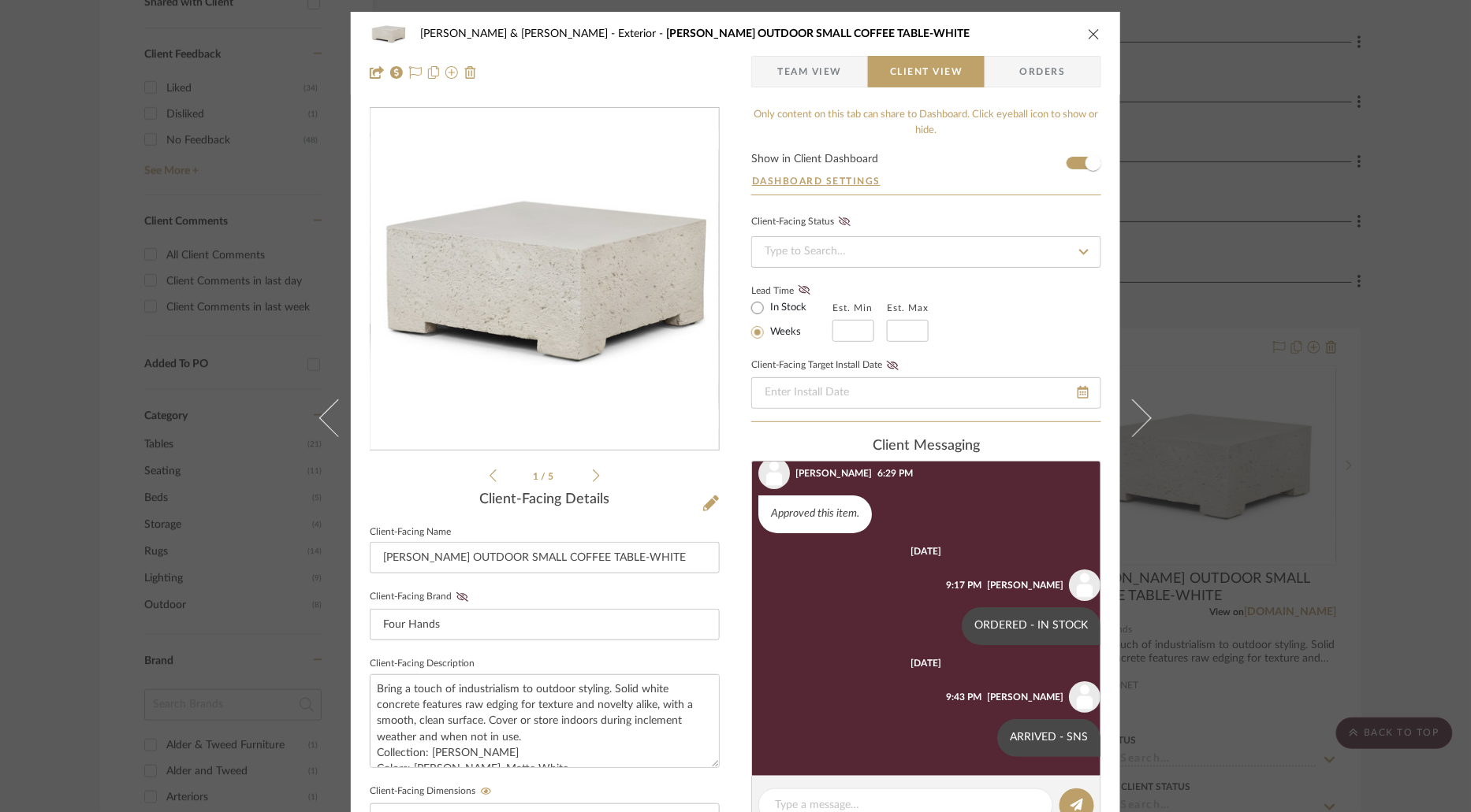
click at [1090, 34] on icon "close" at bounding box center [1094, 33] width 13 height 13
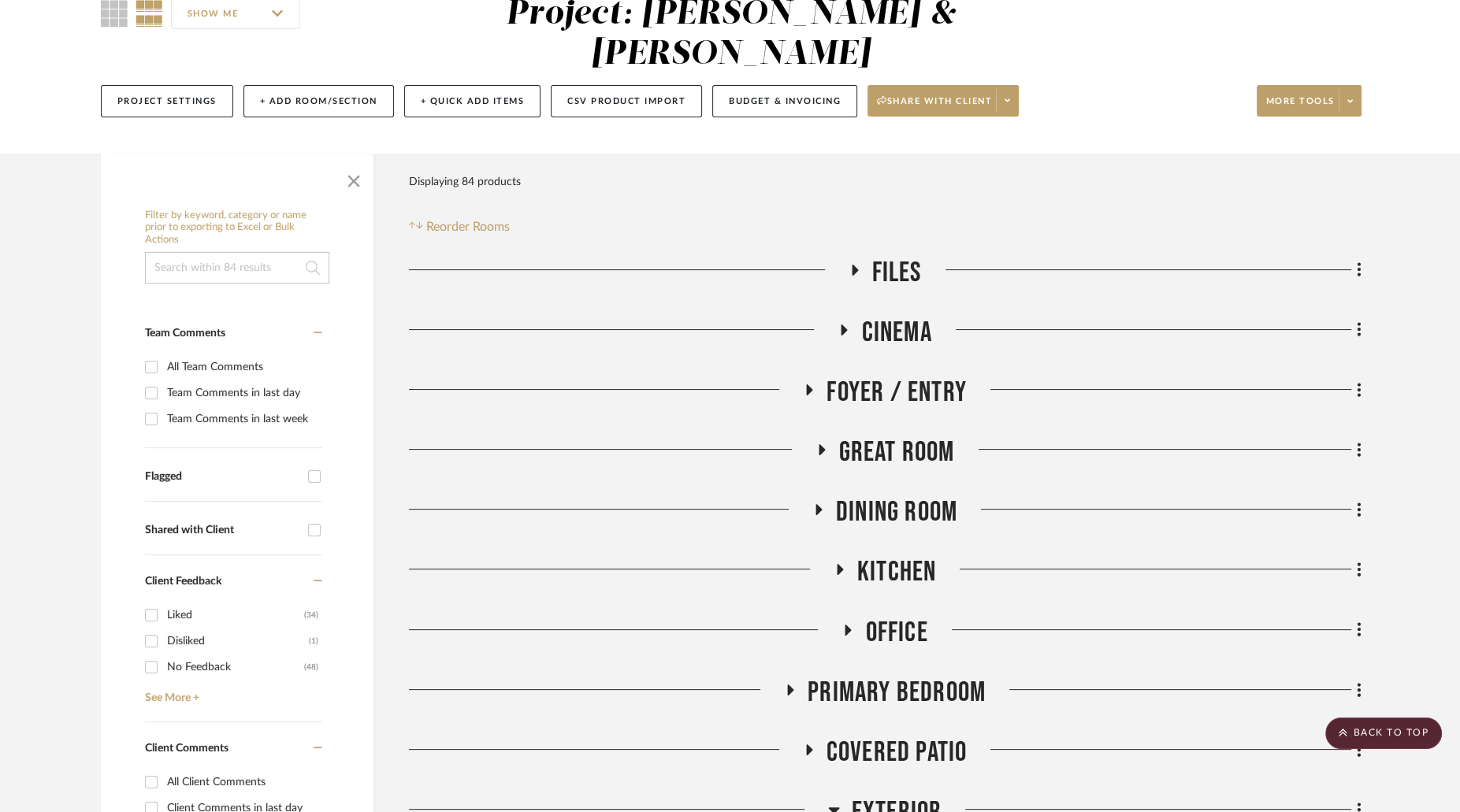
scroll to position [0, 0]
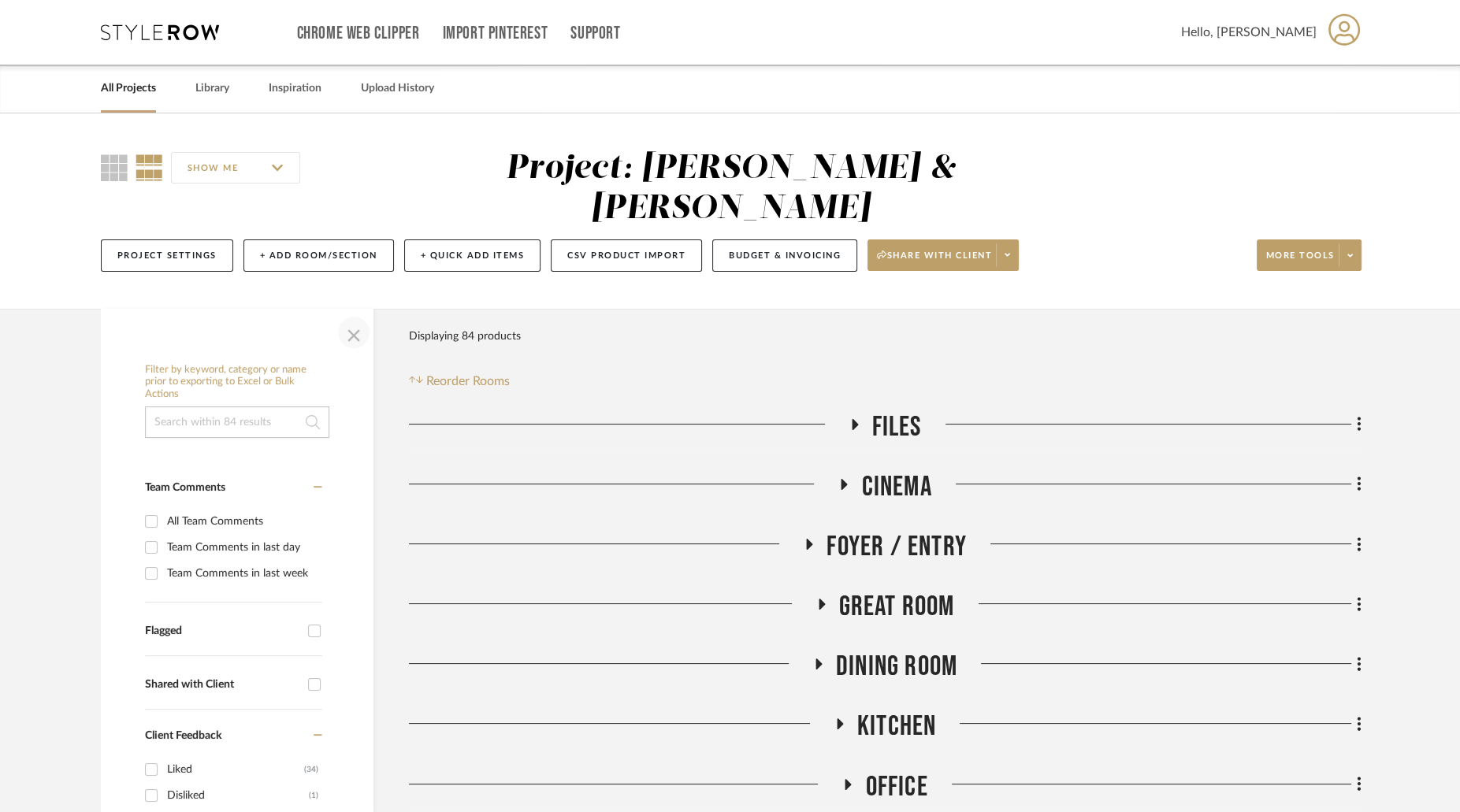
click at [355, 313] on span "button" at bounding box center [353, 332] width 38 height 38
